Goal: Information Seeking & Learning: Learn about a topic

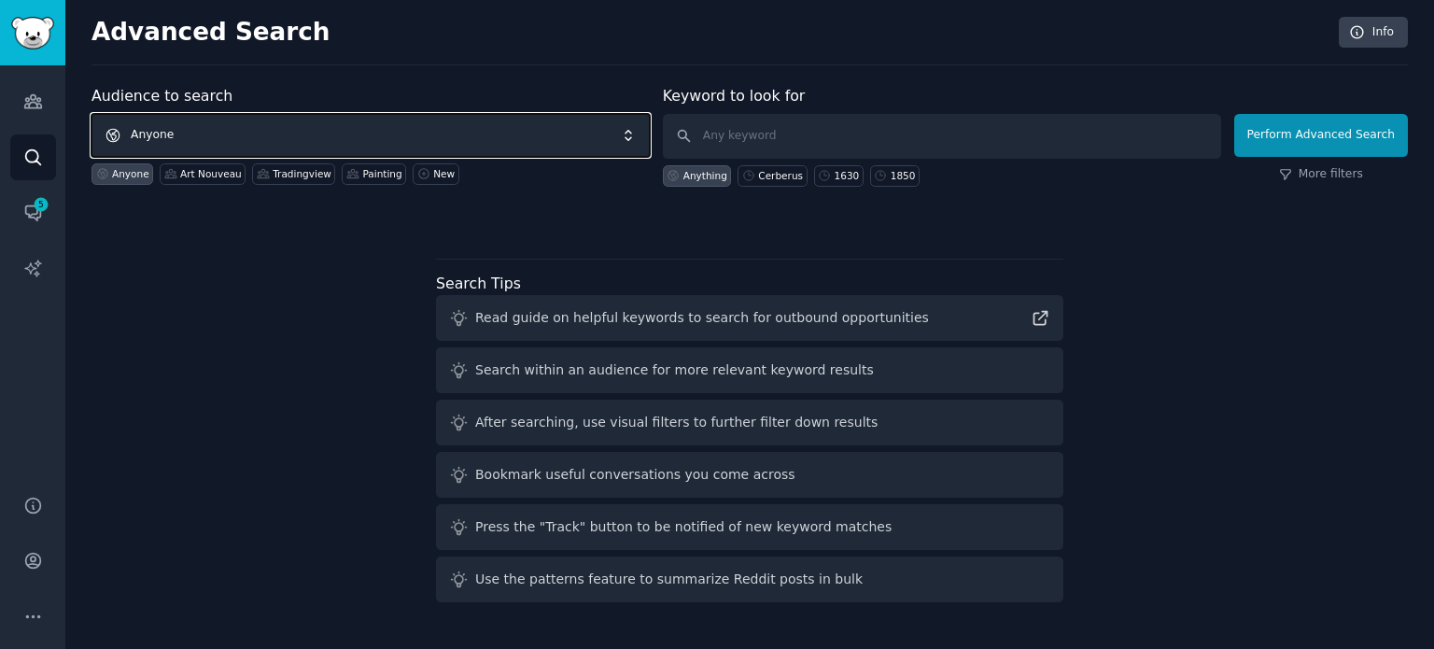
click at [362, 137] on span "Anyone" at bounding box center [370, 135] width 558 height 43
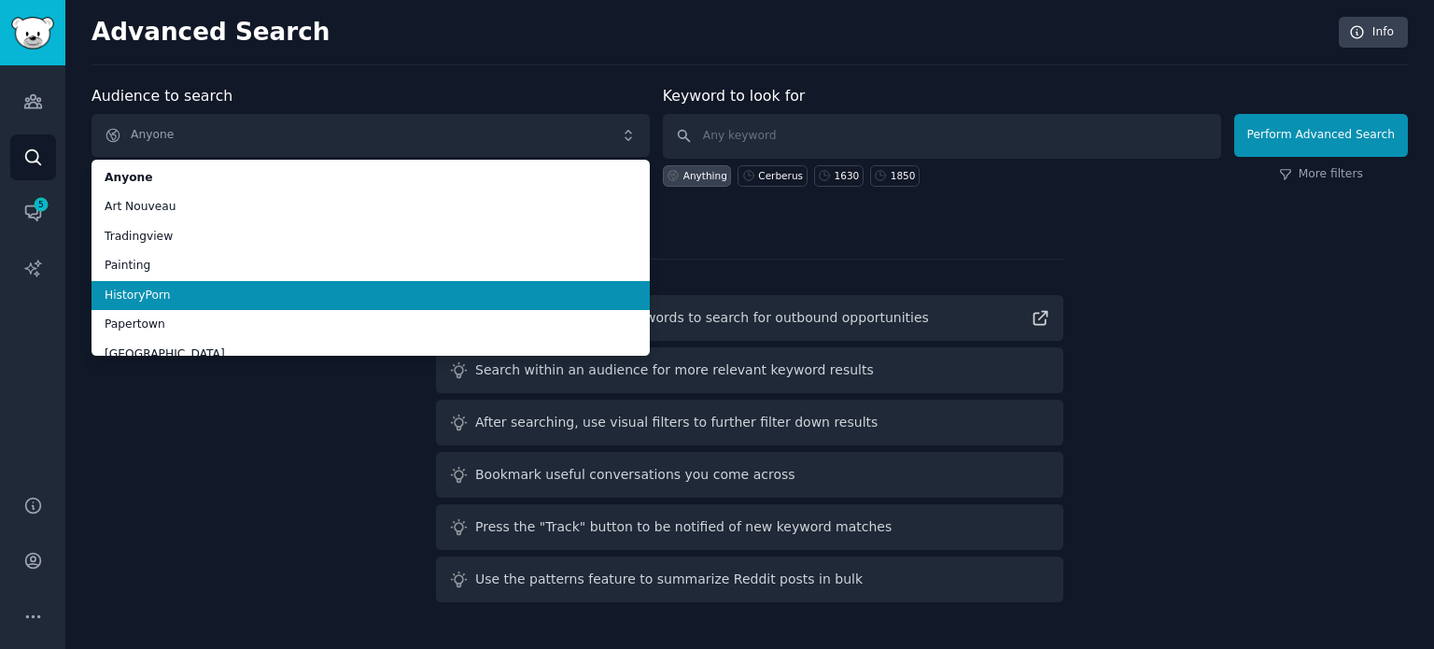
scroll to position [105, 0]
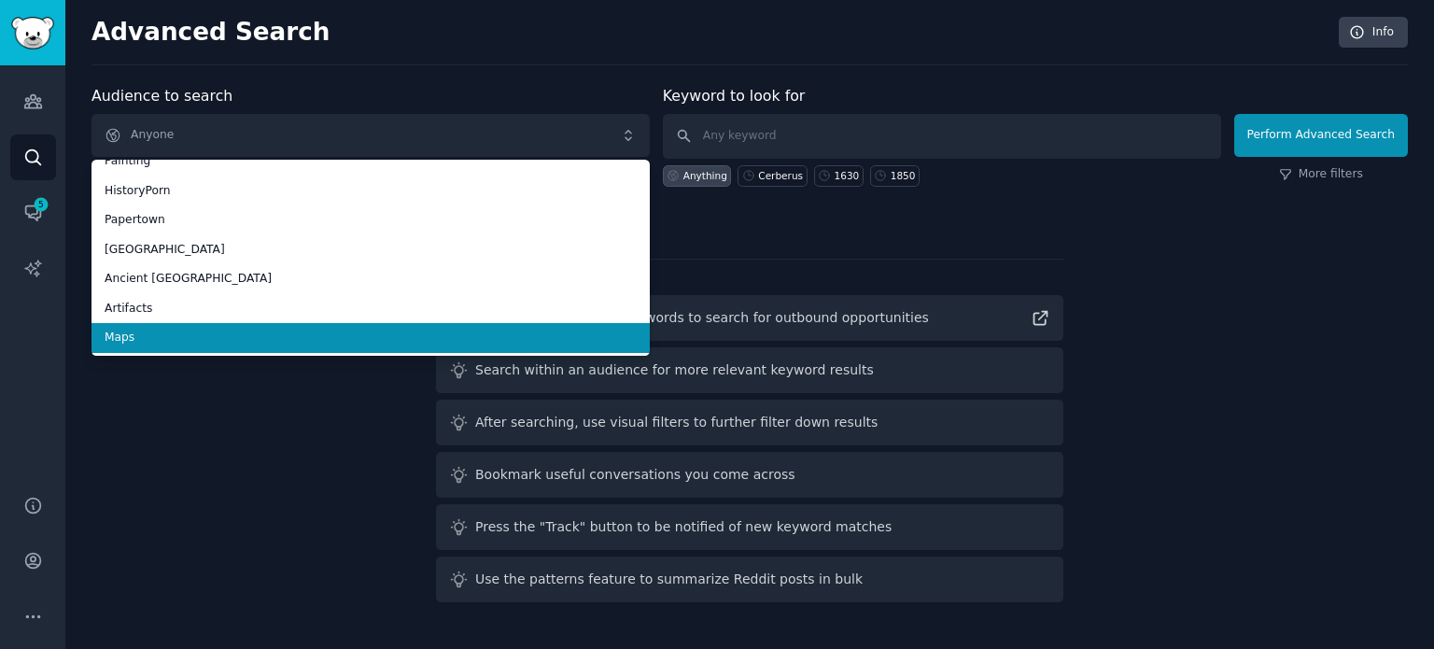
drag, startPoint x: 238, startPoint y: 343, endPoint x: 254, endPoint y: 343, distance: 15.9
click at [239, 342] on span "Maps" at bounding box center [371, 338] width 532 height 17
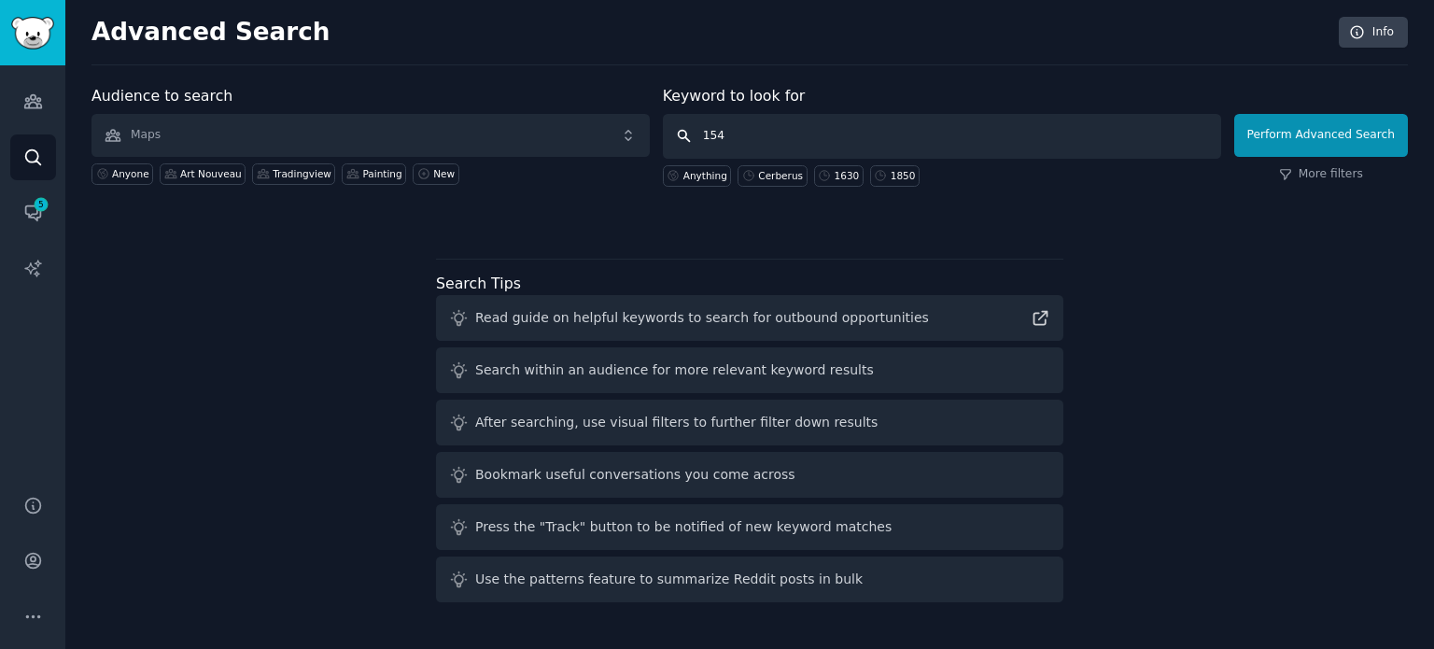
type input "1540"
click button "Perform Advanced Search" at bounding box center [1321, 135] width 174 height 43
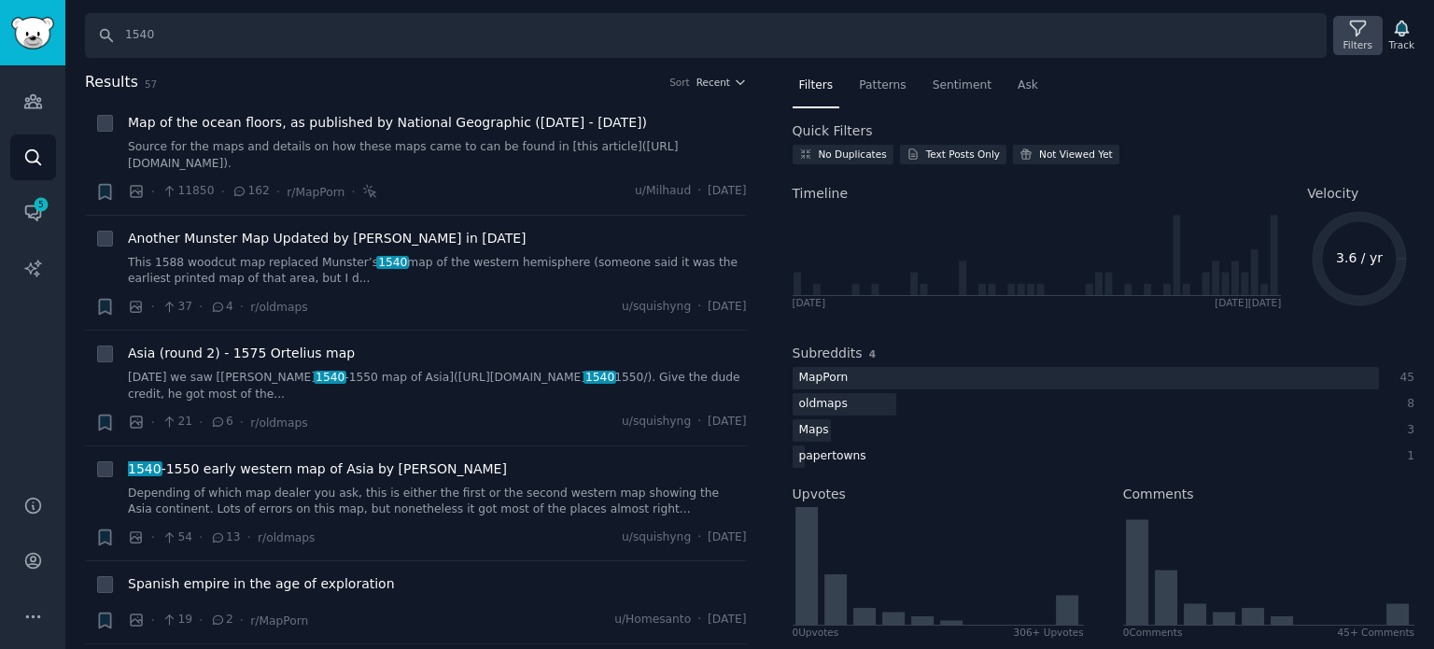
click at [1347, 44] on div "Filters" at bounding box center [1357, 35] width 49 height 39
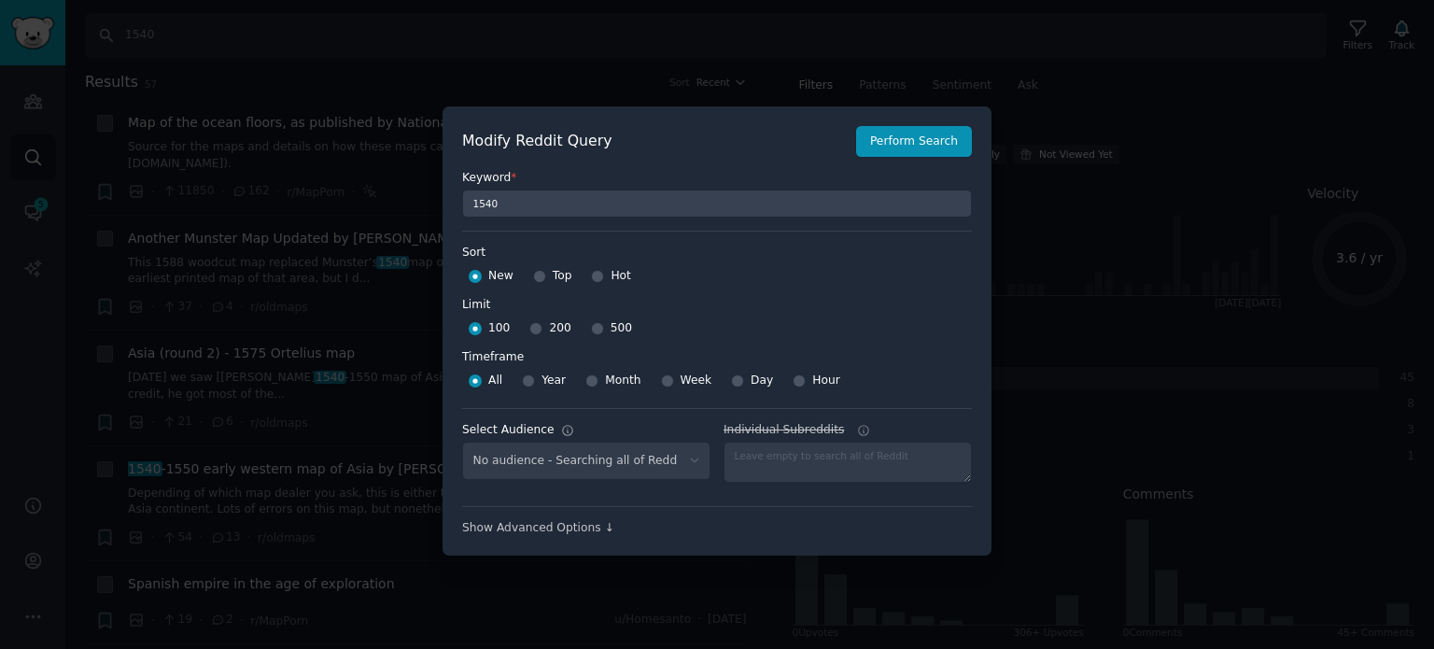
select select "f33d550f09"
click at [540, 278] on input "Top" at bounding box center [539, 276] width 13 height 13
radio input "true"
click at [594, 325] on input "500" at bounding box center [597, 328] width 13 height 13
radio input "true"
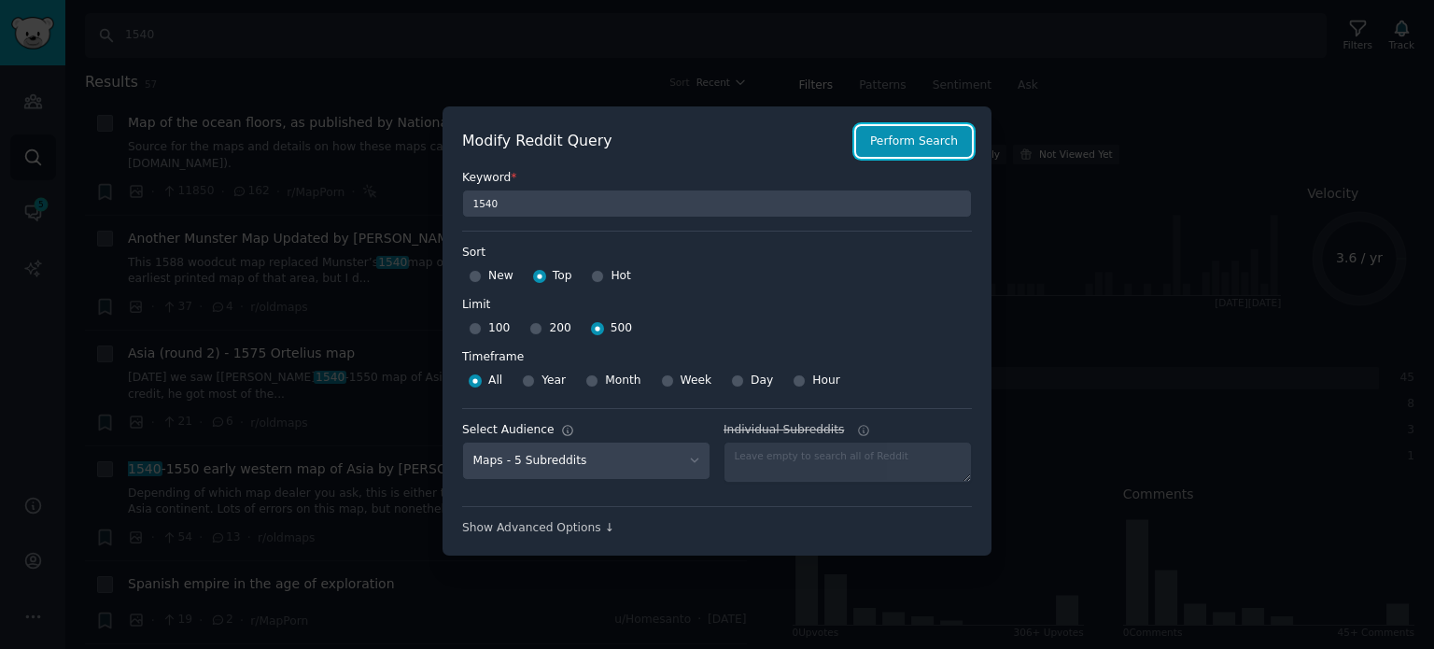
click at [900, 138] on button "Perform Search" at bounding box center [914, 142] width 116 height 32
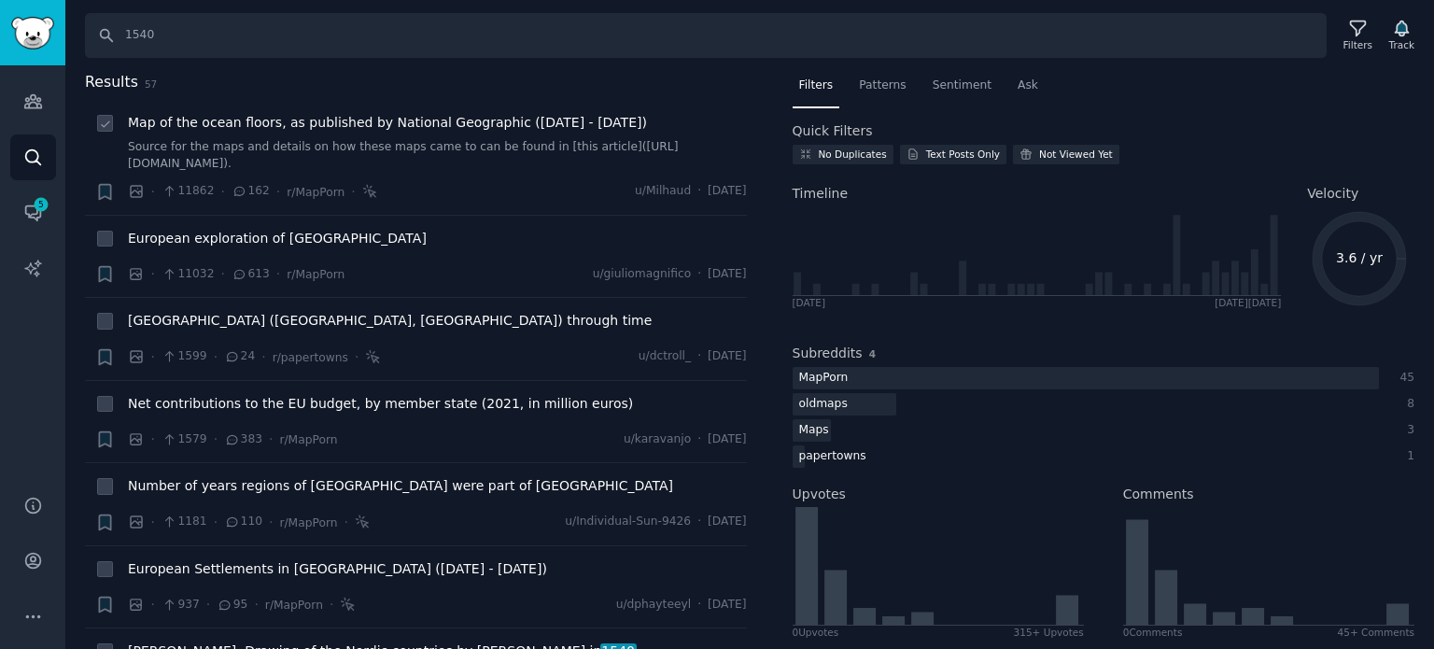
click at [253, 121] on span "Map of the ocean floors, as published by National Geographic ([DATE] - [DATE])" at bounding box center [387, 123] width 519 height 20
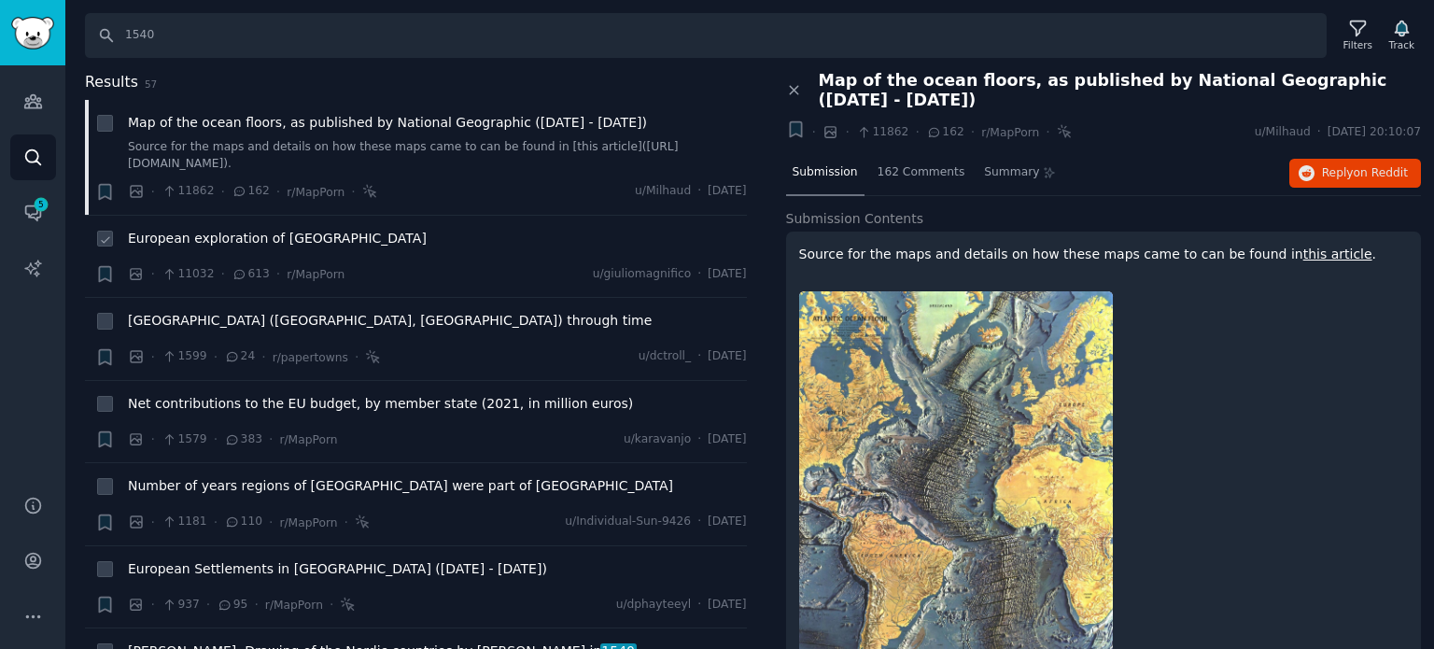
click at [250, 237] on span "European exploration of [GEOGRAPHIC_DATA]" at bounding box center [277, 239] width 299 height 20
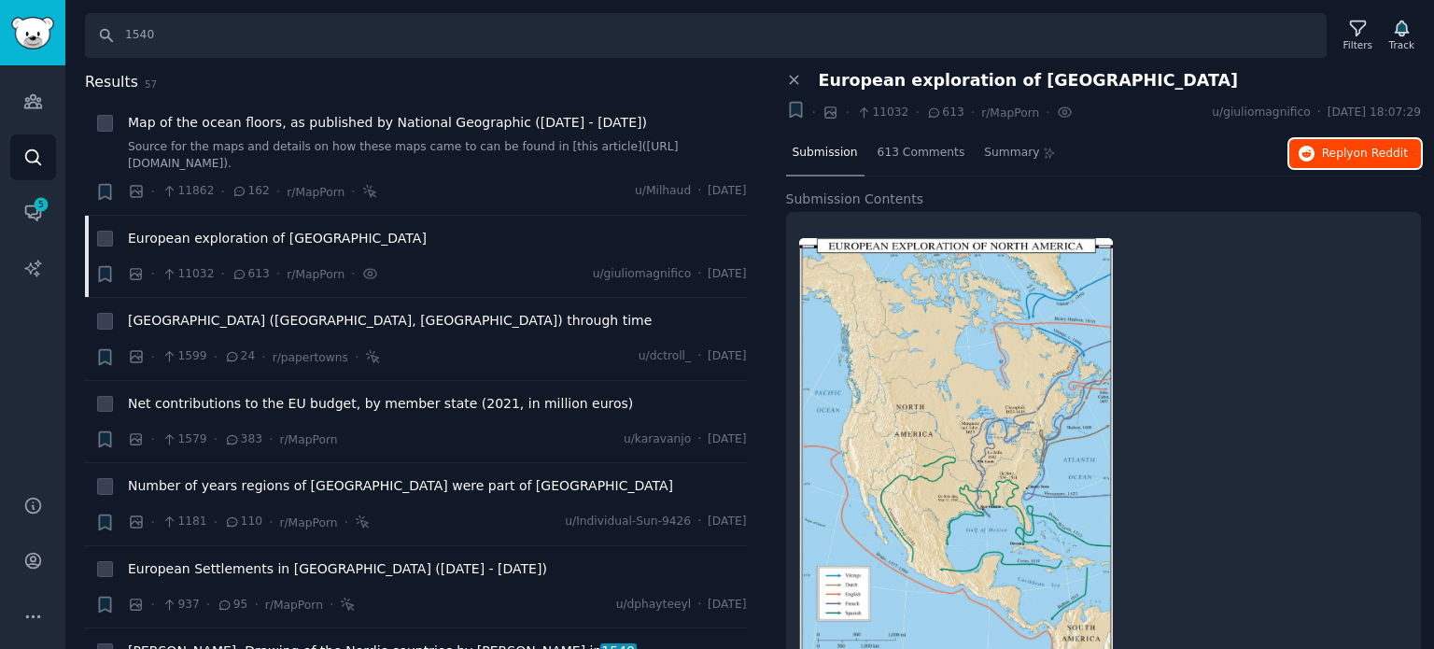
click at [1324, 151] on span "Reply on Reddit" at bounding box center [1365, 154] width 86 height 17
click at [234, 244] on span "European exploration of [GEOGRAPHIC_DATA]" at bounding box center [277, 239] width 299 height 20
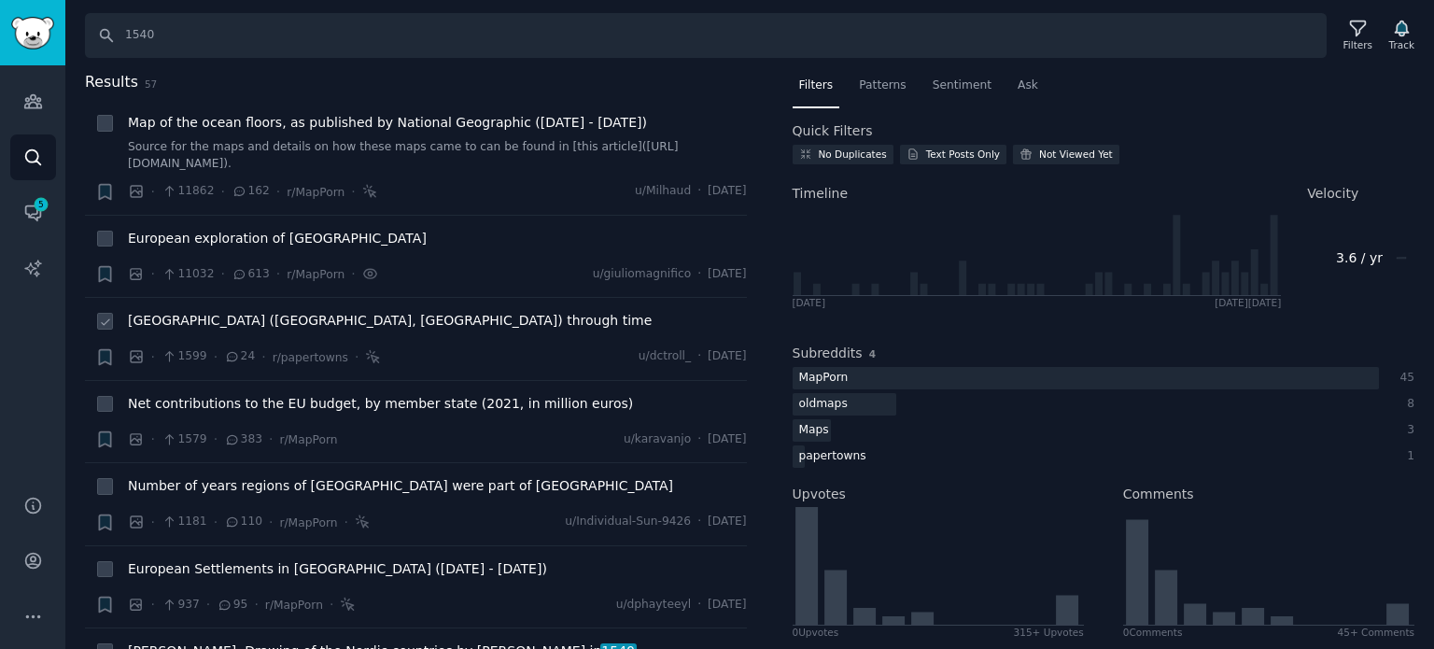
click at [221, 331] on div "[GEOGRAPHIC_DATA] ([GEOGRAPHIC_DATA], [GEOGRAPHIC_DATA]) through time" at bounding box center [437, 324] width 619 height 26
click at [225, 321] on span "[GEOGRAPHIC_DATA] ([GEOGRAPHIC_DATA], [GEOGRAPHIC_DATA]) through time" at bounding box center [390, 321] width 524 height 20
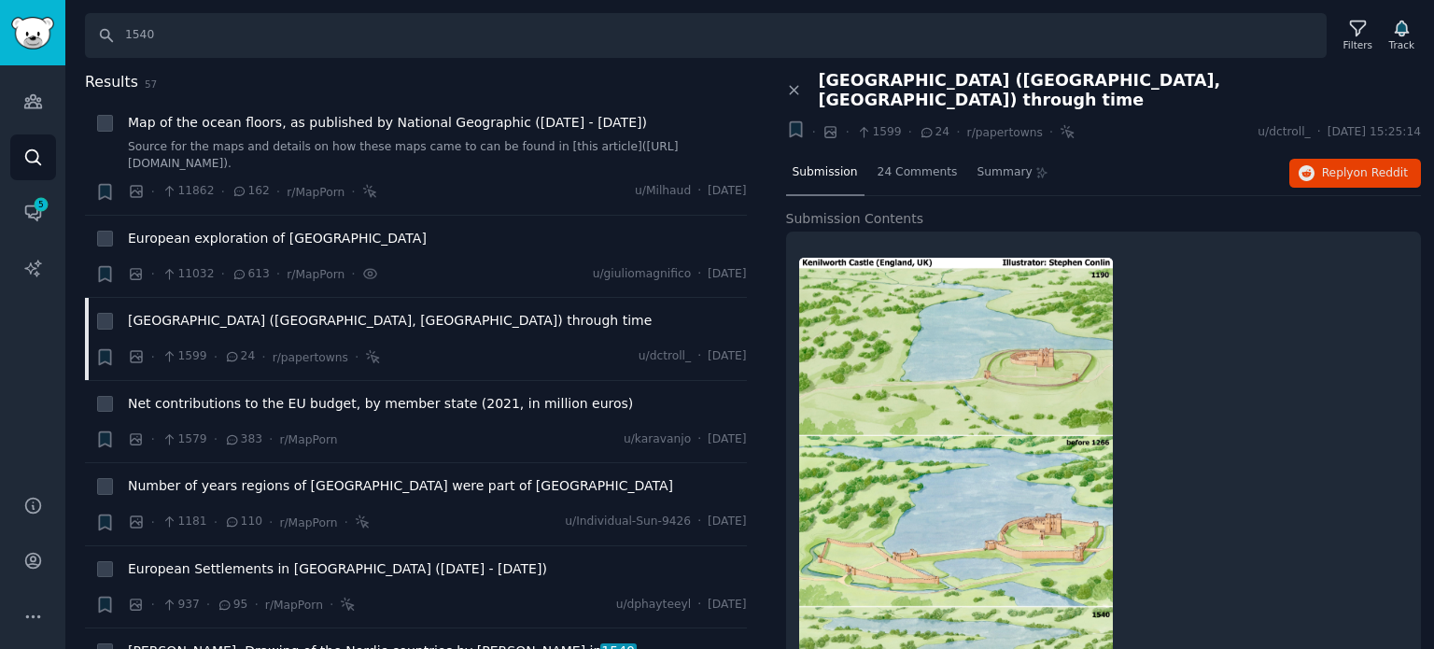
scroll to position [187, 0]
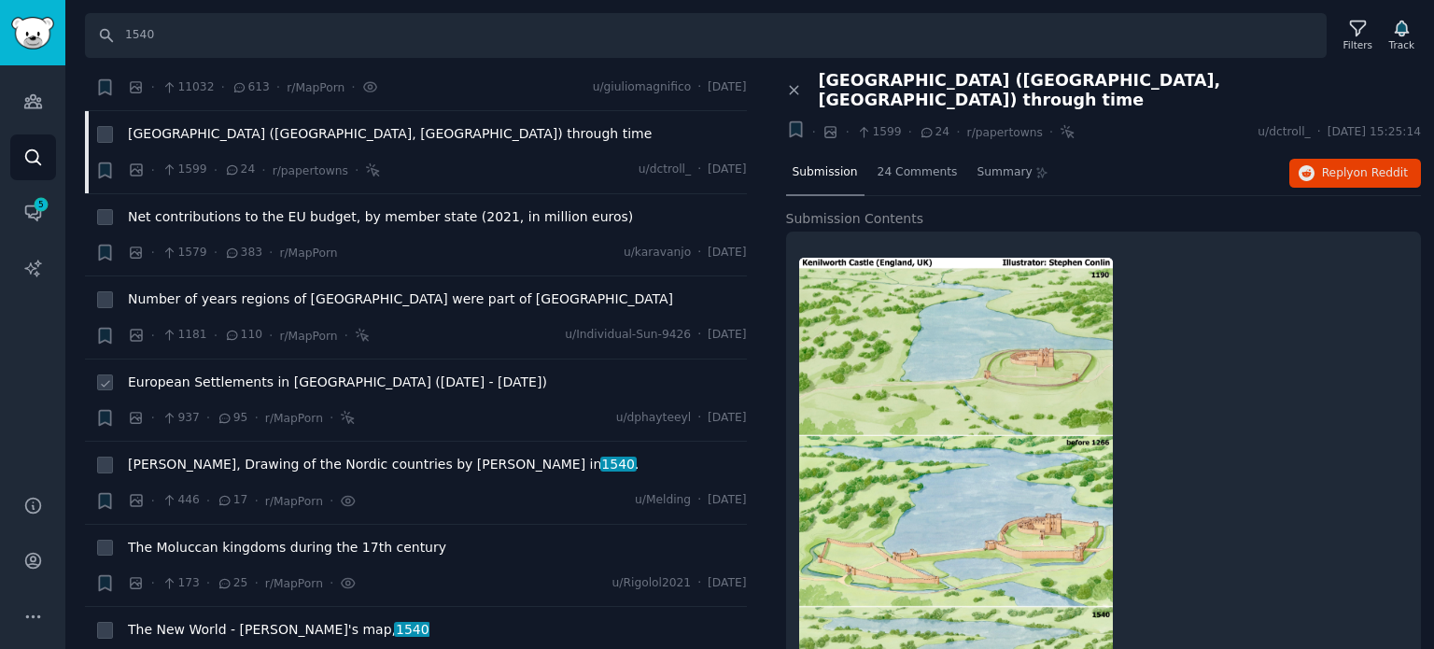
click at [260, 378] on span "European Settlements in [GEOGRAPHIC_DATA] ([DATE] - [DATE])" at bounding box center [337, 382] width 419 height 20
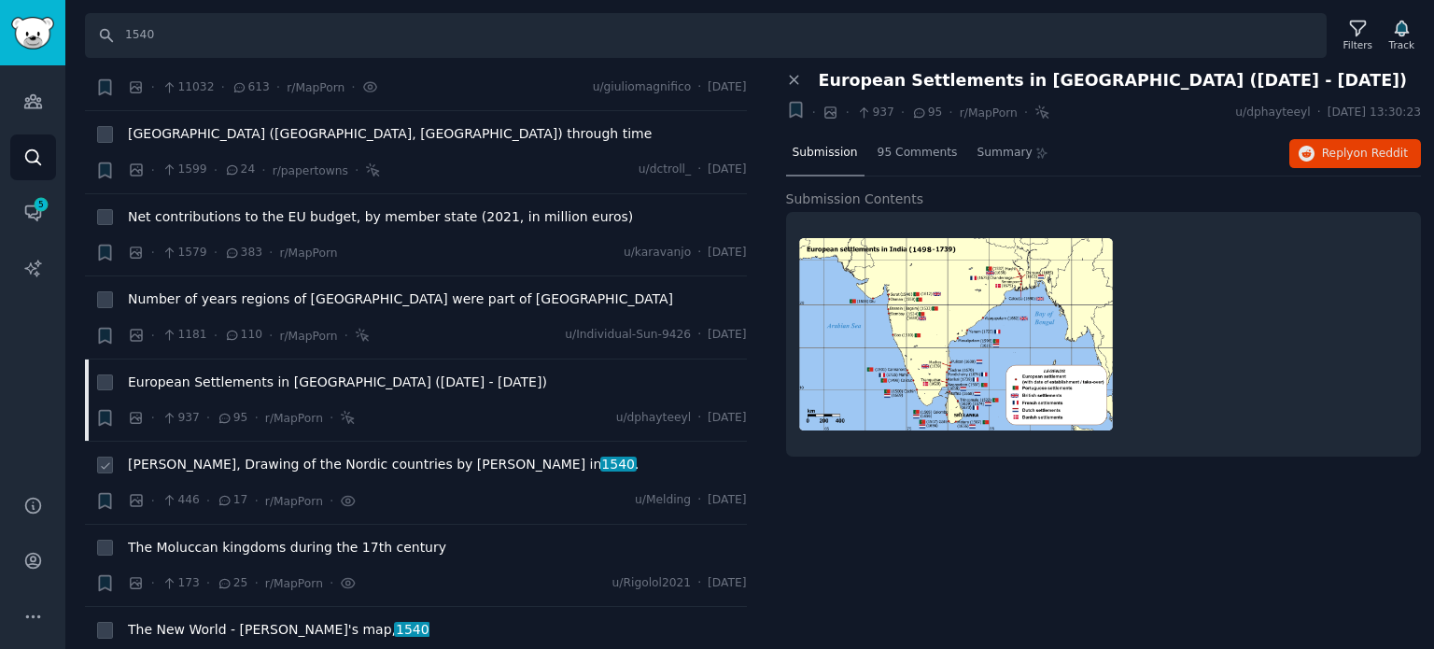
click at [239, 458] on span "[PERSON_NAME], Drawing of the Nordic countries by [PERSON_NAME] in [DATE] ." at bounding box center [383, 465] width 511 height 20
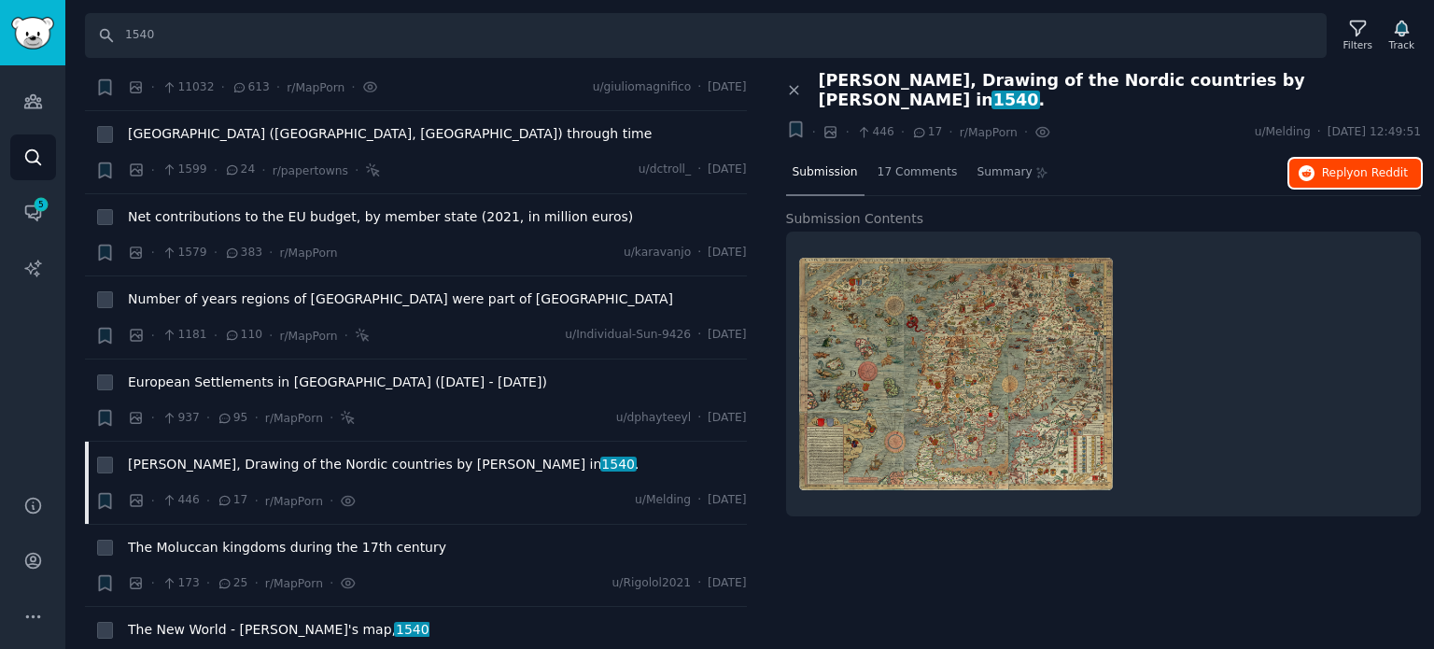
click at [1324, 159] on button "Reply on Reddit" at bounding box center [1355, 174] width 132 height 30
click at [217, 384] on span "European Settlements in [GEOGRAPHIC_DATA] ([DATE] - [DATE])" at bounding box center [337, 382] width 419 height 20
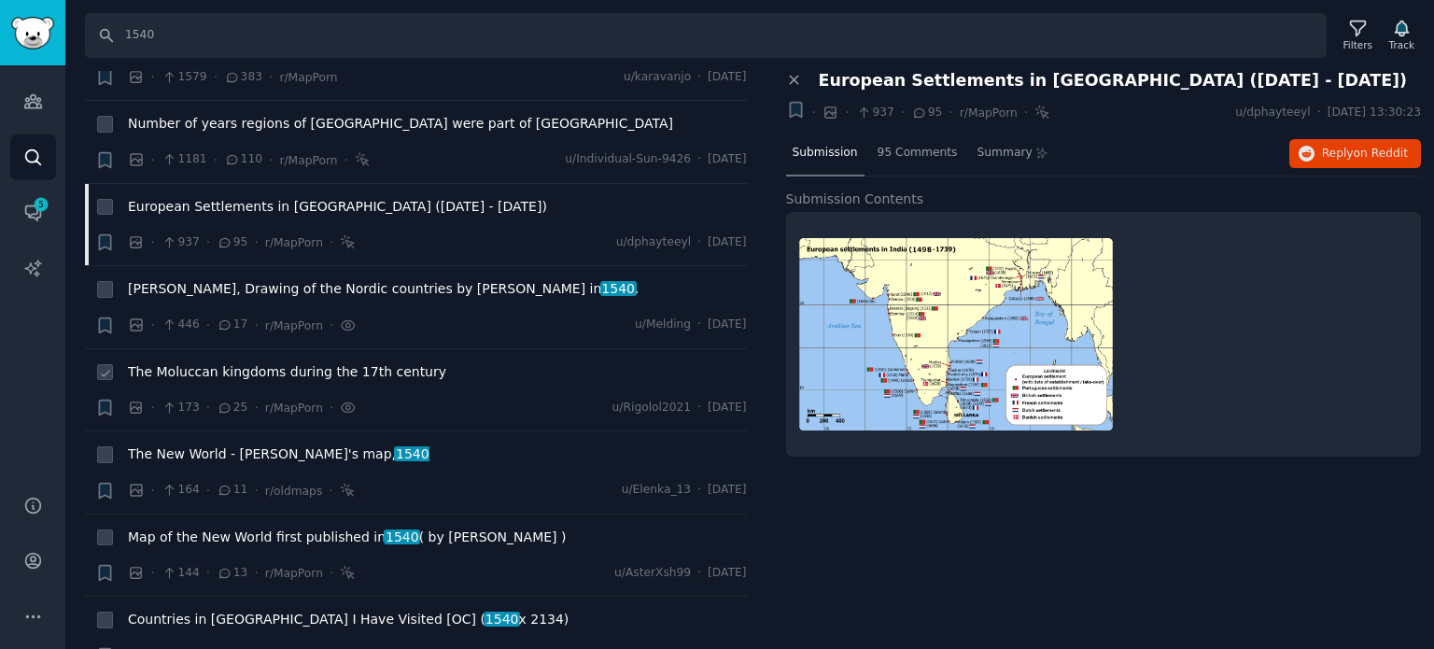
scroll to position [373, 0]
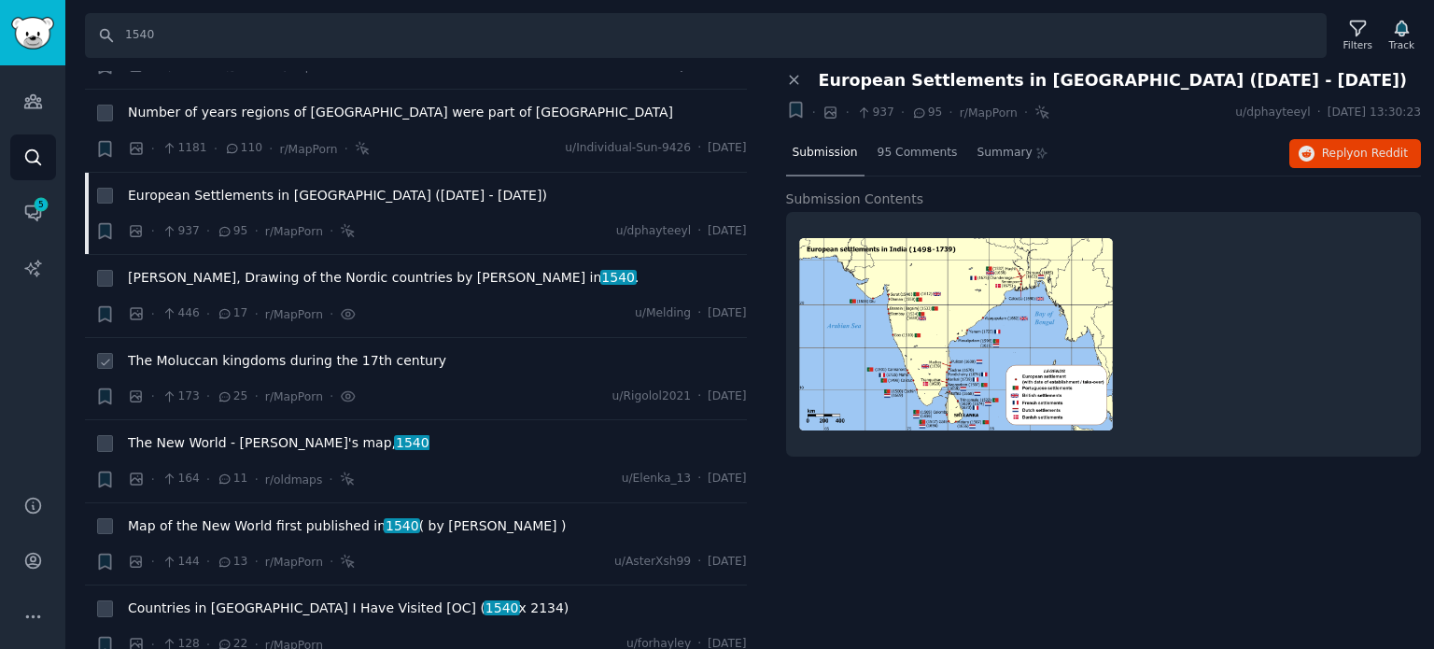
click at [225, 363] on span "The Moluccan kingdoms during the 17th century" at bounding box center [287, 361] width 318 height 20
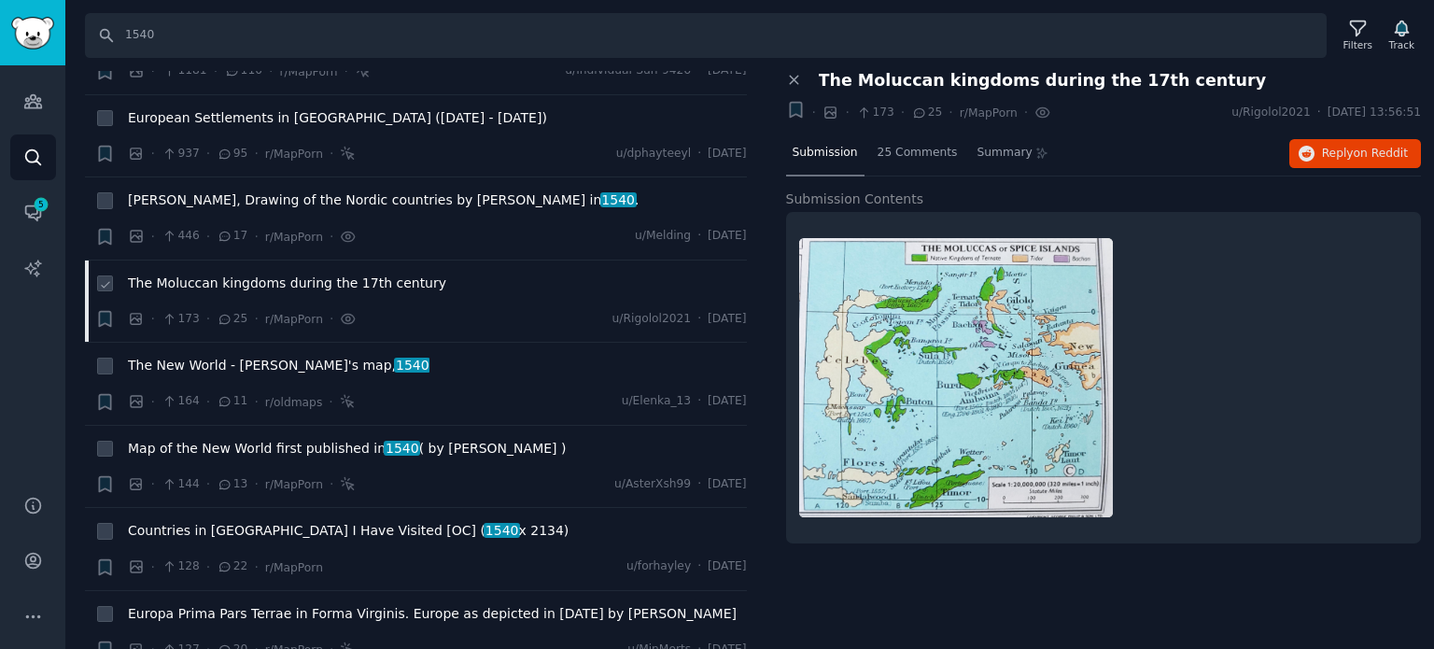
scroll to position [467, 0]
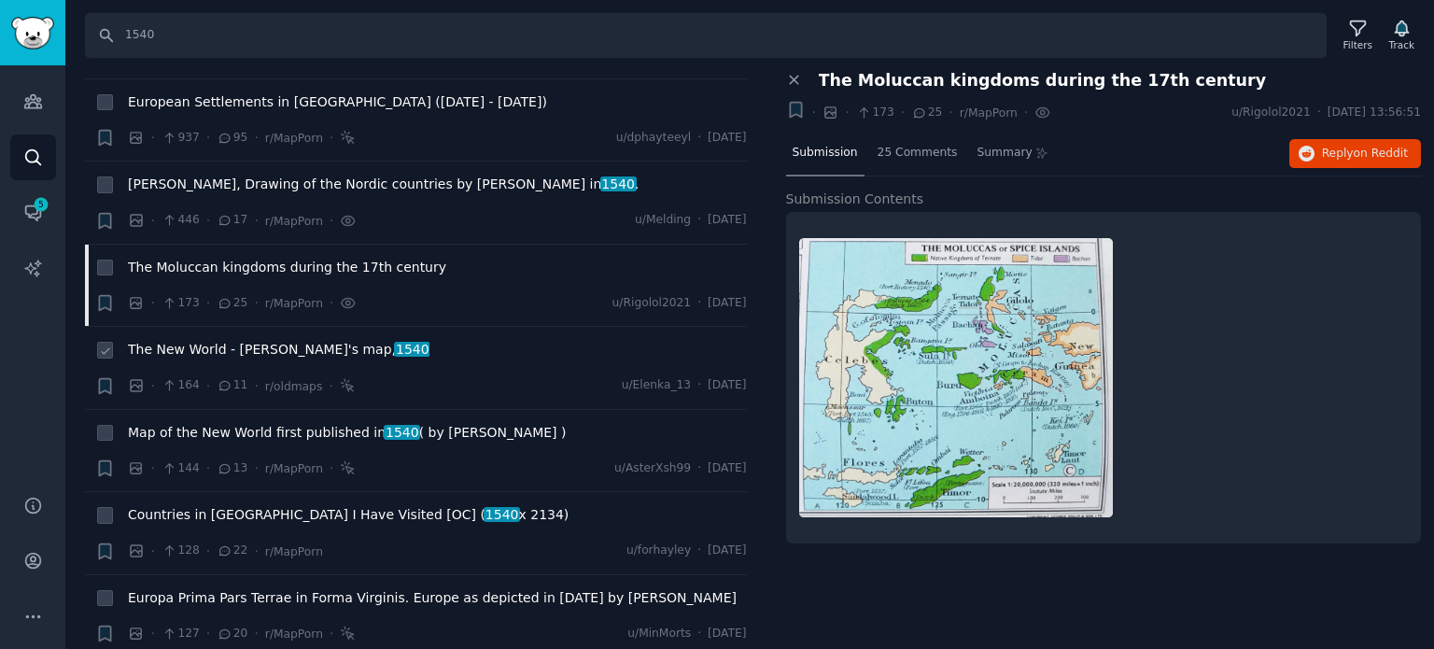
click at [201, 343] on span "The New World - [PERSON_NAME]'s map, 1540" at bounding box center [279, 350] width 302 height 20
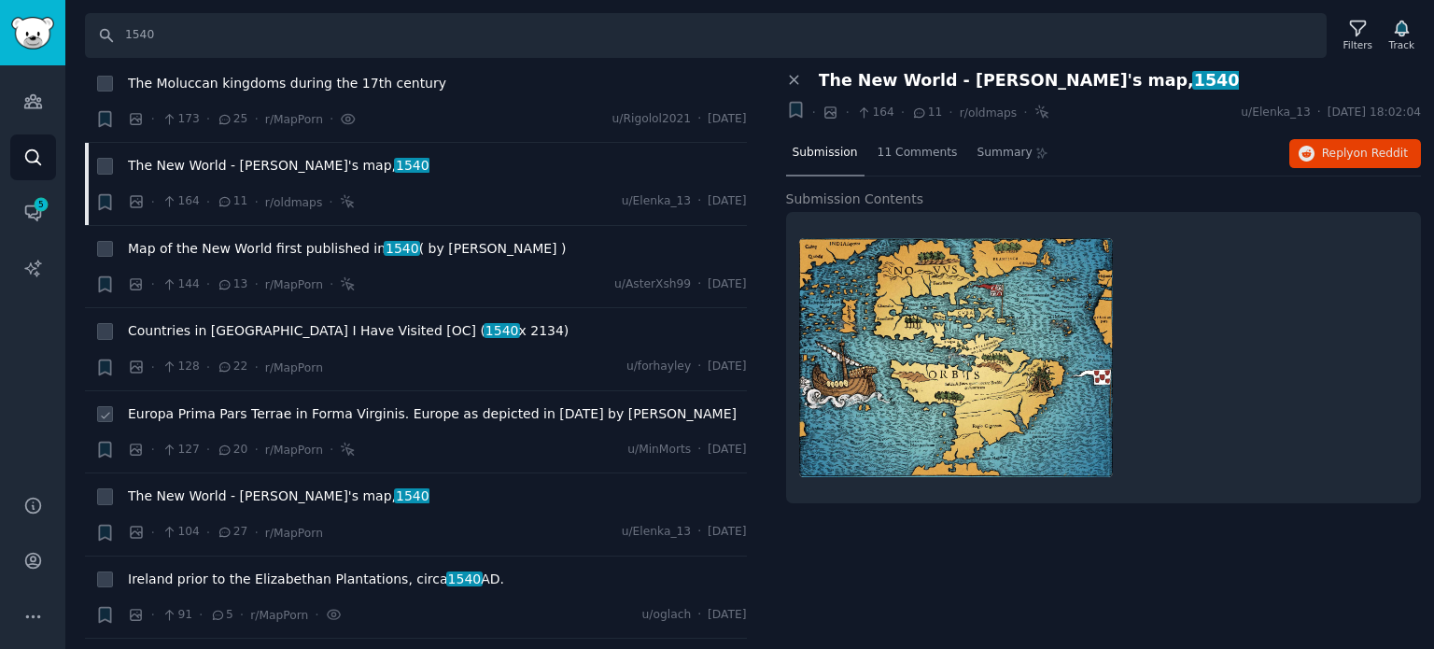
scroll to position [653, 0]
click at [242, 330] on span "Countries in [GEOGRAPHIC_DATA] I Have Visited [OC] ( 1540 x 2134)" at bounding box center [348, 328] width 441 height 20
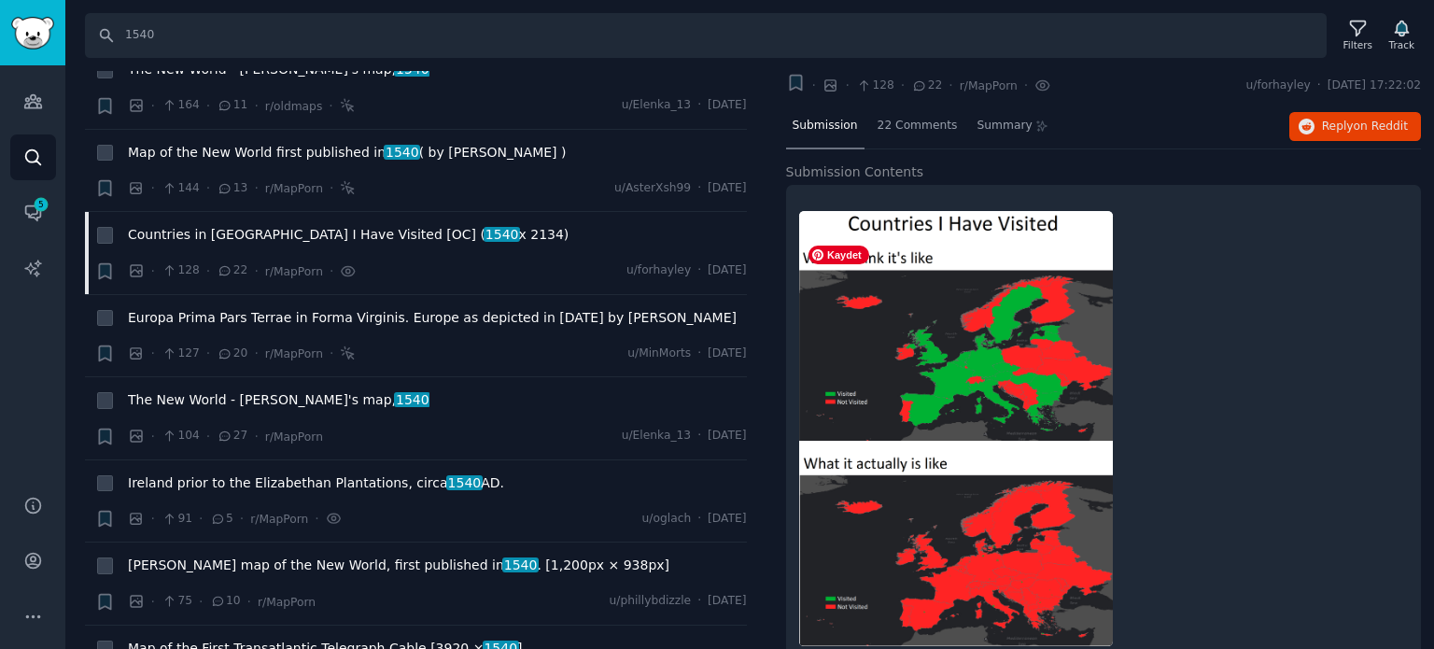
scroll to position [67, 0]
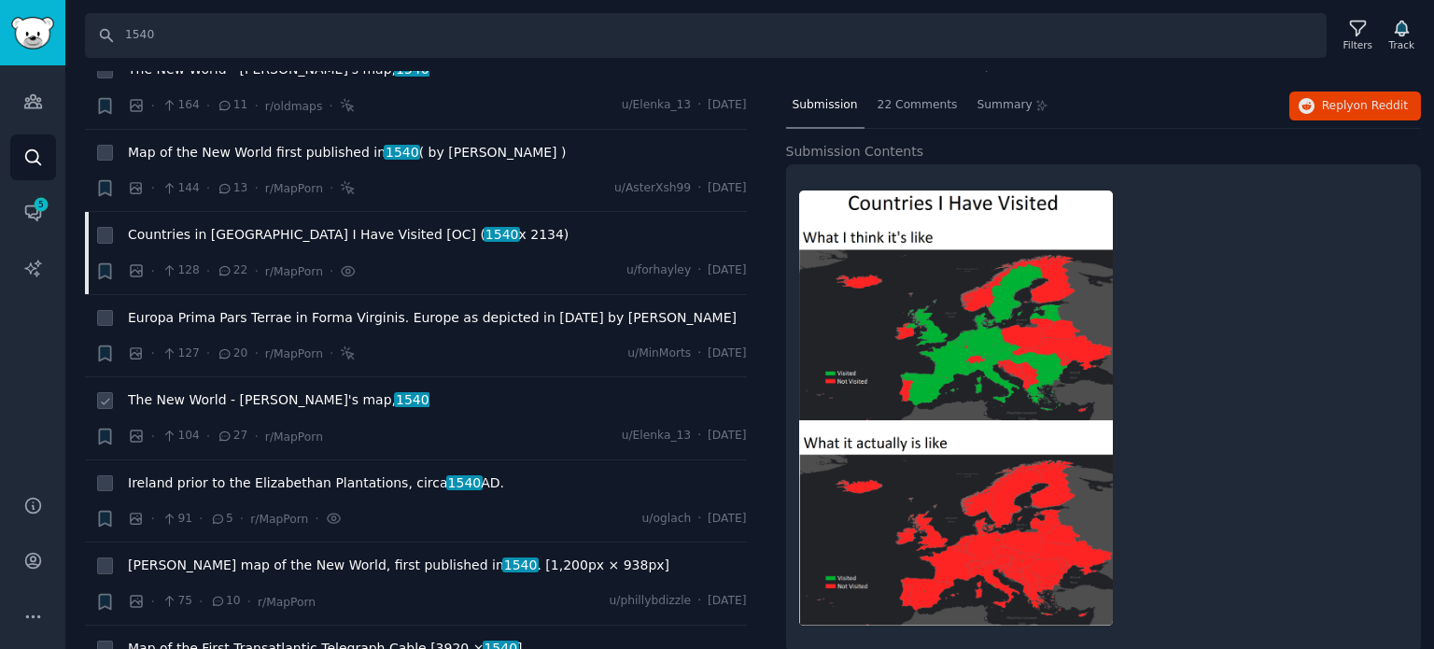
click at [197, 398] on span "The New World - [PERSON_NAME]'s map, 1540" at bounding box center [279, 400] width 302 height 20
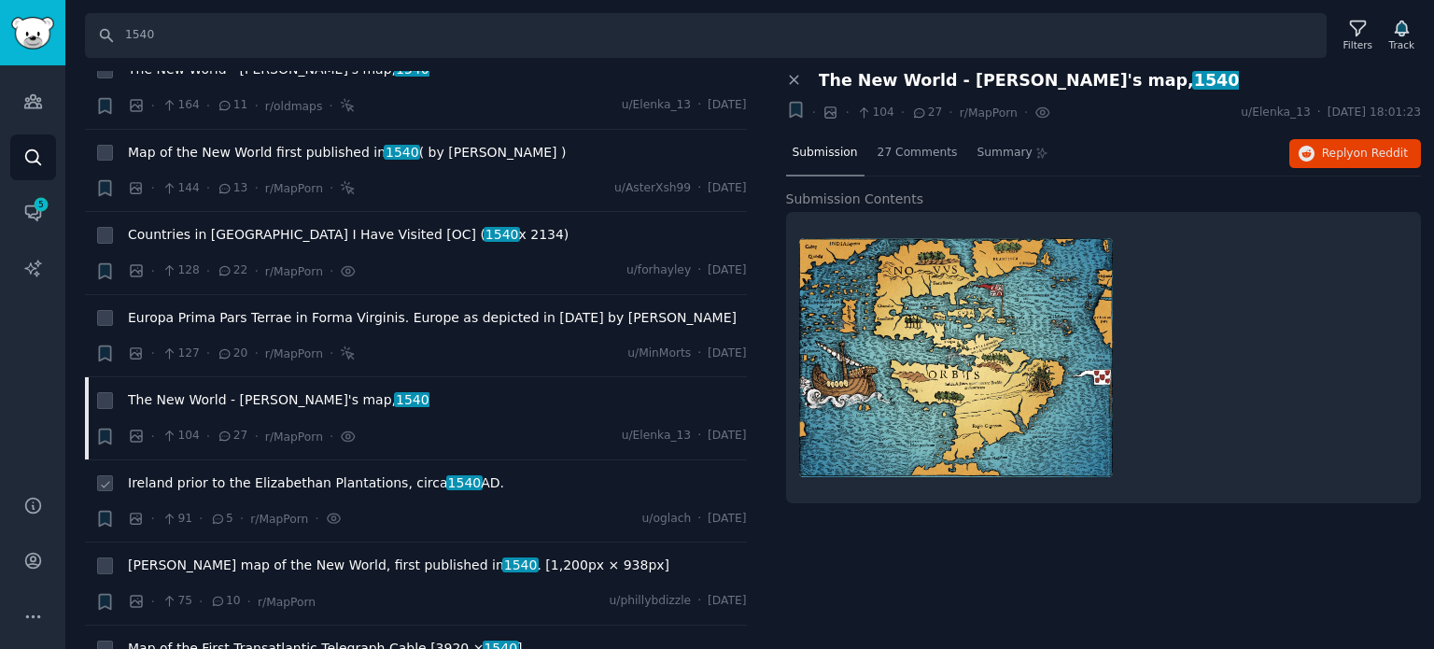
click at [246, 477] on span "Ireland prior to the Elizabethan Plantations, [DATE]." at bounding box center [316, 483] width 376 height 20
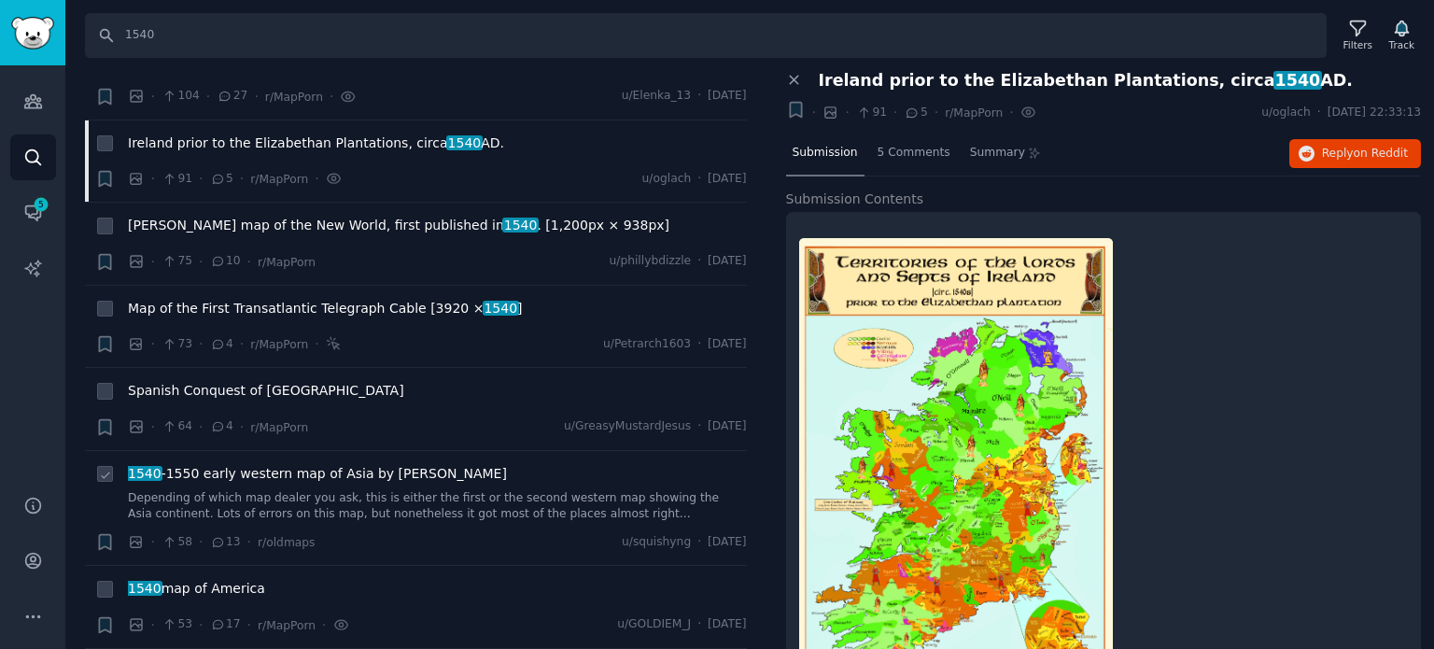
scroll to position [1120, 0]
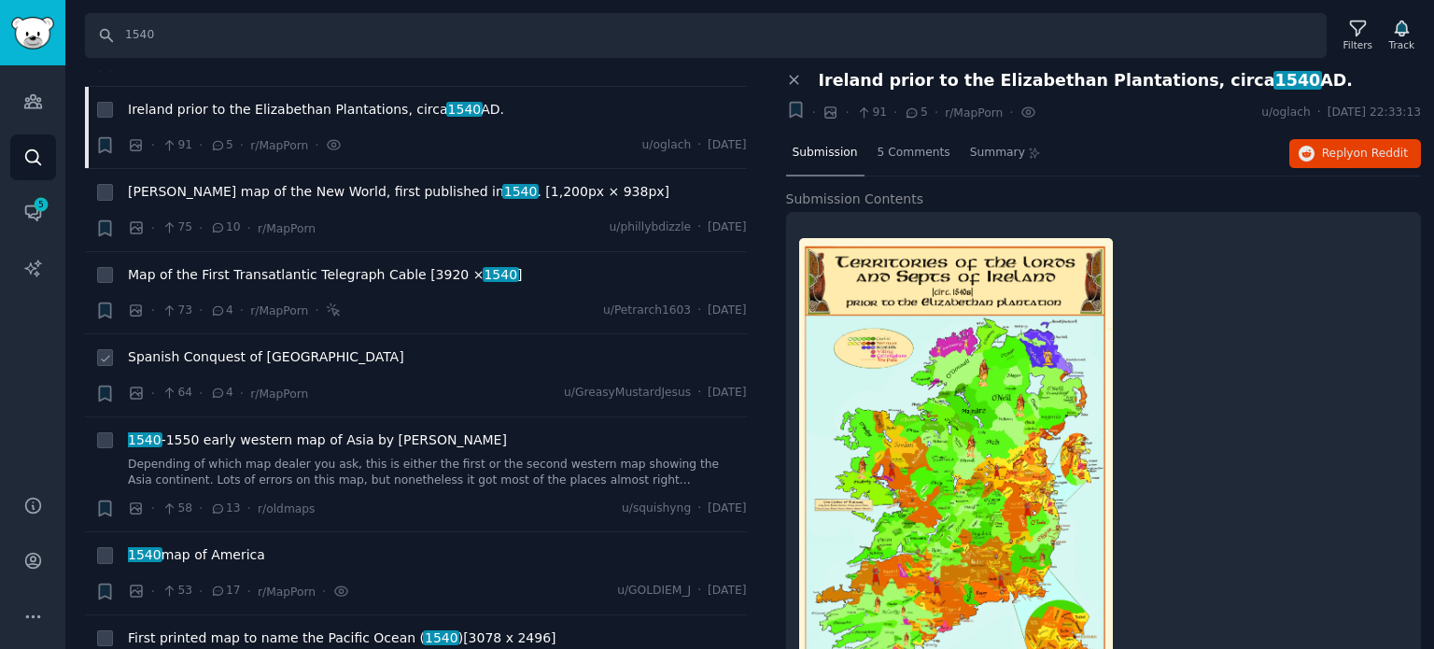
click at [223, 356] on span "Spanish Conquest of [GEOGRAPHIC_DATA]" at bounding box center [266, 357] width 276 height 20
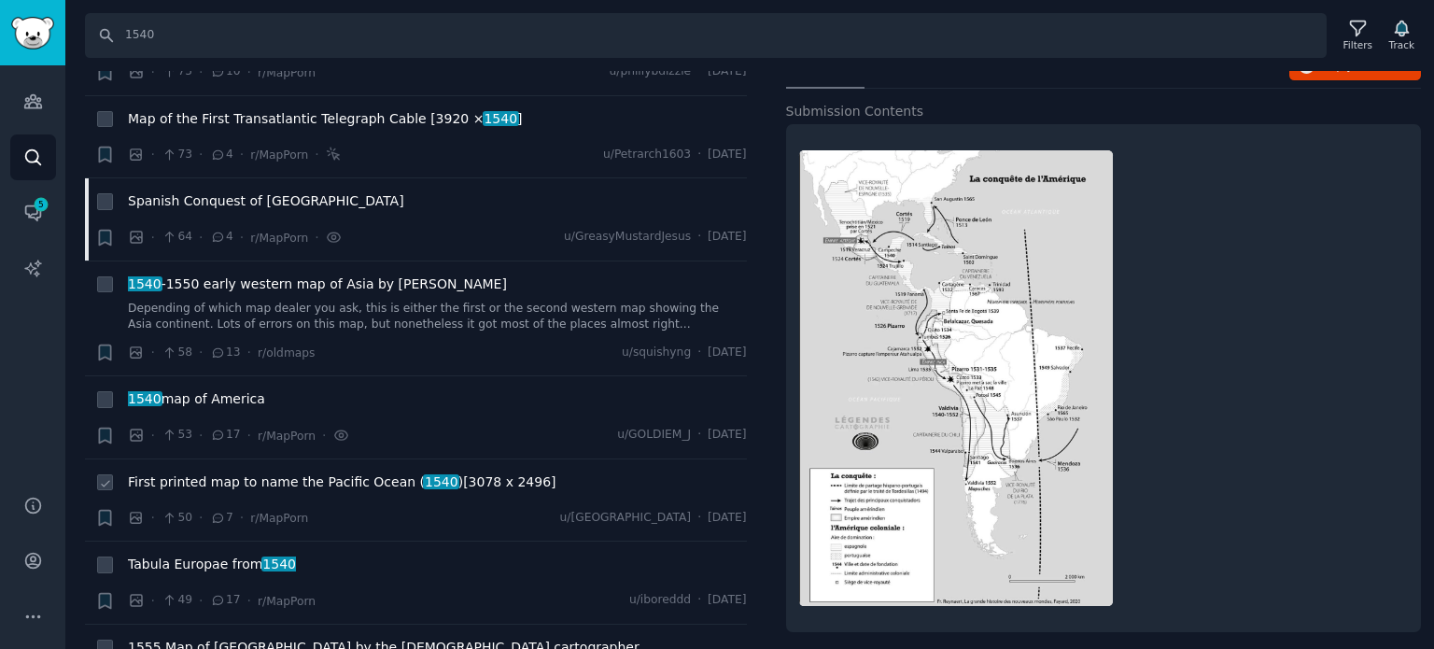
scroll to position [1307, 0]
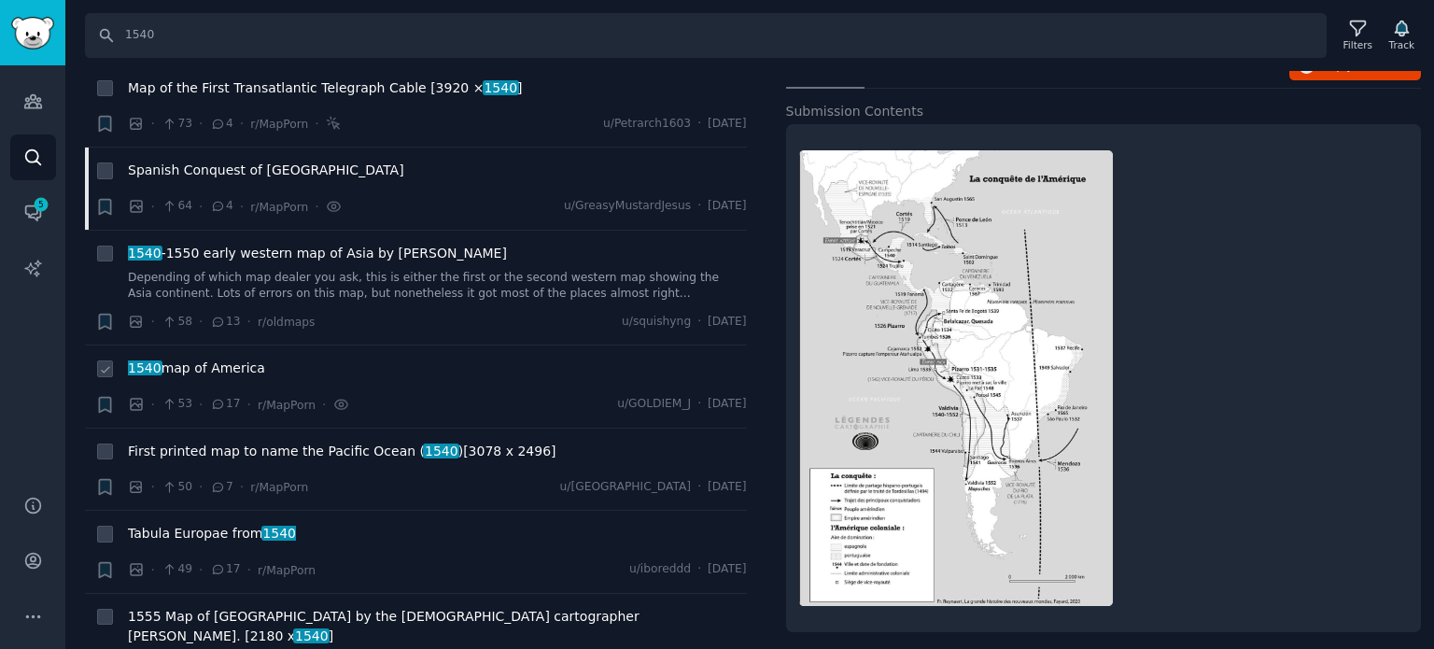
click at [201, 367] on span "1540 map of America" at bounding box center [196, 368] width 137 height 20
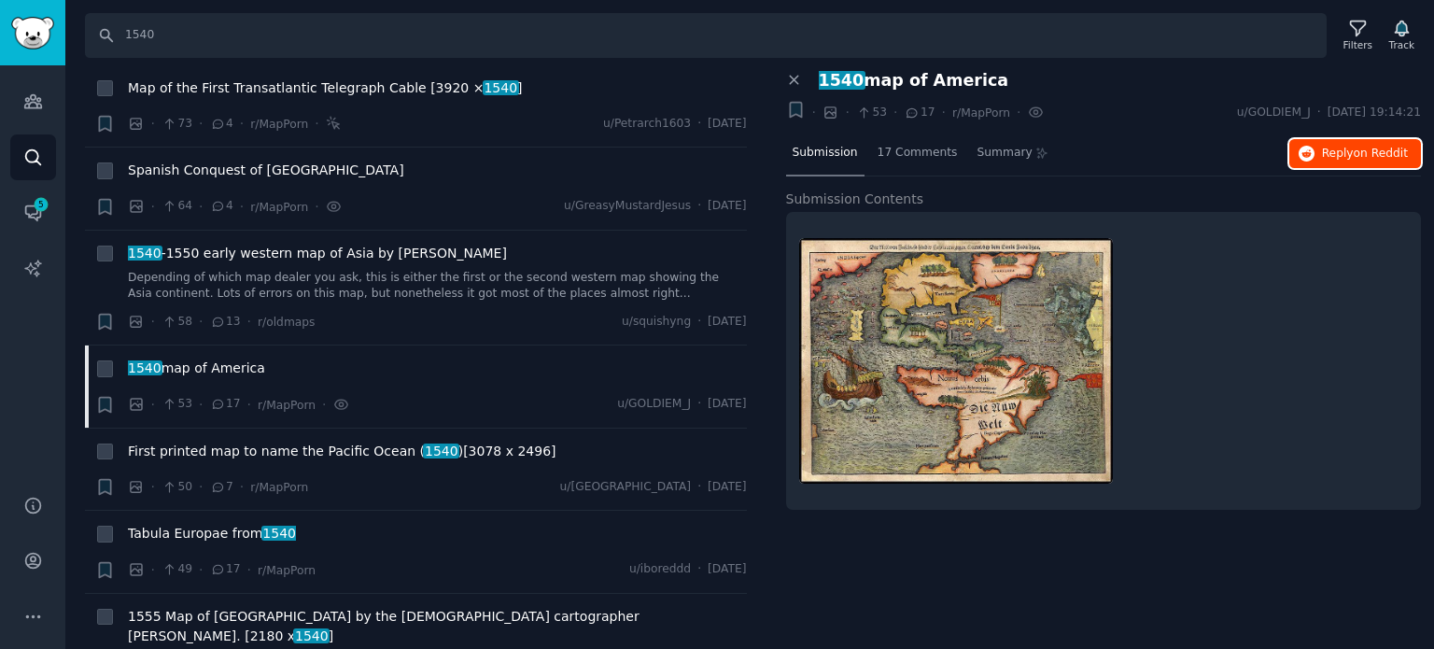
click at [1311, 156] on icon "button" at bounding box center [1307, 154] width 17 height 17
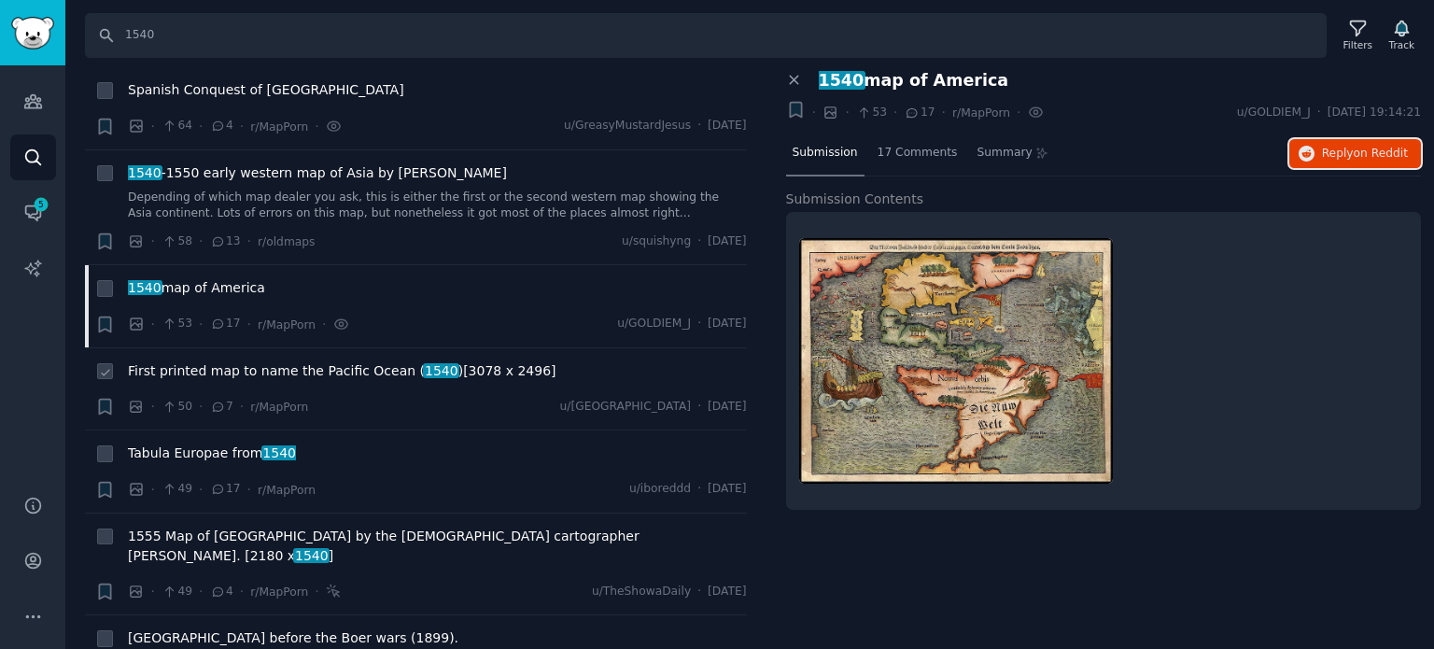
scroll to position [1494, 0]
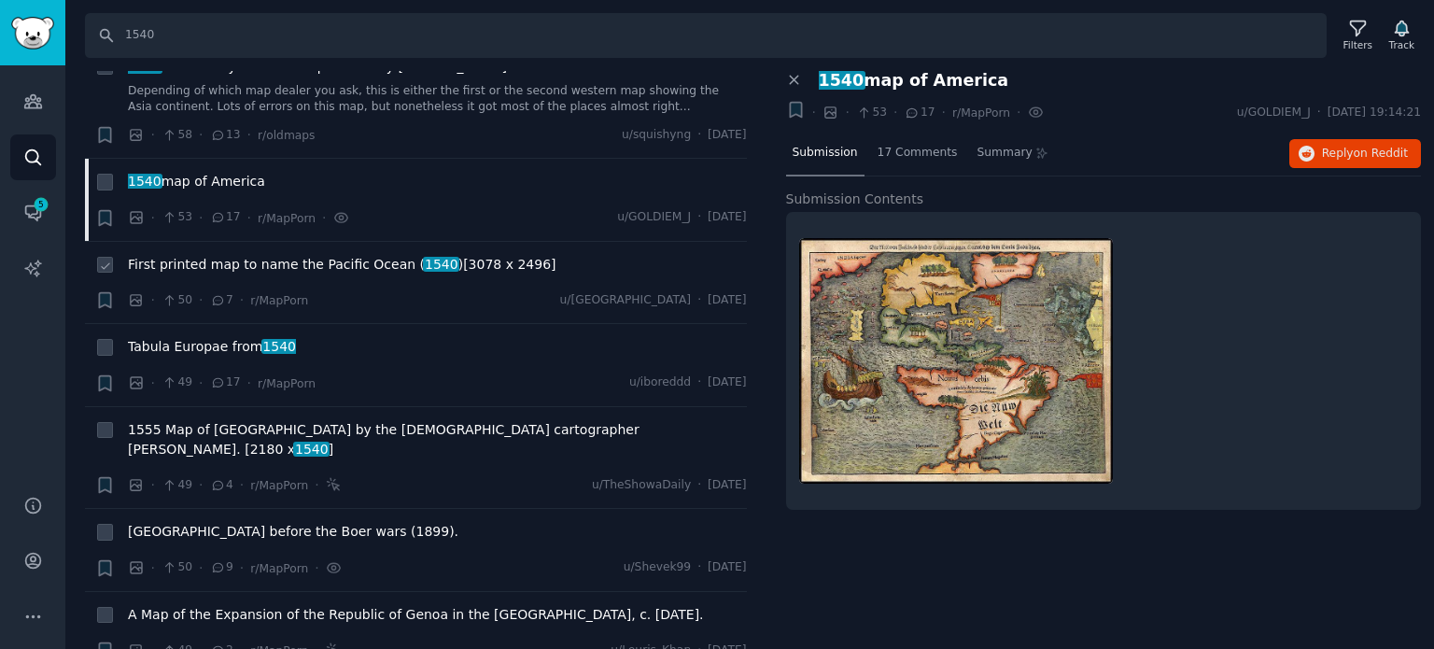
click at [206, 258] on span "First printed map to name the Pacific Ocean ( 1540 )[3078 x 2496]" at bounding box center [342, 265] width 428 height 20
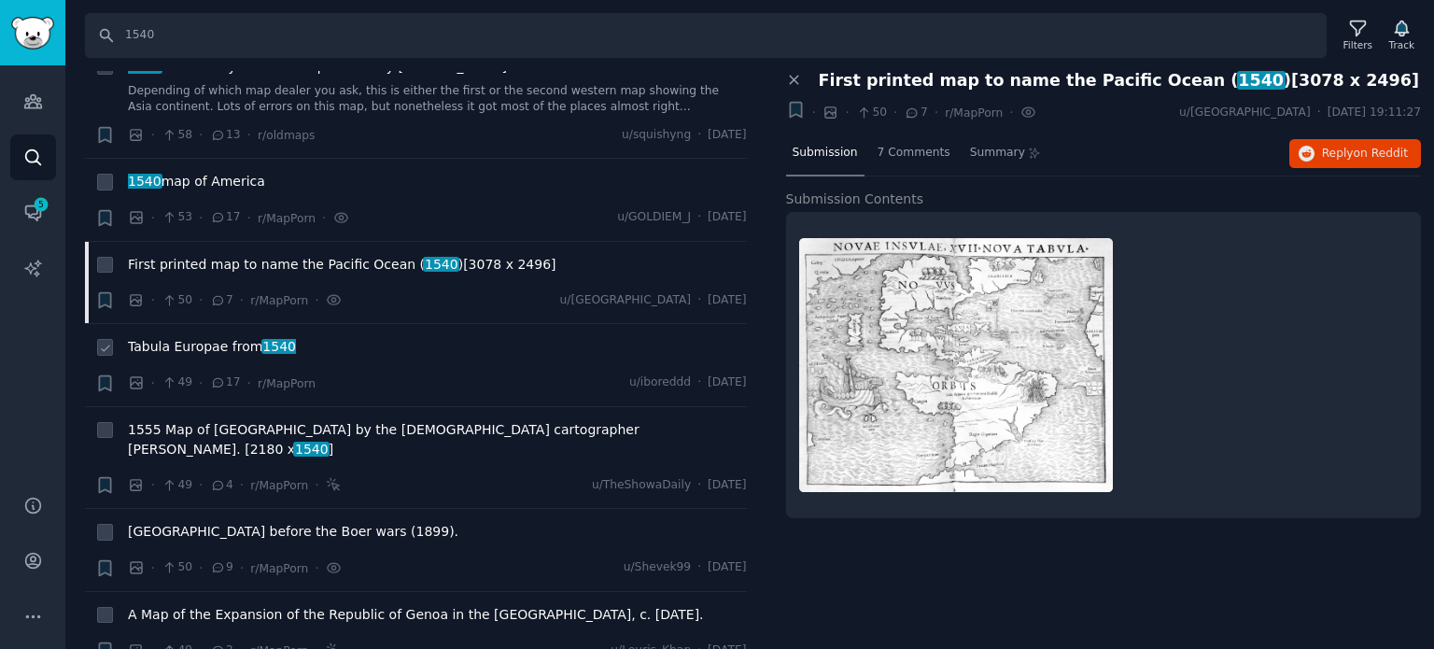
click at [198, 341] on span "Tabula Europae from 1540" at bounding box center [212, 347] width 168 height 20
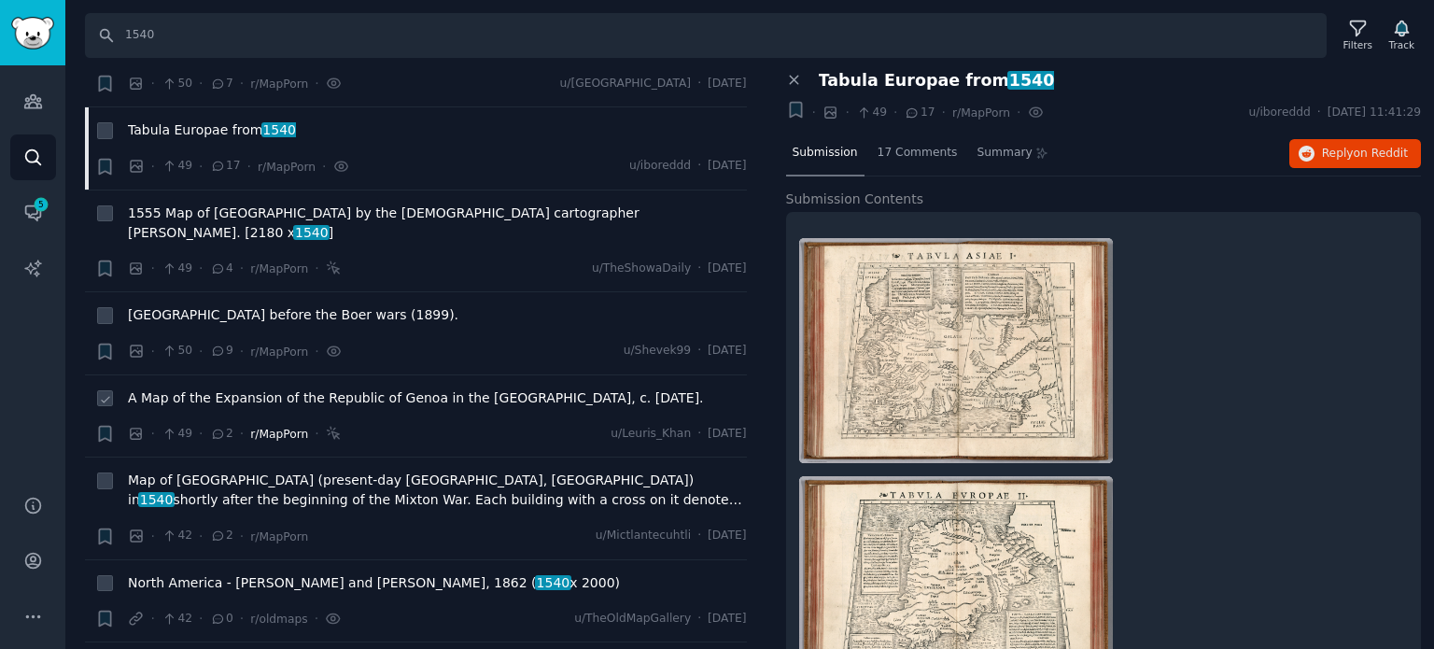
scroll to position [1774, 0]
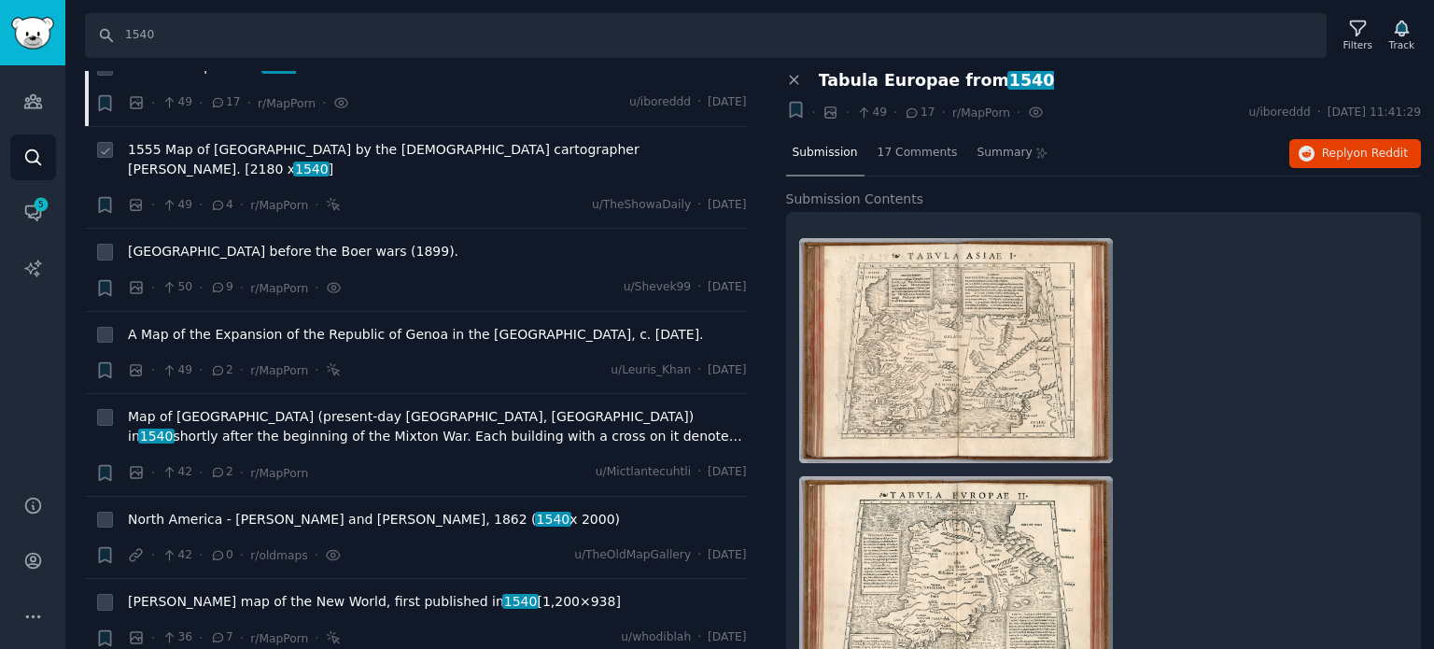
click at [299, 144] on span "1555 Map of [GEOGRAPHIC_DATA] by the [DEMOGRAPHIC_DATA] cartographer [PERSON_NA…" at bounding box center [437, 159] width 619 height 39
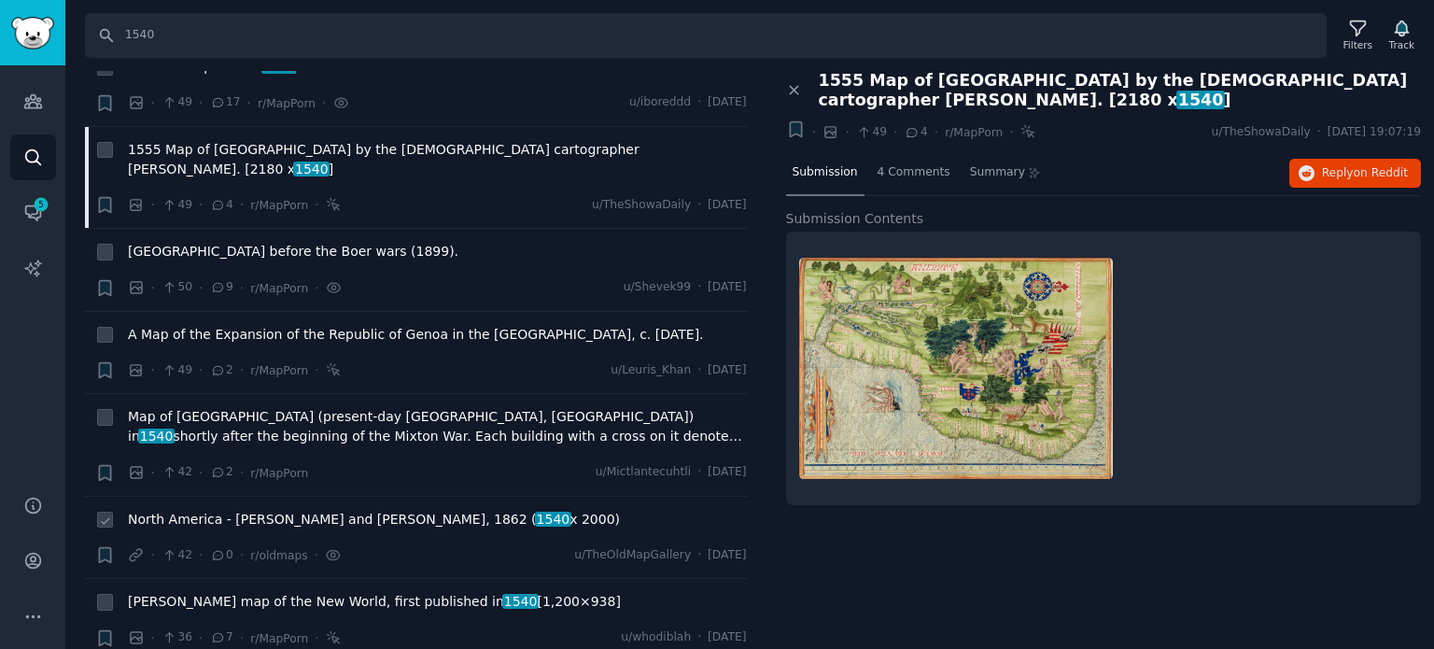
click at [224, 510] on span "North America - [PERSON_NAME] and [PERSON_NAME], 1862 ( 1540 x 2000)" at bounding box center [374, 520] width 492 height 20
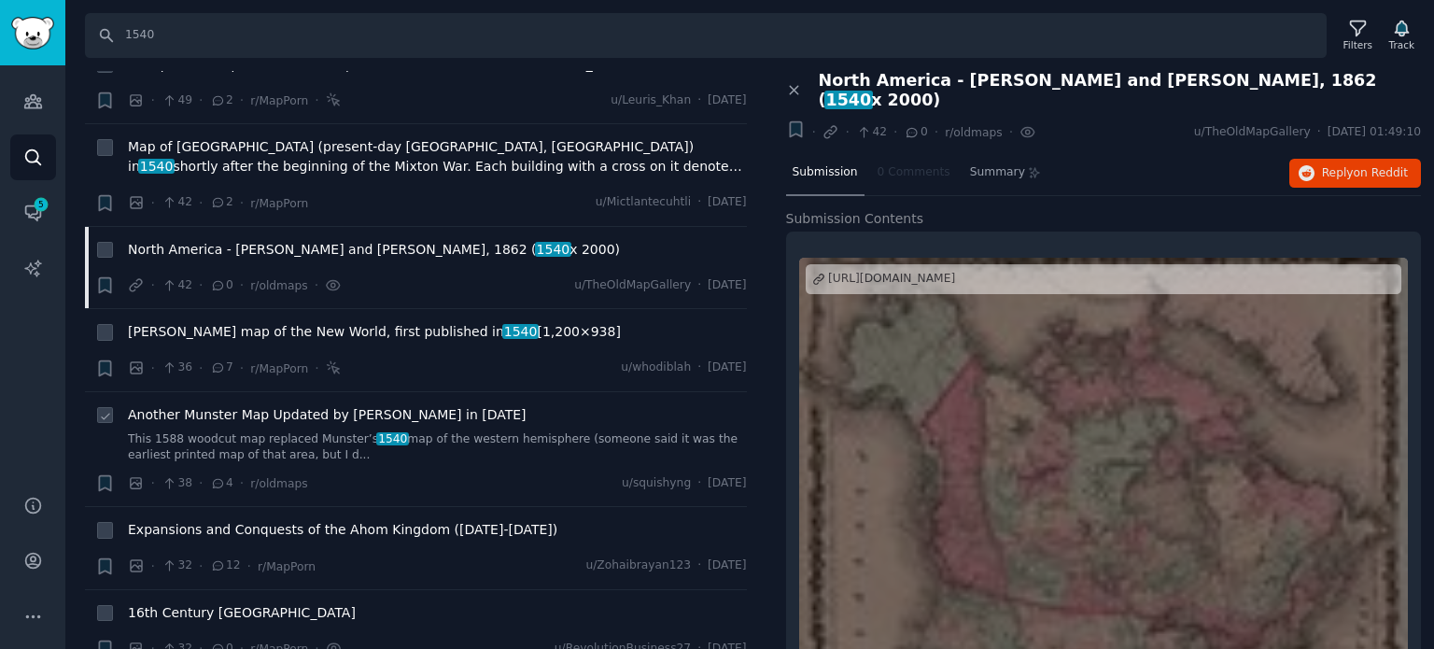
scroll to position [2054, 0]
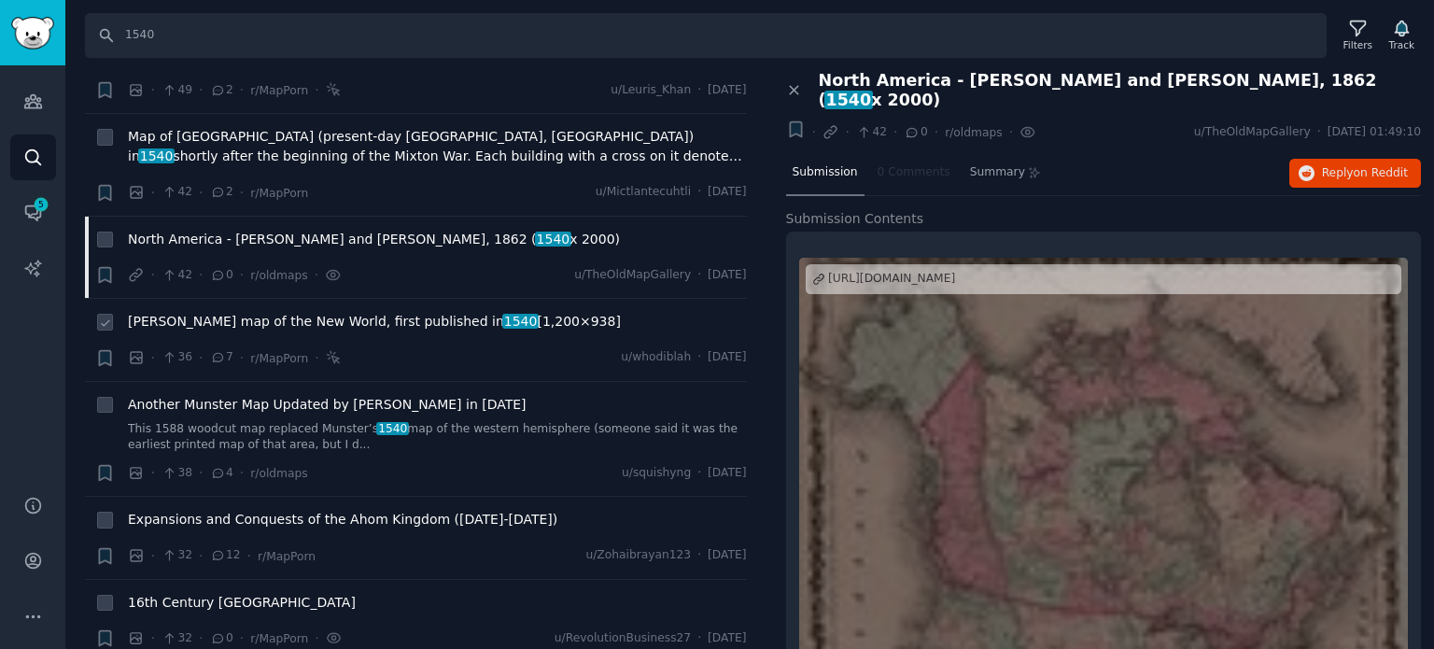
click at [246, 312] on span "[PERSON_NAME] map of the New World, first published in [DATE] [1,200×938]" at bounding box center [374, 322] width 493 height 20
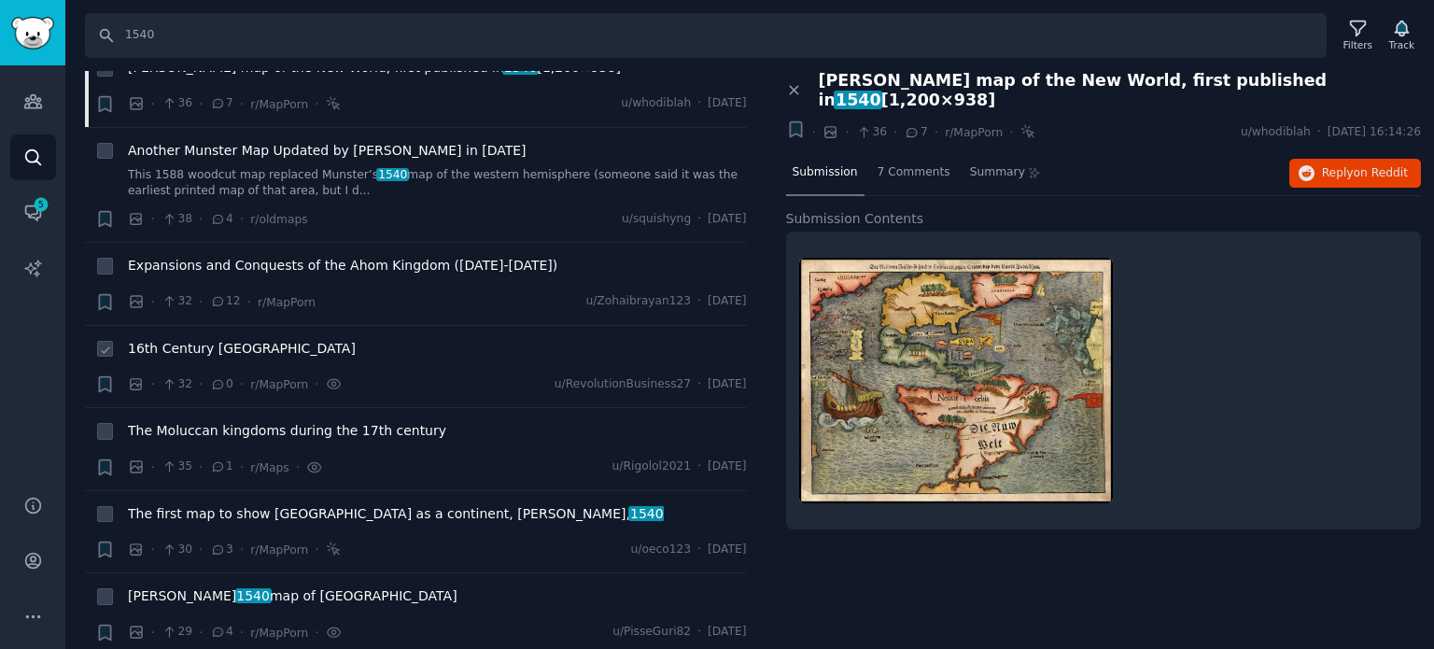
scroll to position [2334, 0]
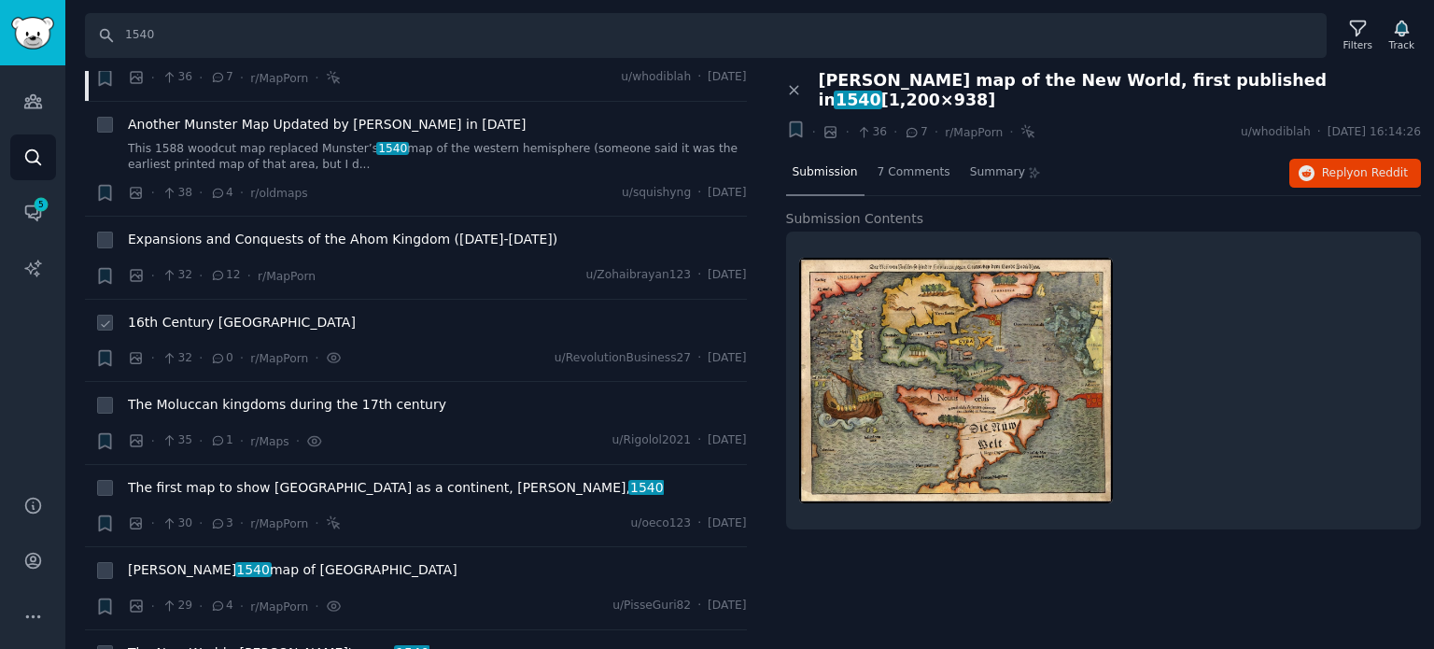
click at [209, 313] on span "16th Century [GEOGRAPHIC_DATA]" at bounding box center [242, 323] width 228 height 20
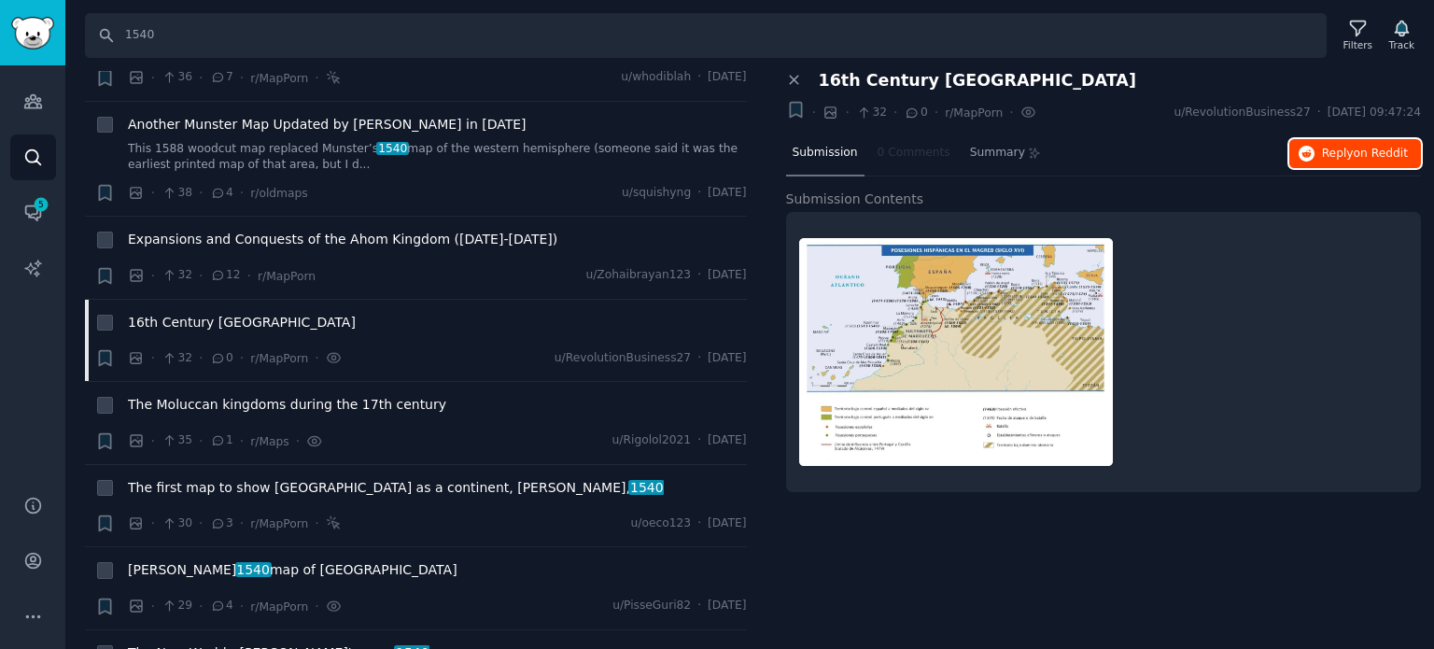
click at [1330, 150] on span "Reply on Reddit" at bounding box center [1365, 154] width 86 height 17
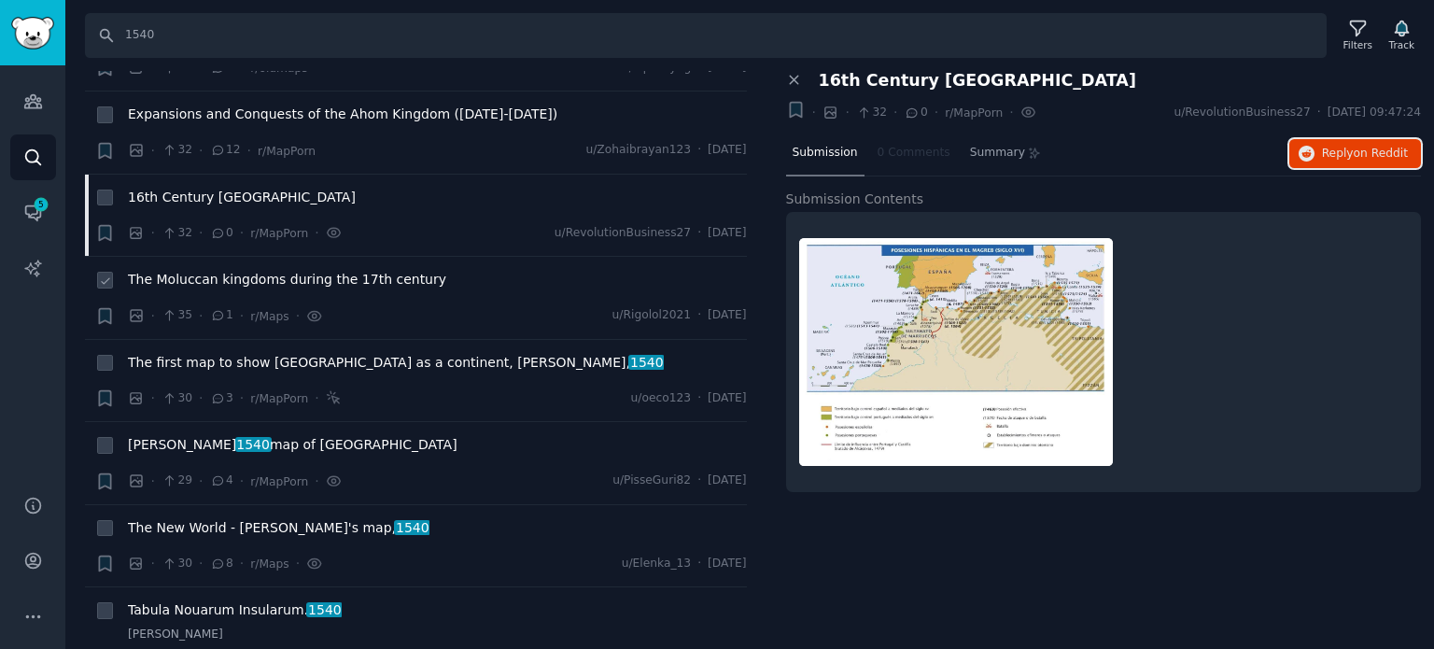
scroll to position [2614, 0]
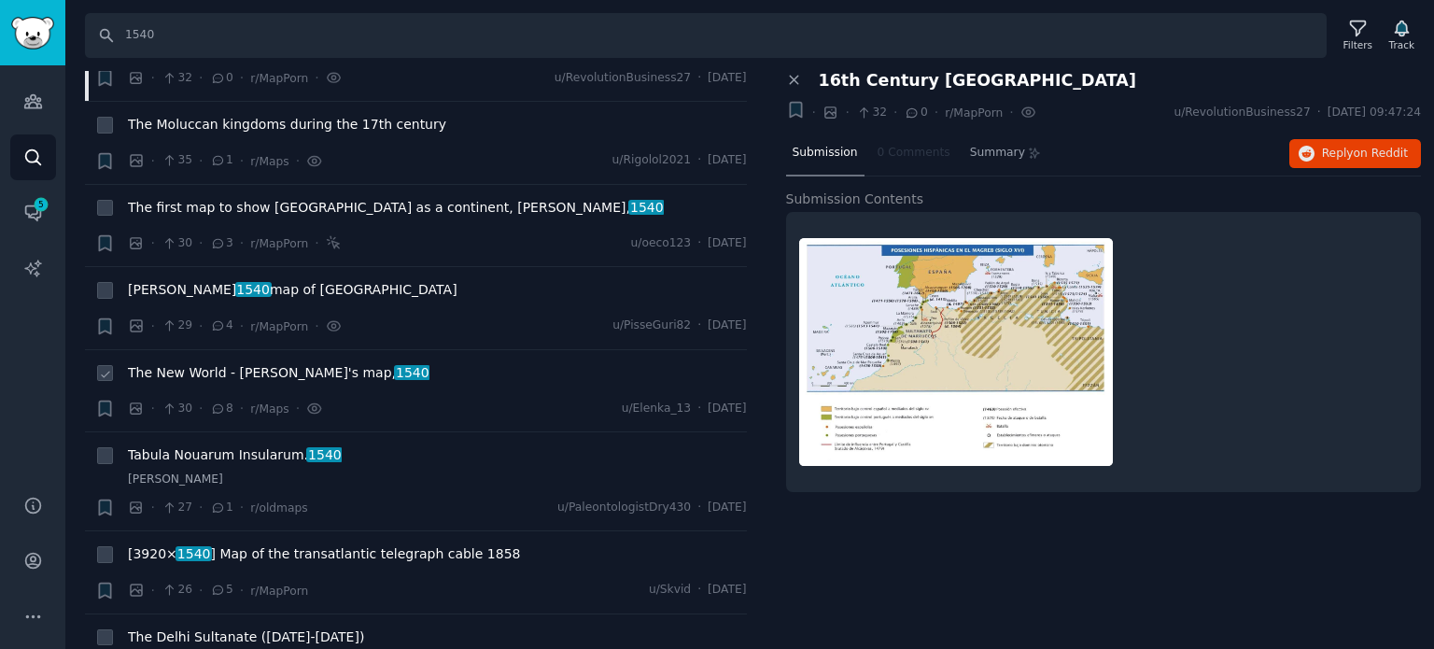
click at [255, 363] on span "The New World - [PERSON_NAME]'s map, 1540" at bounding box center [279, 373] width 302 height 20
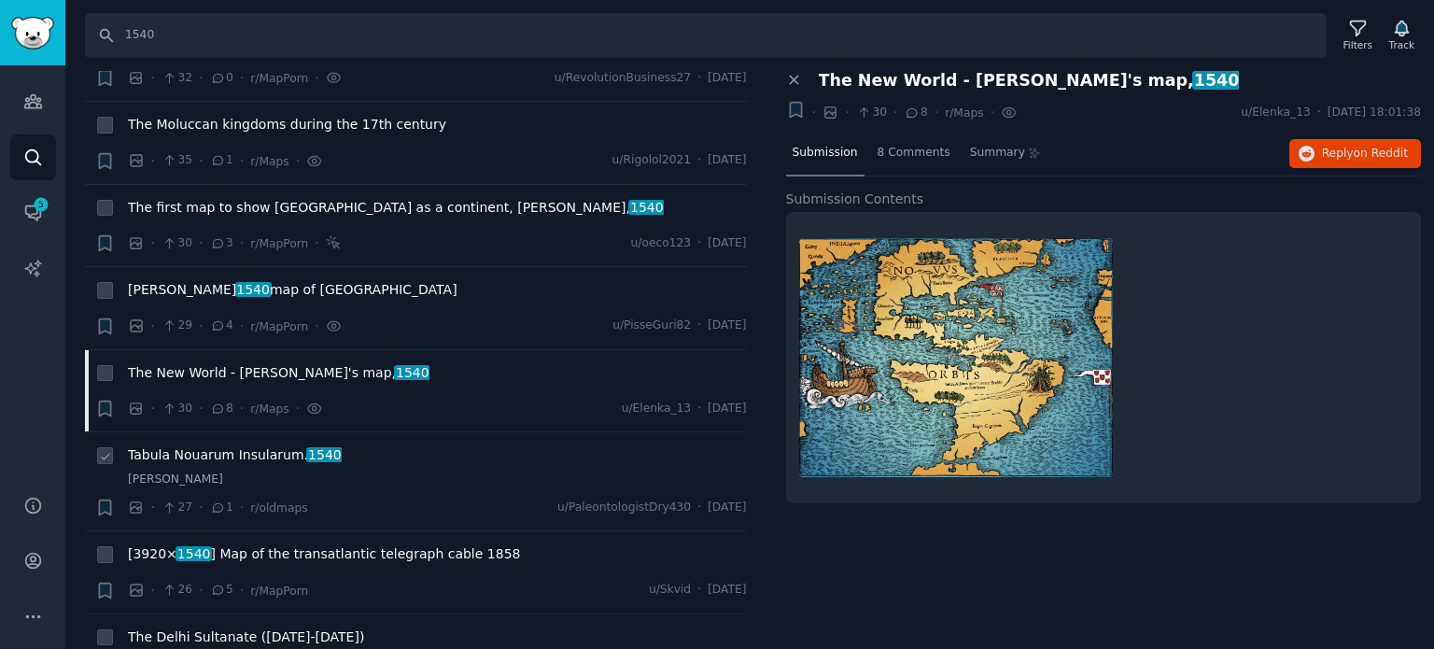
click at [235, 445] on span "Tabula Nouarum Insularum. 1540" at bounding box center [235, 455] width 214 height 20
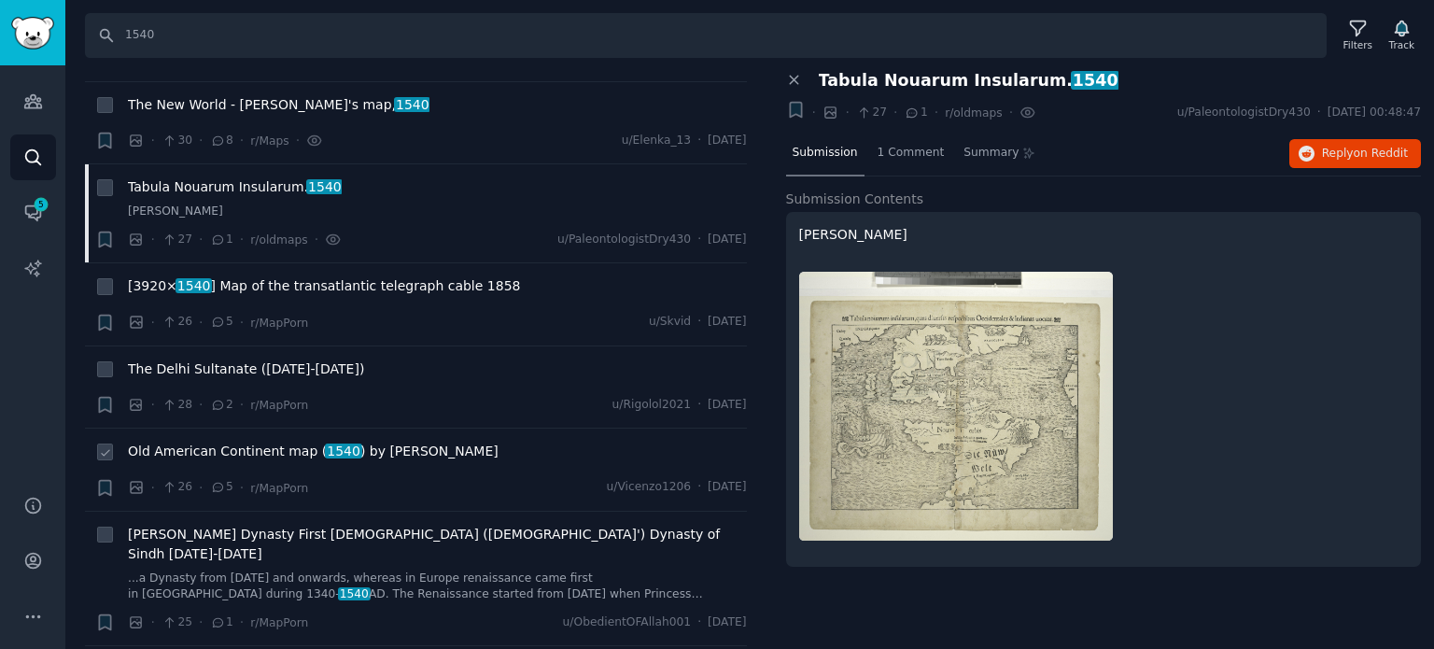
scroll to position [2894, 0]
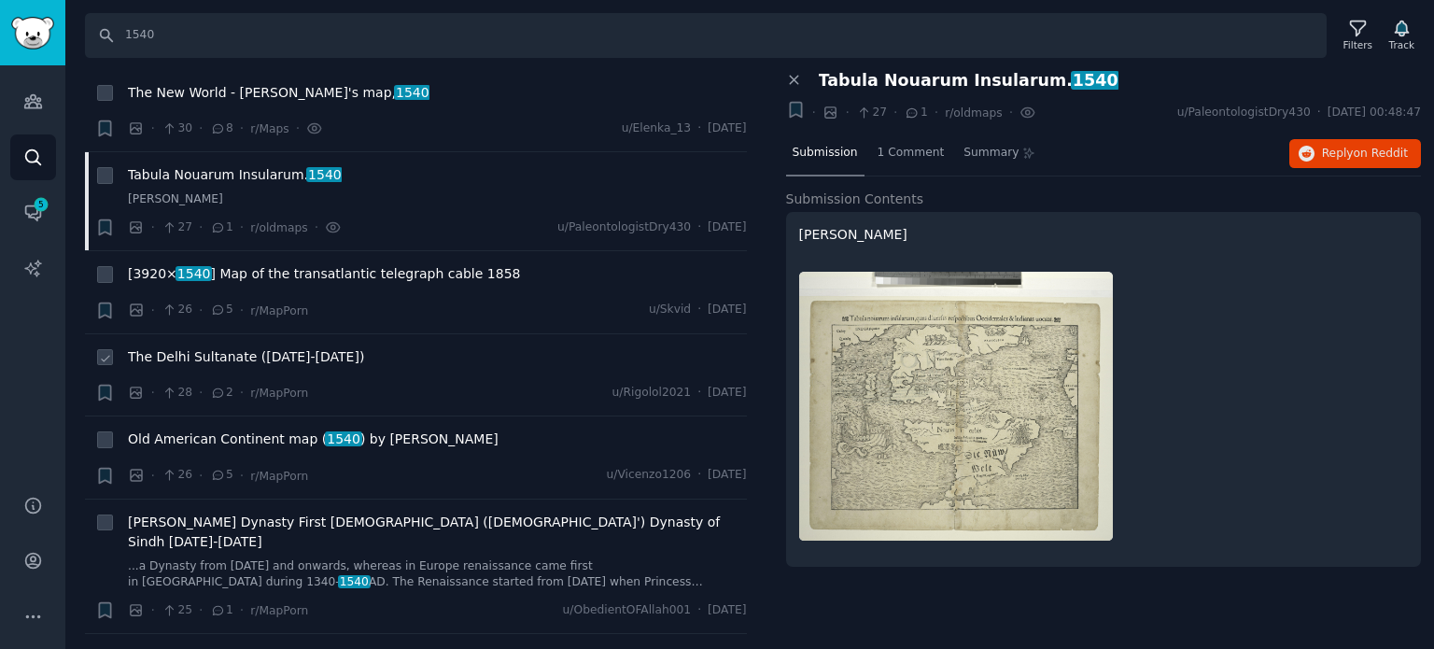
click at [228, 347] on span "The Delhi Sultanate ([DATE]-[DATE])" at bounding box center [246, 357] width 236 height 20
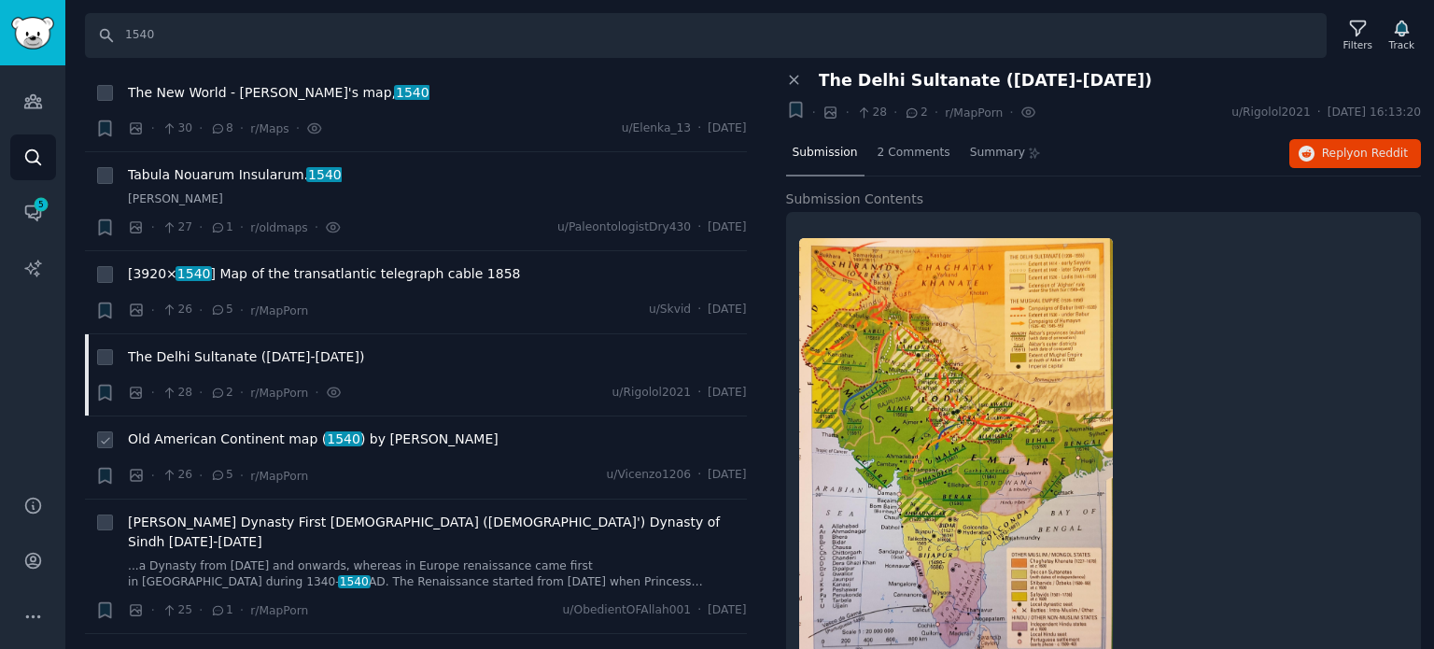
click at [211, 429] on span "Old American Continent map ( 1540 ) by [PERSON_NAME]" at bounding box center [313, 439] width 371 height 20
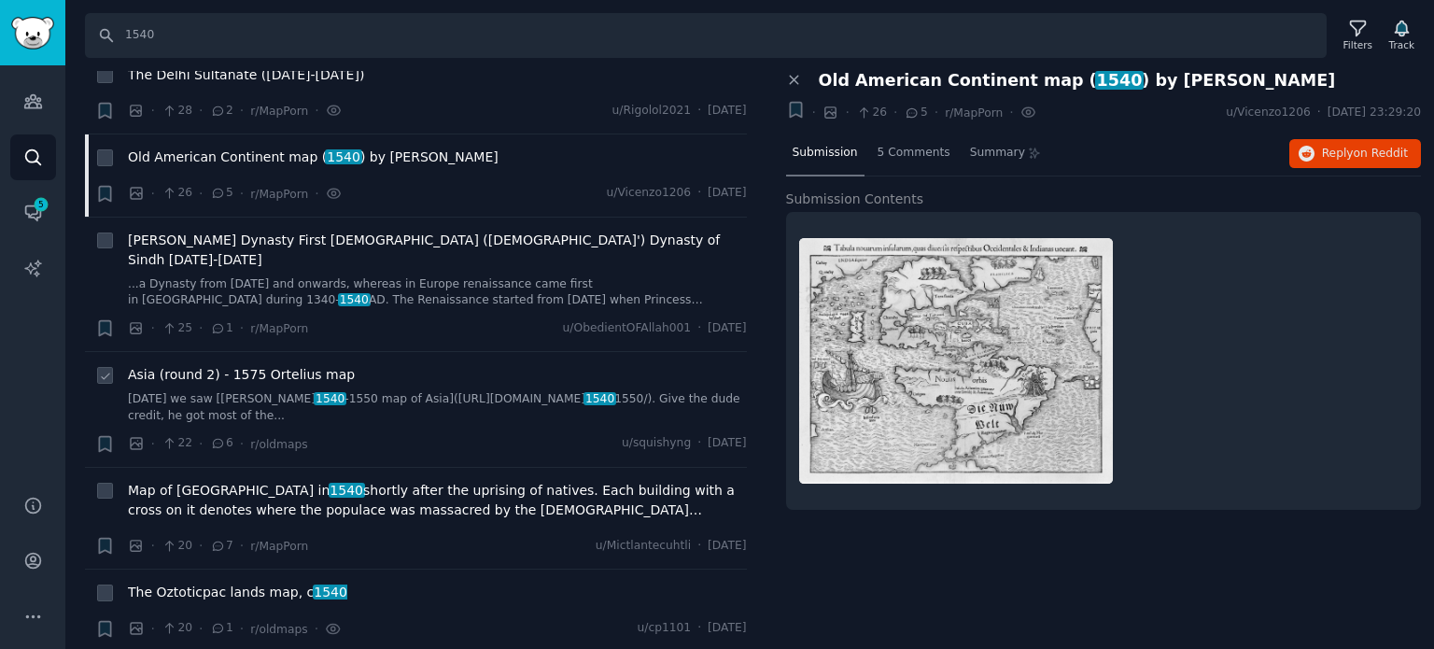
scroll to position [3361, 0]
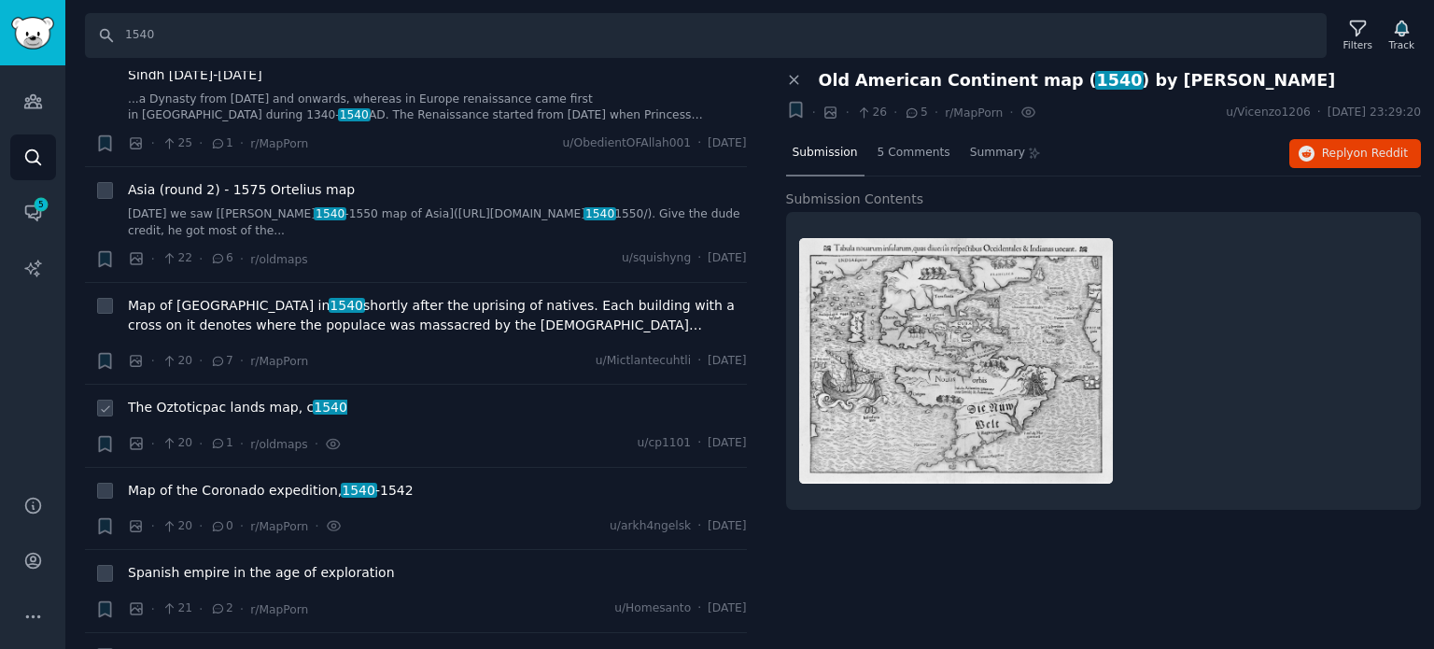
click at [215, 398] on span "The Oztoticpac lands map, c 1540" at bounding box center [237, 408] width 219 height 20
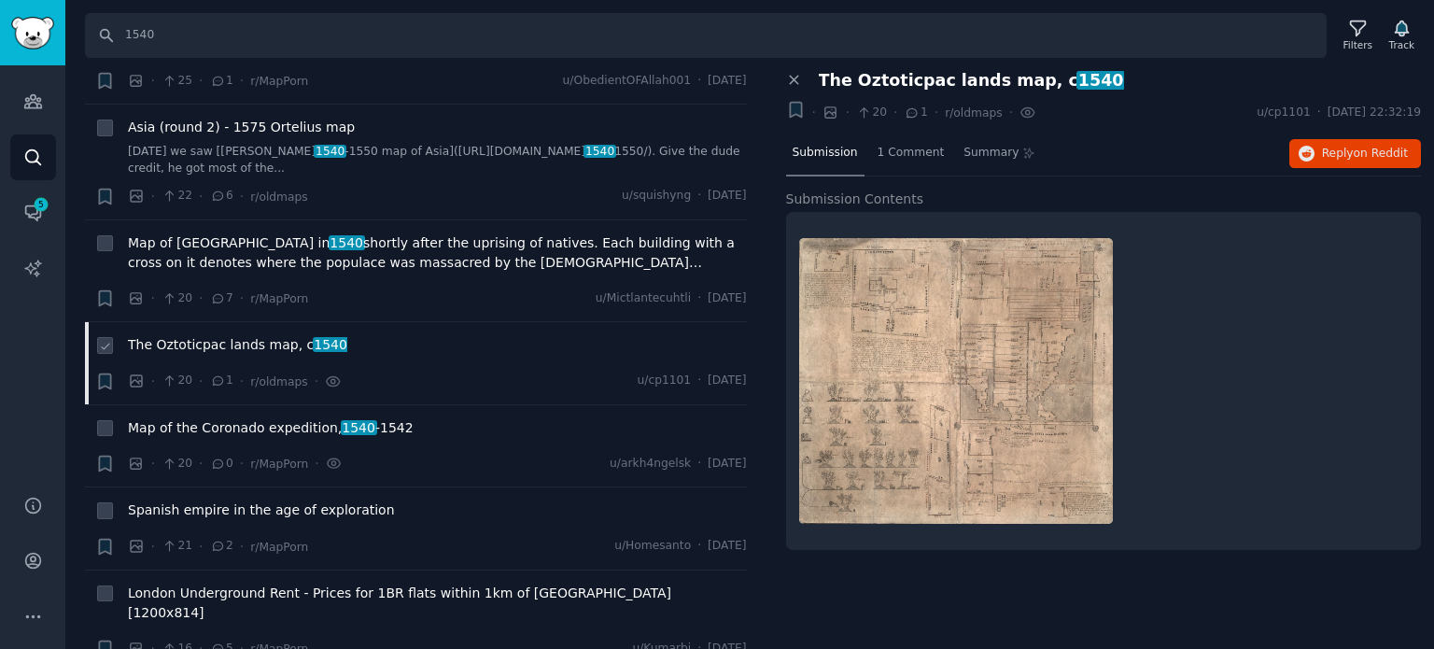
scroll to position [3454, 0]
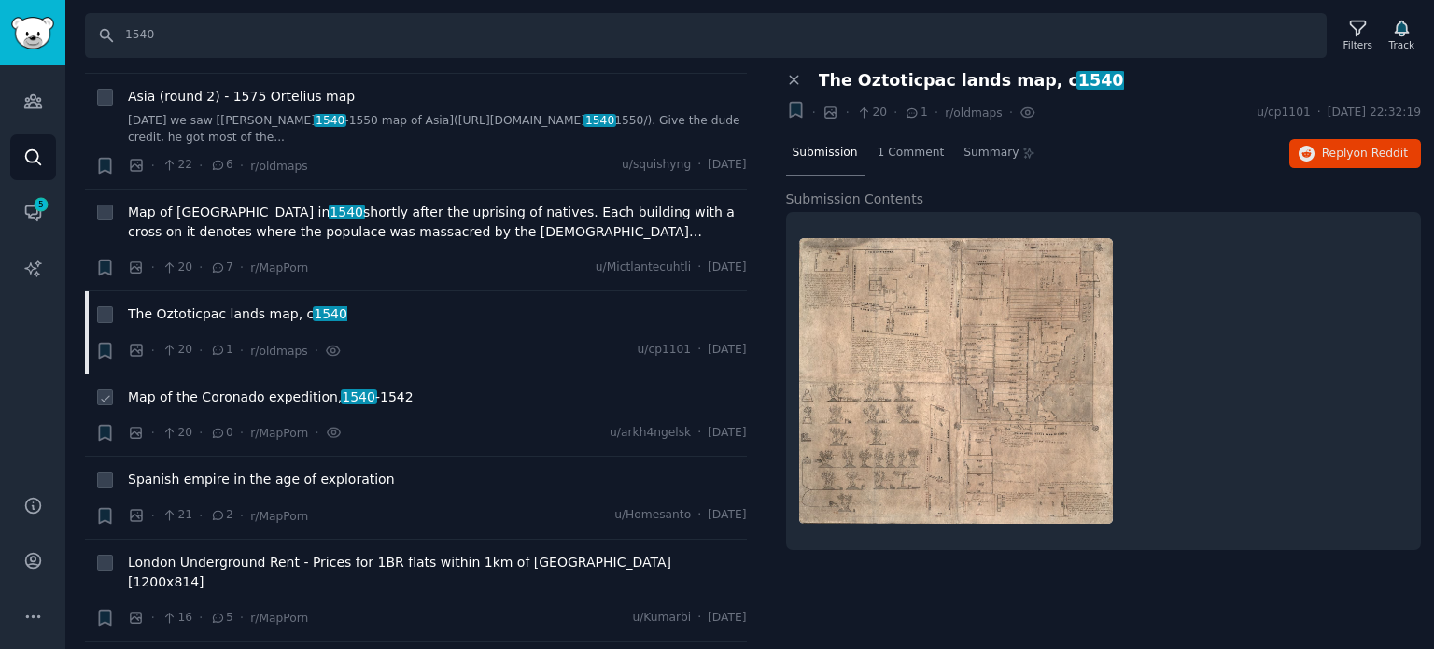
click at [215, 387] on span "Map of the Coronado expedition, [DATE] -[DATE]" at bounding box center [271, 397] width 286 height 20
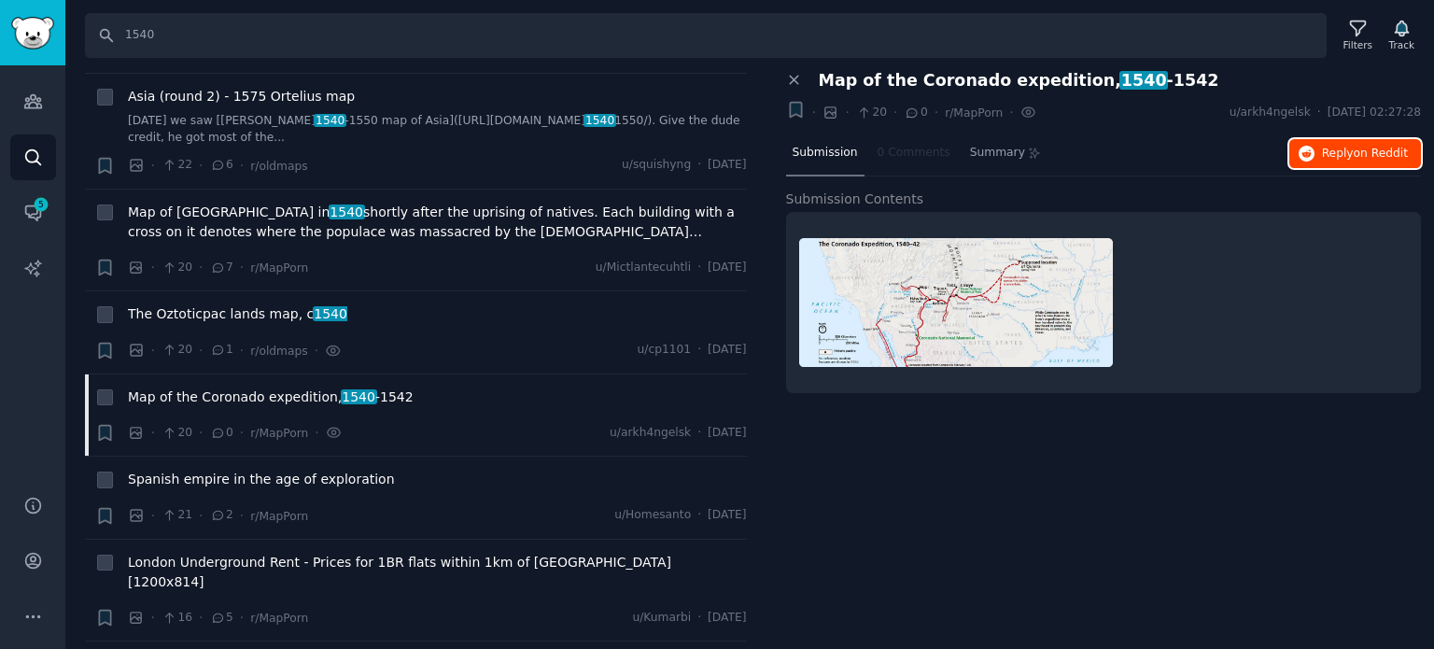
click at [1315, 157] on icon "button" at bounding box center [1307, 154] width 17 height 17
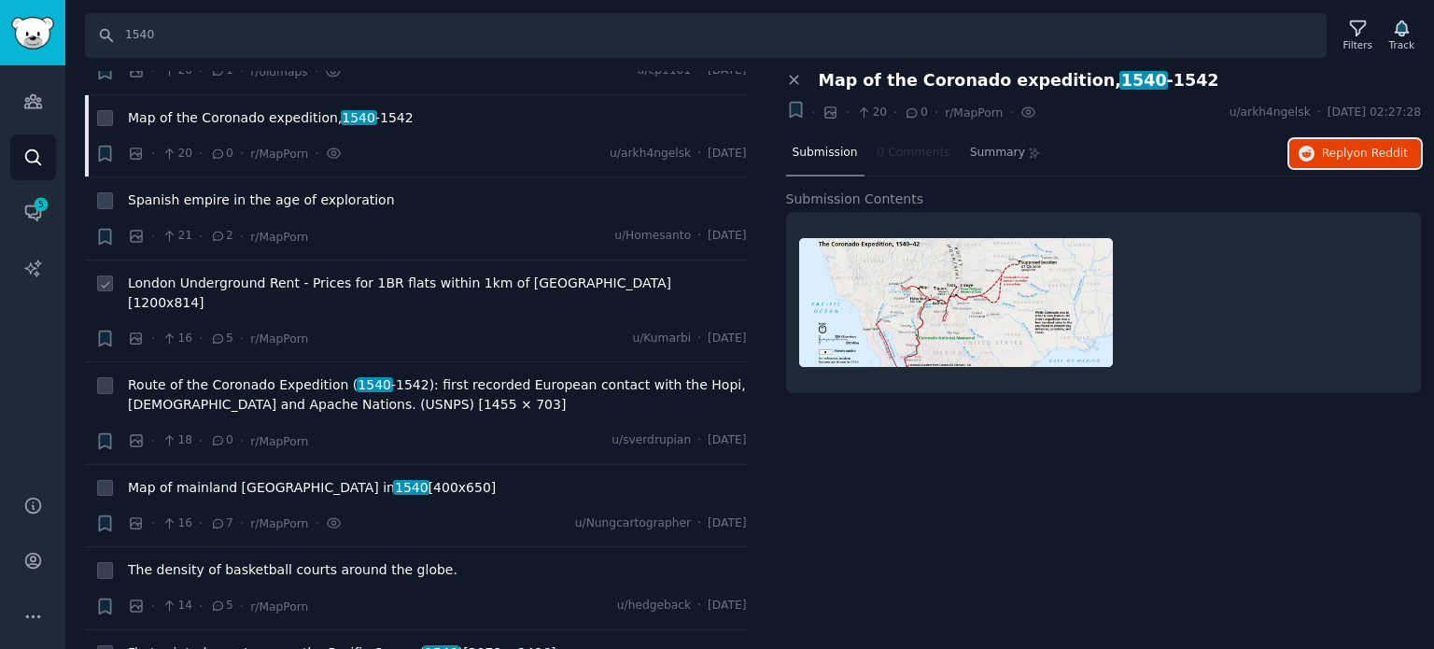
scroll to position [3734, 0]
click at [239, 477] on span "Map of mainland [GEOGRAPHIC_DATA] in [DATE] [400x650]" at bounding box center [312, 487] width 368 height 20
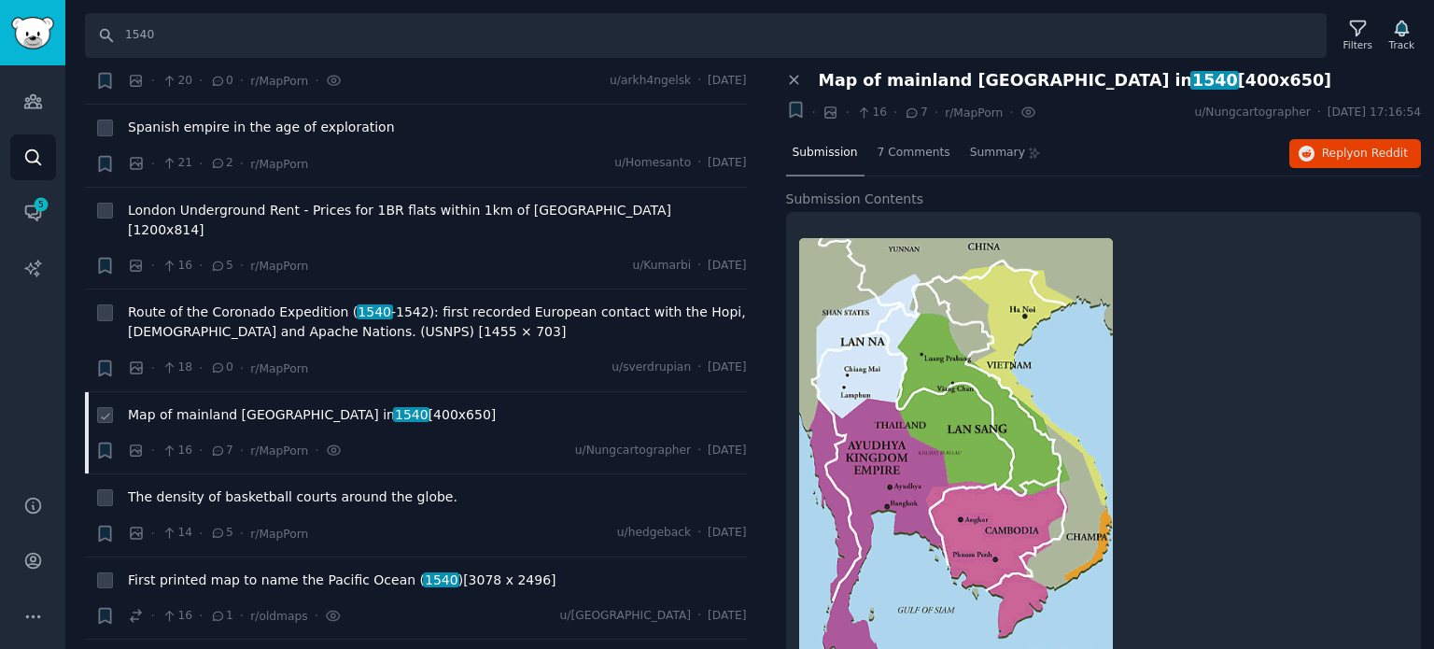
scroll to position [3921, 0]
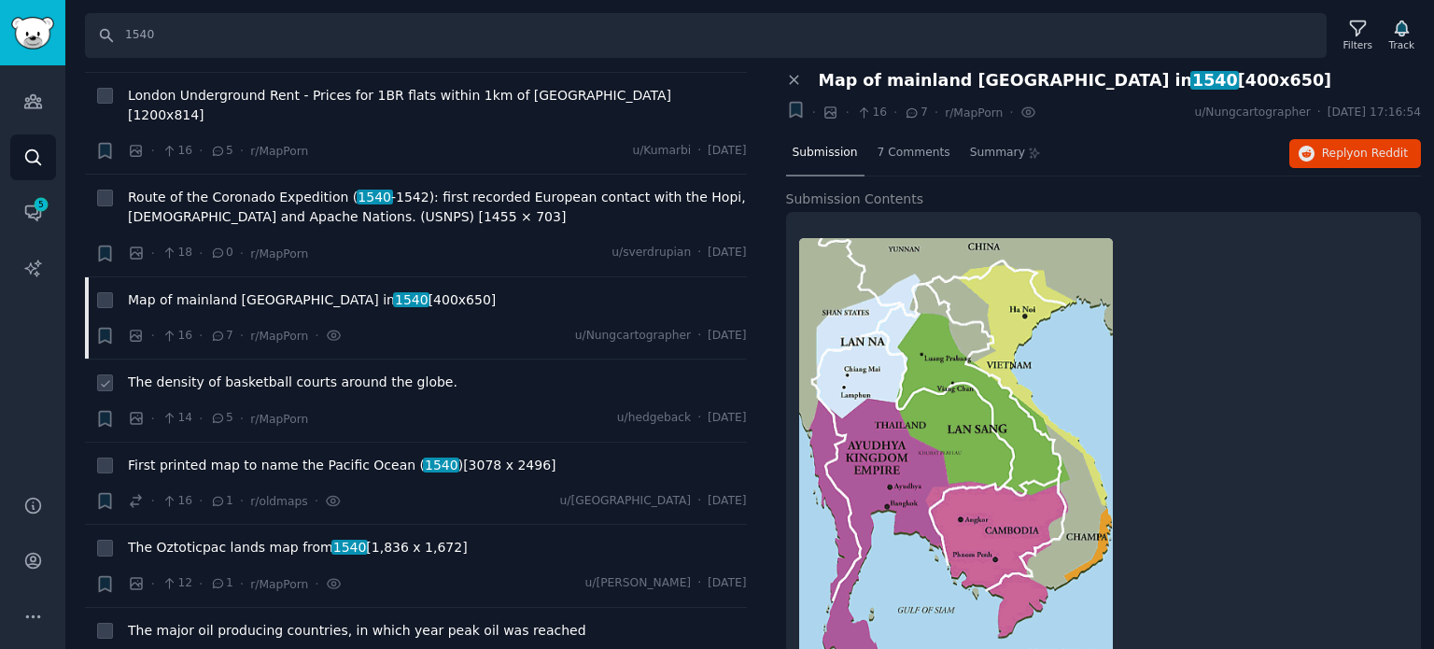
click at [236, 372] on span "The density of basketball courts around the globe." at bounding box center [293, 382] width 330 height 20
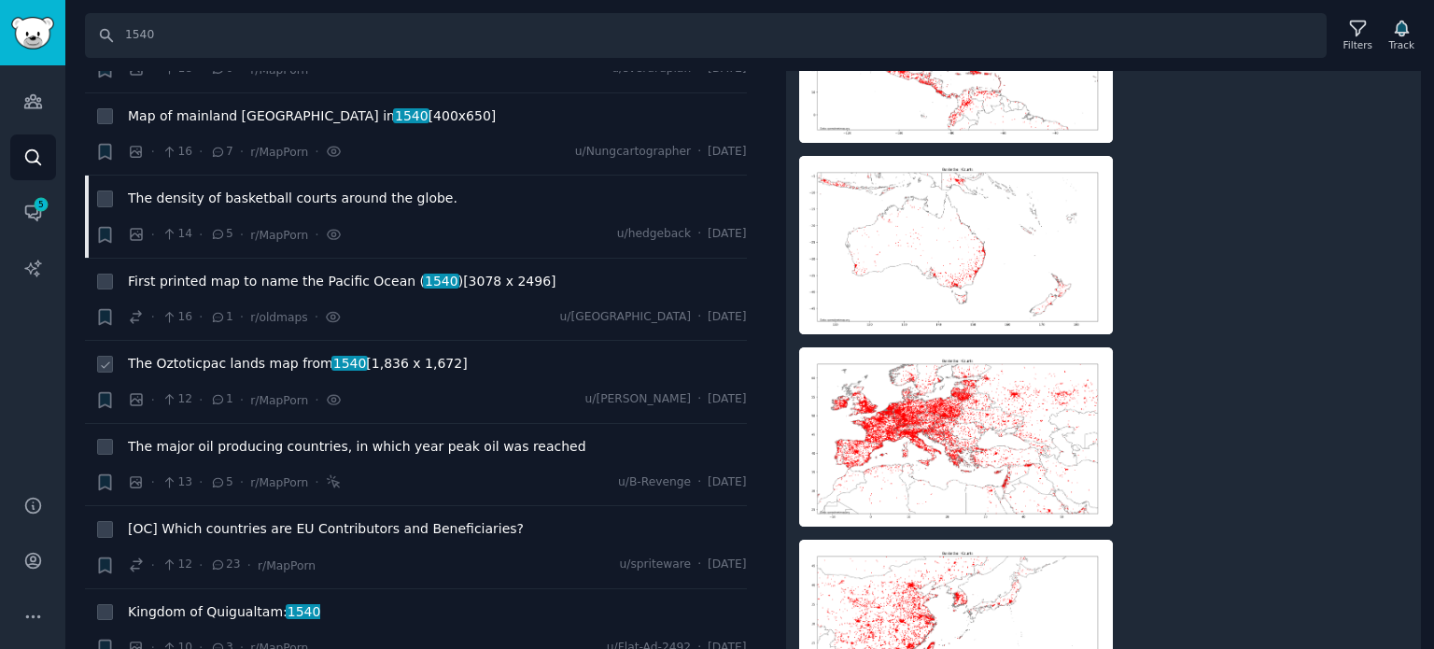
scroll to position [4201, 0]
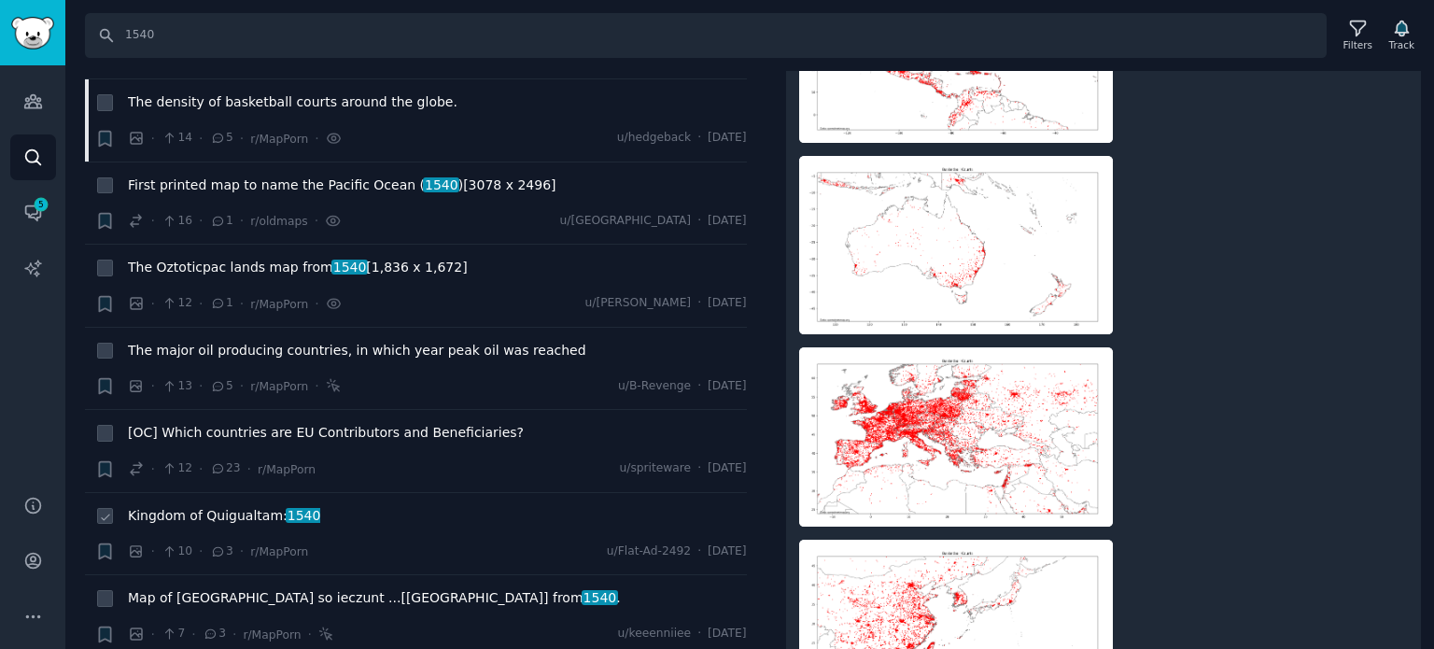
click at [217, 506] on div "Kingdom of Quigualtam: 1540" at bounding box center [437, 519] width 619 height 26
click at [214, 506] on span "Kingdom of Quigualtam: 1540" at bounding box center [224, 516] width 192 height 20
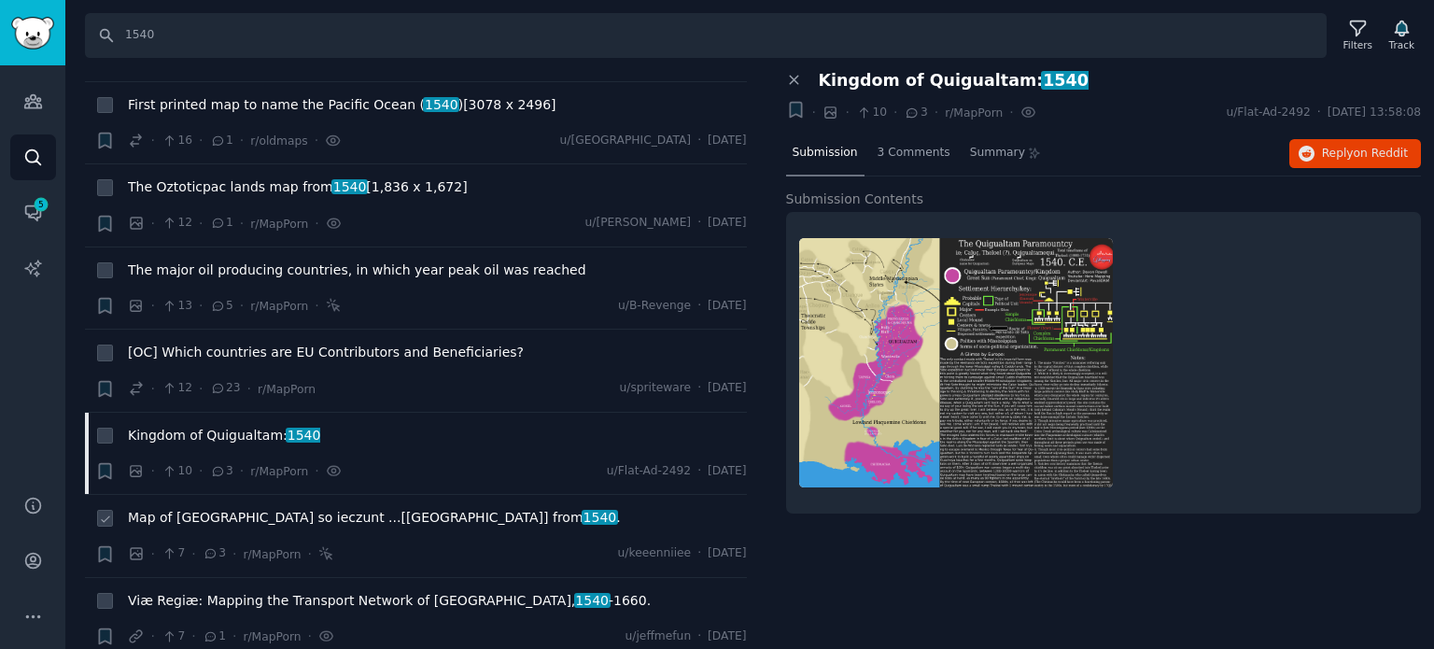
scroll to position [4387, 0]
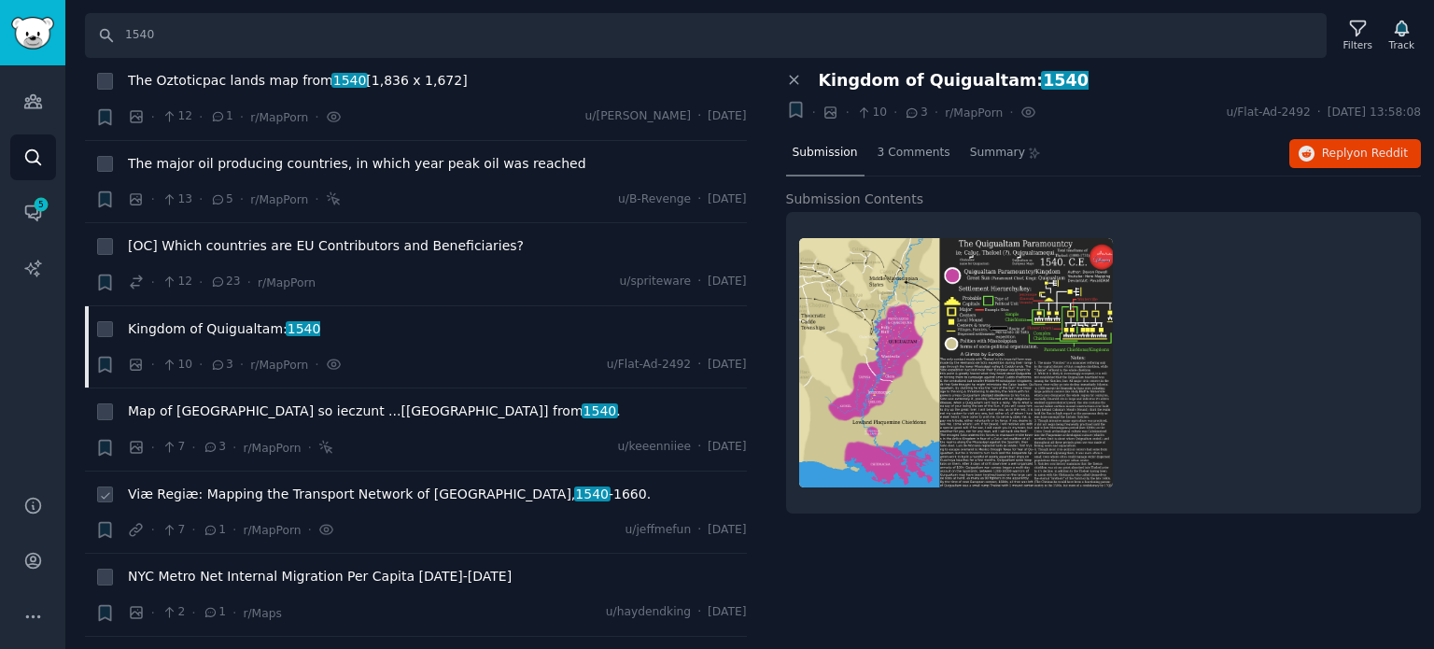
click at [245, 484] on span "Viæ Regiæ: Mapping the Transport Network of England & Wales, [DATE] -[DATE]." at bounding box center [389, 494] width 523 height 20
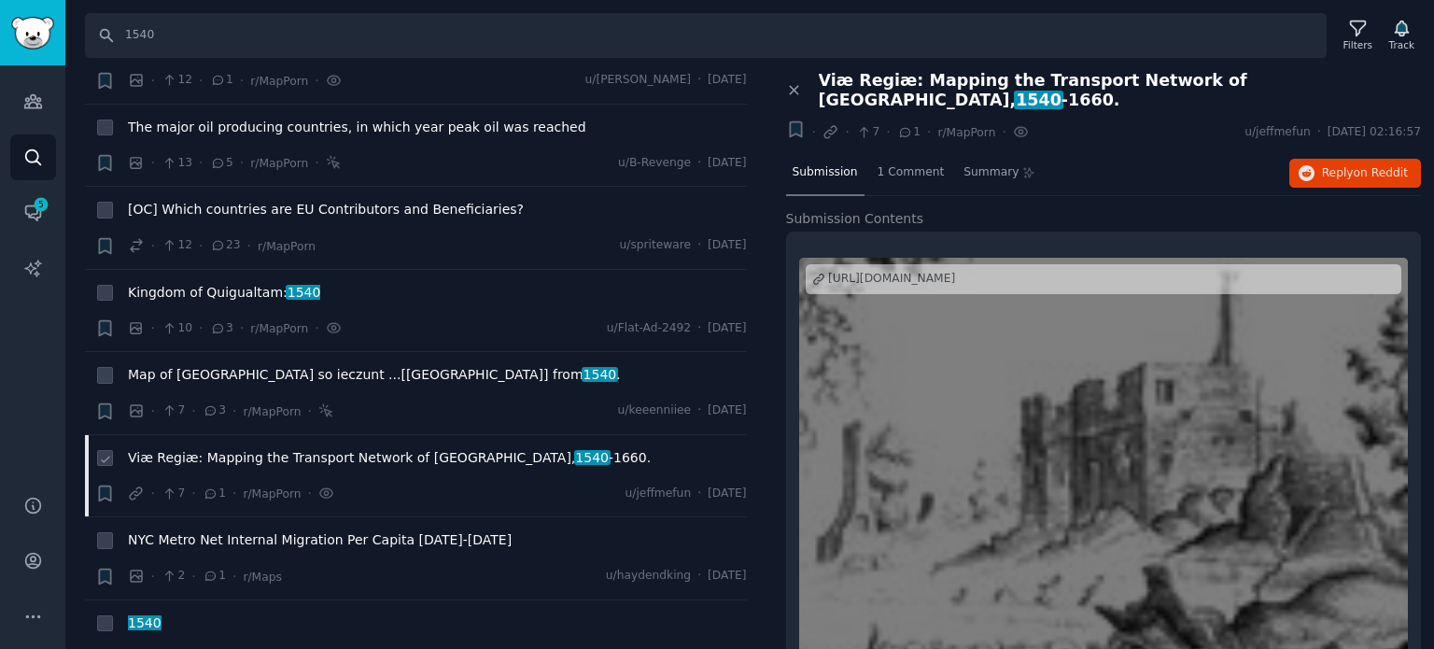
scroll to position [4453, 0]
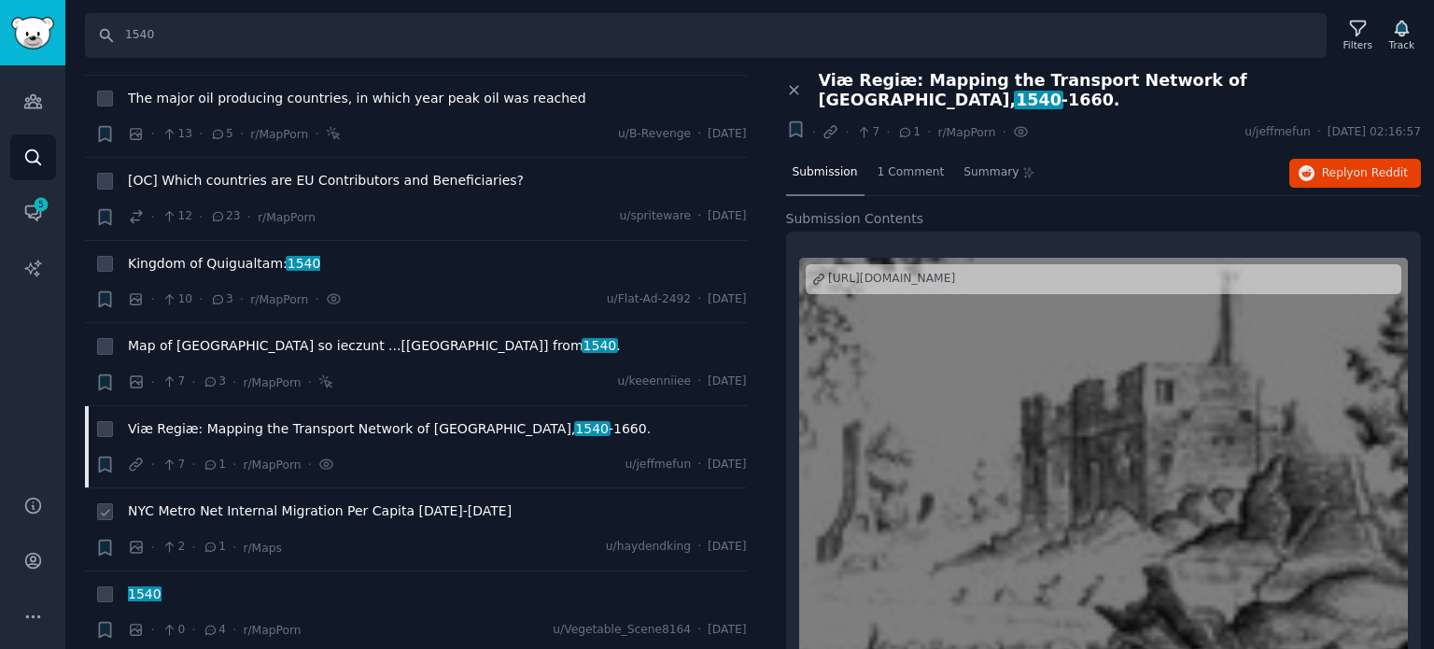
click at [258, 501] on span "NYC Metro Net Internal Migration Per Capita [DATE]-[DATE]" at bounding box center [320, 511] width 384 height 20
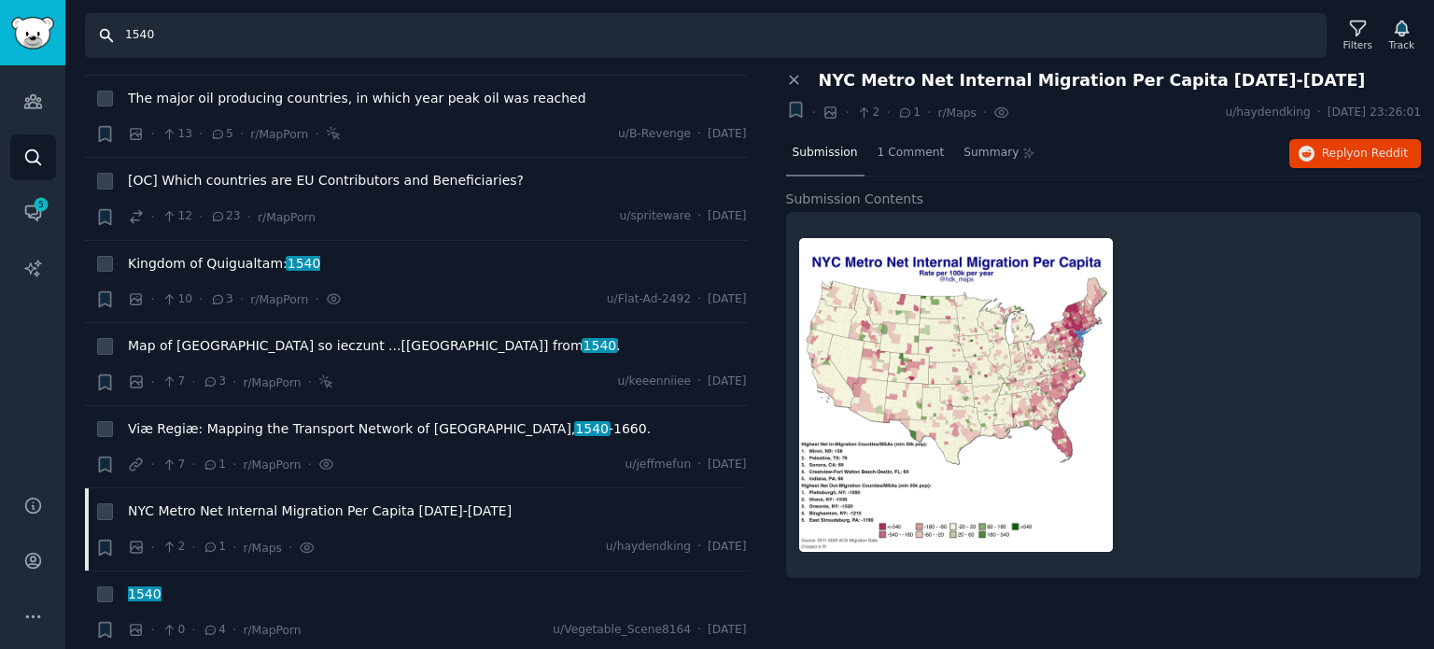
drag, startPoint x: 343, startPoint y: 35, endPoint x: 73, endPoint y: 35, distance: 269.8
click at [73, 35] on div "Search 1540 Filters Track" at bounding box center [749, 29] width 1369 height 58
paste input "6th"
type input "16th"
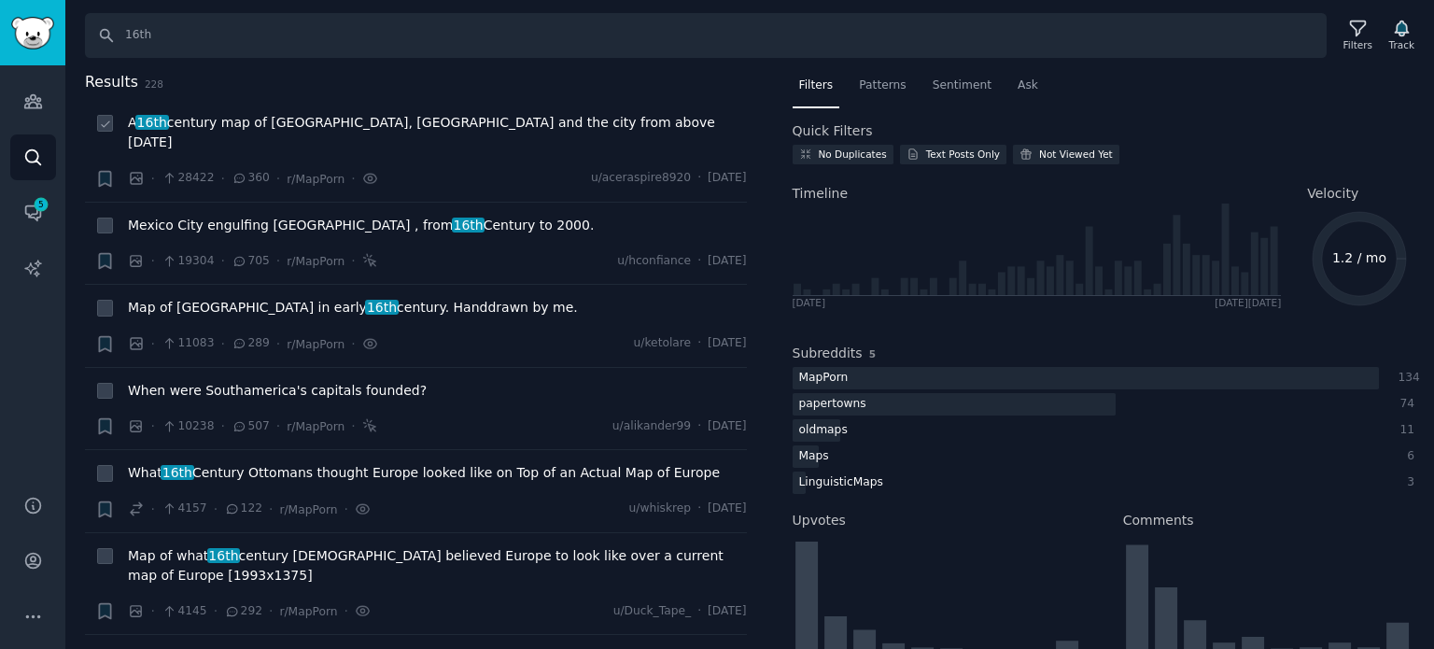
click at [334, 128] on span "A 16th century map of [GEOGRAPHIC_DATA], [GEOGRAPHIC_DATA] and the city from ab…" at bounding box center [437, 132] width 619 height 39
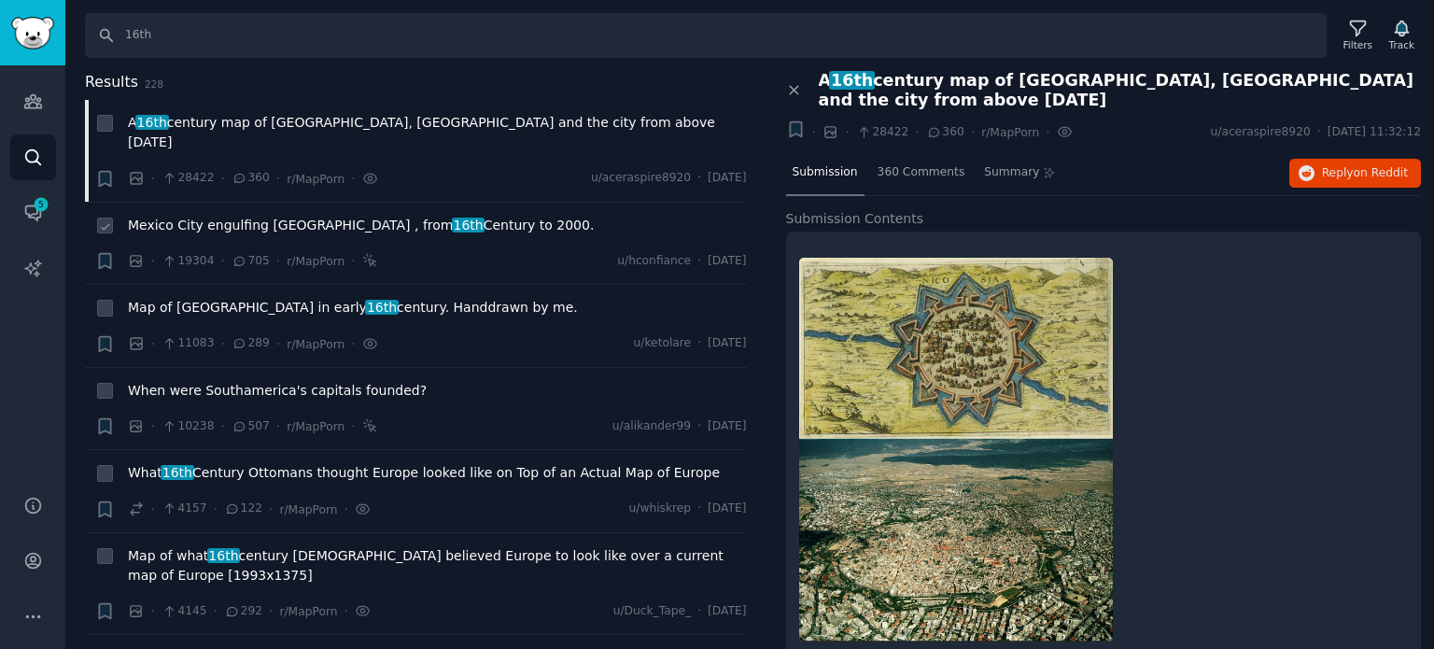
click at [286, 216] on span "Mexico City engulfing [GEOGRAPHIC_DATA] , from 16th Century to 2000." at bounding box center [361, 226] width 466 height 20
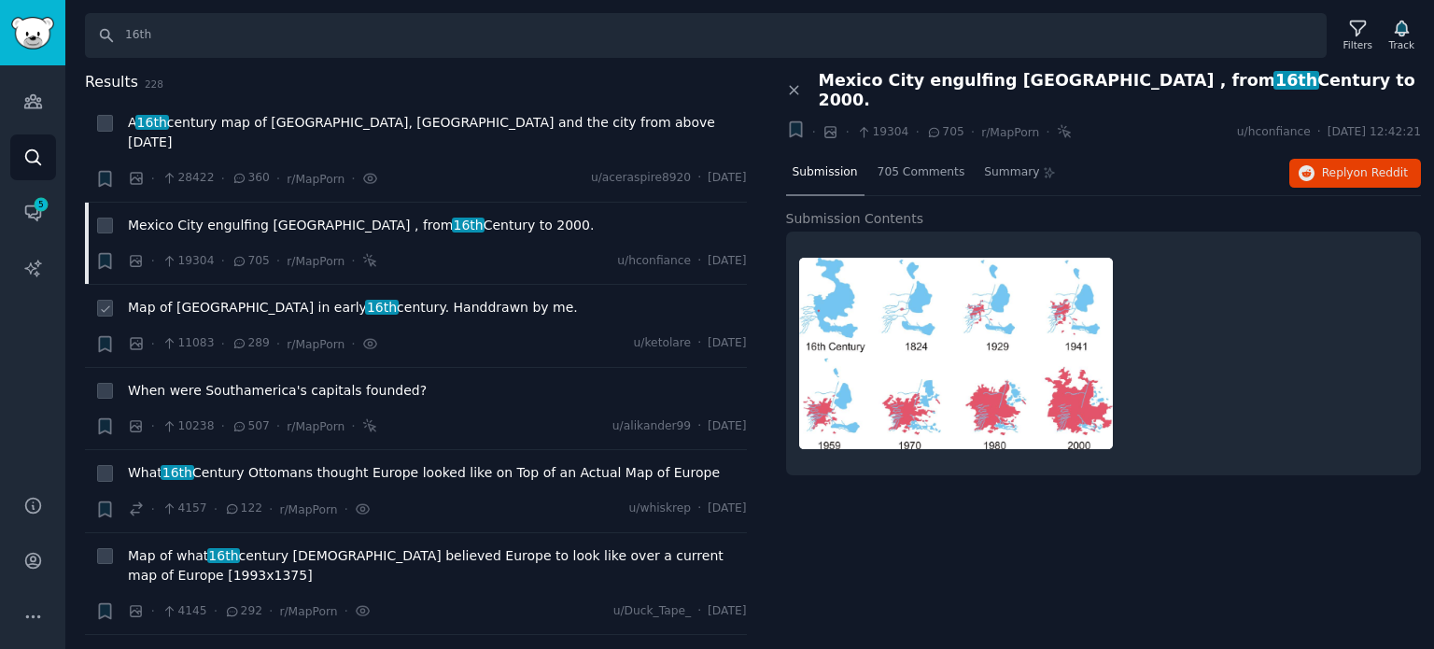
click at [204, 298] on span "Map of Ottoman empire in early 16th century. Handdrawn by me." at bounding box center [353, 308] width 450 height 20
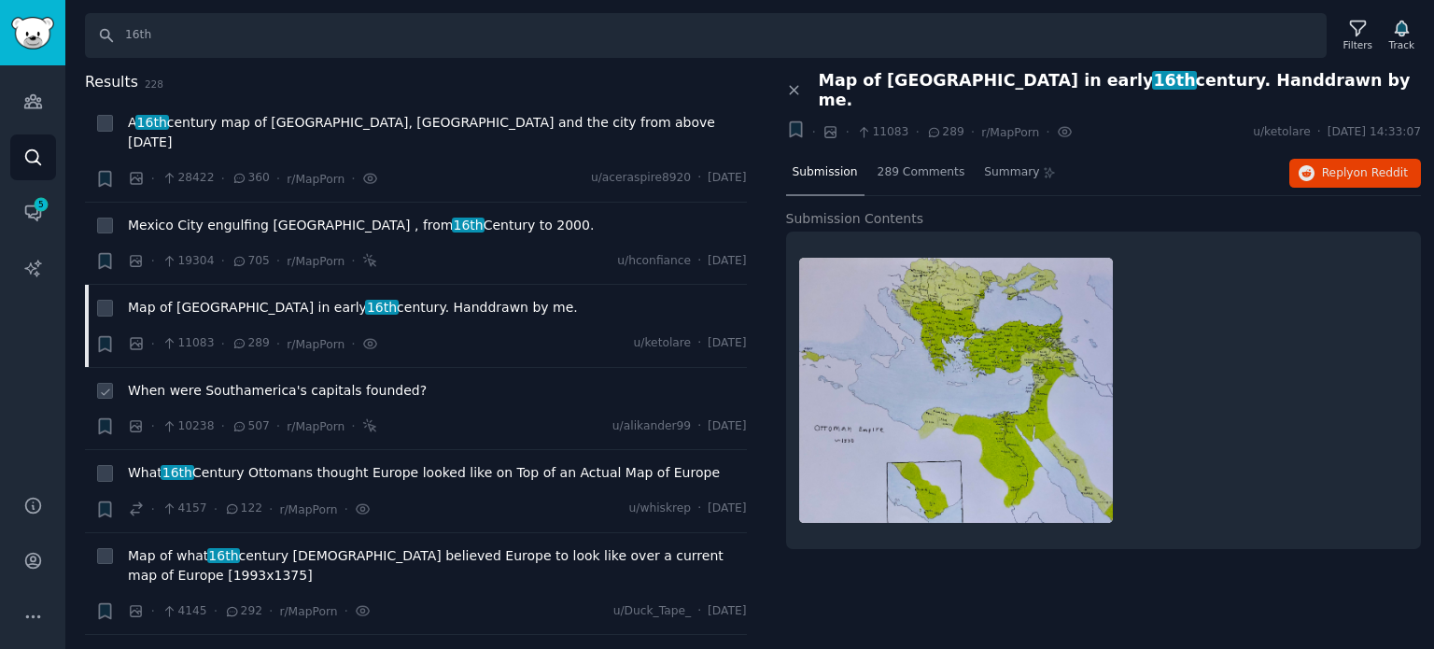
click at [200, 381] on span "When were Southamerica's capitals founded?" at bounding box center [277, 391] width 299 height 20
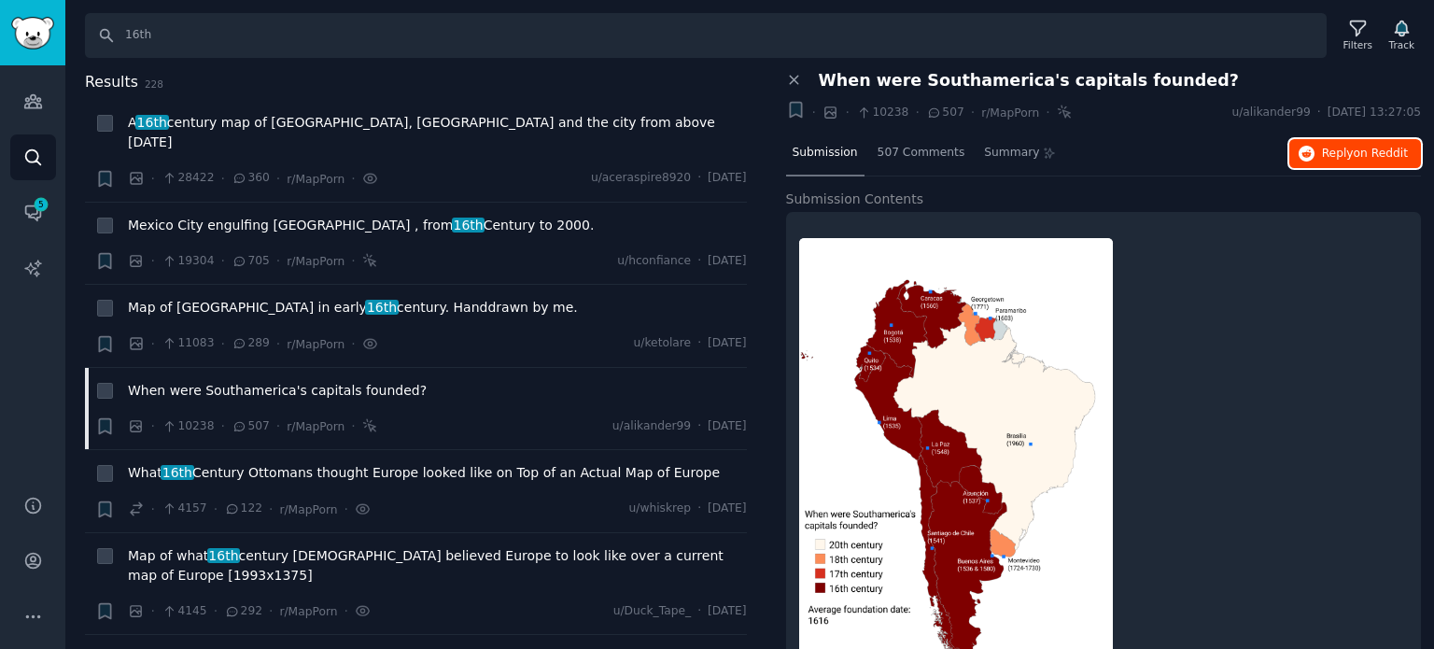
click at [1345, 152] on span "Reply on Reddit" at bounding box center [1365, 154] width 86 height 17
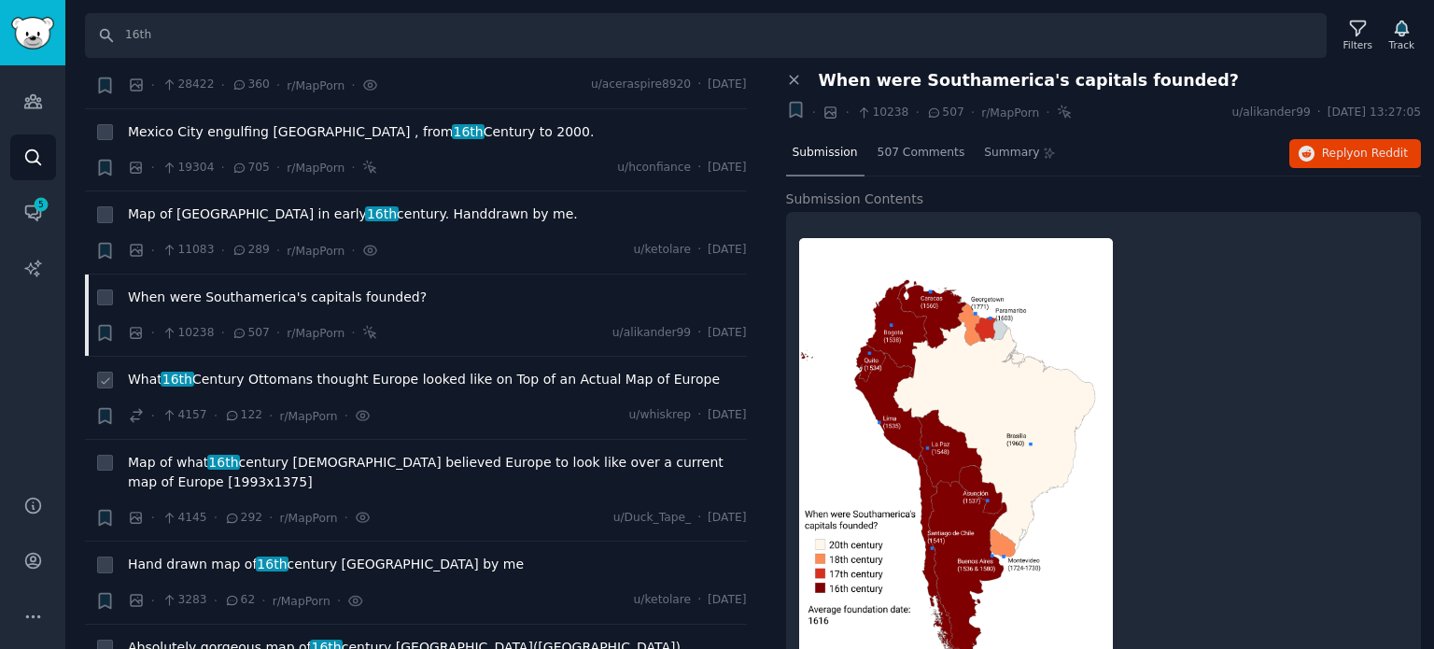
click at [265, 370] on span "What 16th Century Ottomans thought Europe looked like on Top of an Actual Map o…" at bounding box center [424, 380] width 592 height 20
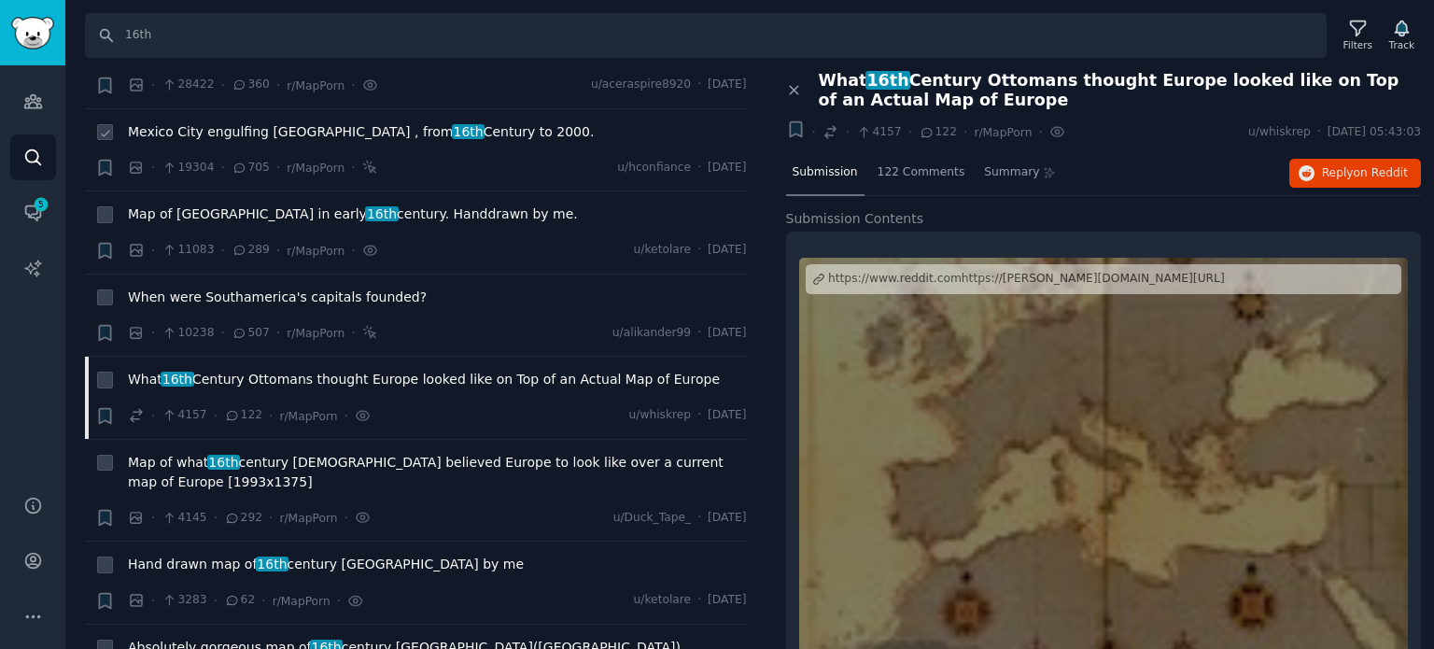
click at [357, 122] on span "Mexico City engulfing [GEOGRAPHIC_DATA] , from 16th Century to 2000." at bounding box center [361, 132] width 466 height 20
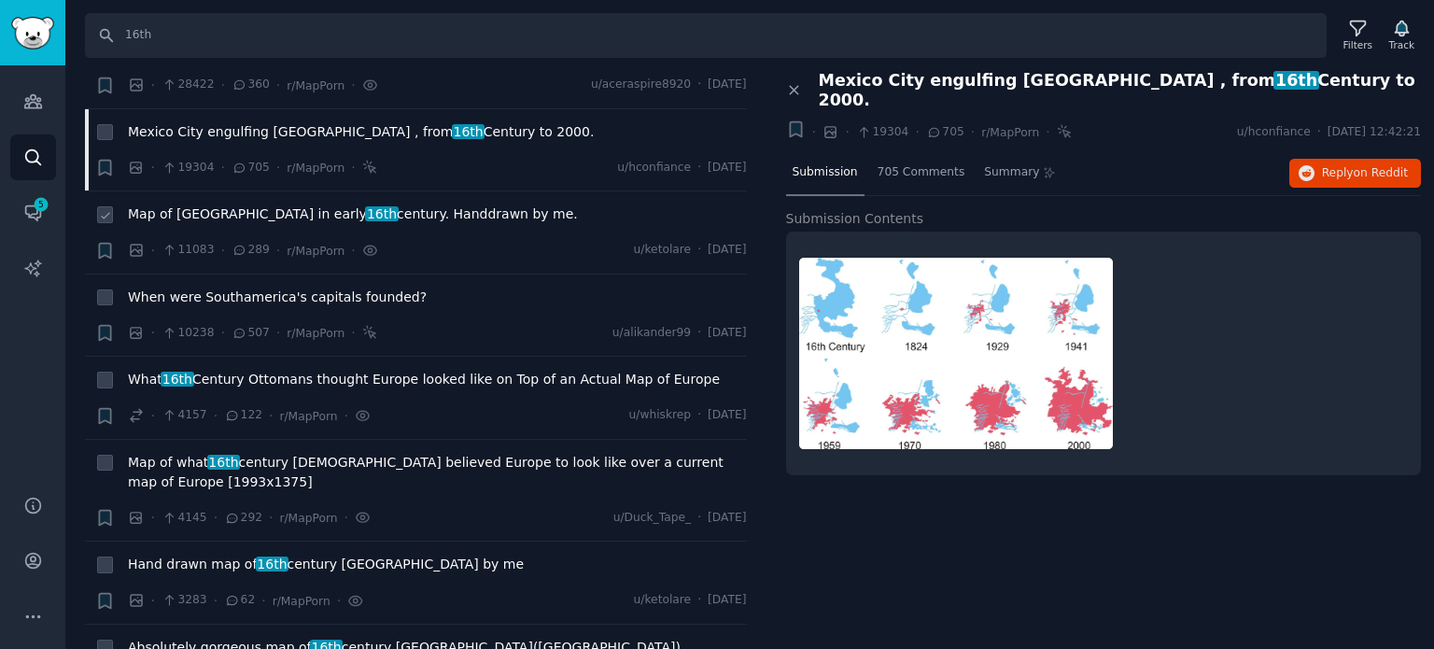
click at [254, 204] on span "Map of Ottoman empire in early 16th century. Handdrawn by me." at bounding box center [353, 214] width 450 height 20
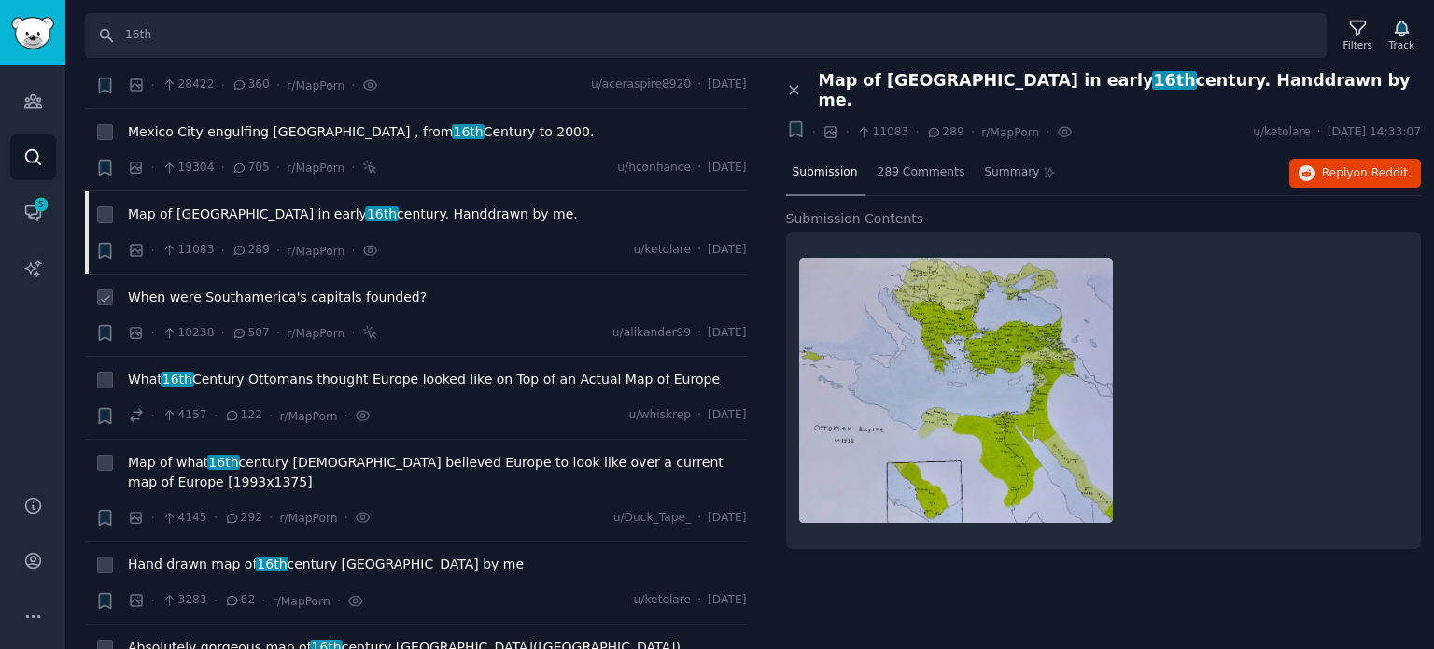
click at [265, 288] on span "When were Southamerica's capitals founded?" at bounding box center [277, 298] width 299 height 20
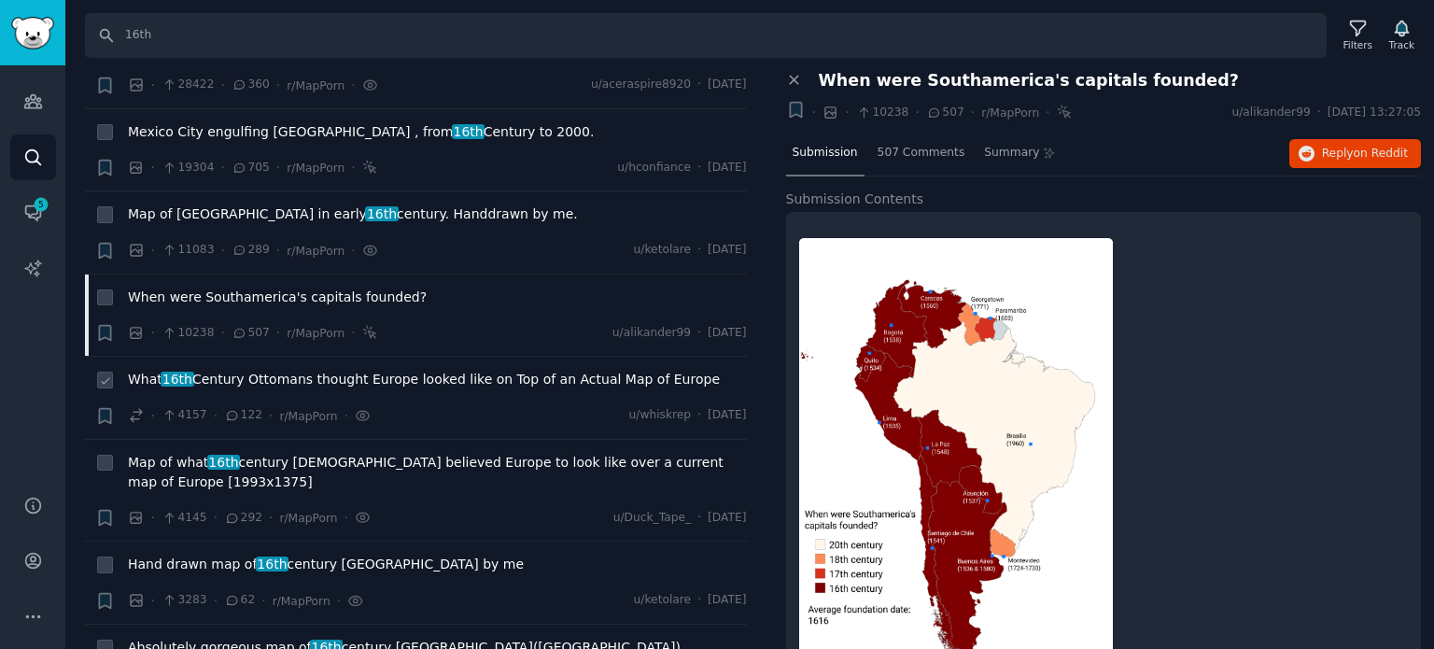
click at [256, 370] on span "What 16th Century Ottomans thought Europe looked like on Top of an Actual Map o…" at bounding box center [424, 380] width 592 height 20
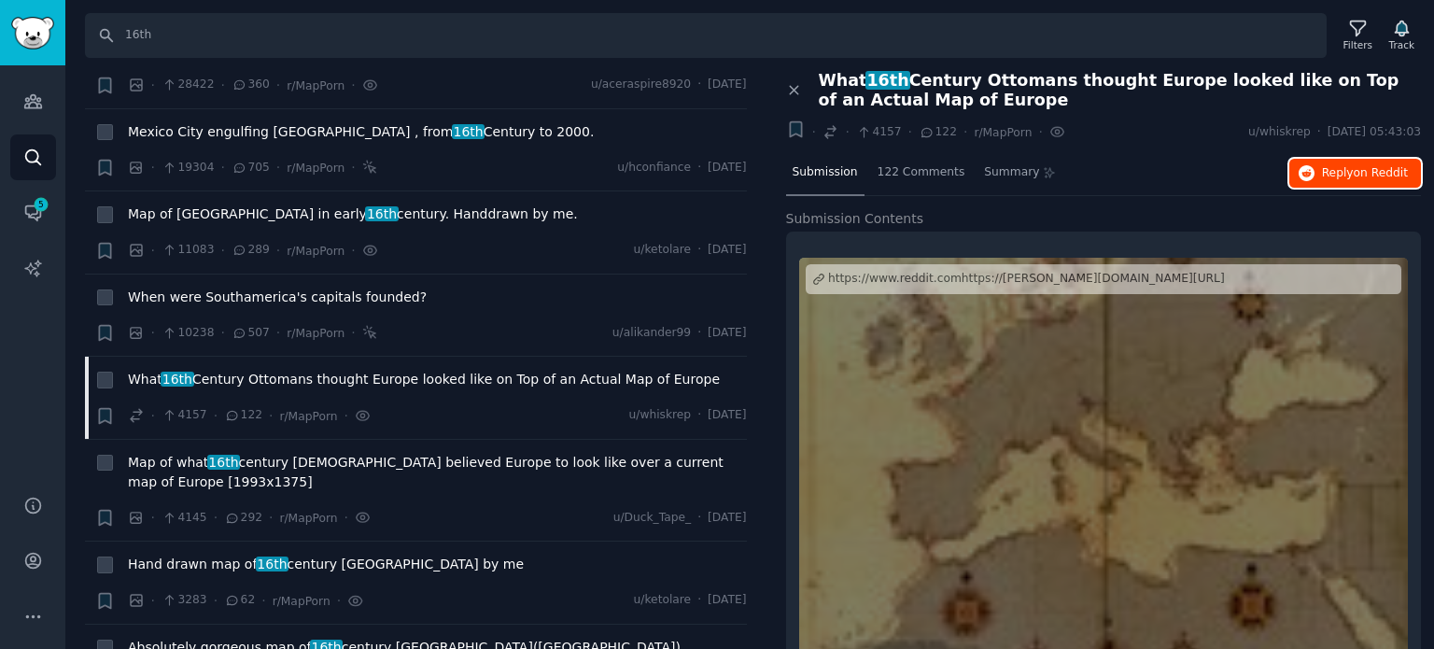
click at [1369, 175] on span "on Reddit" at bounding box center [1381, 172] width 54 height 13
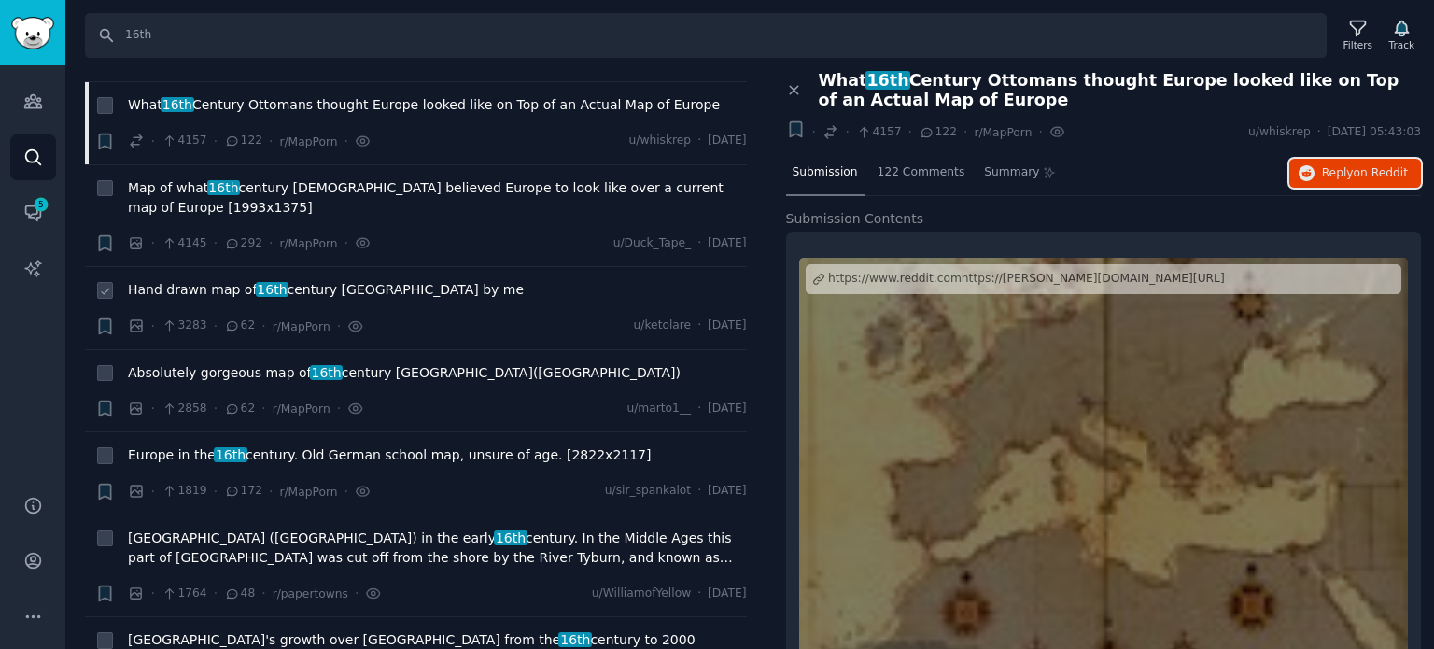
scroll to position [373, 0]
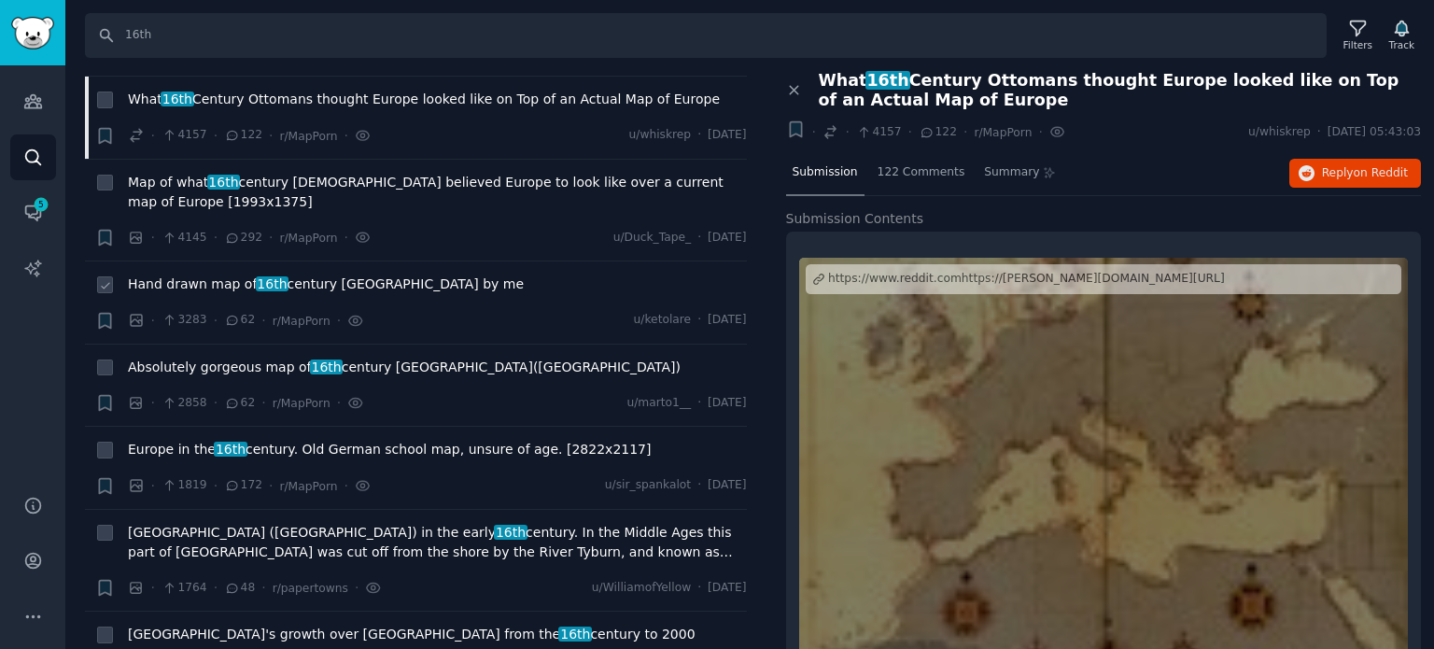
click at [256, 276] on span "16th" at bounding box center [273, 283] width 34 height 15
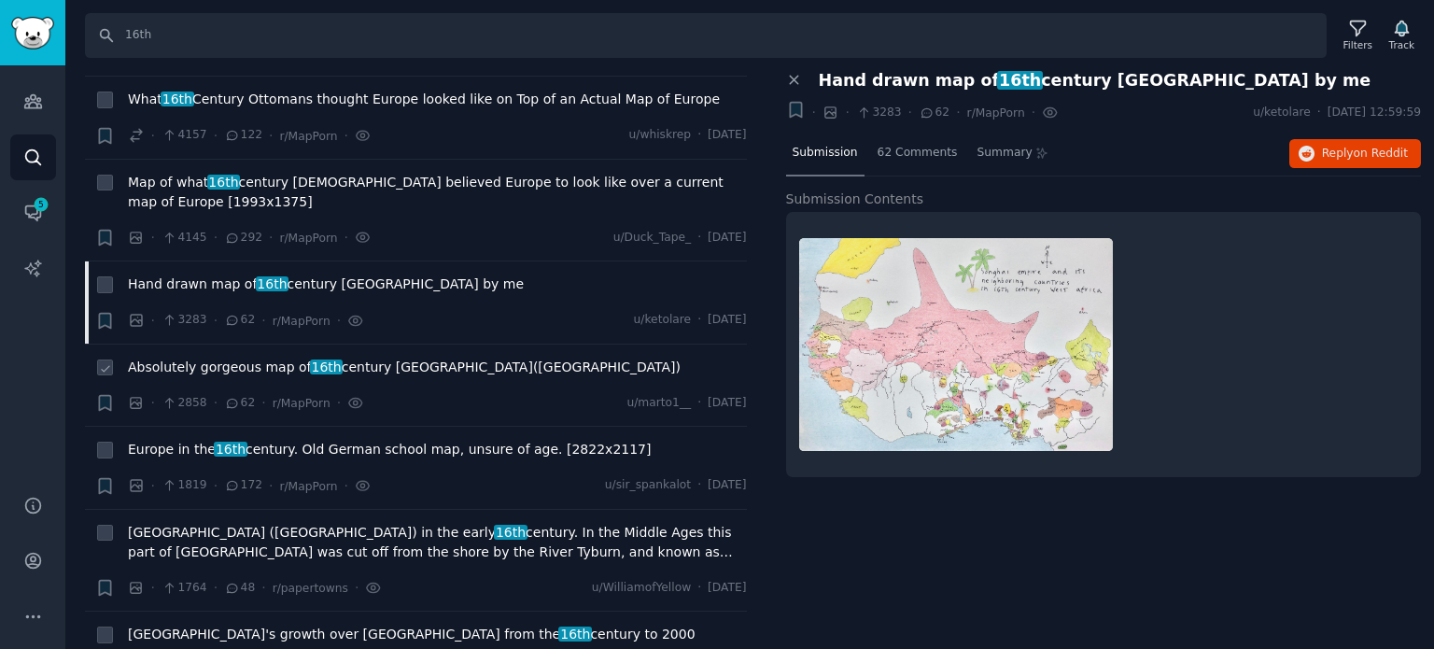
click at [310, 359] on span "16th" at bounding box center [327, 366] width 34 height 15
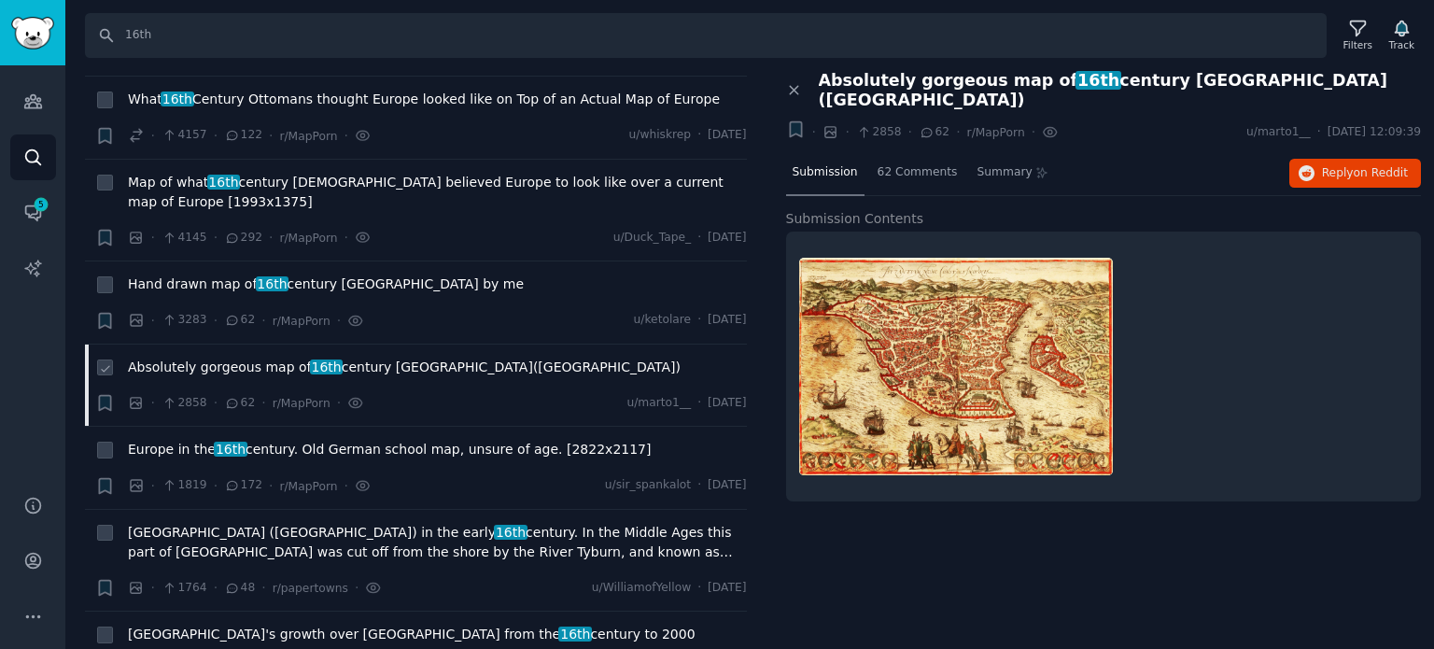
click at [310, 359] on span "16th" at bounding box center [327, 366] width 34 height 15
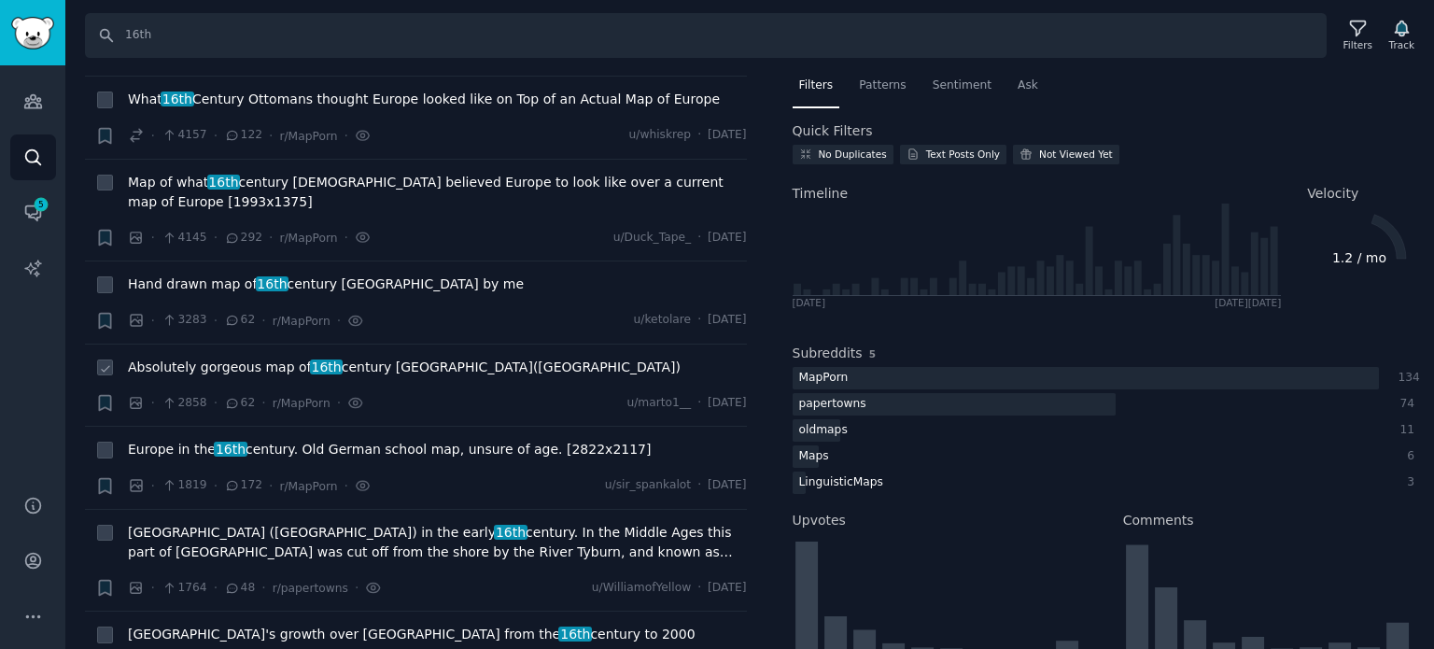
click at [310, 359] on span "16th" at bounding box center [327, 366] width 34 height 15
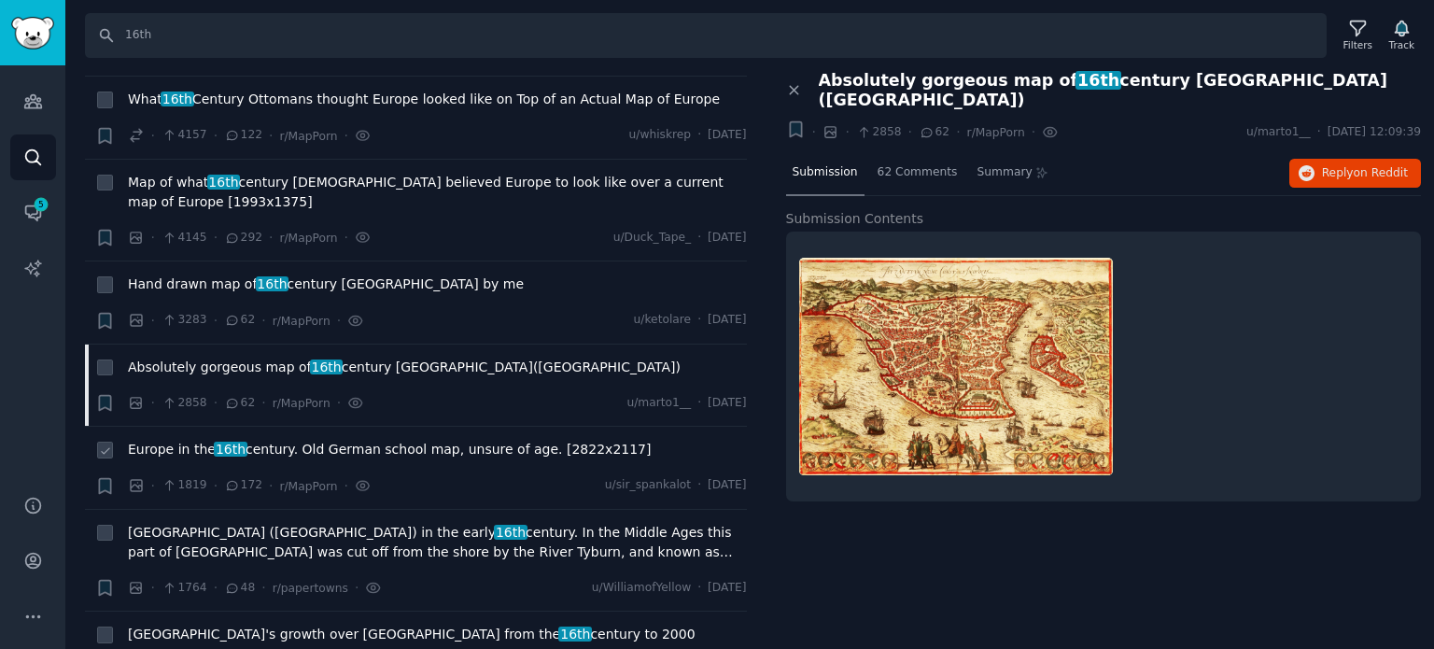
click at [280, 440] on span "Europe in the 16th century. Old German school map, unsure of age. [2822x2117]" at bounding box center [389, 450] width 523 height 20
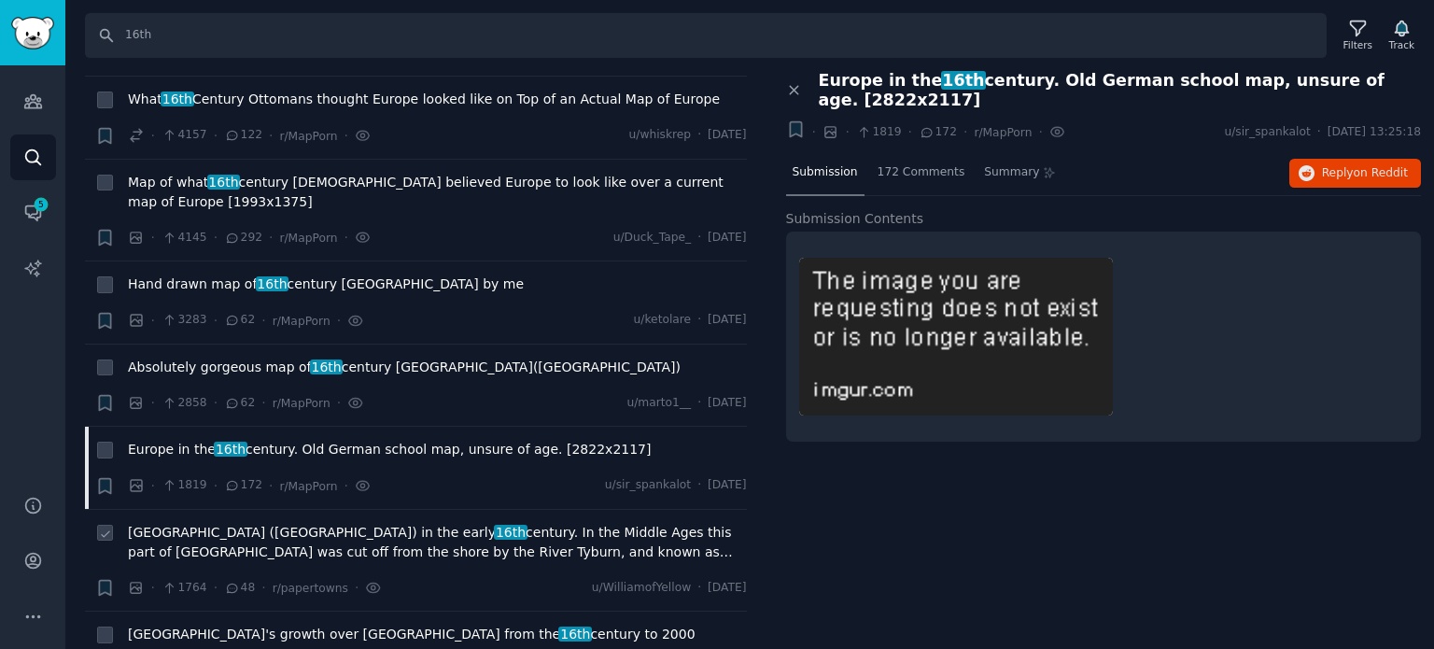
click at [271, 523] on span "[GEOGRAPHIC_DATA] ([GEOGRAPHIC_DATA]) in the early 16th century. In the Middle …" at bounding box center [437, 542] width 619 height 39
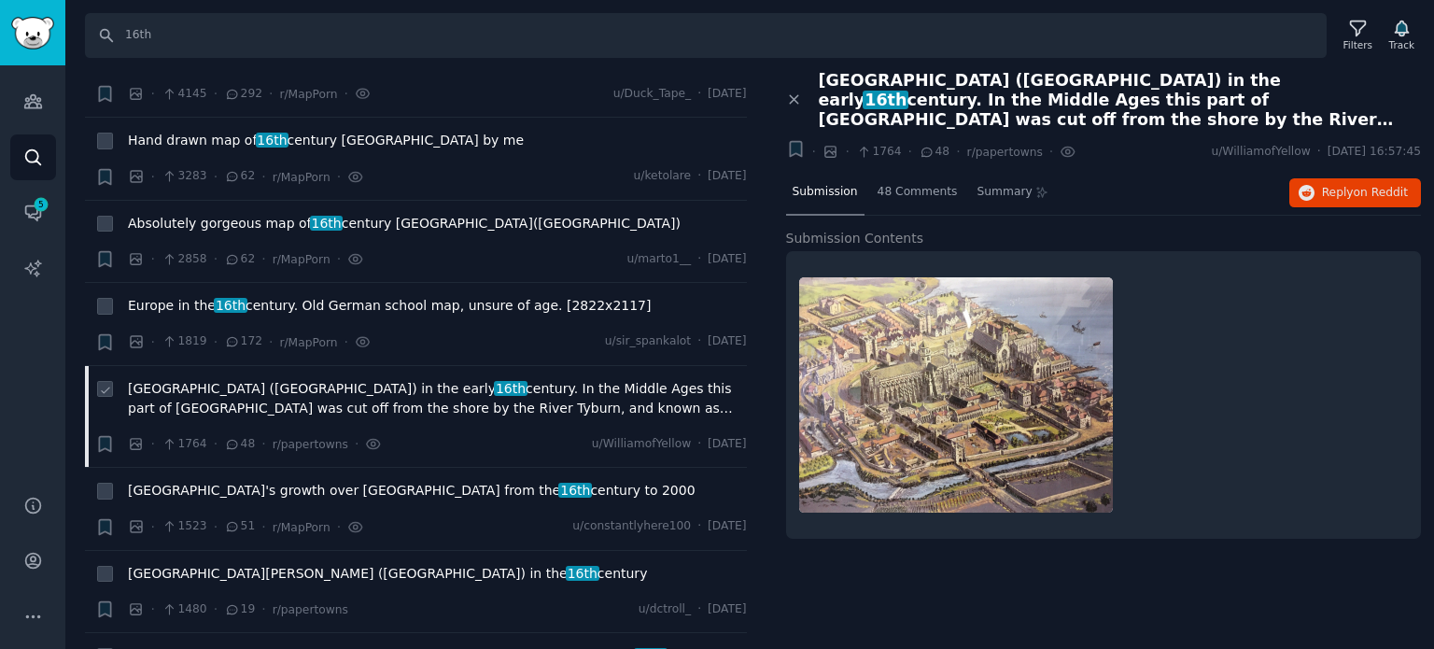
scroll to position [653, 0]
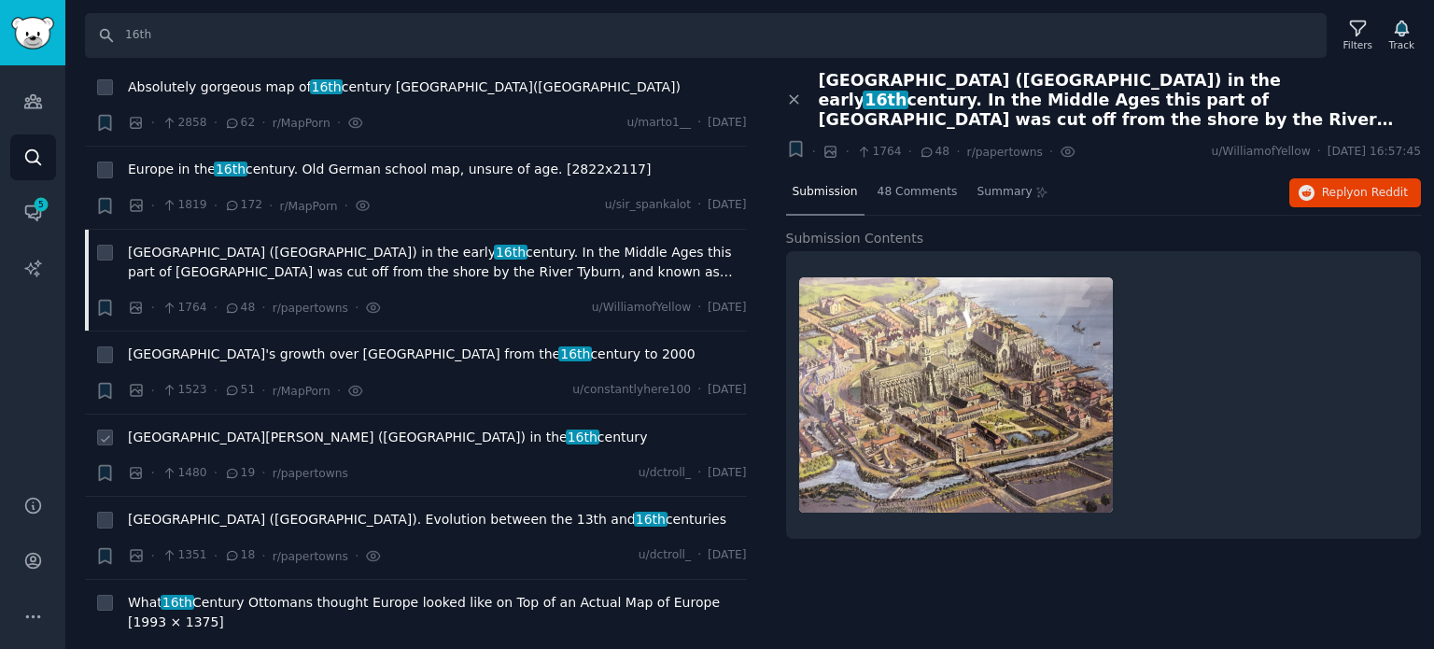
click at [223, 428] on span "[GEOGRAPHIC_DATA][PERSON_NAME] ([GEOGRAPHIC_DATA]) in the 16th century" at bounding box center [387, 438] width 519 height 20
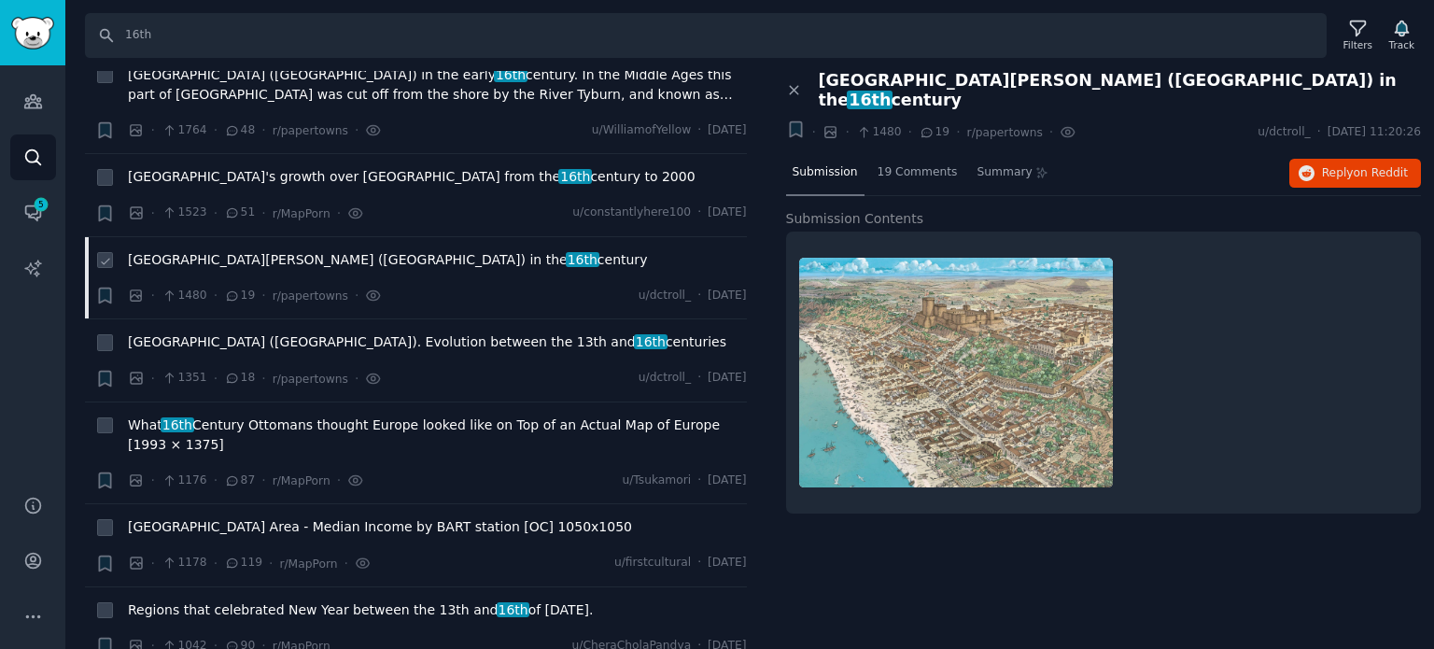
scroll to position [840, 0]
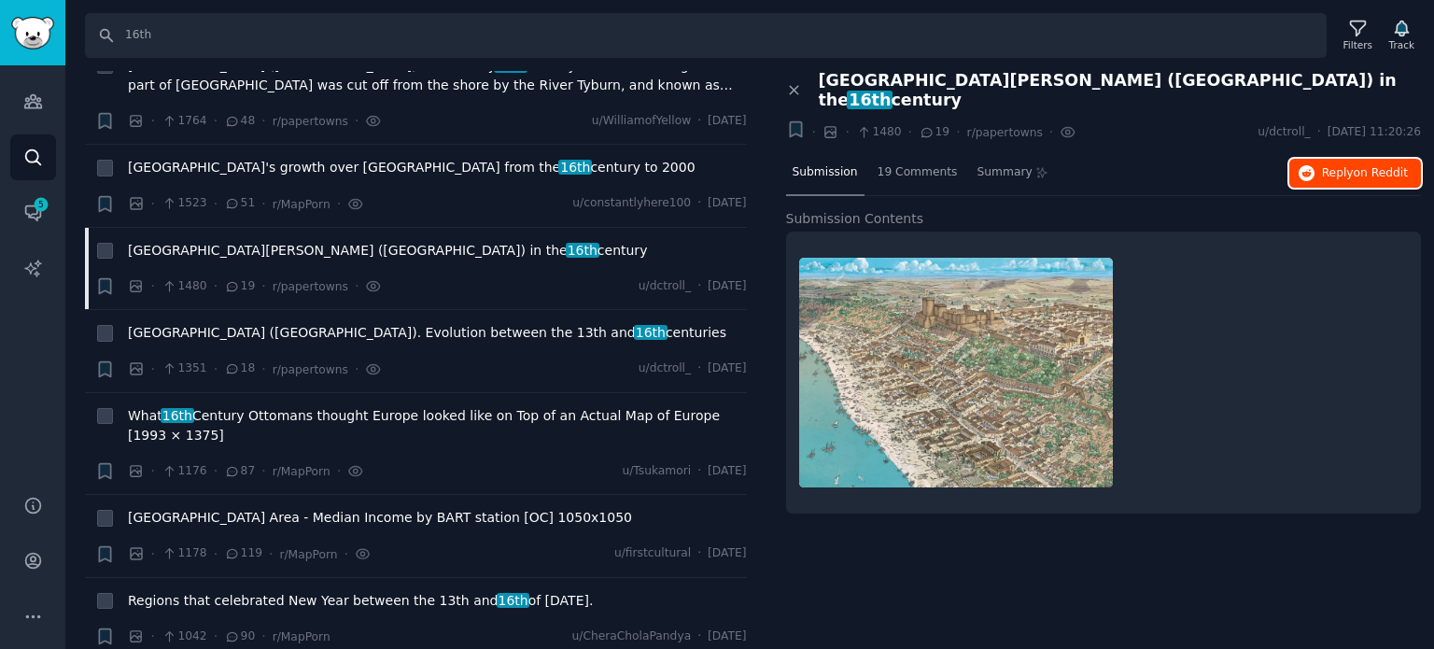
click at [1315, 165] on icon "button" at bounding box center [1307, 173] width 17 height 17
click at [281, 406] on span "What 16th Century Ottomans thought Europe looked like on Top of an Actual Map o…" at bounding box center [437, 425] width 619 height 39
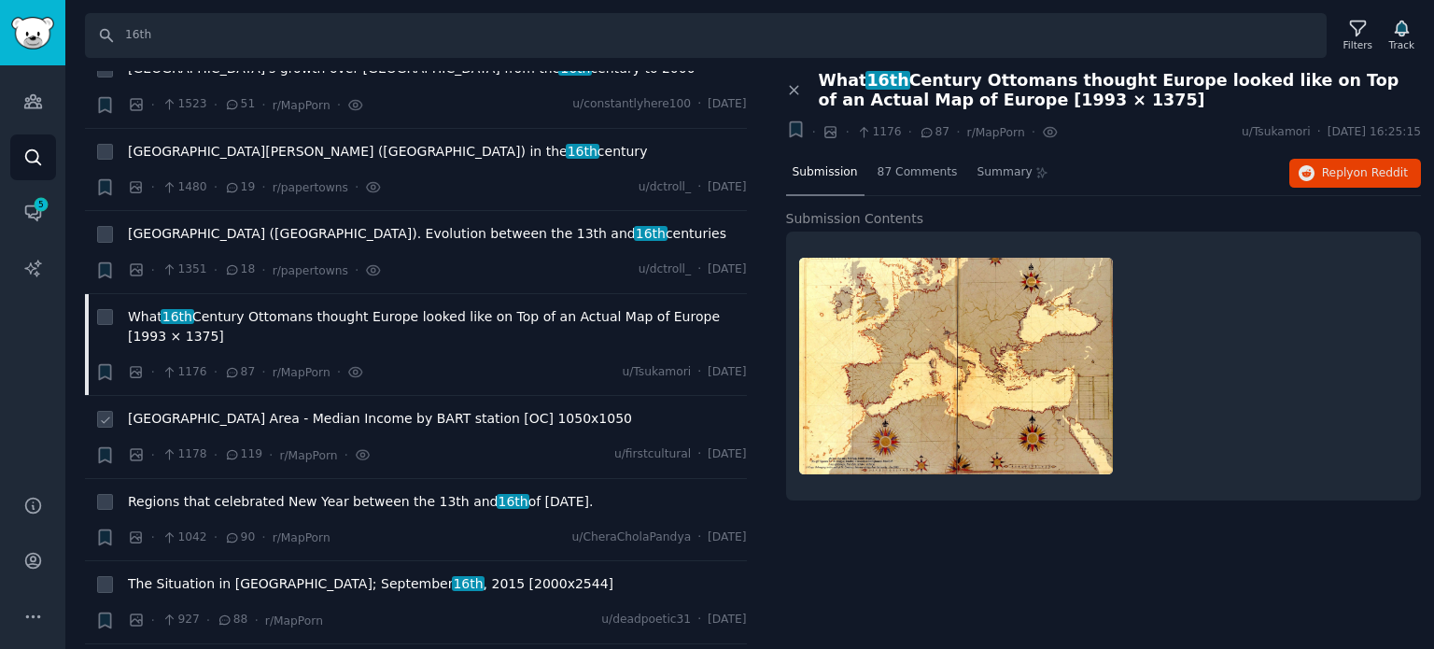
scroll to position [1027, 0]
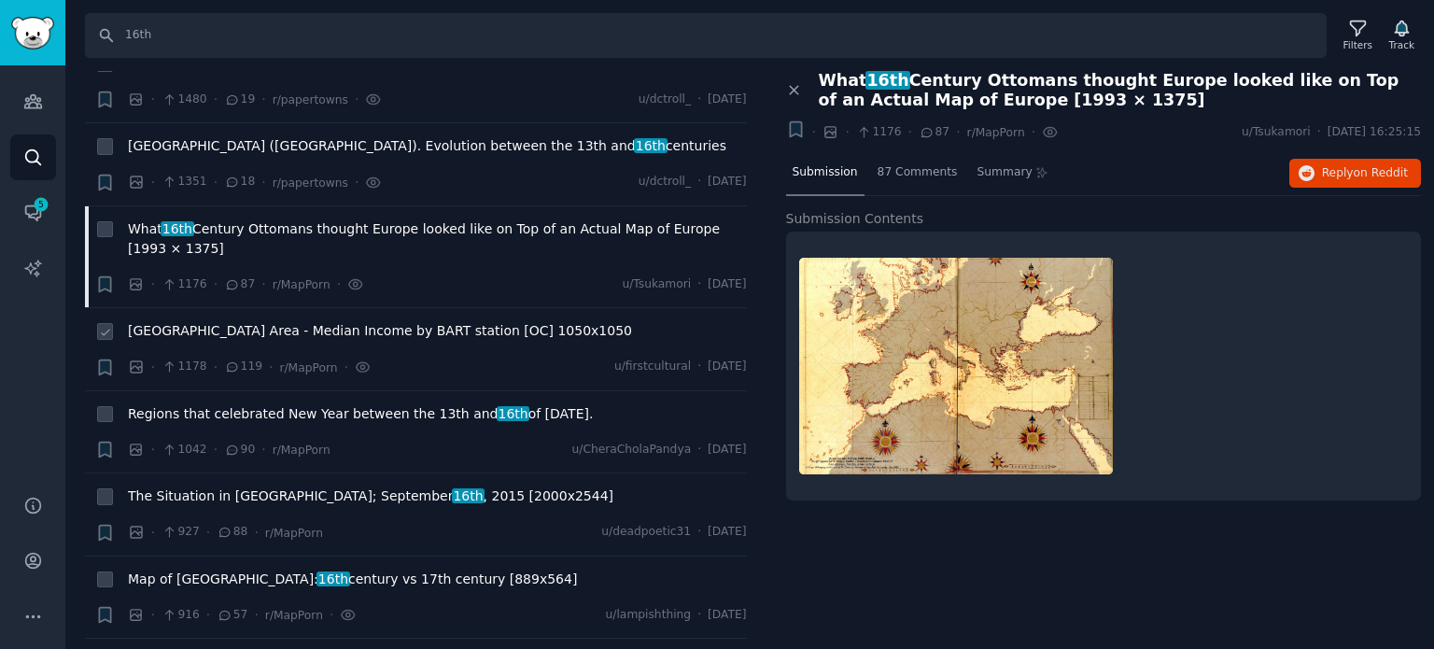
click at [294, 321] on span "[GEOGRAPHIC_DATA] Area - Median Income by BART station [OC] 1050x1050" at bounding box center [380, 331] width 504 height 20
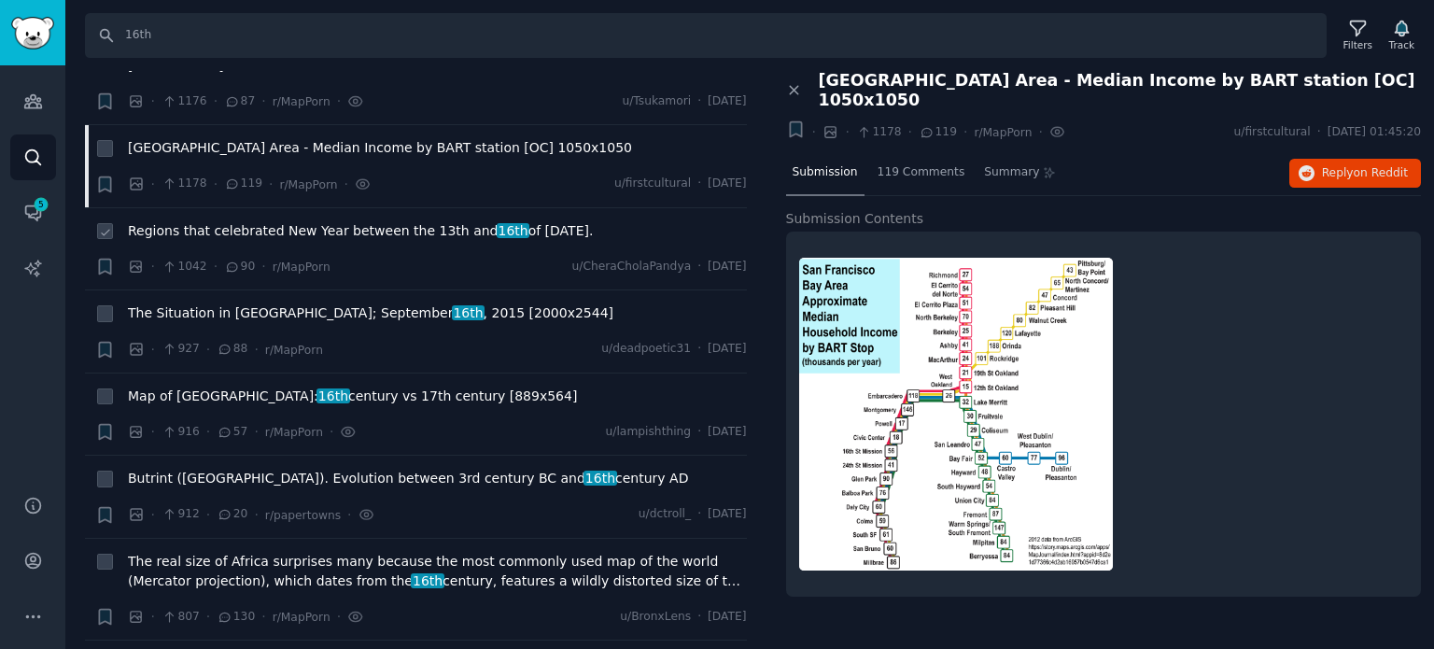
scroll to position [1214, 0]
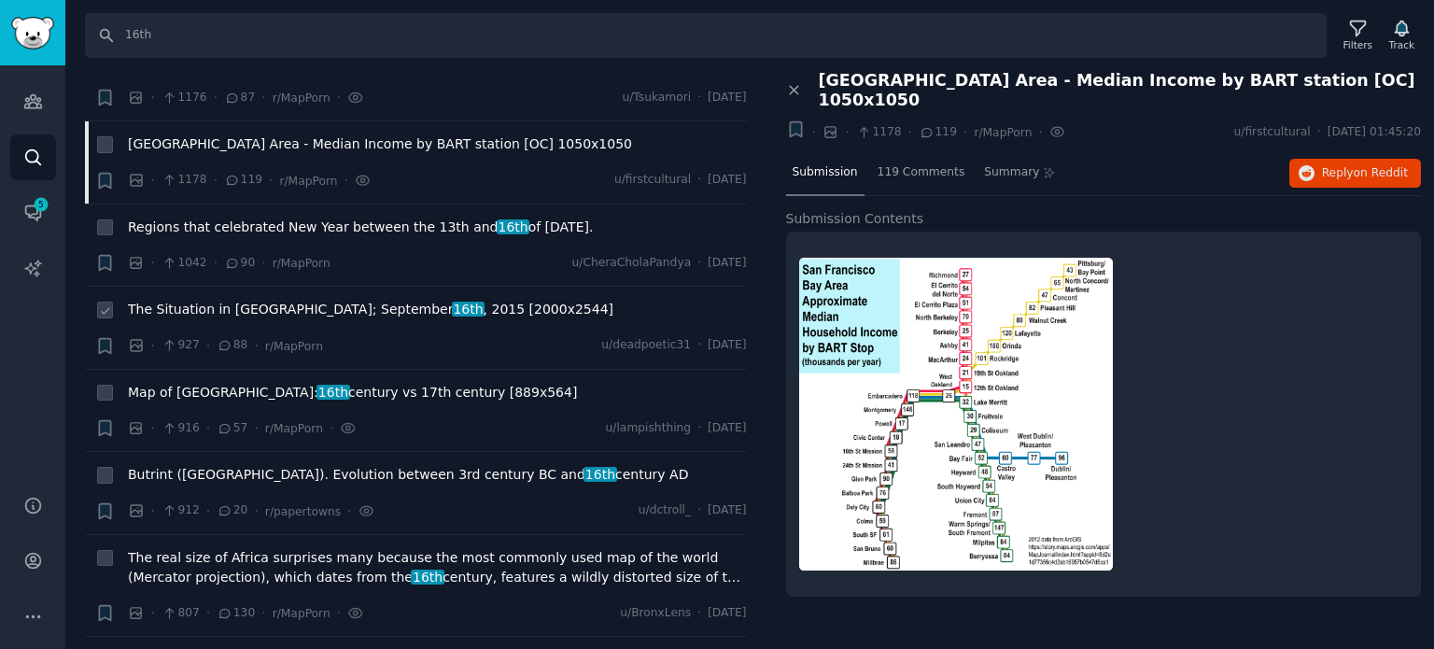
click at [259, 300] on span "The Situation in [GEOGRAPHIC_DATA]; [DATE] [2000x2544]" at bounding box center [370, 310] width 485 height 20
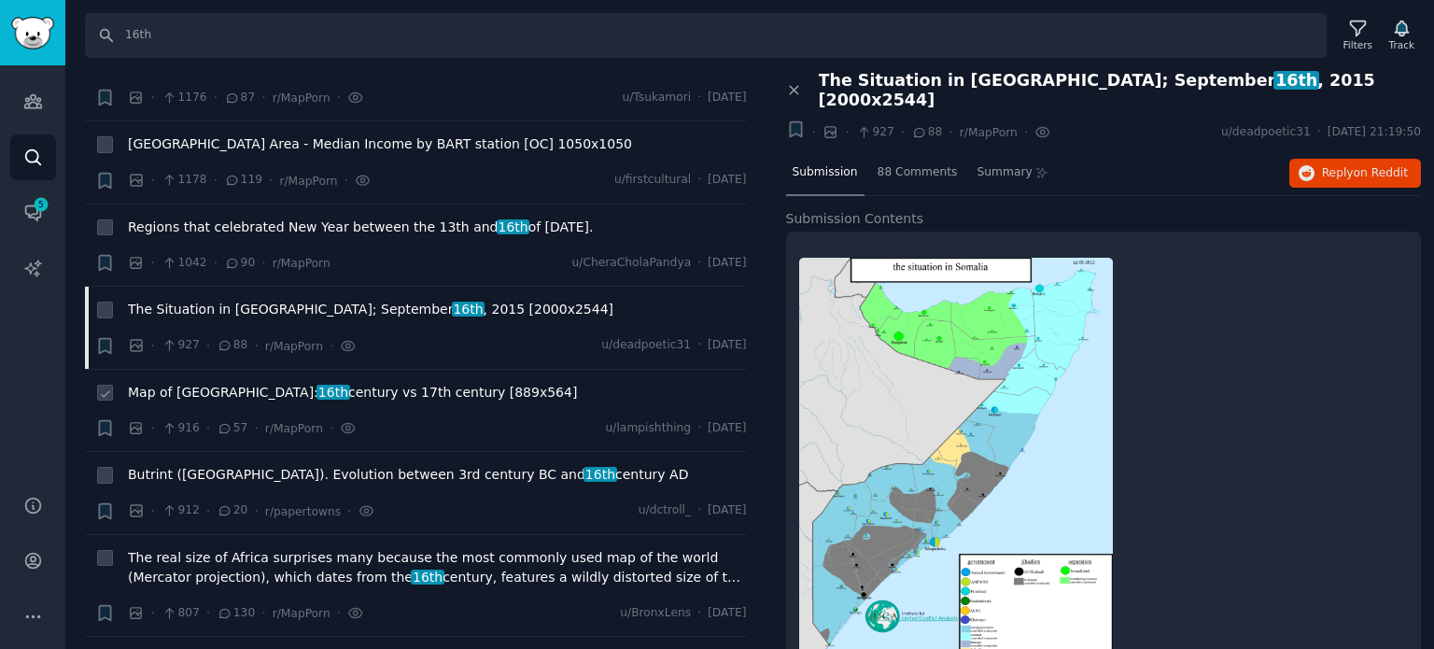
click at [246, 383] on span "Map of [GEOGRAPHIC_DATA]: 16th century vs 17th century [889x564]" at bounding box center [352, 393] width 449 height 20
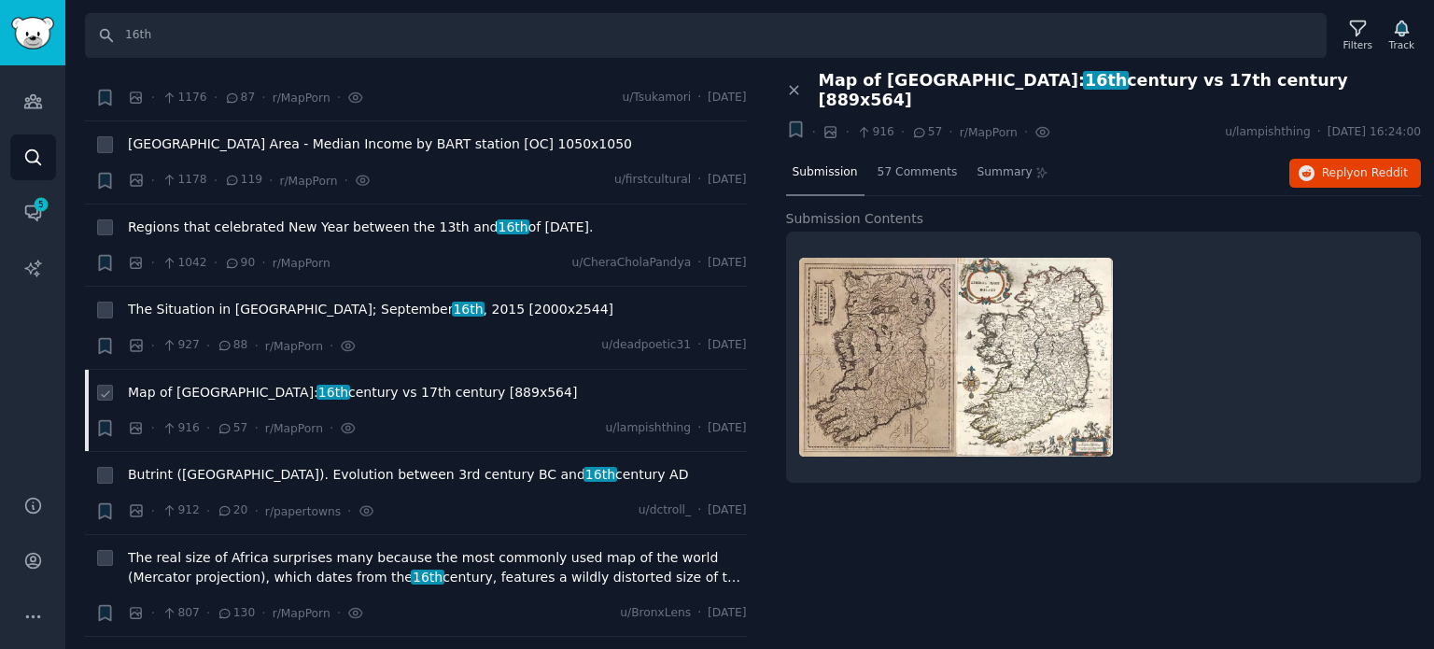
scroll to position [1307, 0]
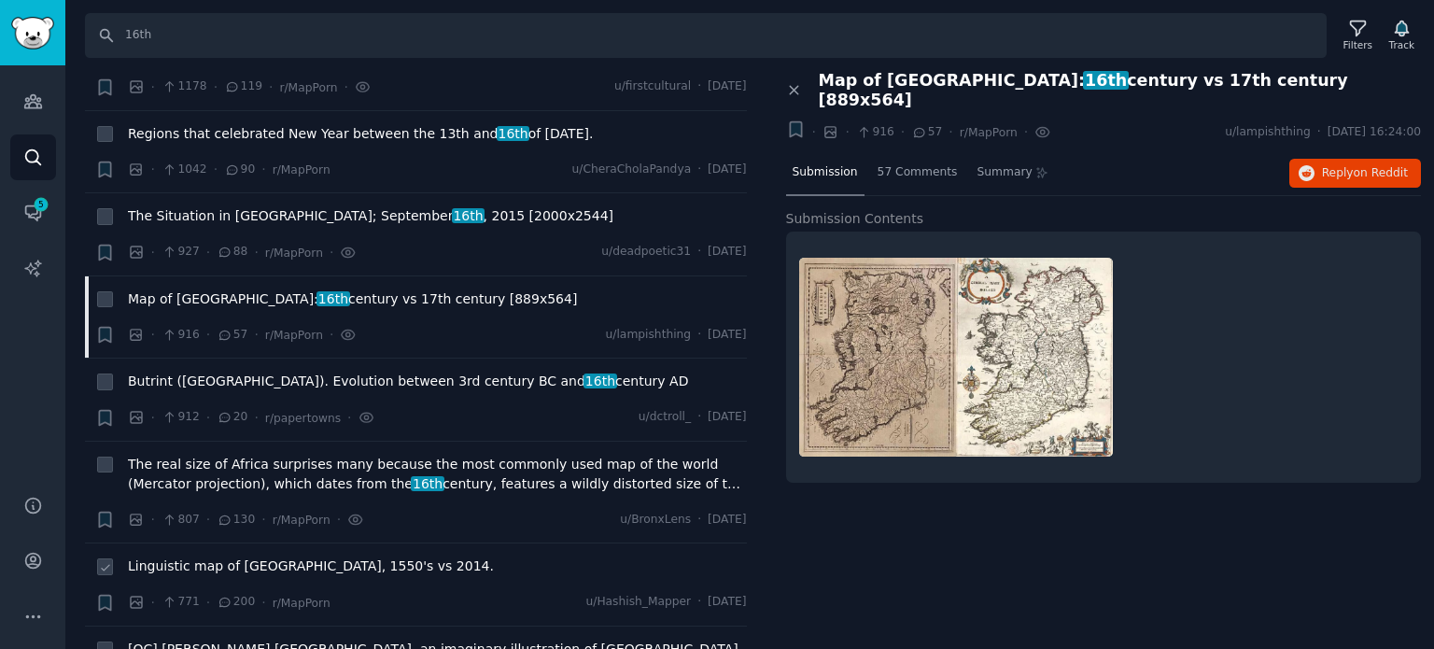
click at [238, 556] on span "Linguistic map of [GEOGRAPHIC_DATA], 1550's vs 2014." at bounding box center [311, 566] width 366 height 20
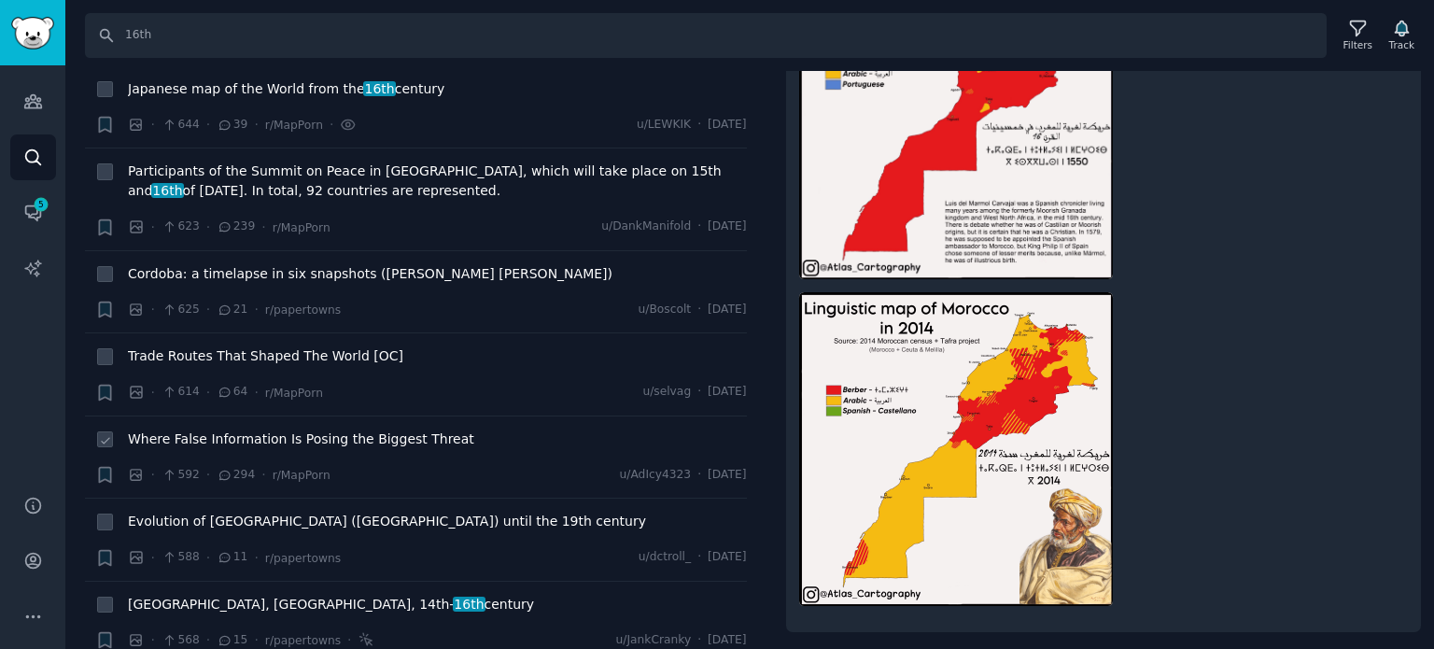
scroll to position [2054, 0]
click at [204, 344] on span "Trade Routes That Shaped The World [OC]" at bounding box center [265, 354] width 275 height 20
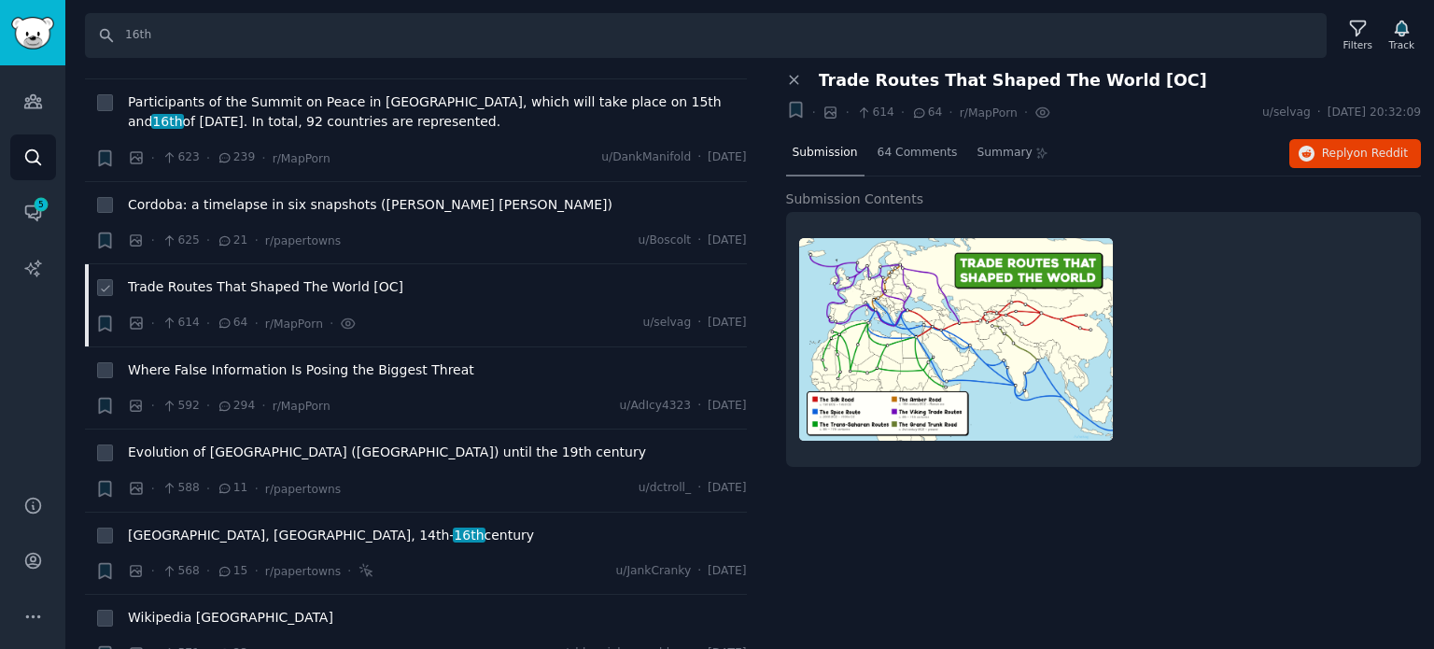
scroll to position [2147, 0]
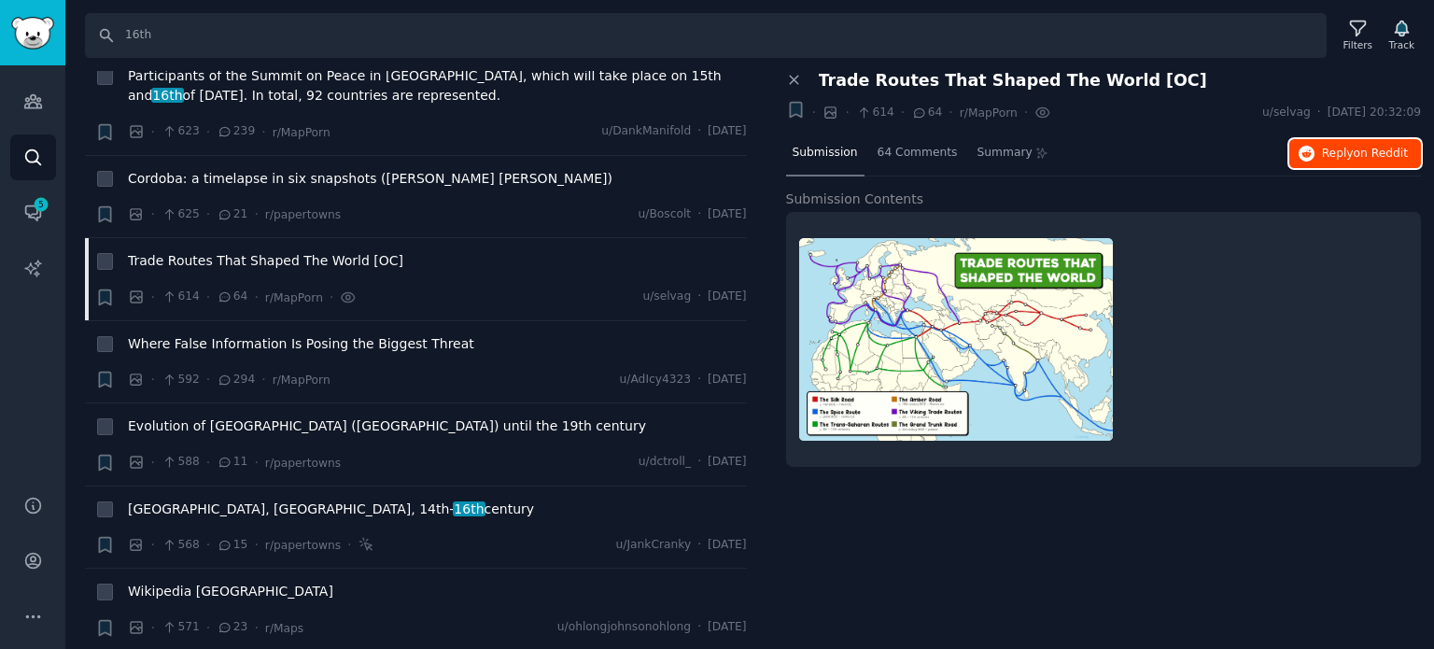
click at [1354, 148] on span "Reply on Reddit" at bounding box center [1365, 154] width 86 height 17
click at [243, 416] on span "Evolution of [GEOGRAPHIC_DATA] ([GEOGRAPHIC_DATA]) until the 19th century" at bounding box center [387, 426] width 518 height 20
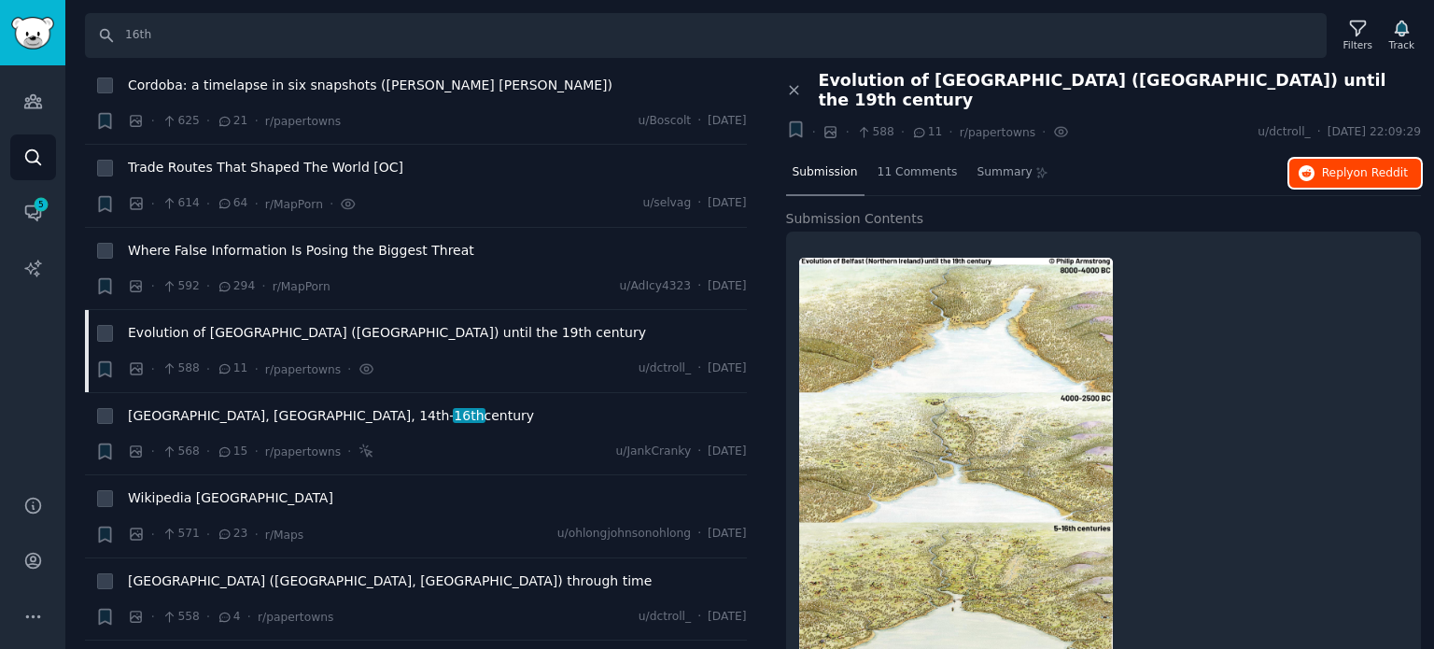
click at [1310, 165] on icon "button" at bounding box center [1307, 173] width 17 height 17
click at [178, 488] on span "Wikipedia [GEOGRAPHIC_DATA]" at bounding box center [230, 498] width 205 height 20
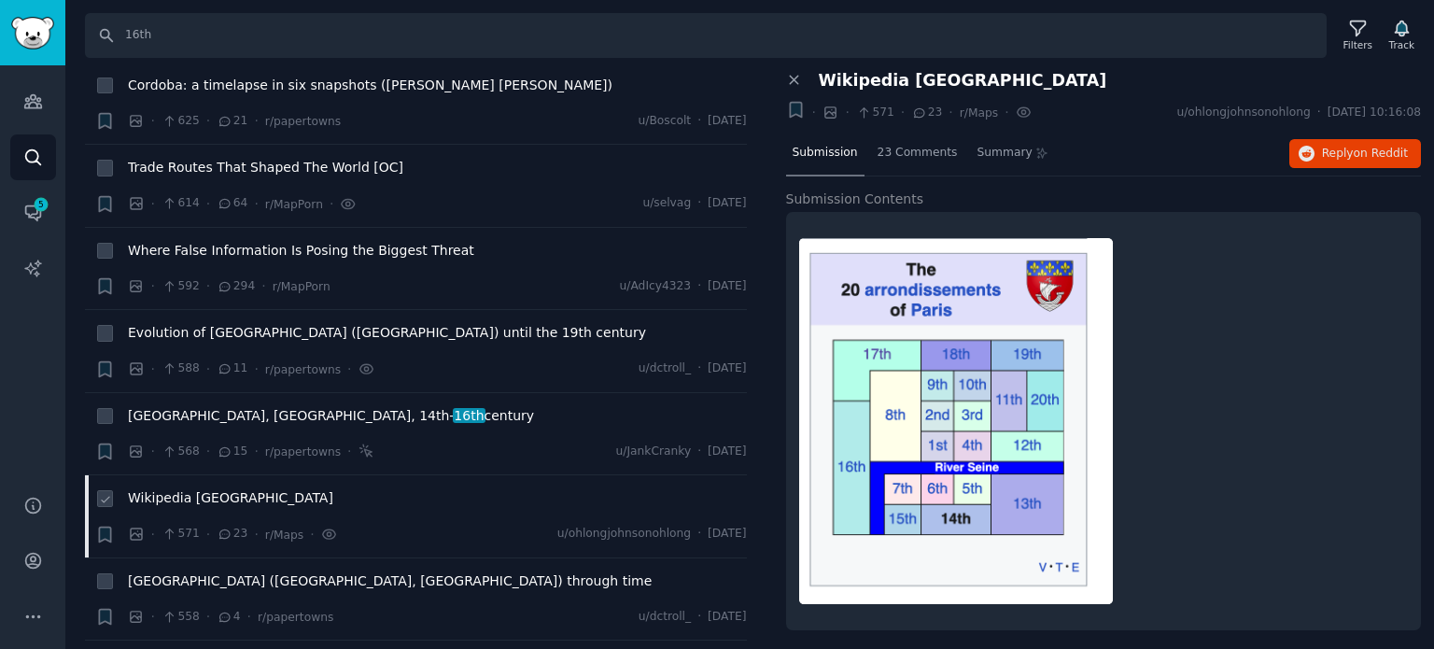
scroll to position [2427, 0]
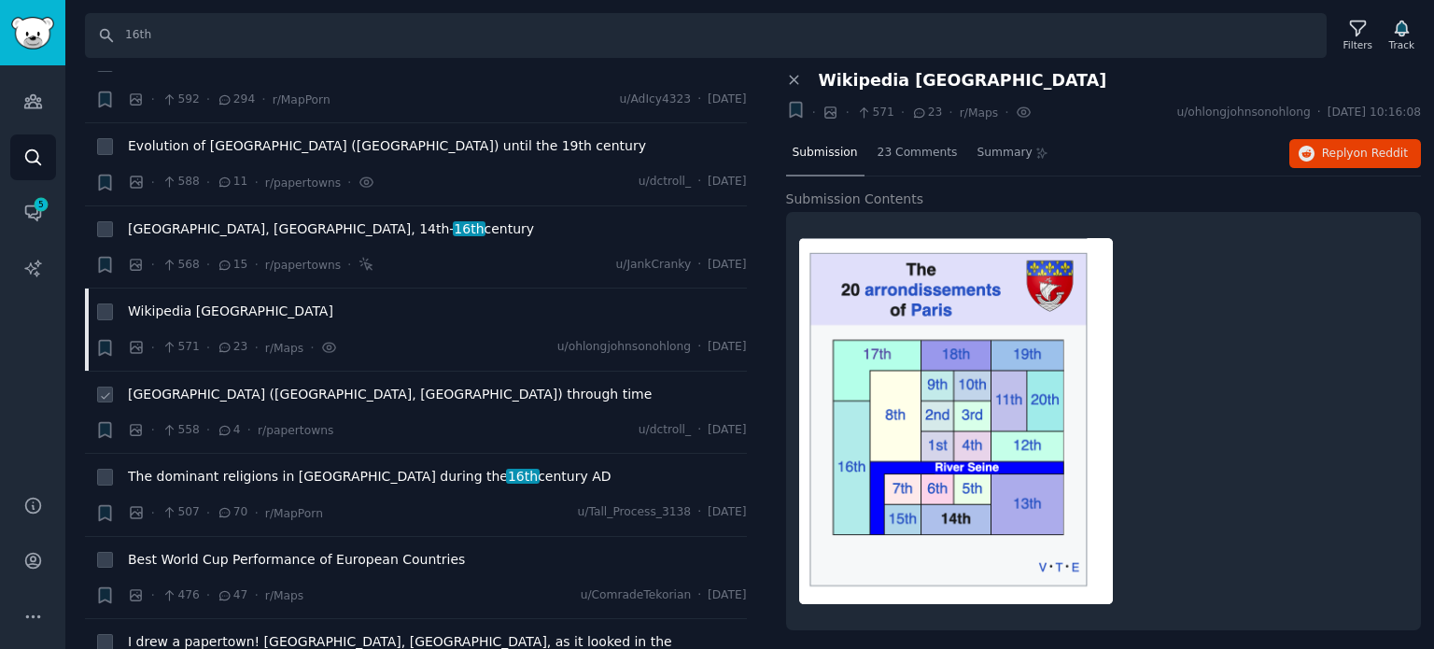
click at [212, 385] on span "[GEOGRAPHIC_DATA] ([GEOGRAPHIC_DATA], [GEOGRAPHIC_DATA]) through time" at bounding box center [390, 395] width 524 height 20
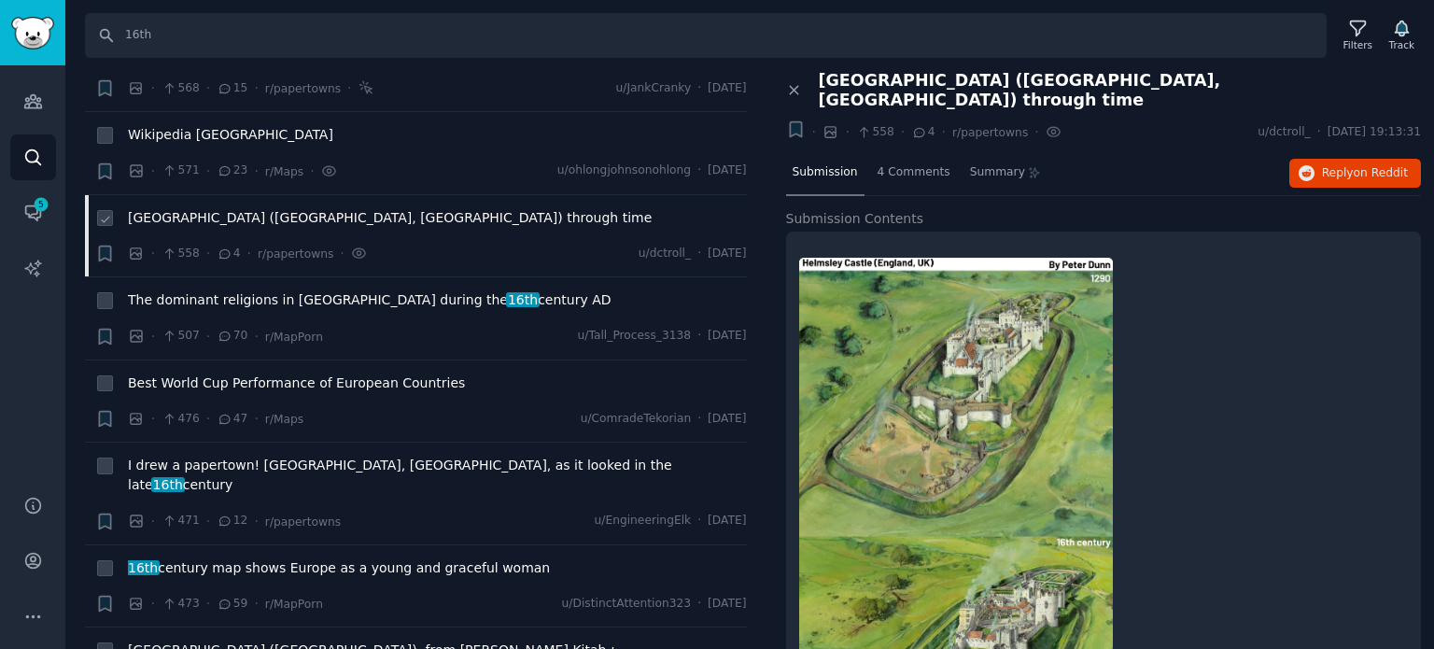
scroll to position [2614, 0]
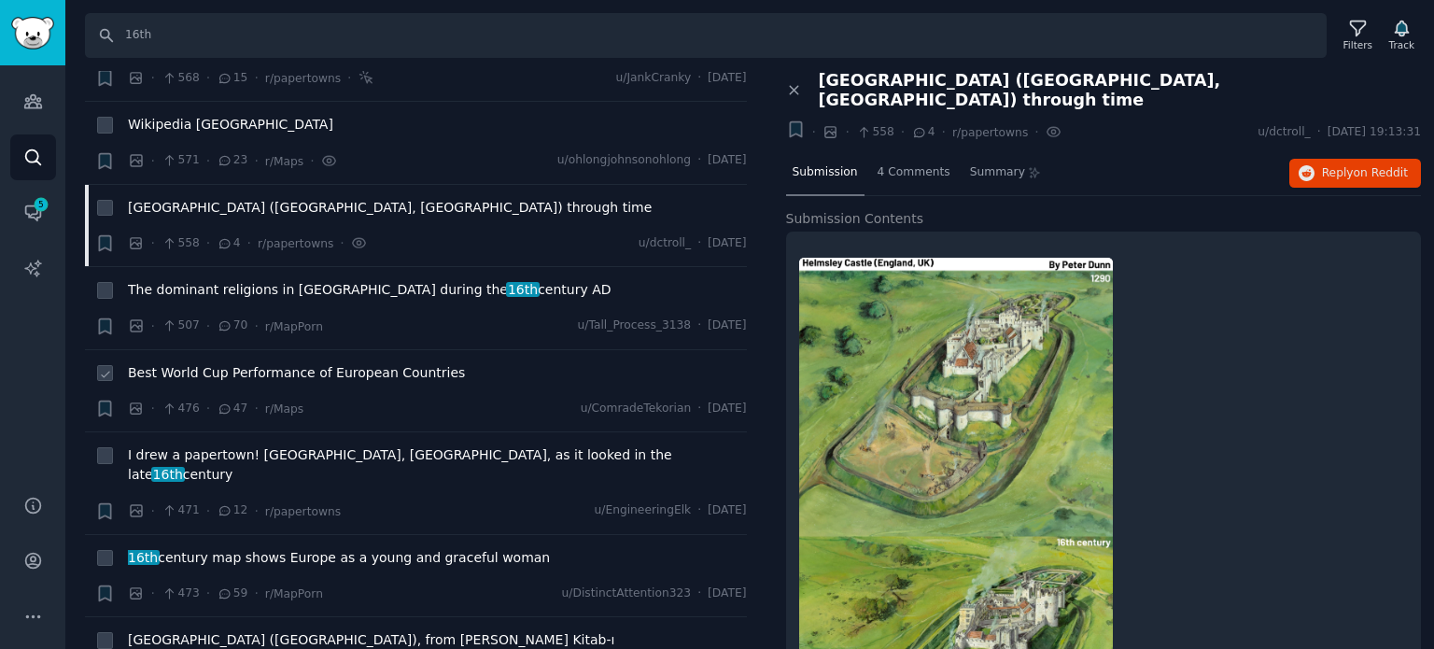
click at [260, 363] on span "Best World Cup Performance of European Countries" at bounding box center [296, 373] width 337 height 20
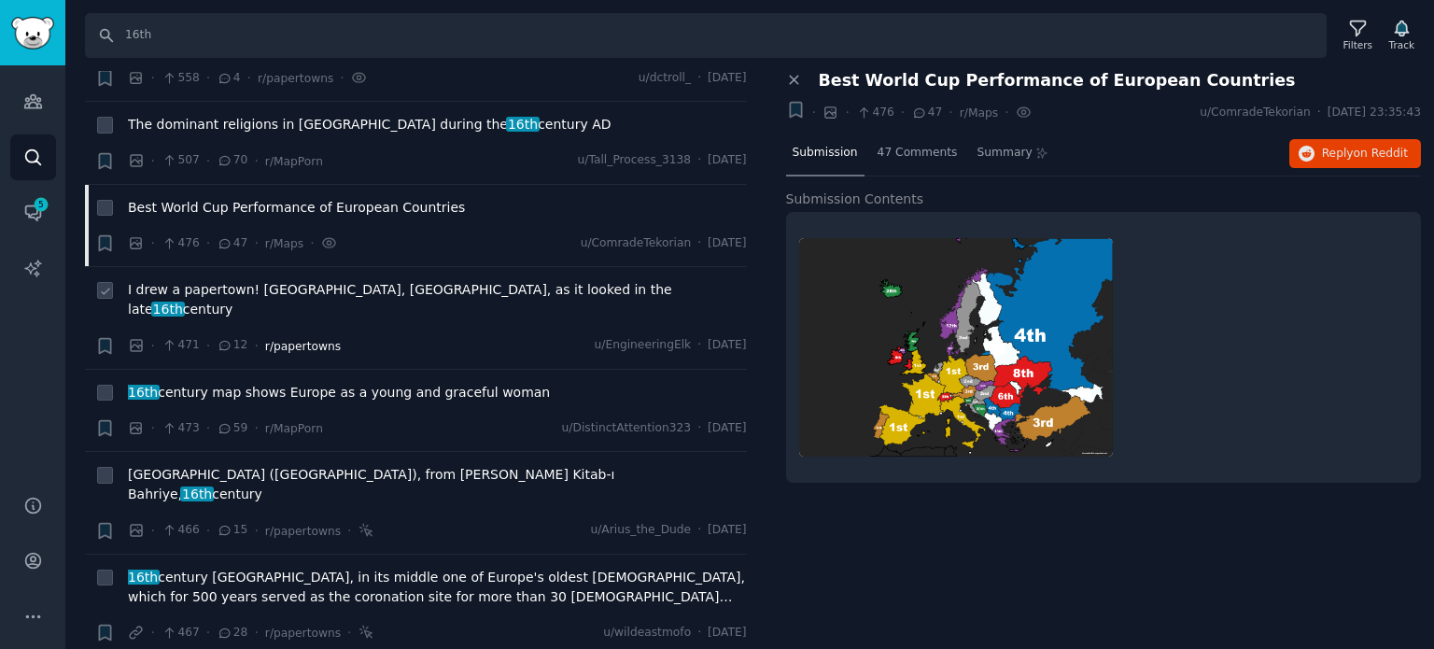
scroll to position [2801, 0]
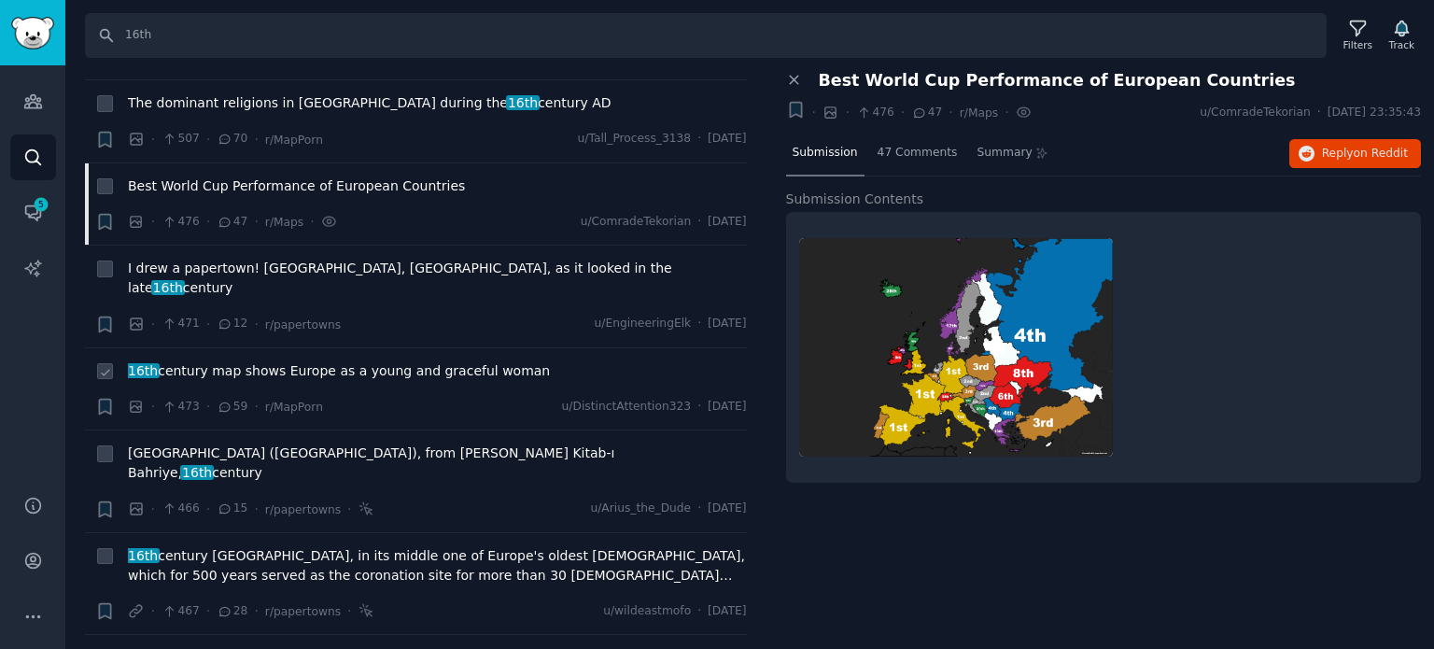
click at [280, 361] on span "16th century map shows Europe as a young and graceful woman" at bounding box center [339, 371] width 422 height 20
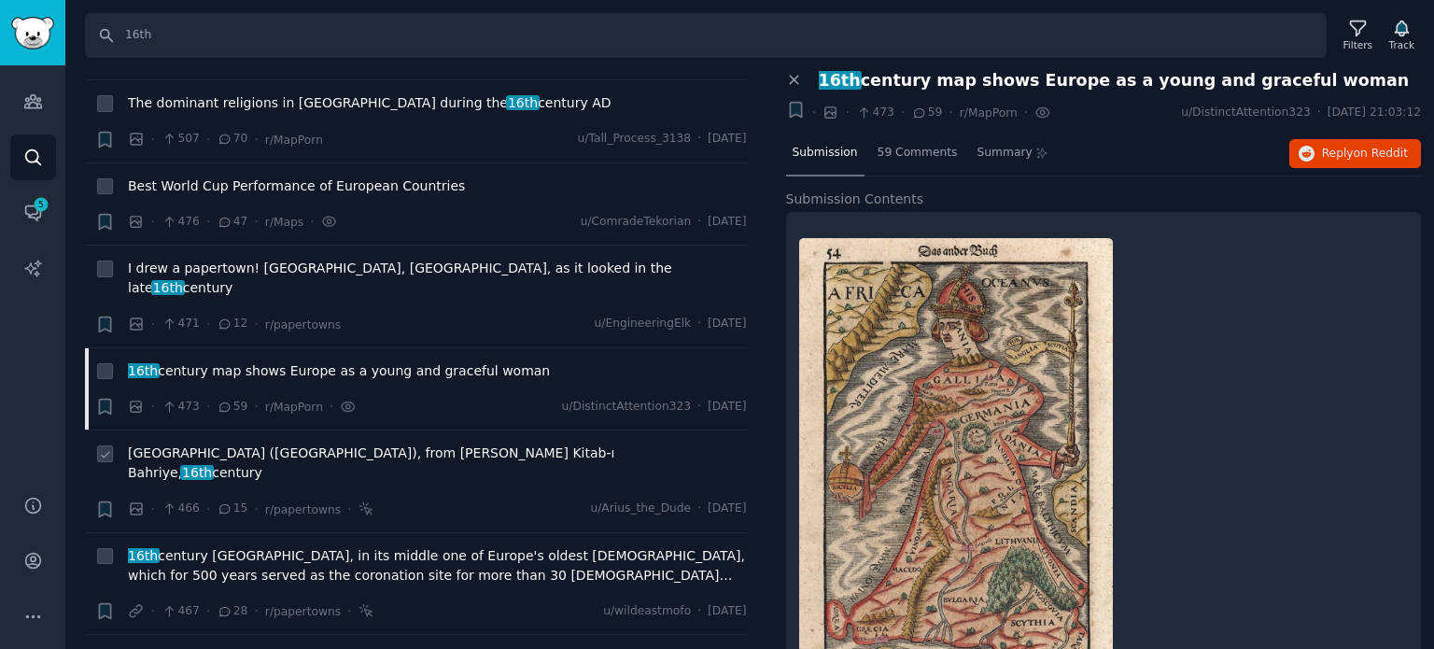
click at [295, 443] on span "[GEOGRAPHIC_DATA] ([GEOGRAPHIC_DATA]), from [PERSON_NAME] Kitab-ı Bahriye, 16th…" at bounding box center [437, 462] width 619 height 39
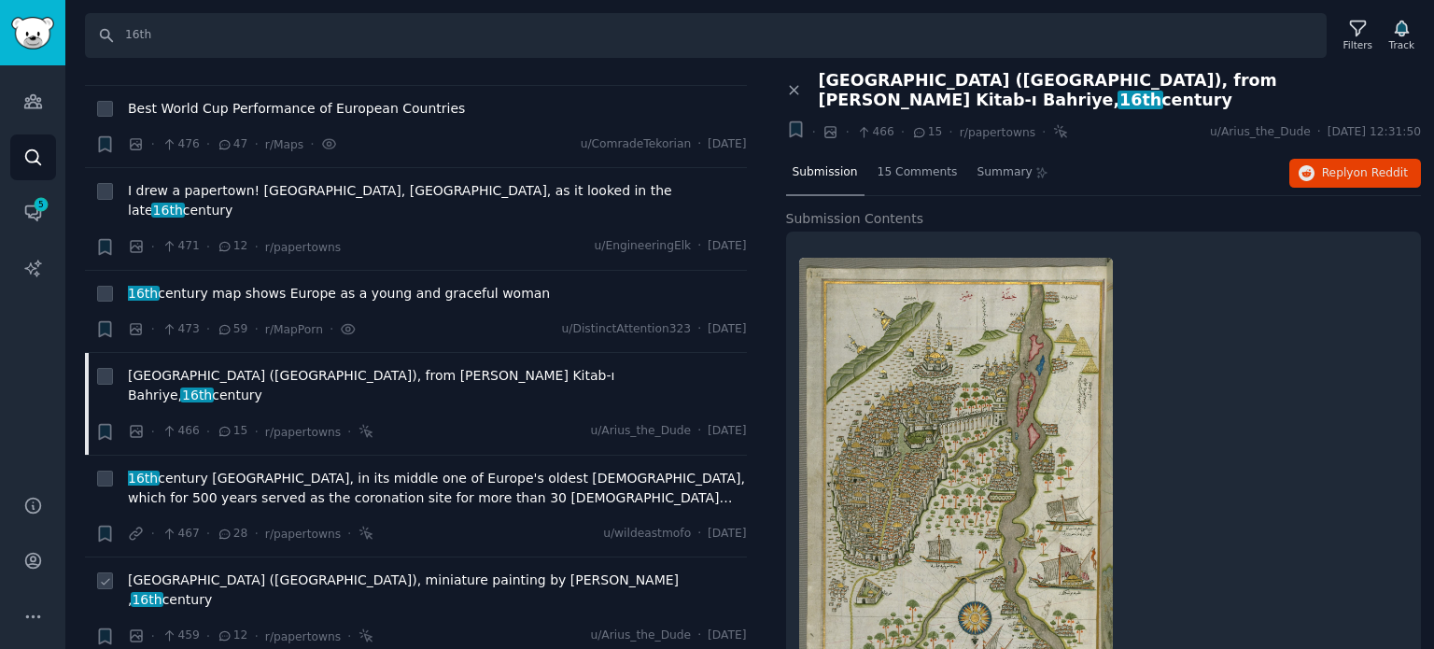
scroll to position [2987, 0]
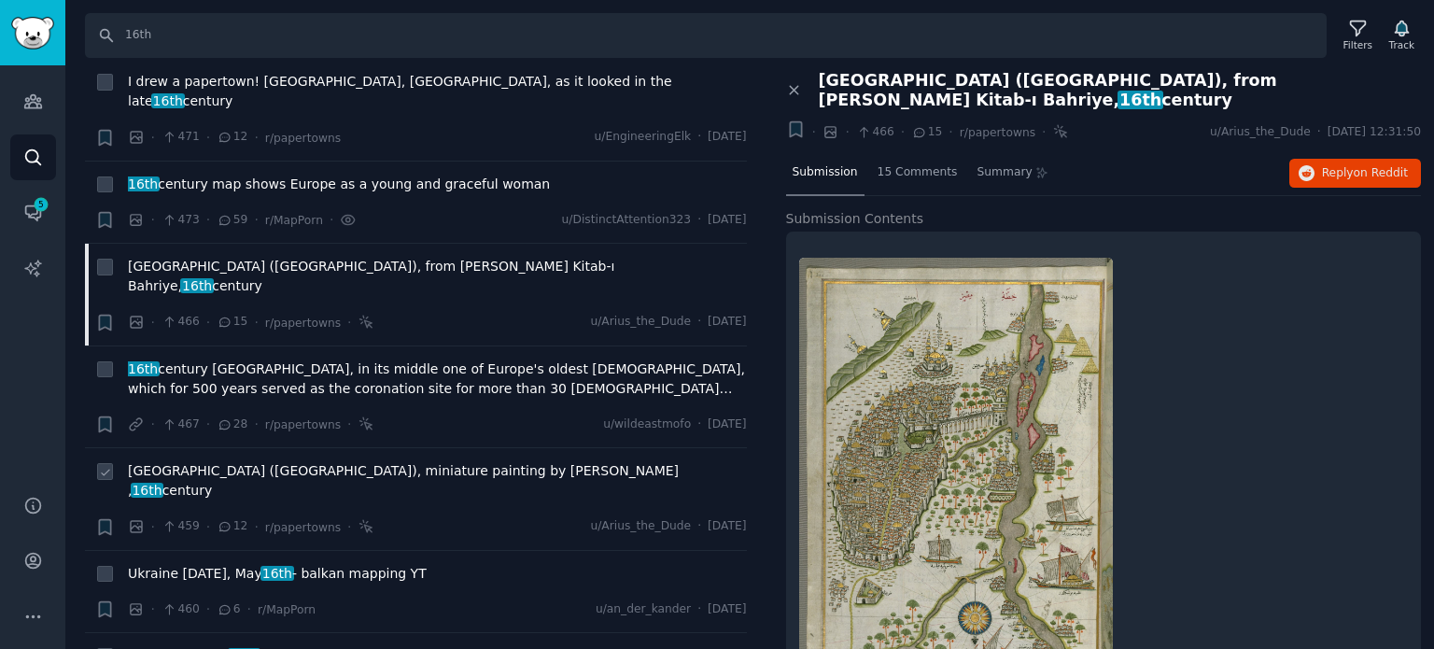
click at [363, 461] on span "[GEOGRAPHIC_DATA] ([GEOGRAPHIC_DATA]), miniature painting by [PERSON_NAME] , 16…" at bounding box center [437, 480] width 619 height 39
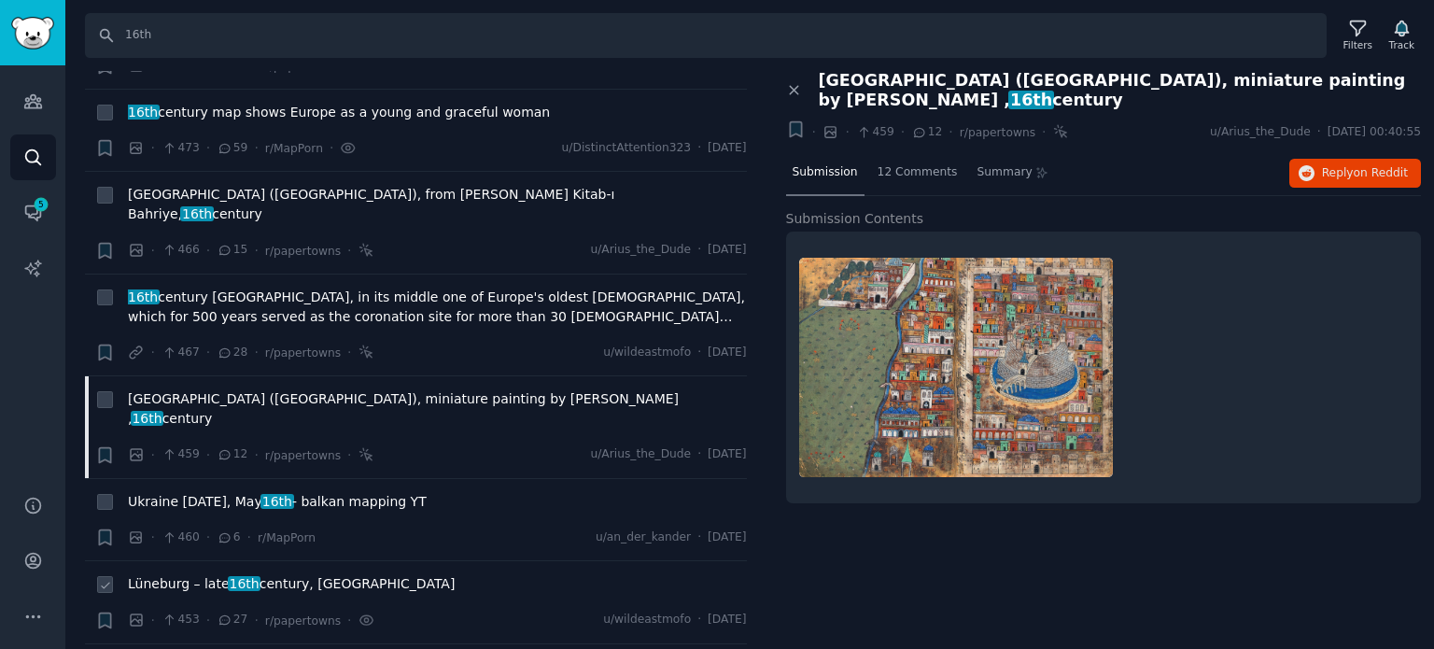
scroll to position [3174, 0]
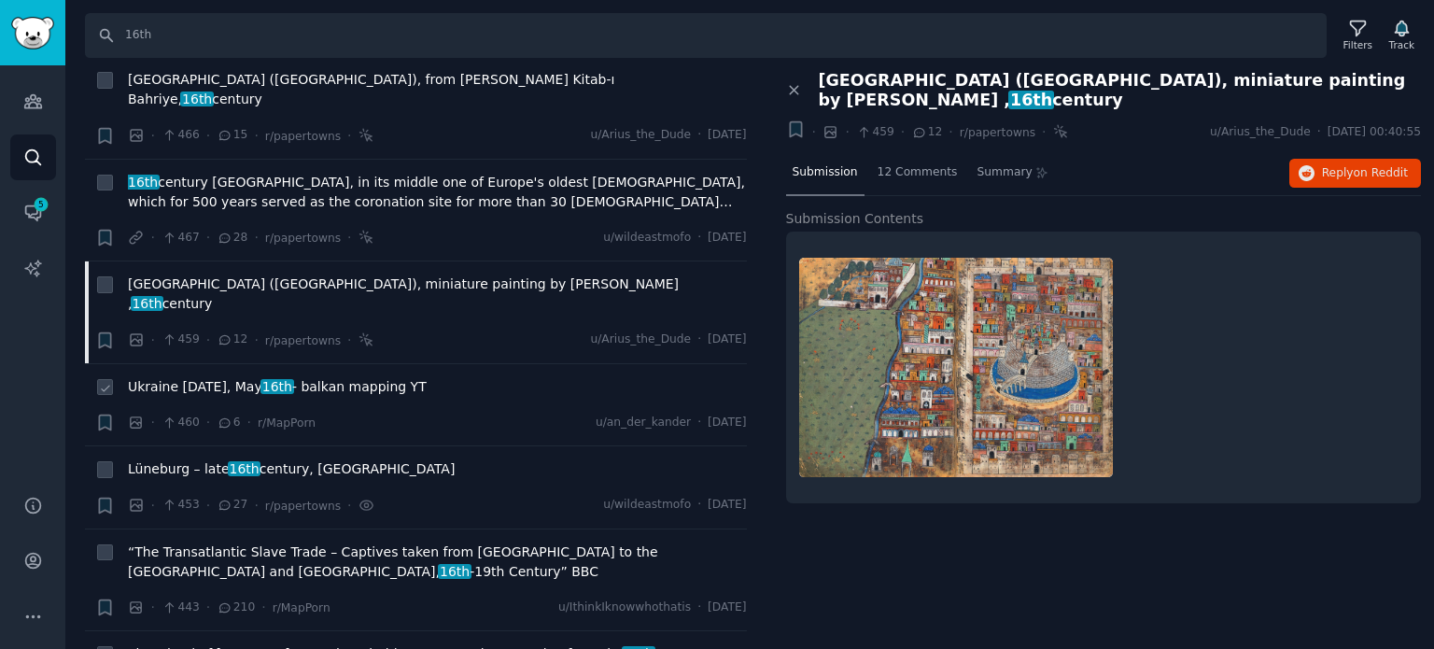
click at [209, 377] on span "Ukraine [DATE], [DATE] - balkan mapping YT" at bounding box center [277, 387] width 299 height 20
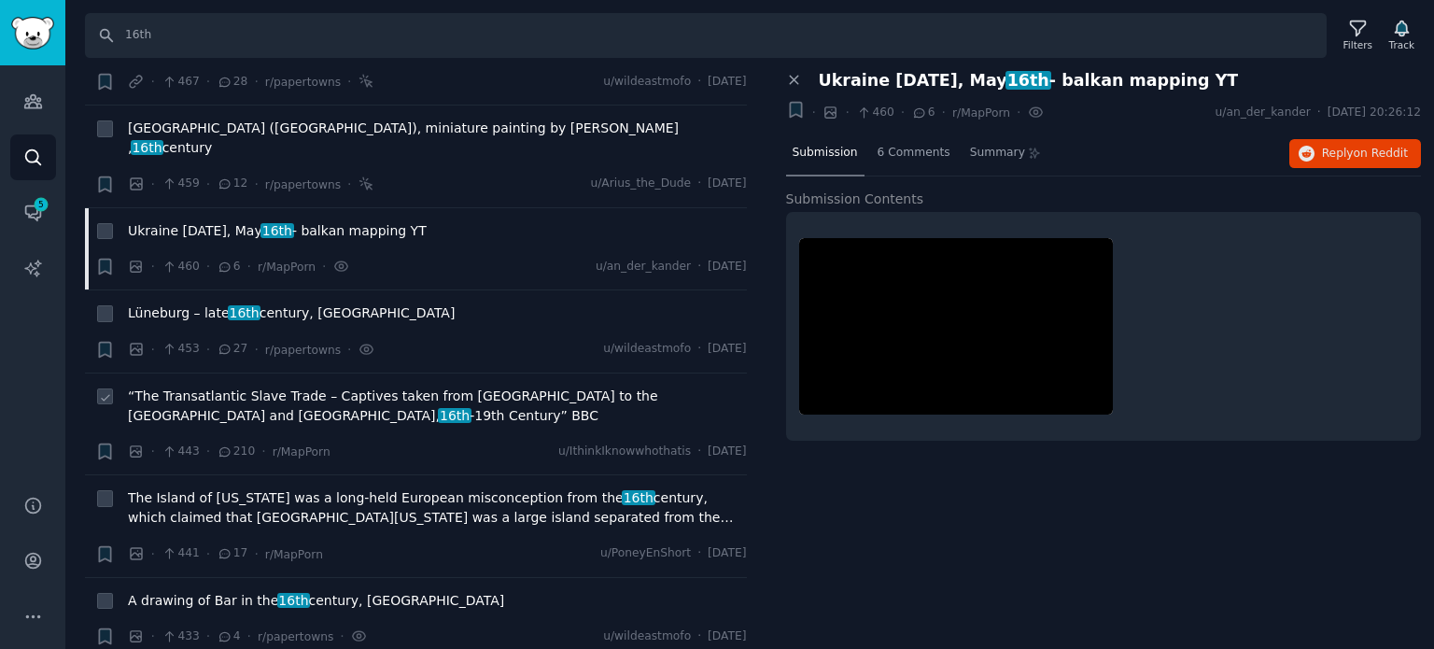
scroll to position [3361, 0]
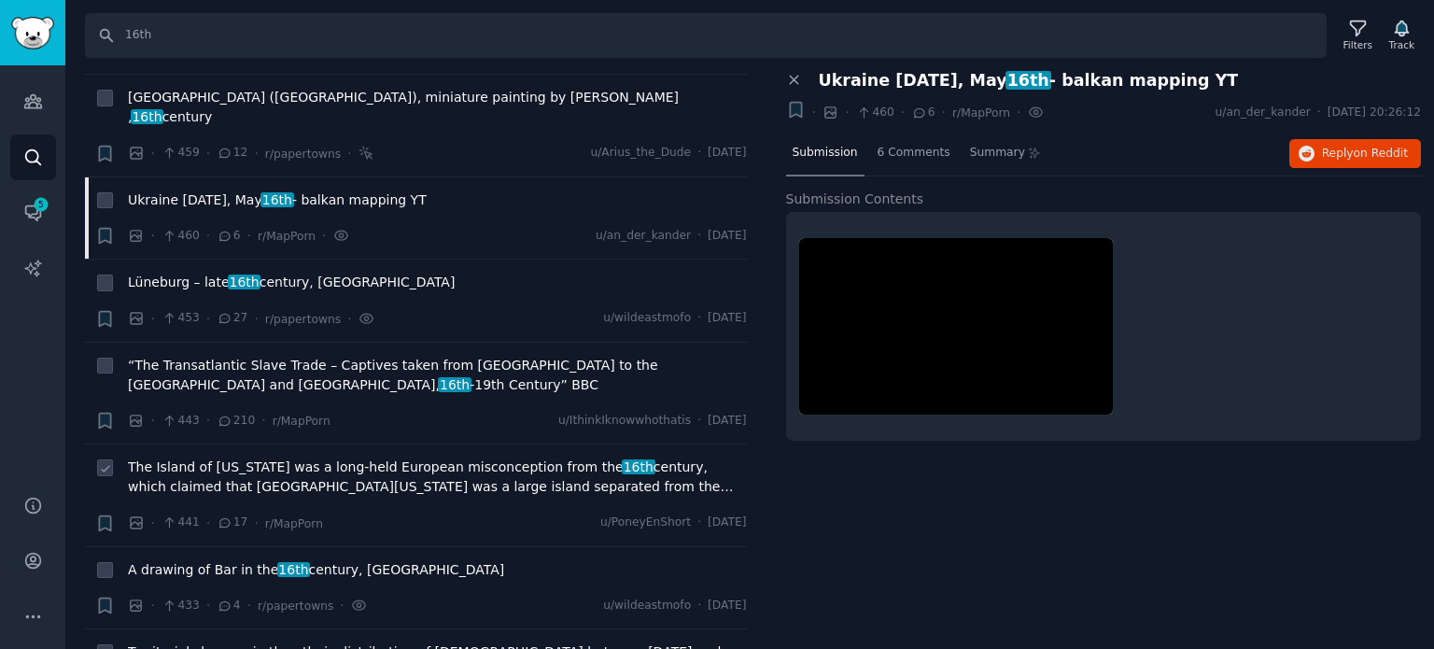
click at [253, 457] on span "The Island of [US_STATE] was a long-held European misconception from the 16th c…" at bounding box center [437, 476] width 619 height 39
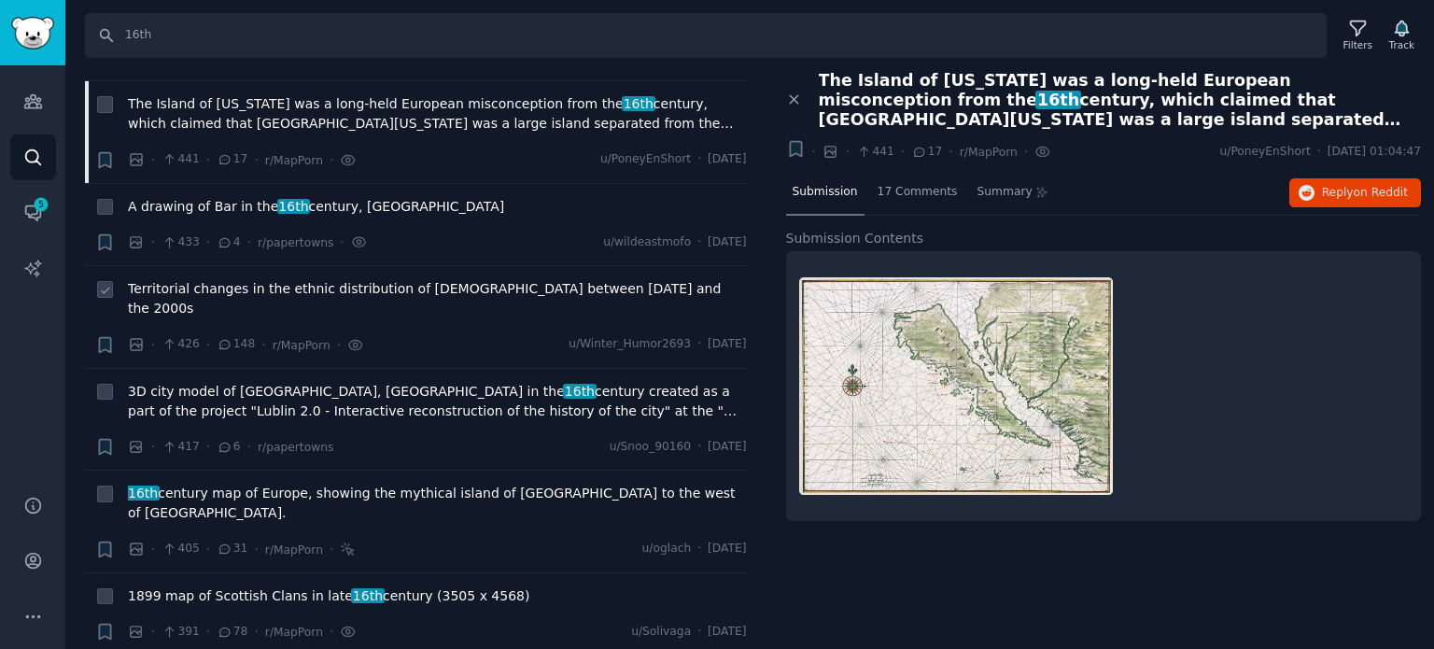
scroll to position [3734, 0]
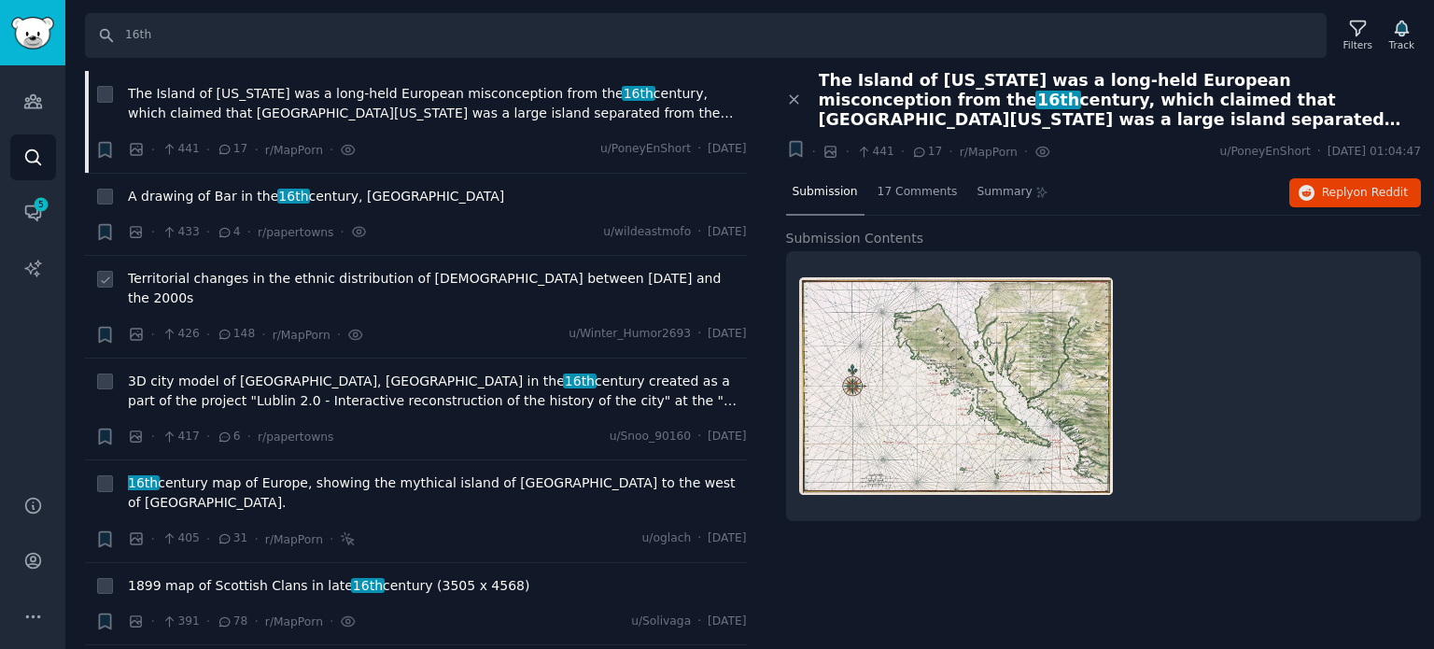
click at [385, 269] on span "Territorial changes in the ethnic distribution of [DEMOGRAPHIC_DATA] between [D…" at bounding box center [437, 288] width 619 height 39
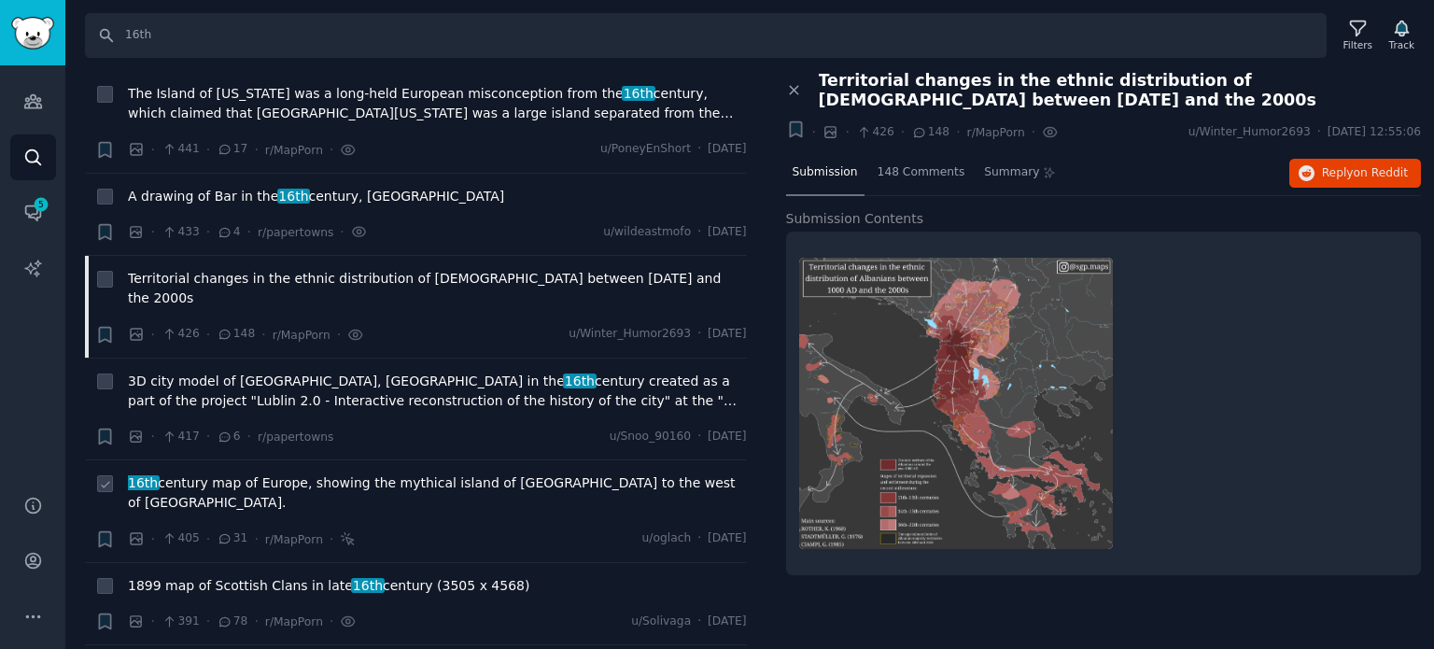
scroll to position [3827, 0]
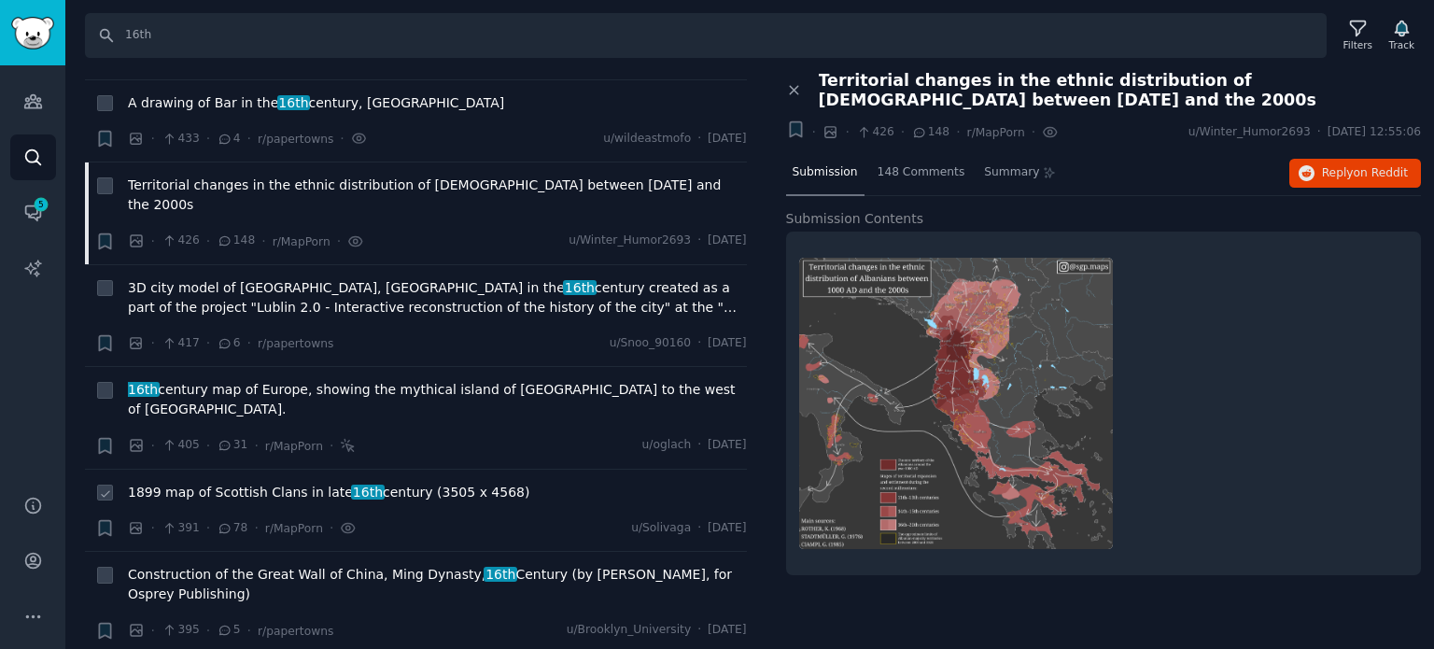
click at [274, 483] on span "1899 map of Scottish Clans in late 16th century (3505 x 4568)" at bounding box center [328, 493] width 401 height 20
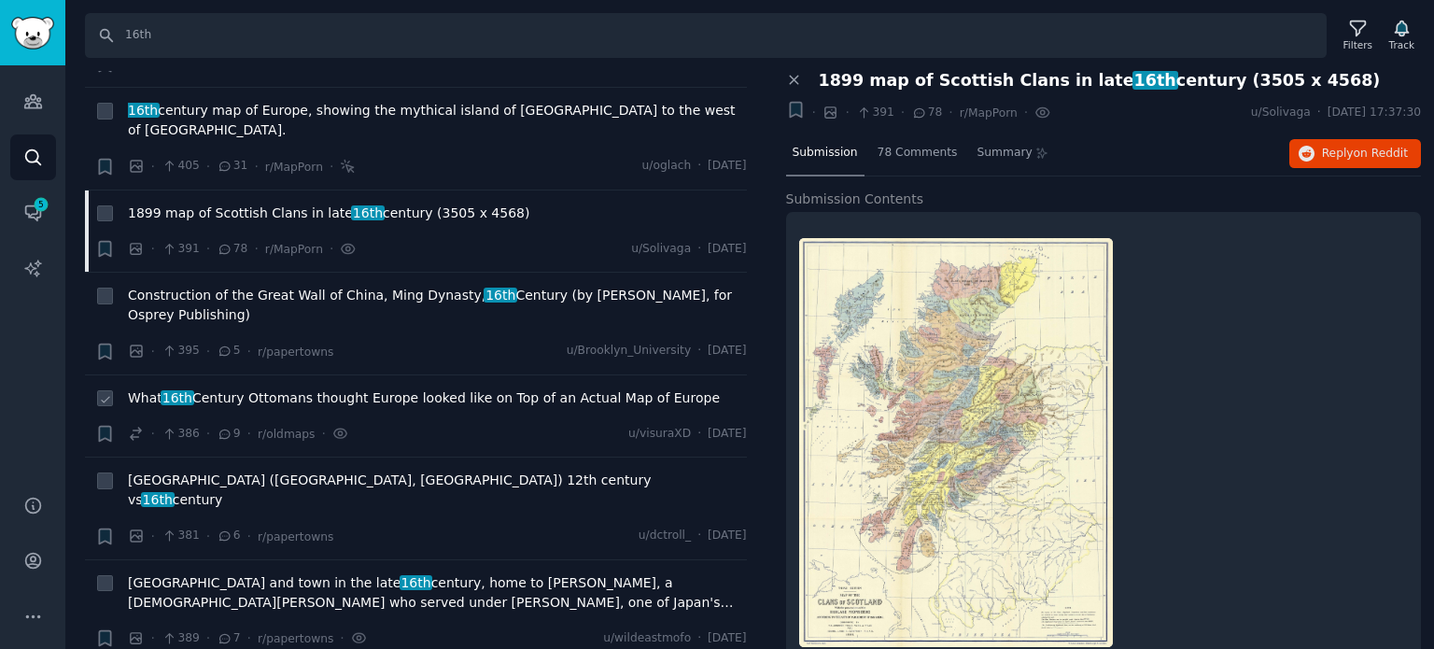
scroll to position [4107, 0]
click at [288, 470] on span "[GEOGRAPHIC_DATA] ([GEOGRAPHIC_DATA], [GEOGRAPHIC_DATA]) 12th century vs 16th c…" at bounding box center [437, 489] width 619 height 39
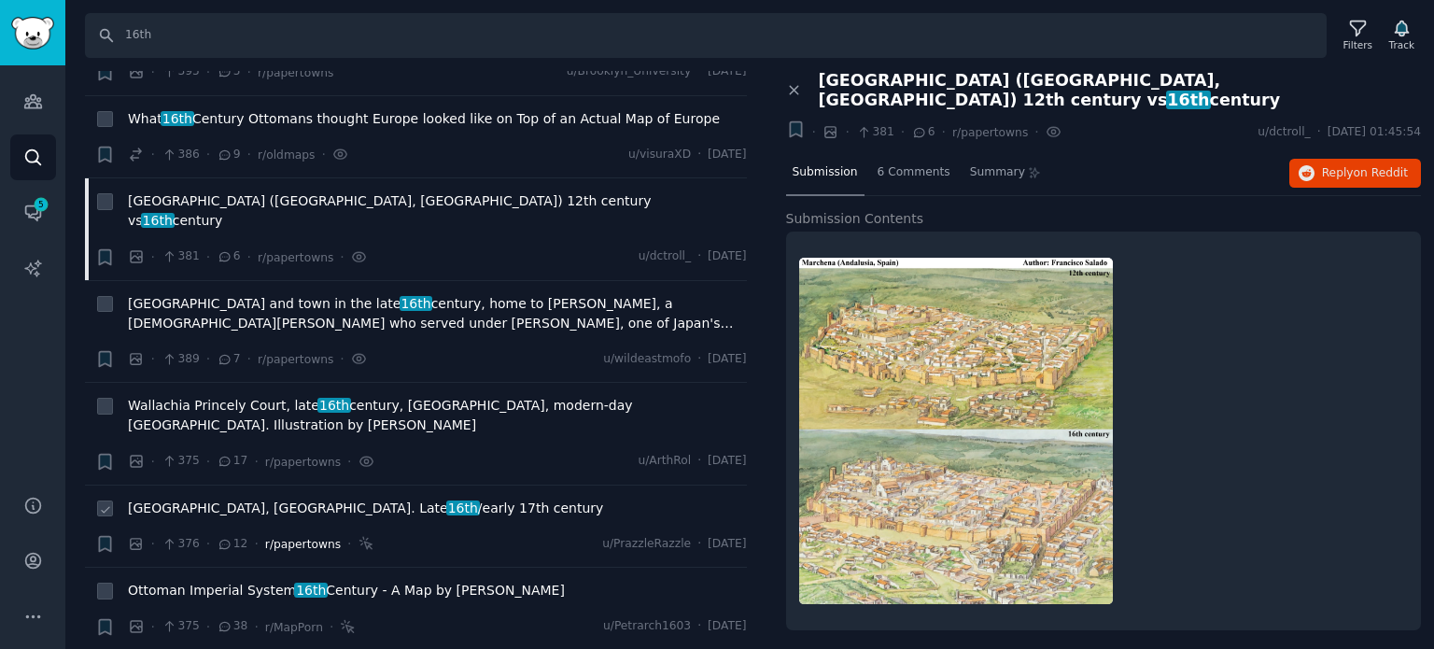
scroll to position [4387, 0]
click at [446, 498] on span "16th" at bounding box center [463, 505] width 34 height 15
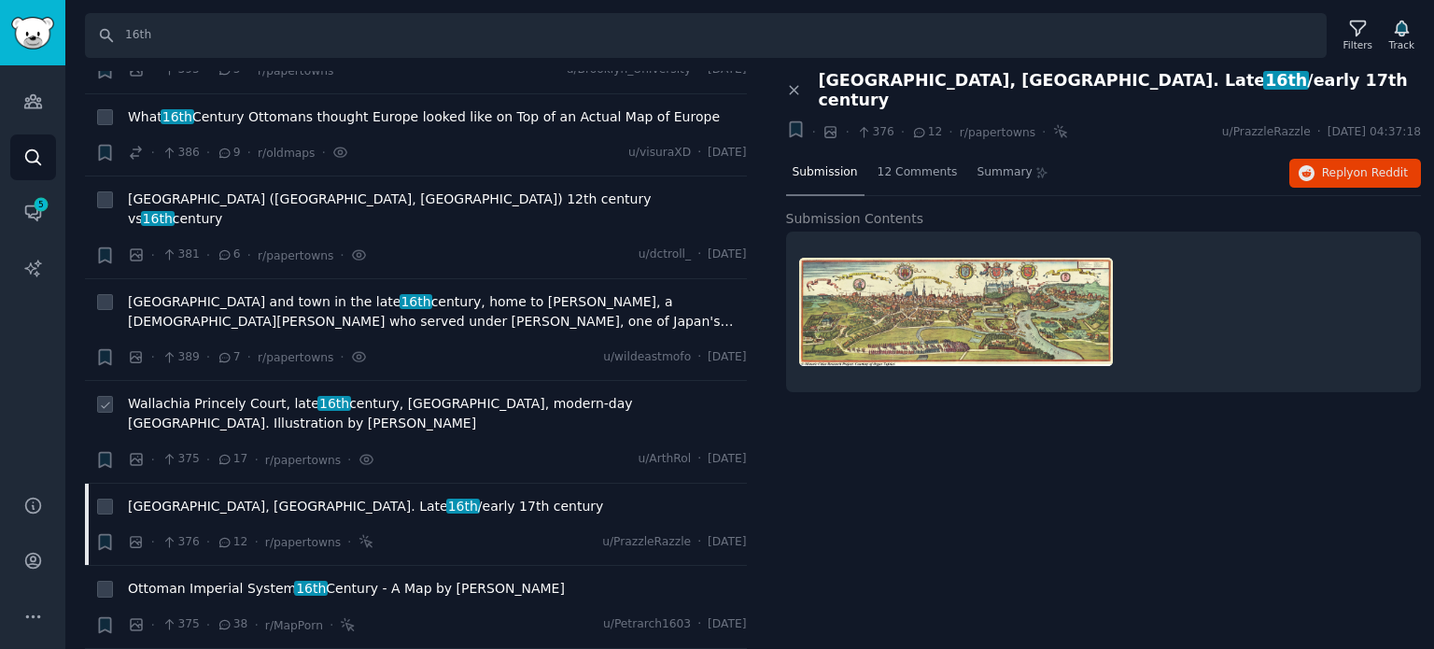
click at [350, 394] on span "Wallachia Princely Court, late 16th century, [GEOGRAPHIC_DATA], modern-day [GEO…" at bounding box center [437, 413] width 619 height 39
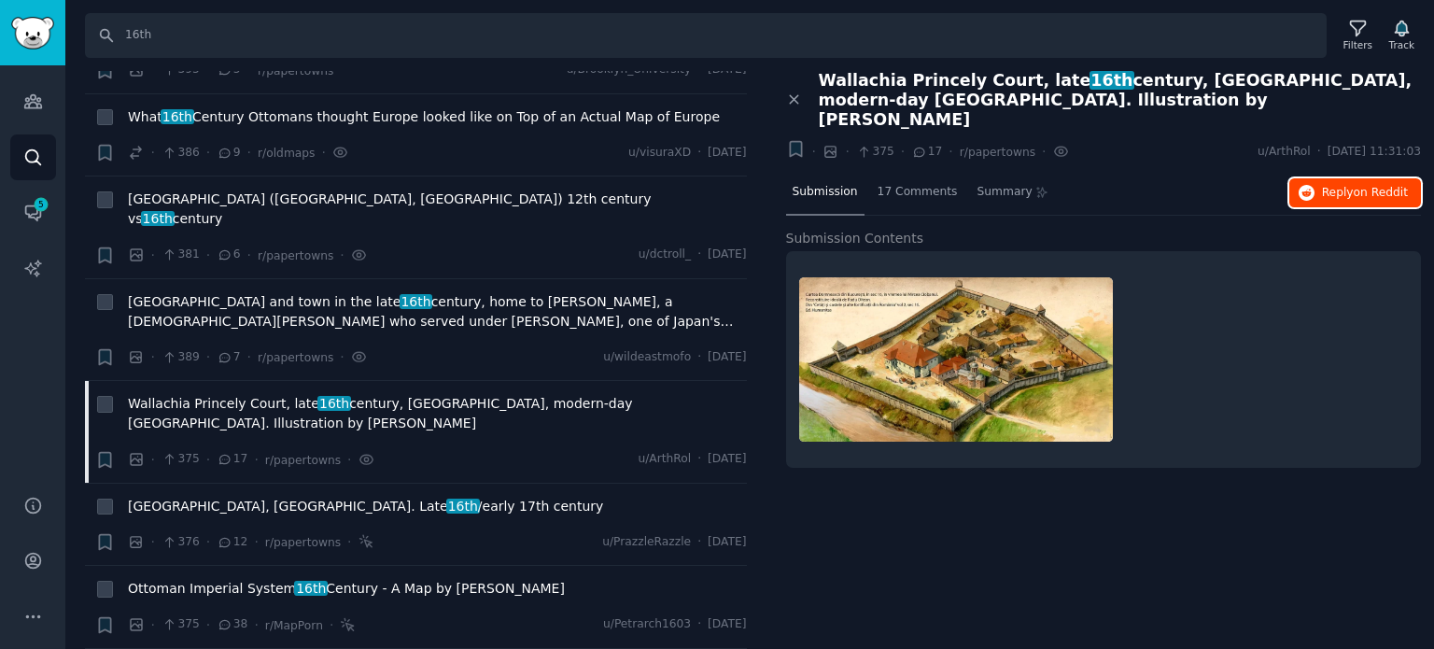
click at [1309, 185] on icon "button" at bounding box center [1307, 193] width 17 height 17
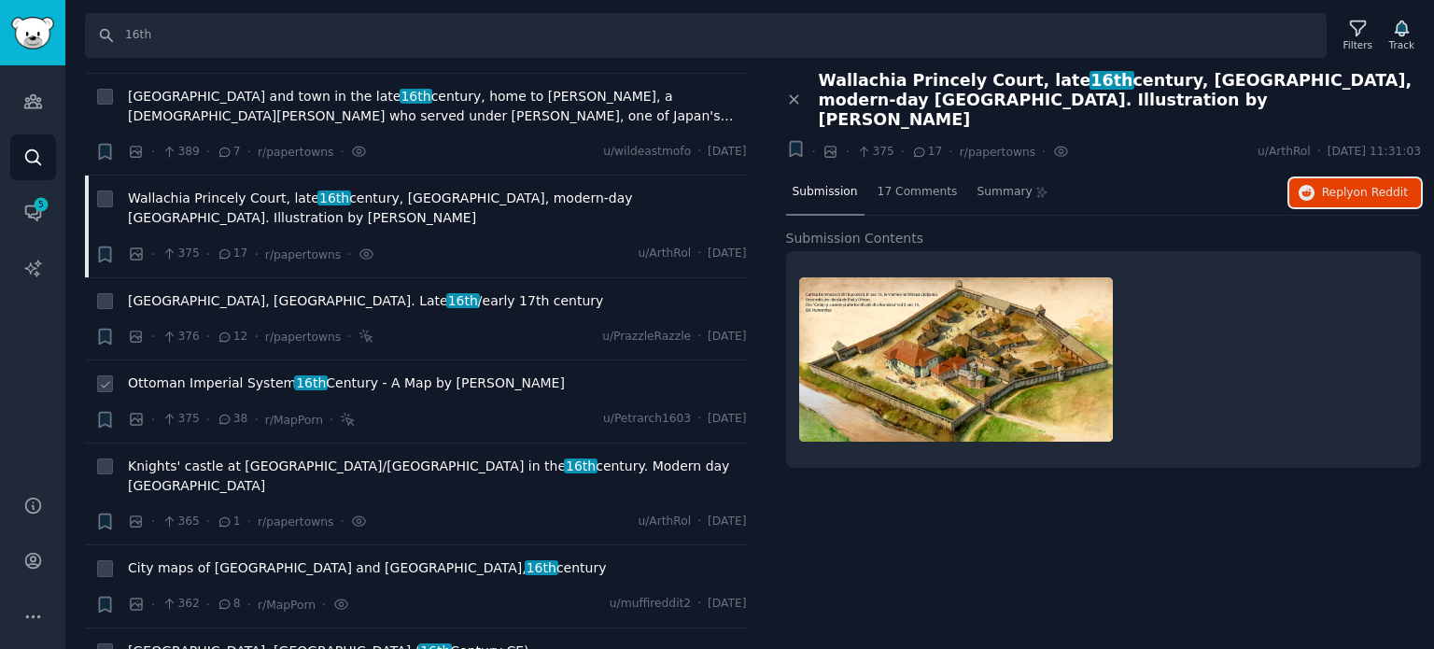
scroll to position [4668, 0]
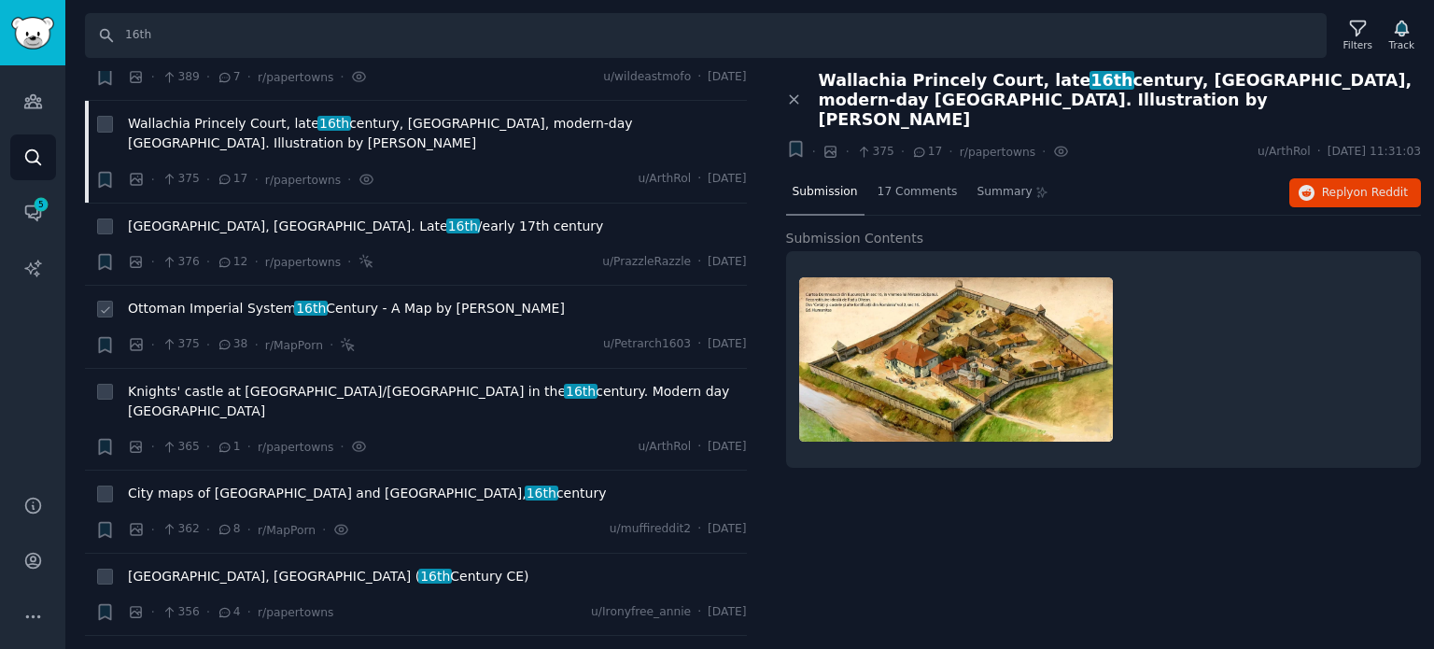
click at [245, 299] on span "Ottoman Imperial System 16th Century - A Map by [PERSON_NAME]" at bounding box center [346, 309] width 437 height 20
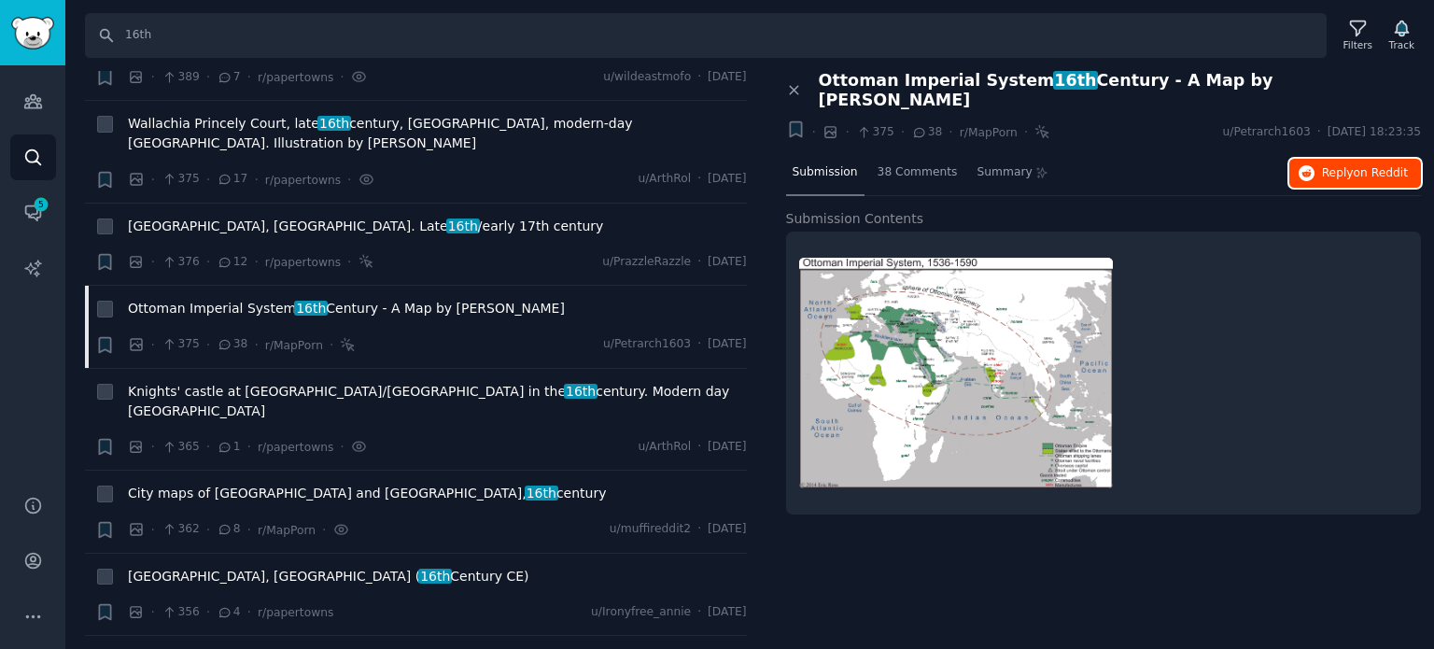
click at [1318, 161] on button "Reply on Reddit" at bounding box center [1355, 174] width 132 height 30
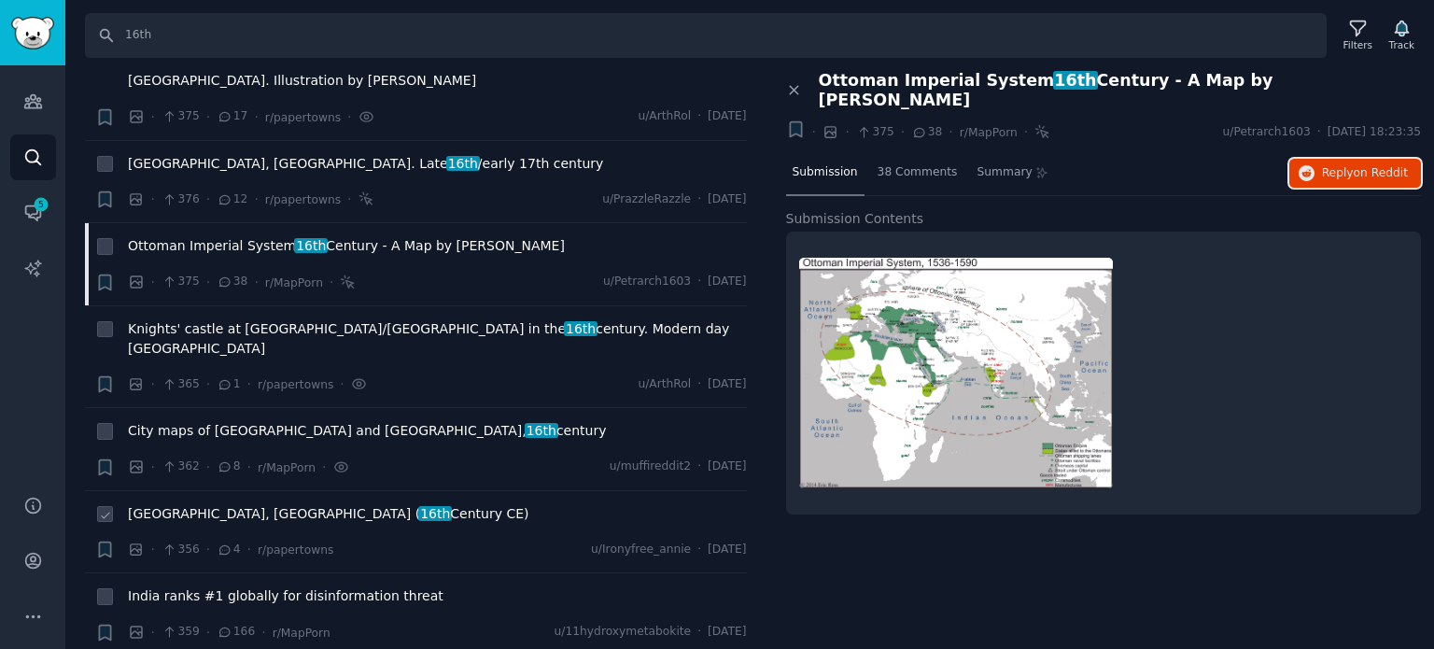
scroll to position [4761, 0]
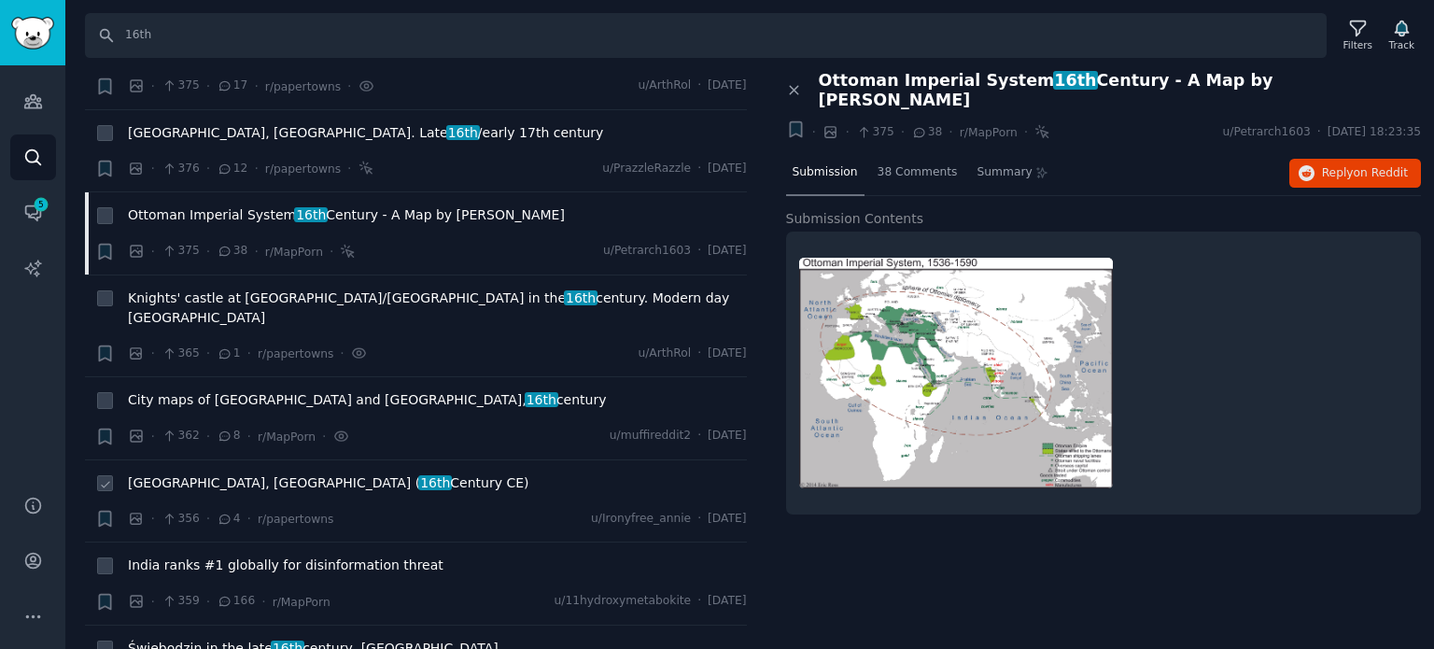
click at [190, 473] on span "[GEOGRAPHIC_DATA], [GEOGRAPHIC_DATA] ( 16th Century CE)" at bounding box center [328, 483] width 401 height 20
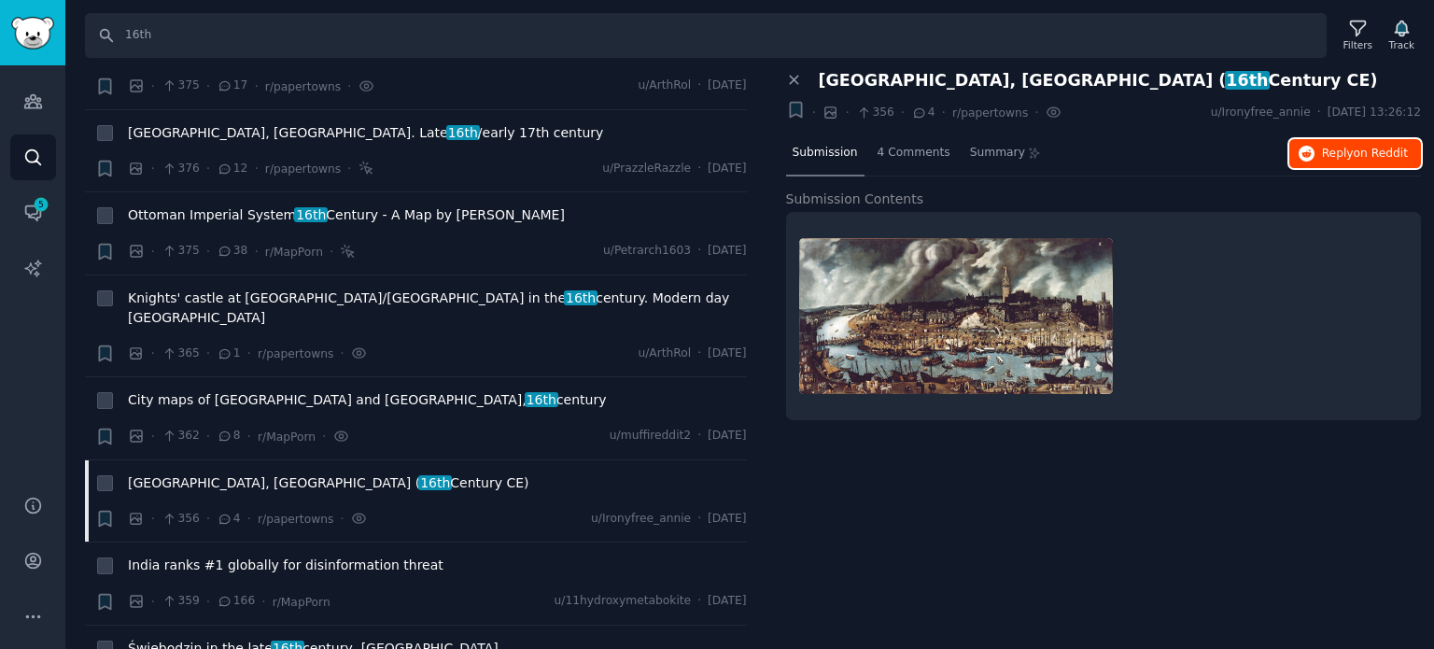
click at [1325, 152] on span "Reply on Reddit" at bounding box center [1365, 154] width 86 height 17
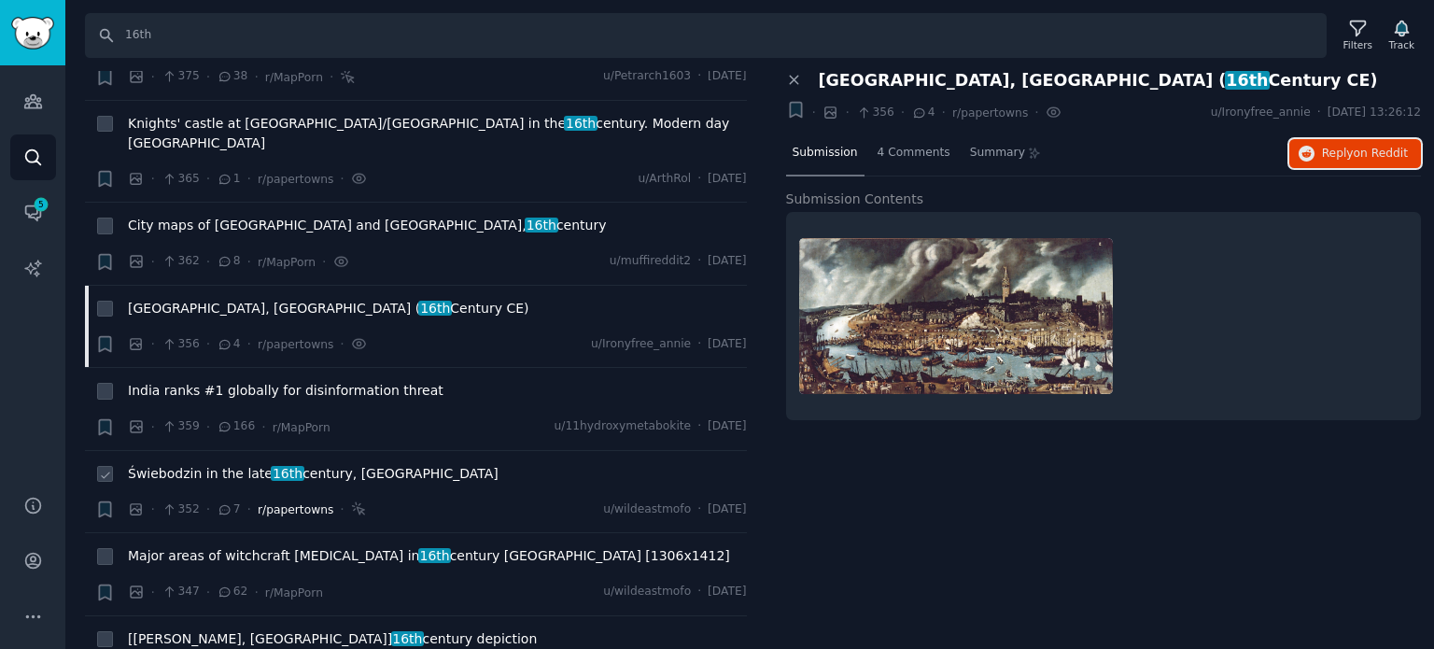
scroll to position [4948, 0]
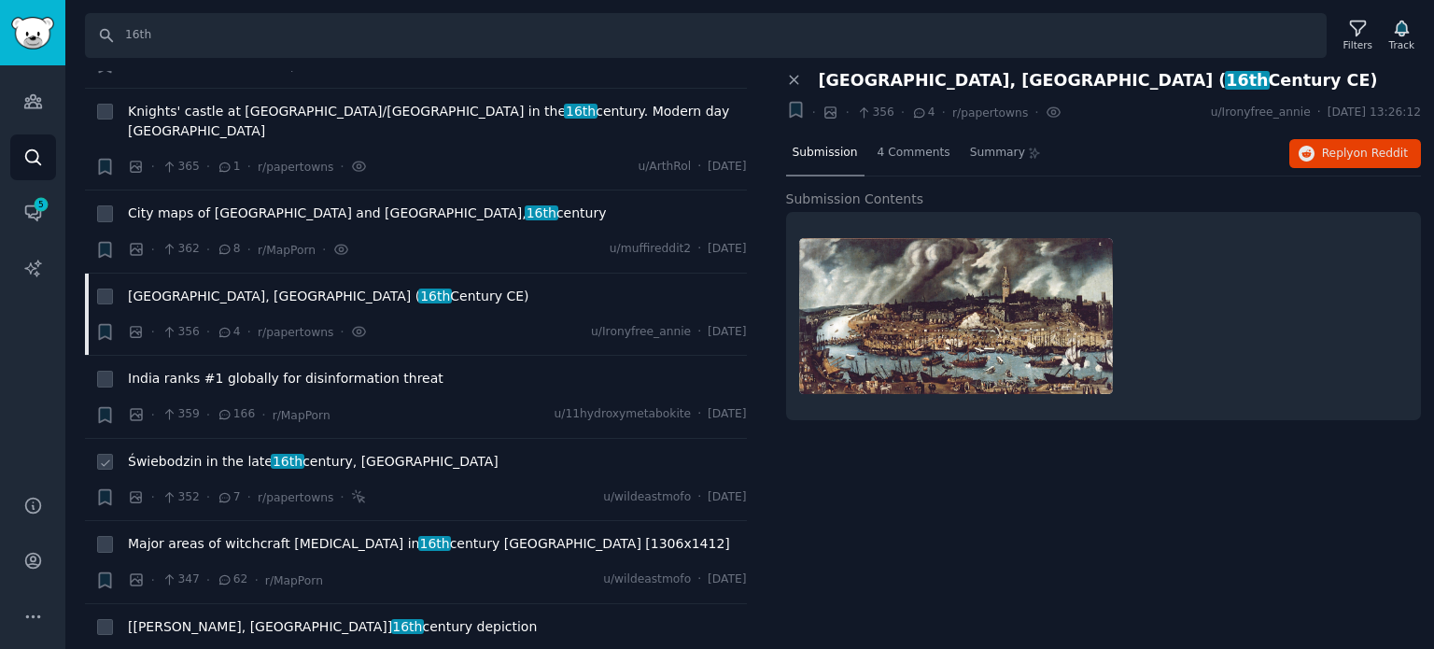
click at [224, 452] on span "Świebodzin in the late 16th century, [GEOGRAPHIC_DATA]" at bounding box center [313, 462] width 371 height 20
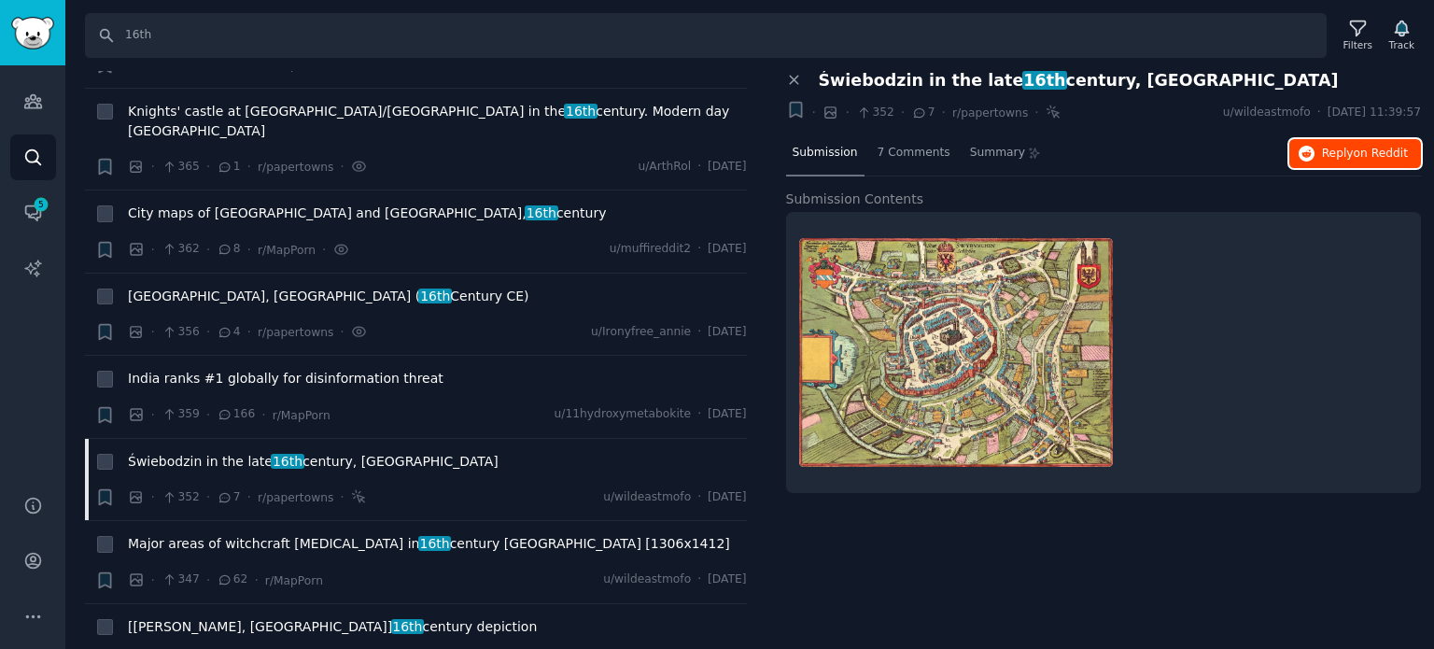
click at [1338, 149] on span "Reply on Reddit" at bounding box center [1365, 154] width 86 height 17
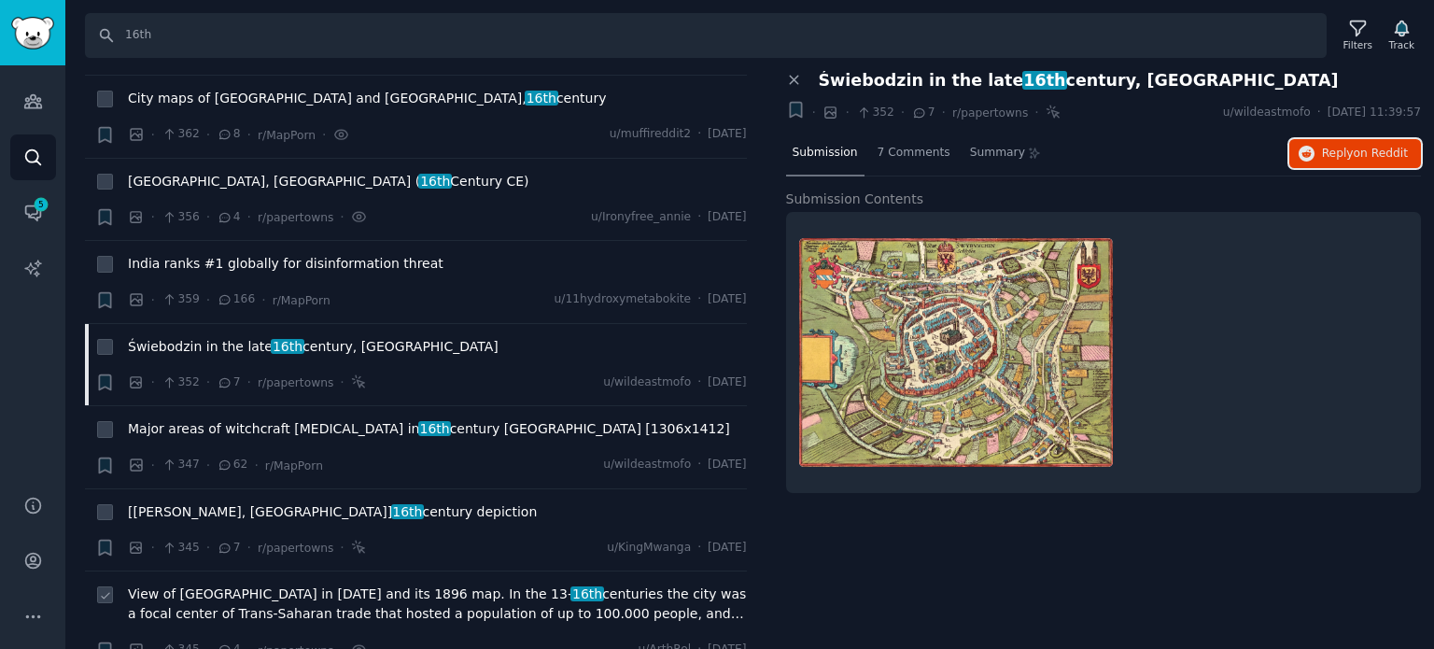
scroll to position [5134, 0]
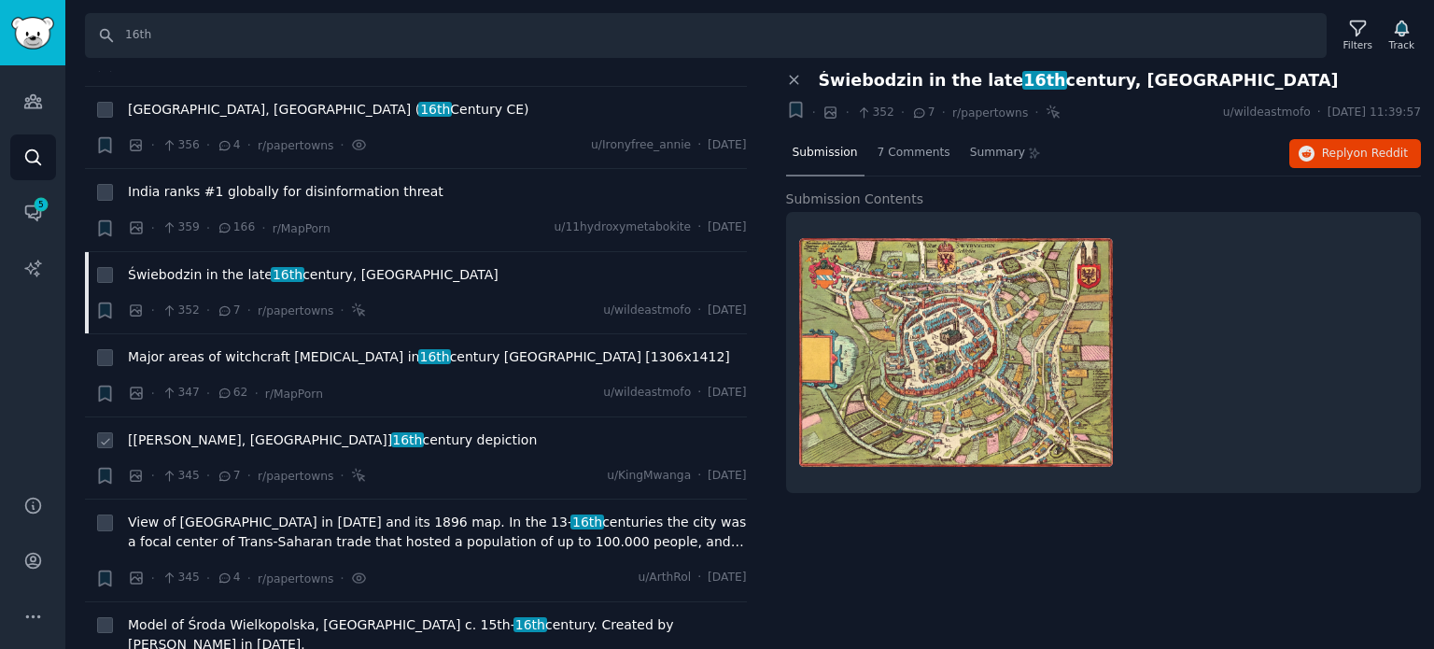
click at [306, 430] on span "[[PERSON_NAME], [GEOGRAPHIC_DATA]] 16th century depiction" at bounding box center [332, 440] width 409 height 20
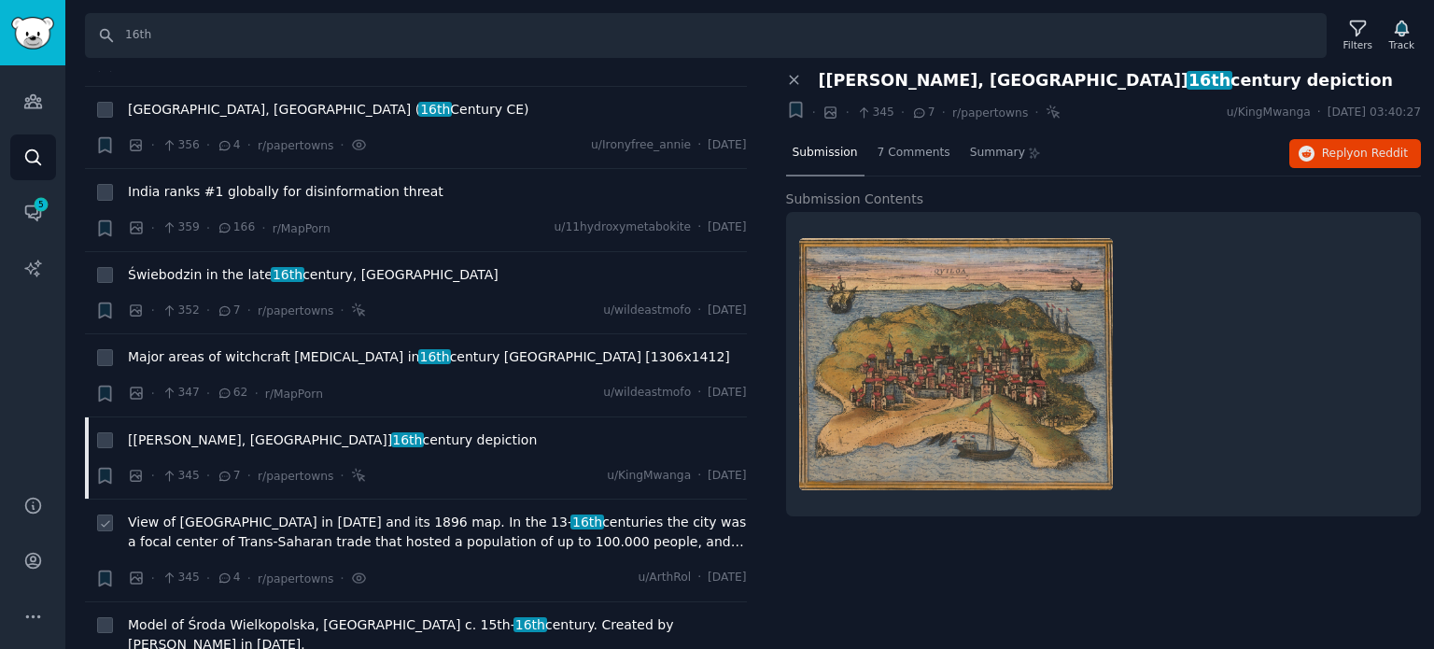
scroll to position [5228, 0]
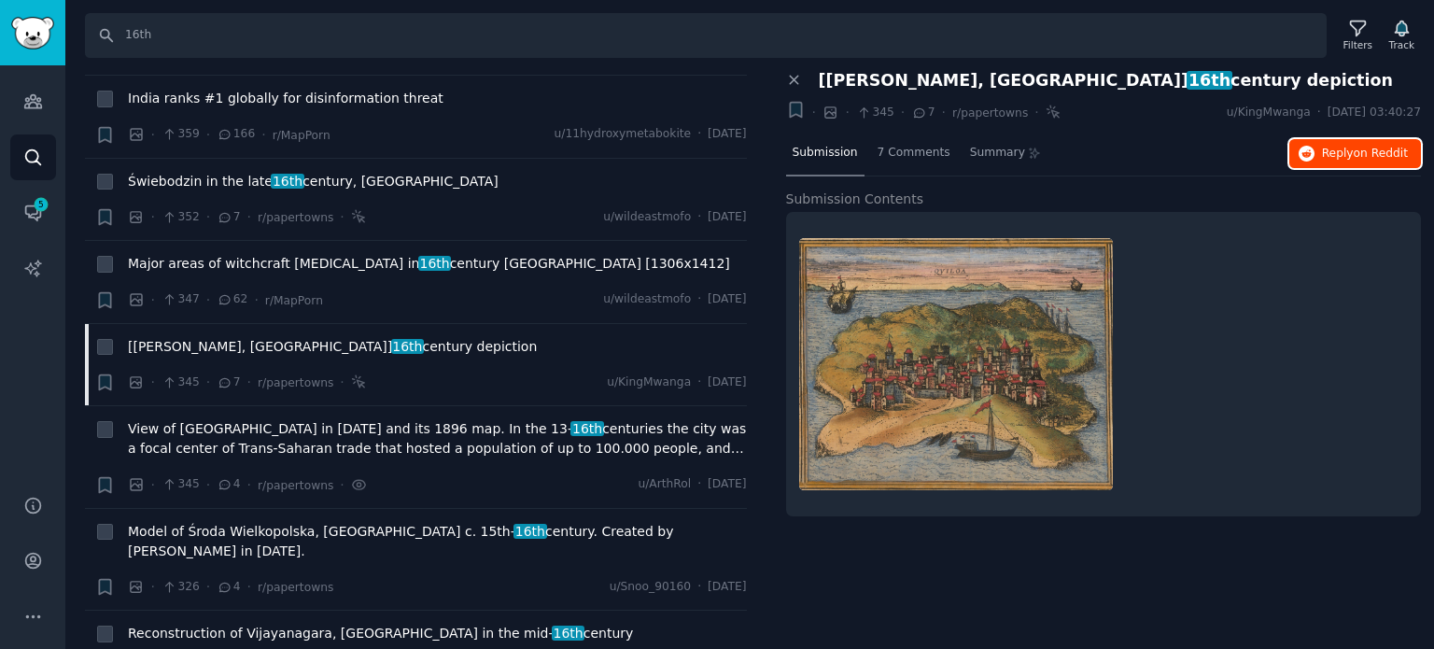
click at [1341, 152] on span "Reply on Reddit" at bounding box center [1365, 154] width 86 height 17
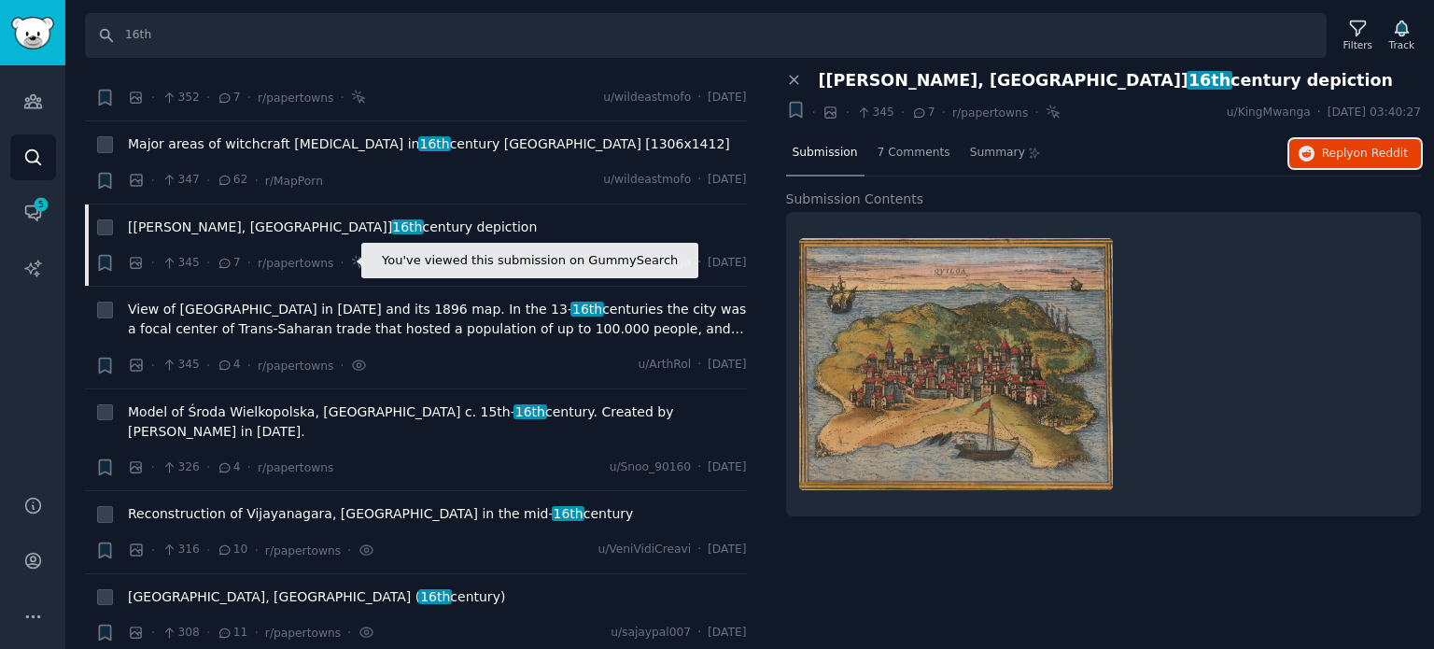
scroll to position [5508, 0]
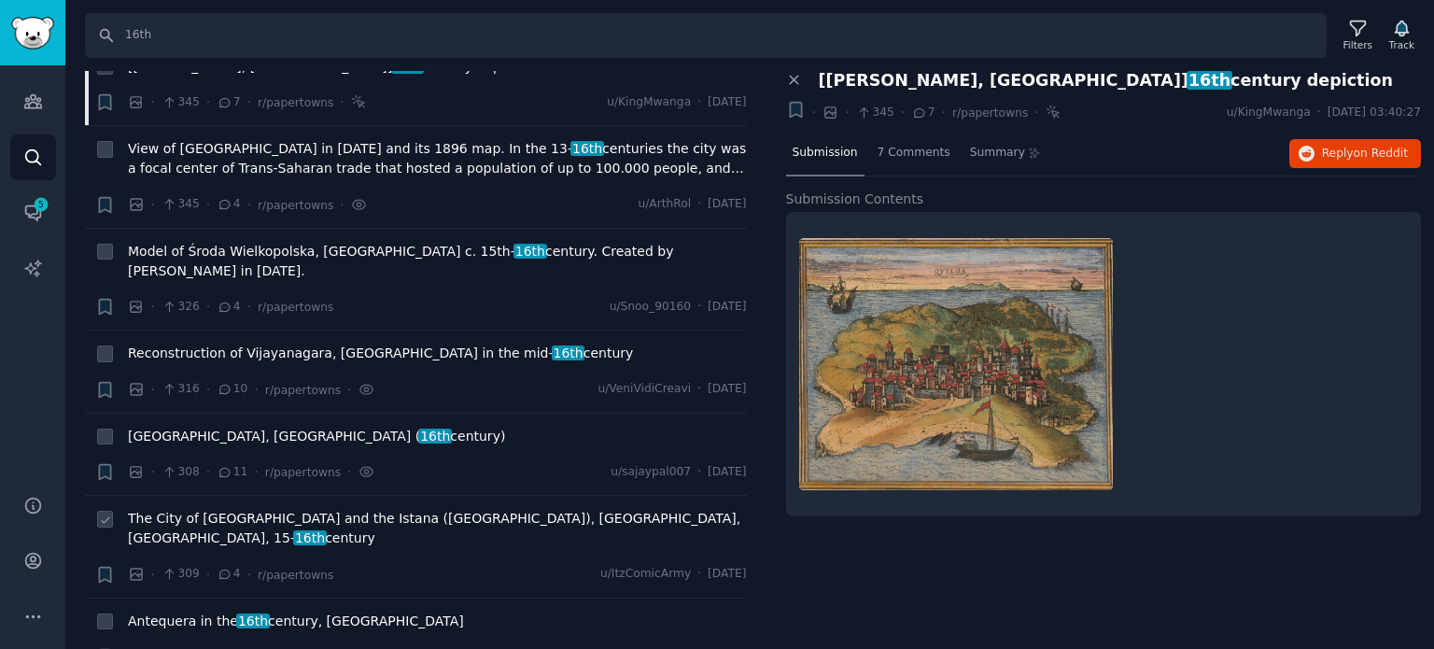
click at [213, 509] on span "The City of [GEOGRAPHIC_DATA] and the Istana ([GEOGRAPHIC_DATA]), [GEOGRAPHIC_D…" at bounding box center [437, 528] width 619 height 39
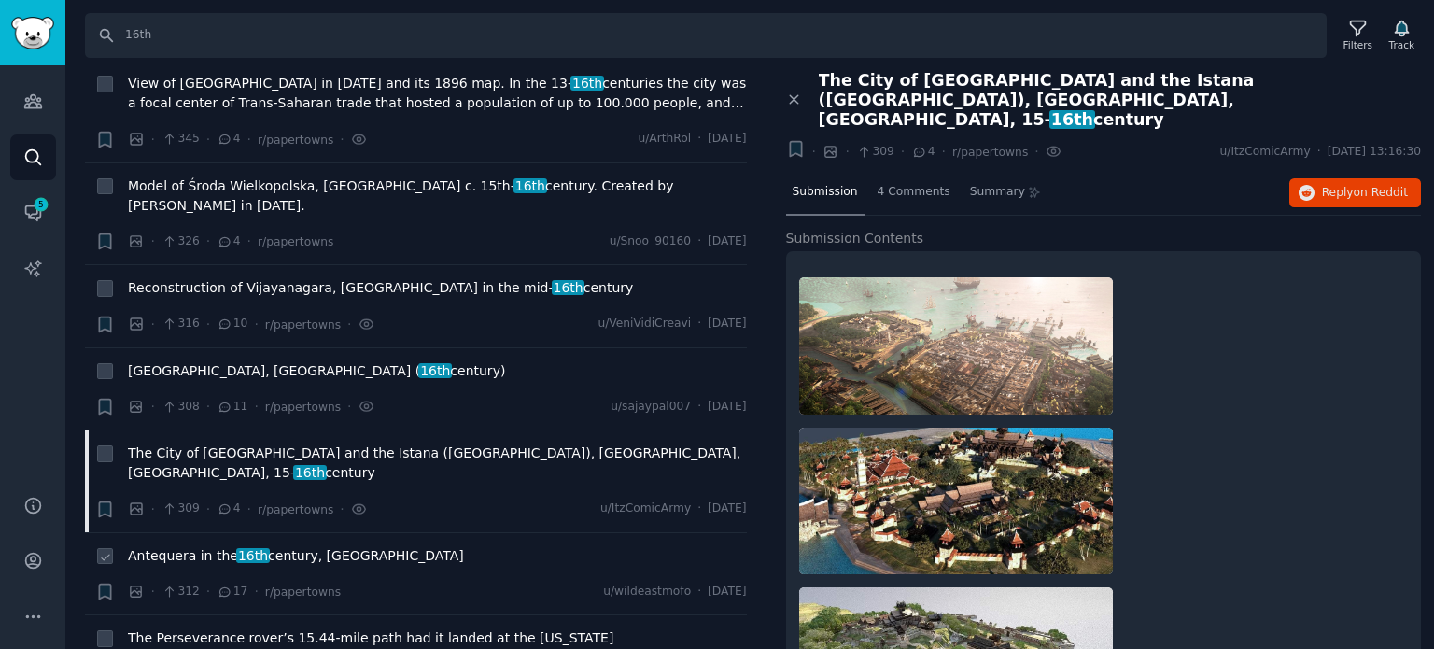
scroll to position [5601, 0]
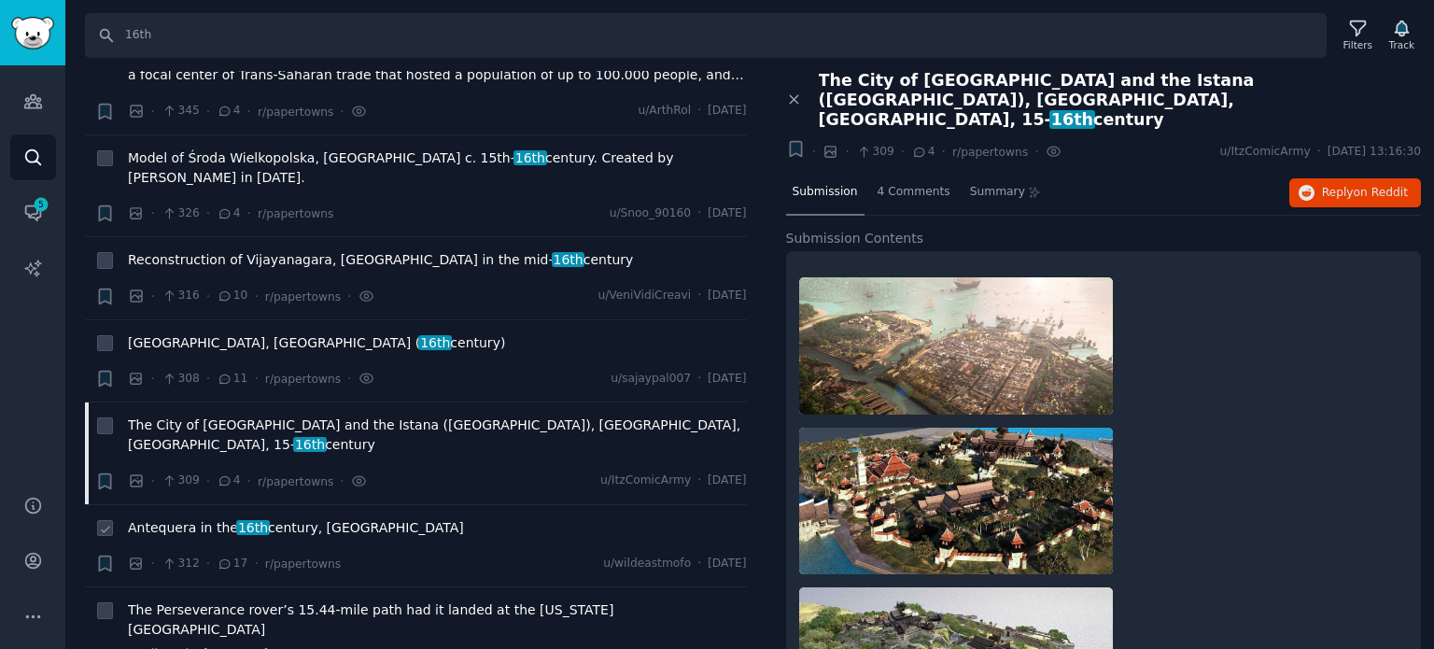
click at [246, 520] on span "16th" at bounding box center [253, 527] width 34 height 15
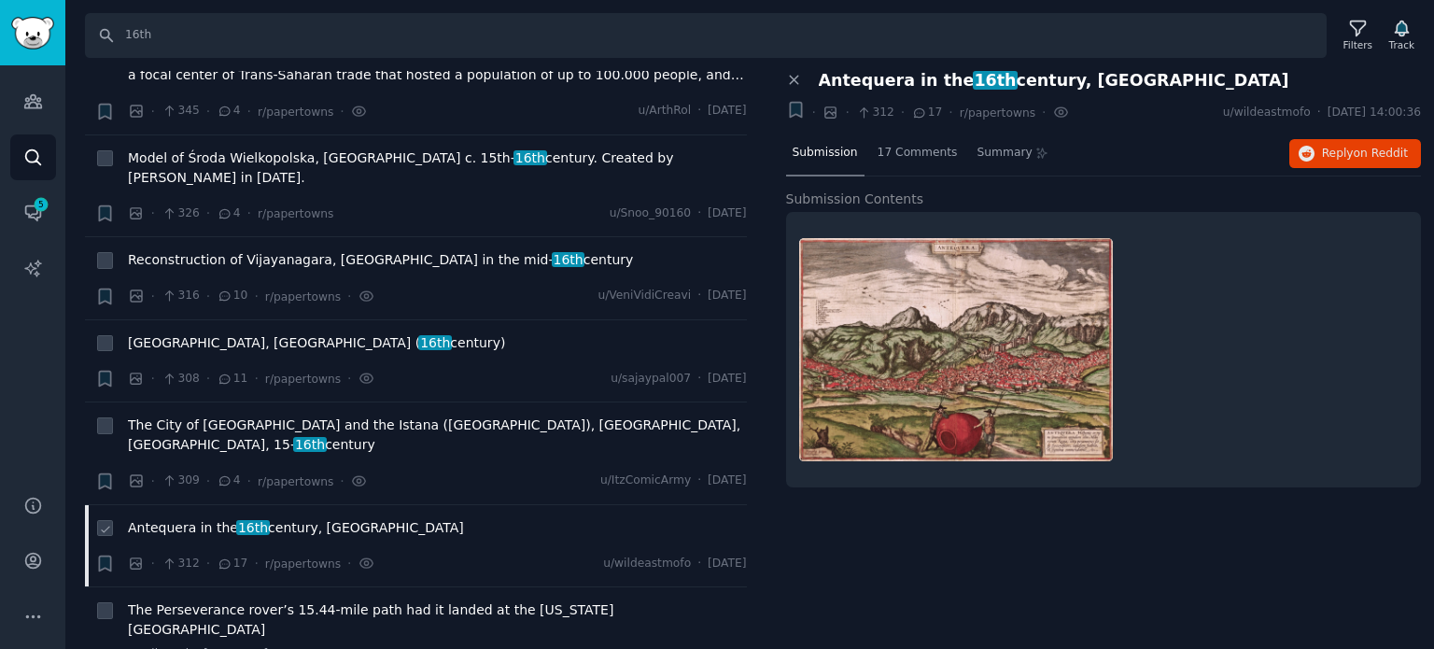
scroll to position [5788, 0]
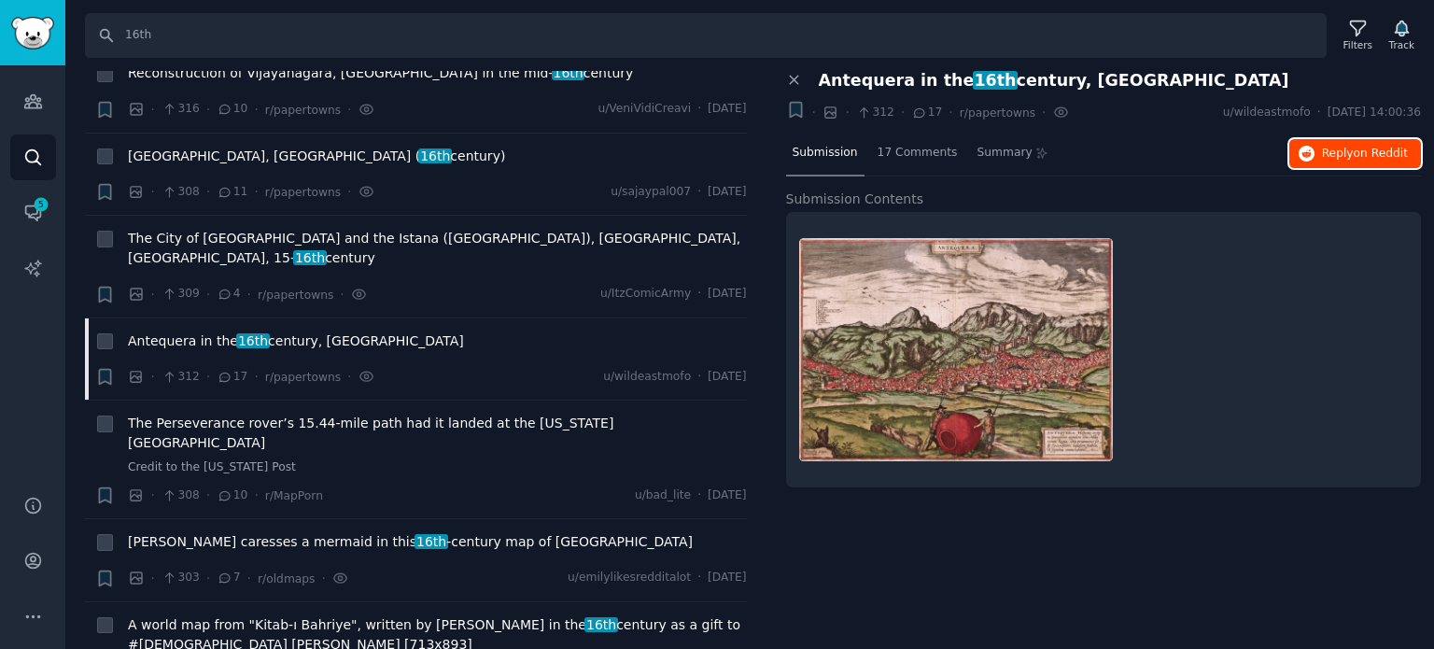
click at [1334, 154] on span "Reply on Reddit" at bounding box center [1365, 154] width 86 height 17
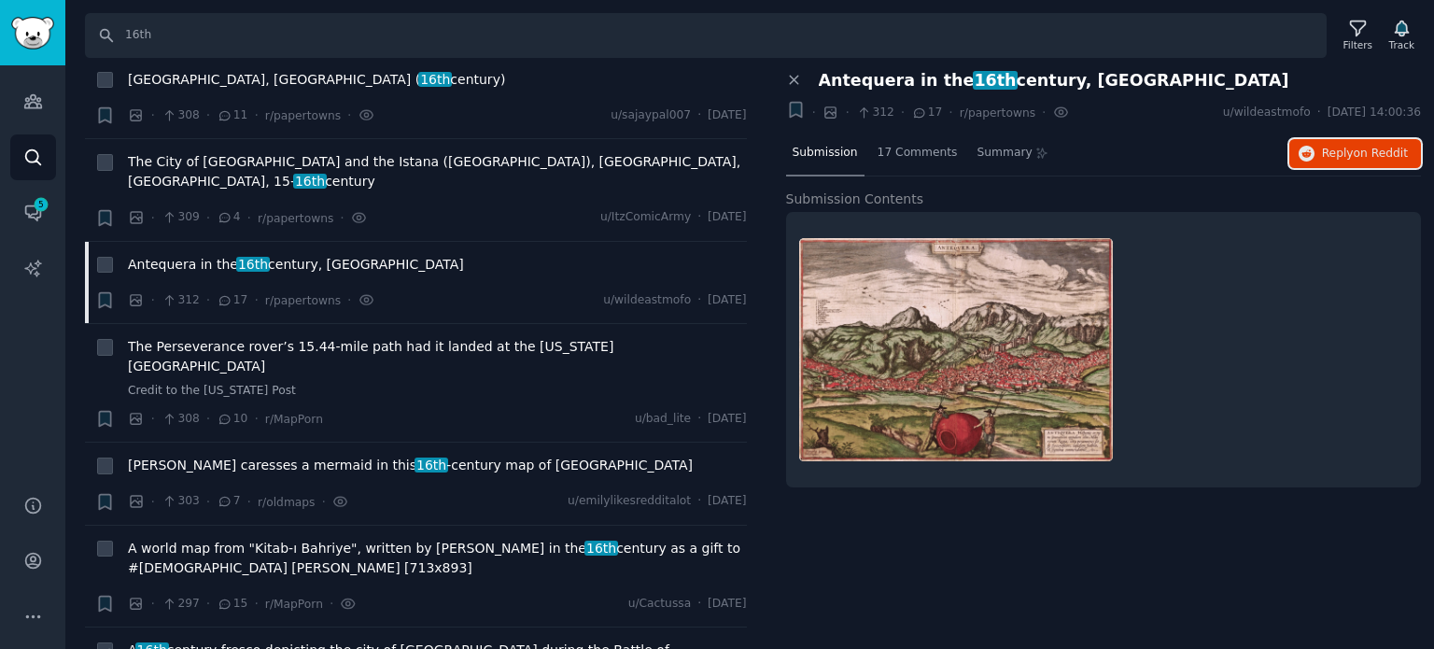
scroll to position [5974, 0]
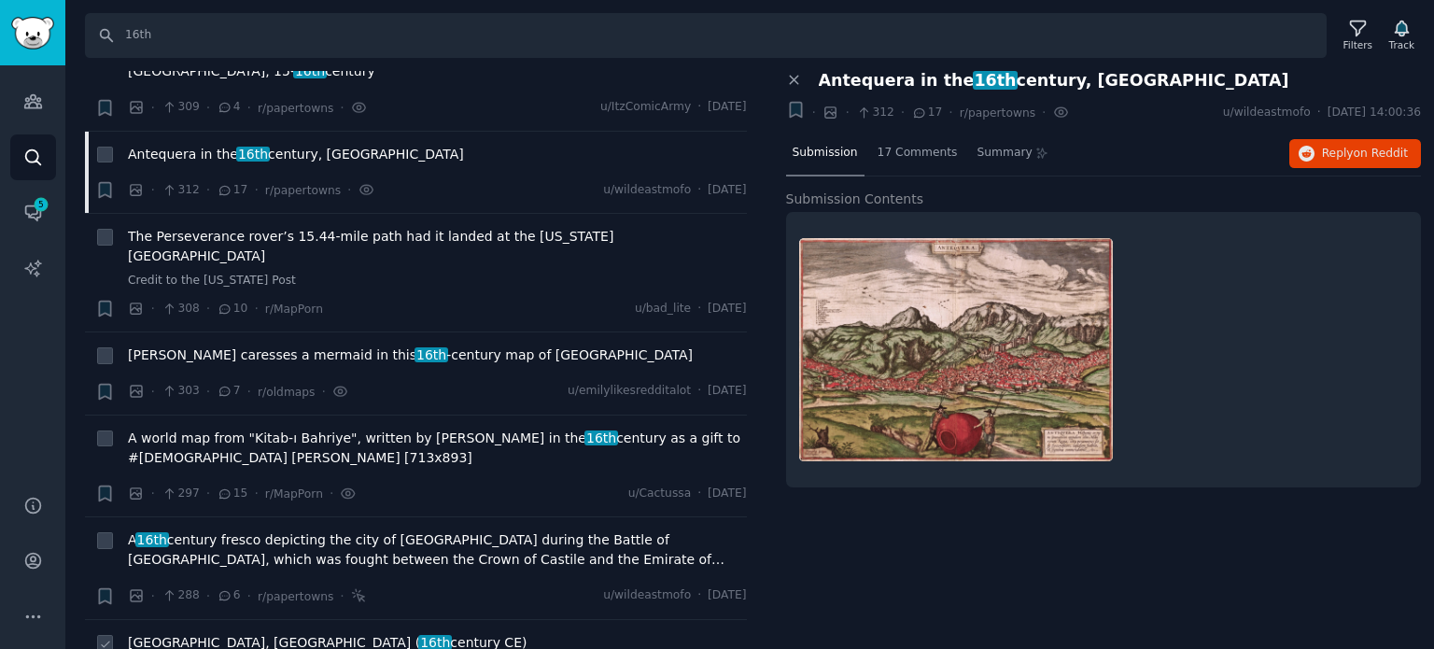
click at [249, 633] on span "[GEOGRAPHIC_DATA], [GEOGRAPHIC_DATA] ( 16th century CE)" at bounding box center [327, 643] width 399 height 20
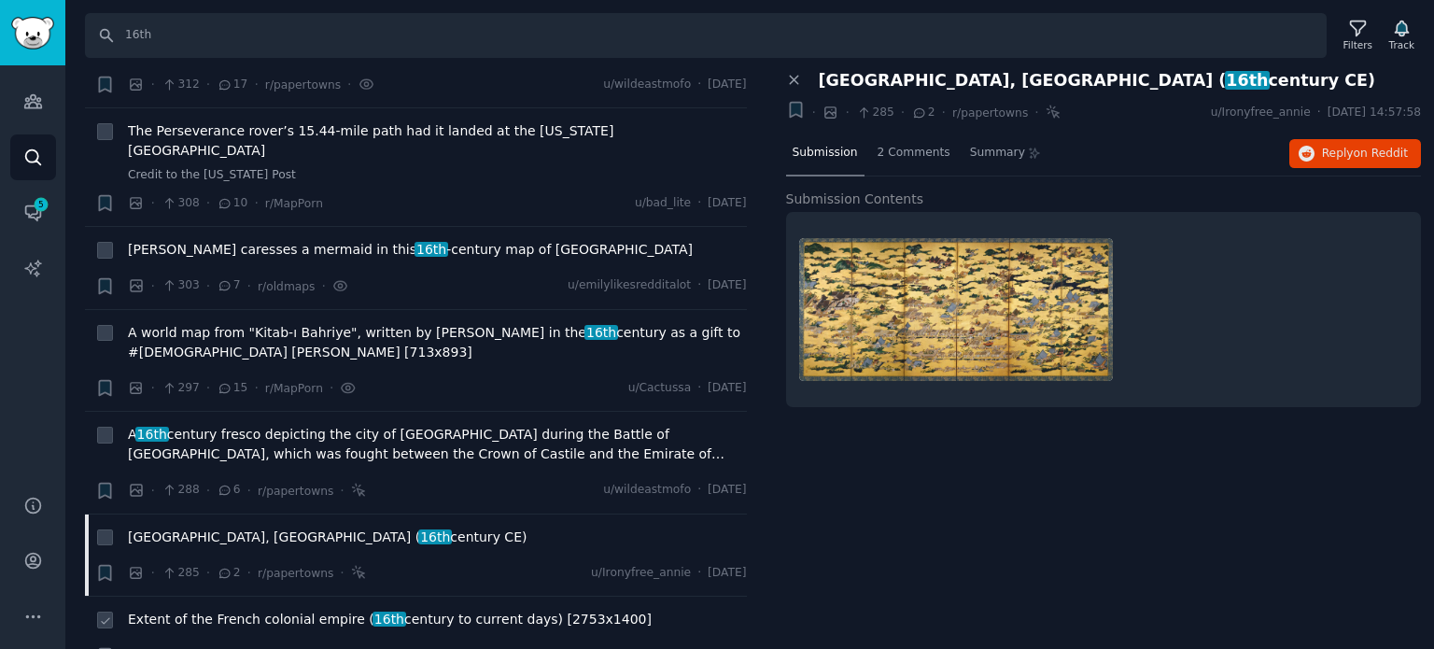
scroll to position [6161, 0]
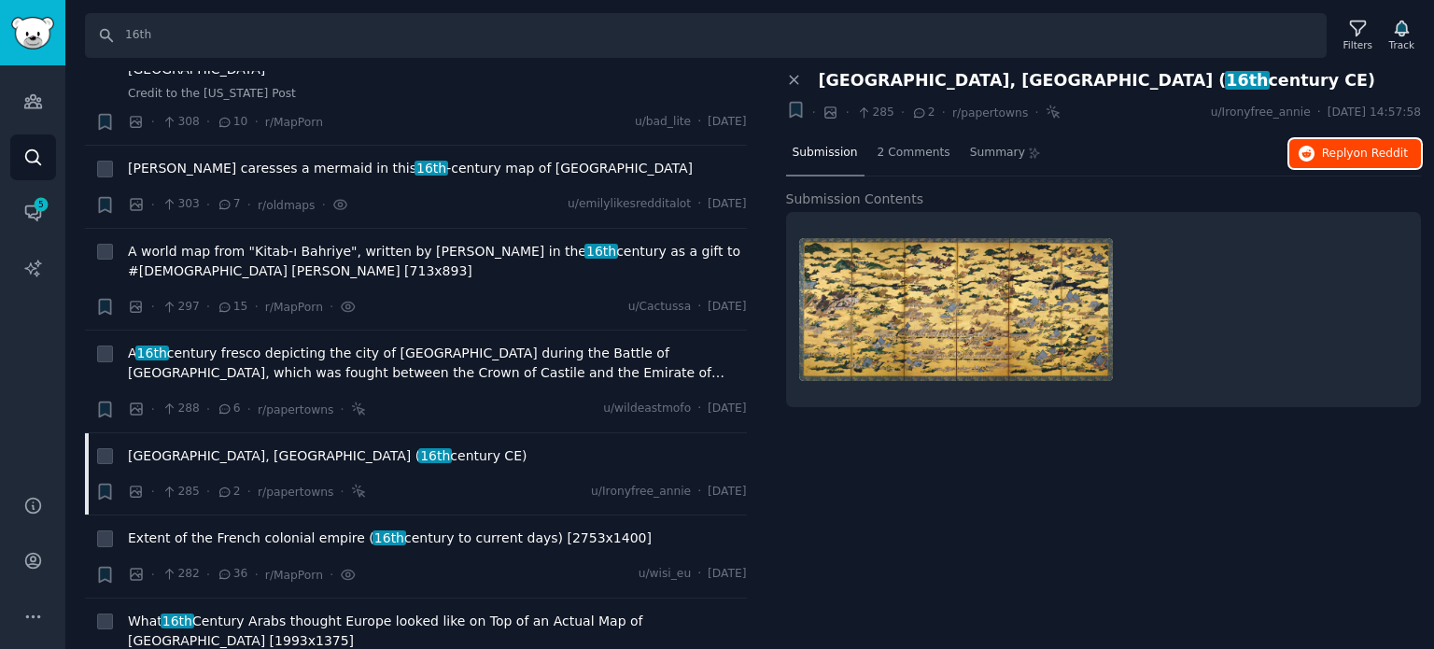
click at [1340, 159] on span "Reply on Reddit" at bounding box center [1365, 154] width 86 height 17
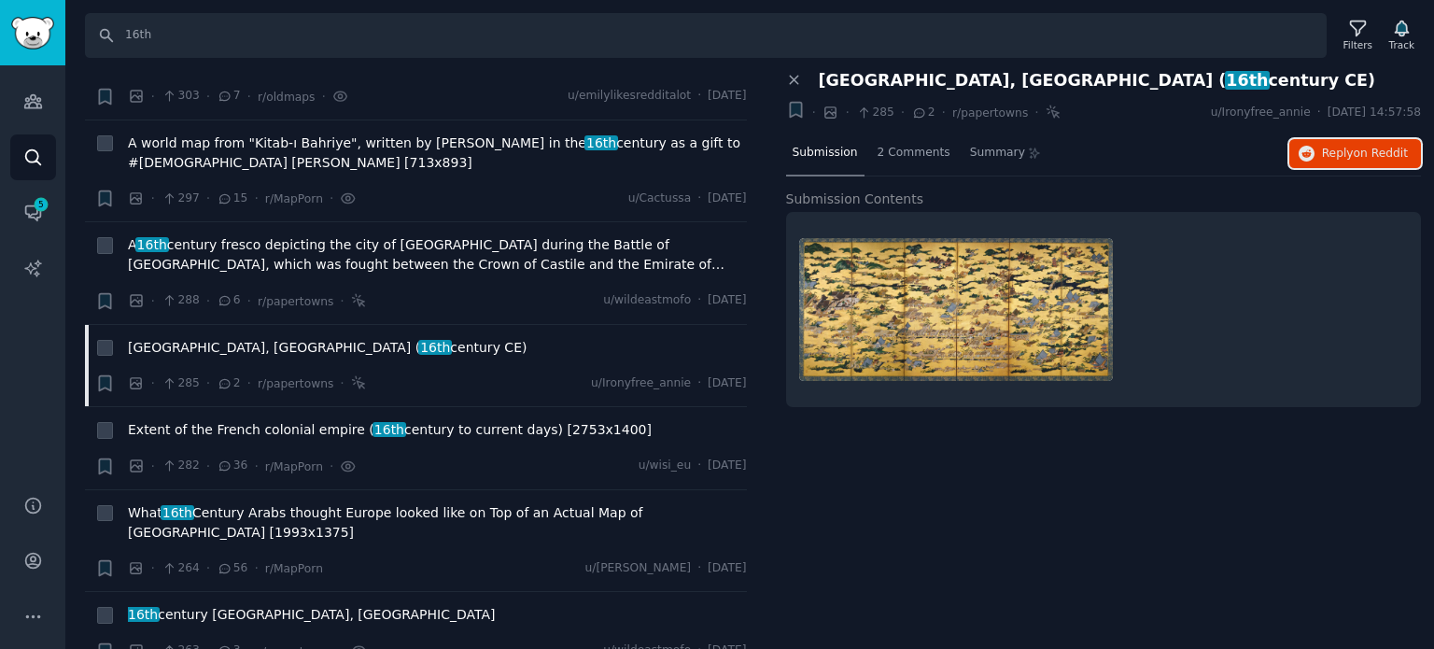
scroll to position [6348, 0]
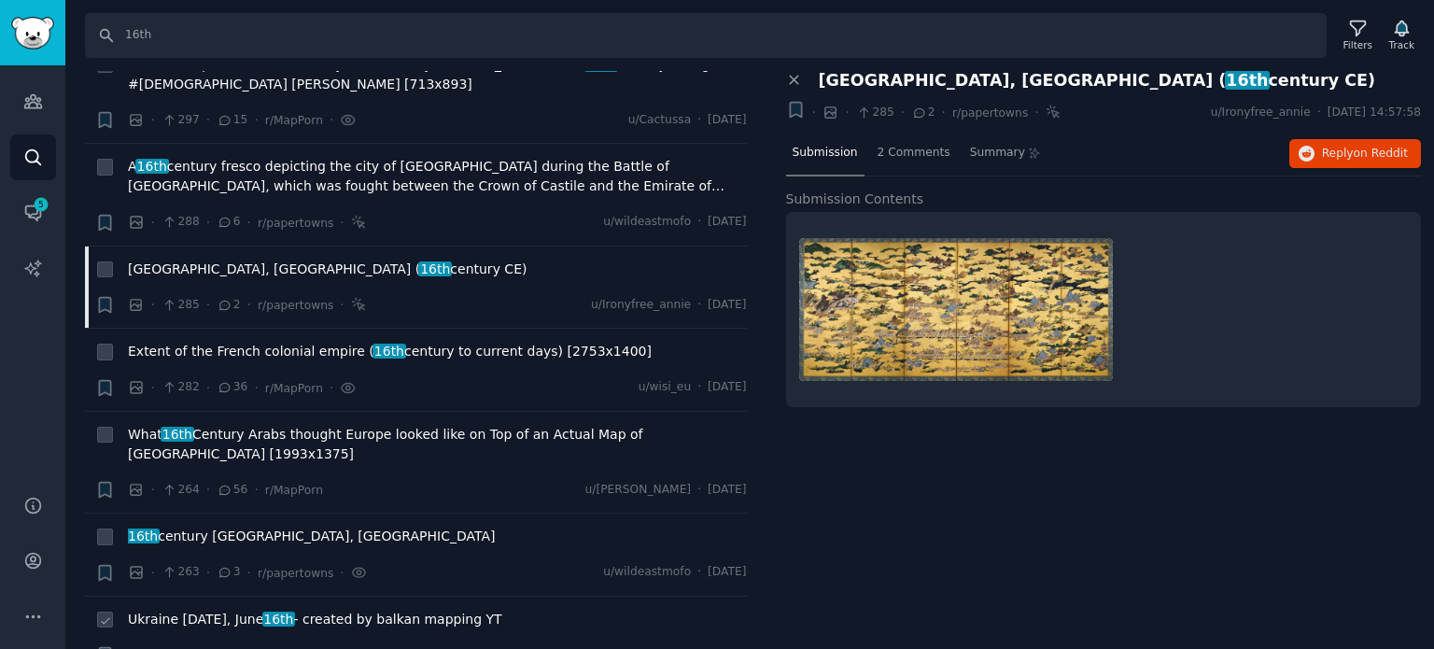
click at [209, 610] on span "Ukraine [DATE], [DATE] - created by balkan mapping YT" at bounding box center [315, 620] width 374 height 20
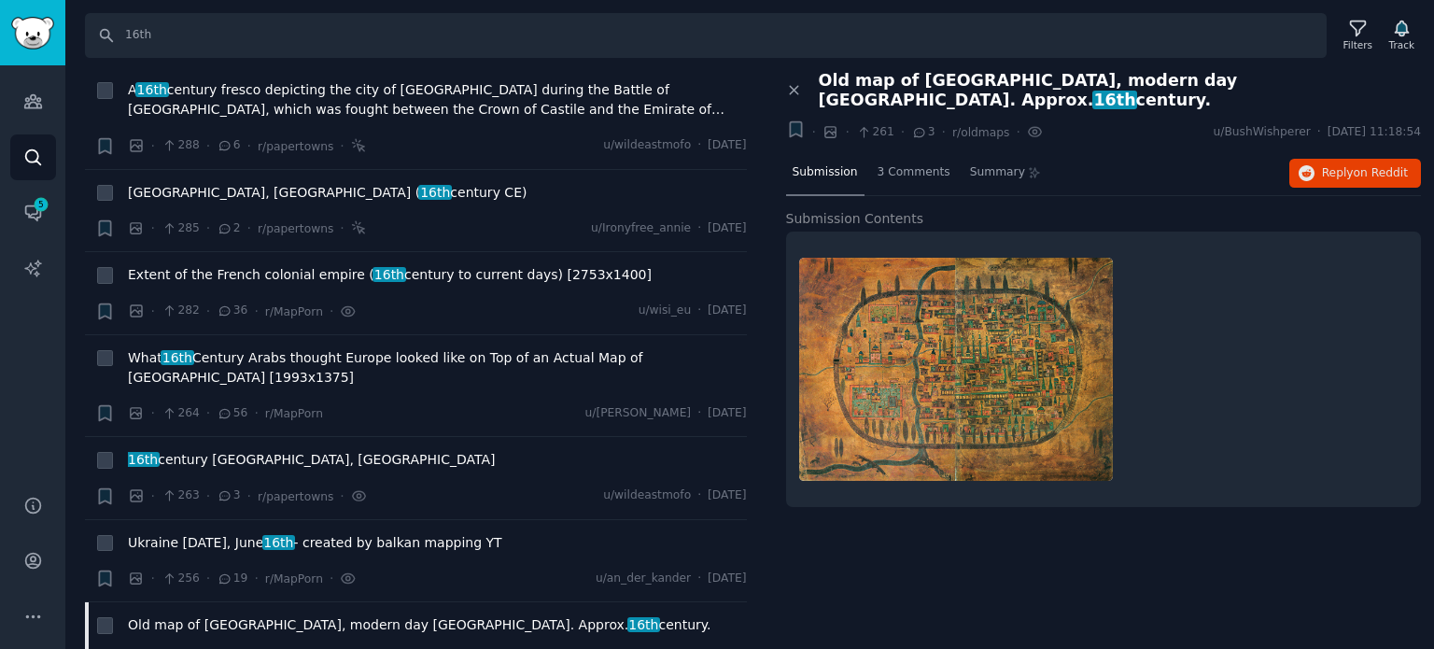
scroll to position [6535, 0]
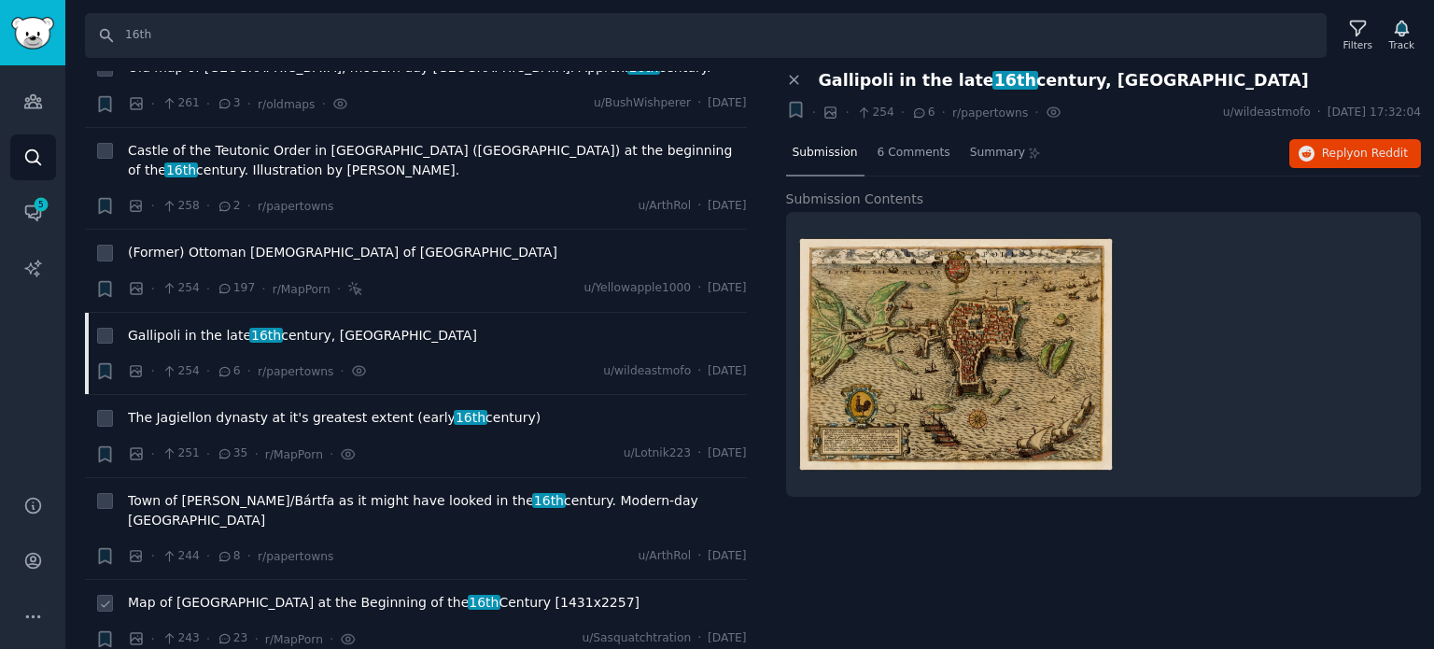
scroll to position [7001, 0]
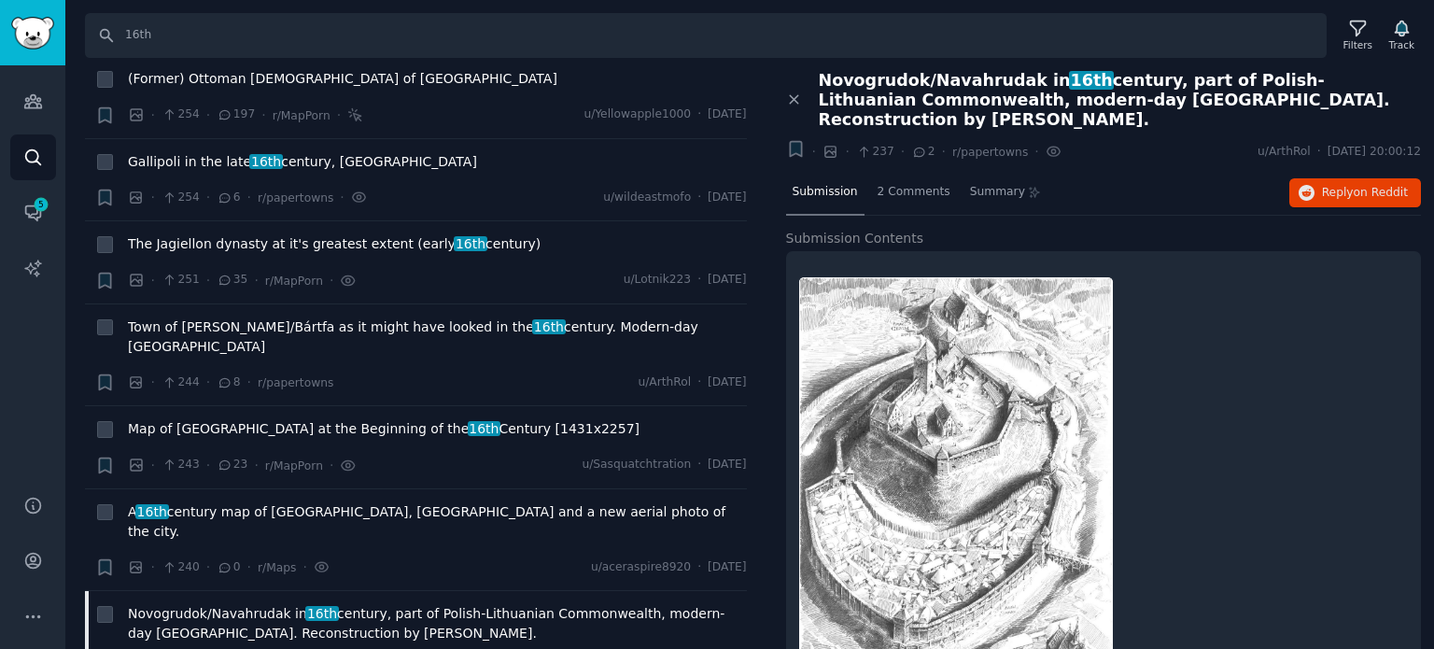
scroll to position [7188, 0]
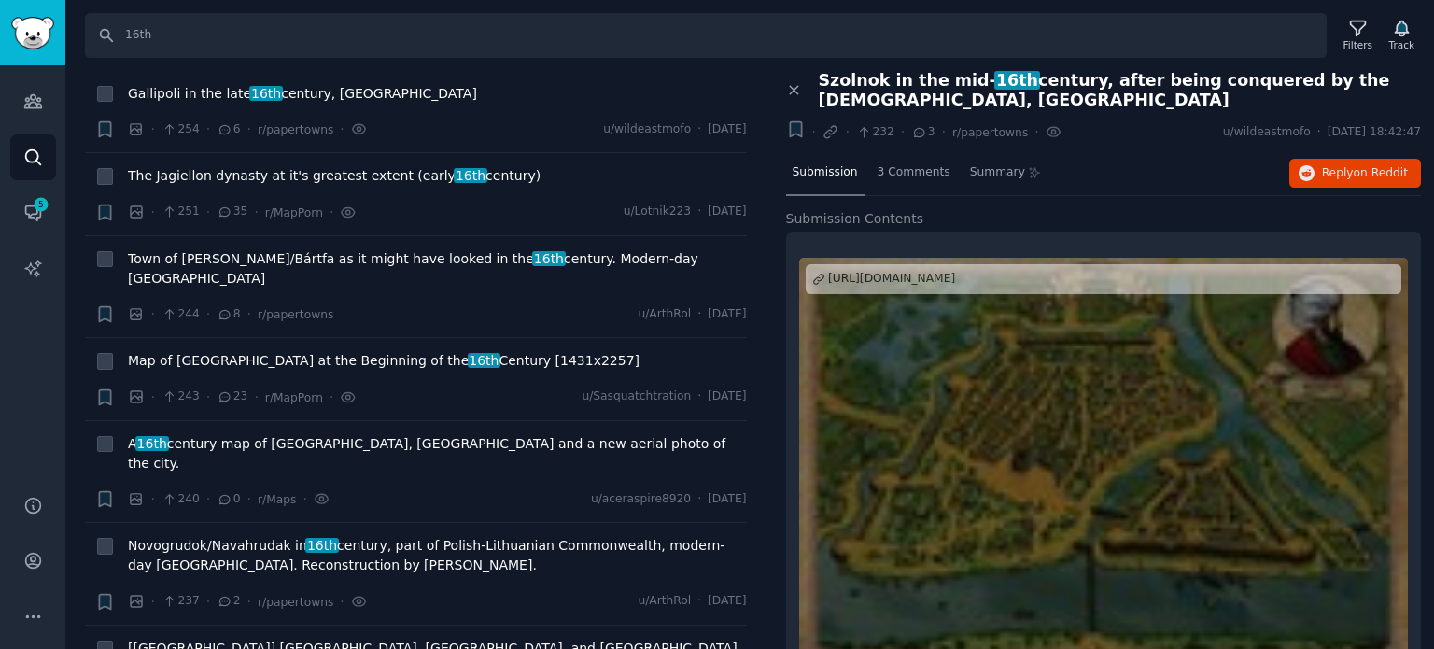
scroll to position [7375, 0]
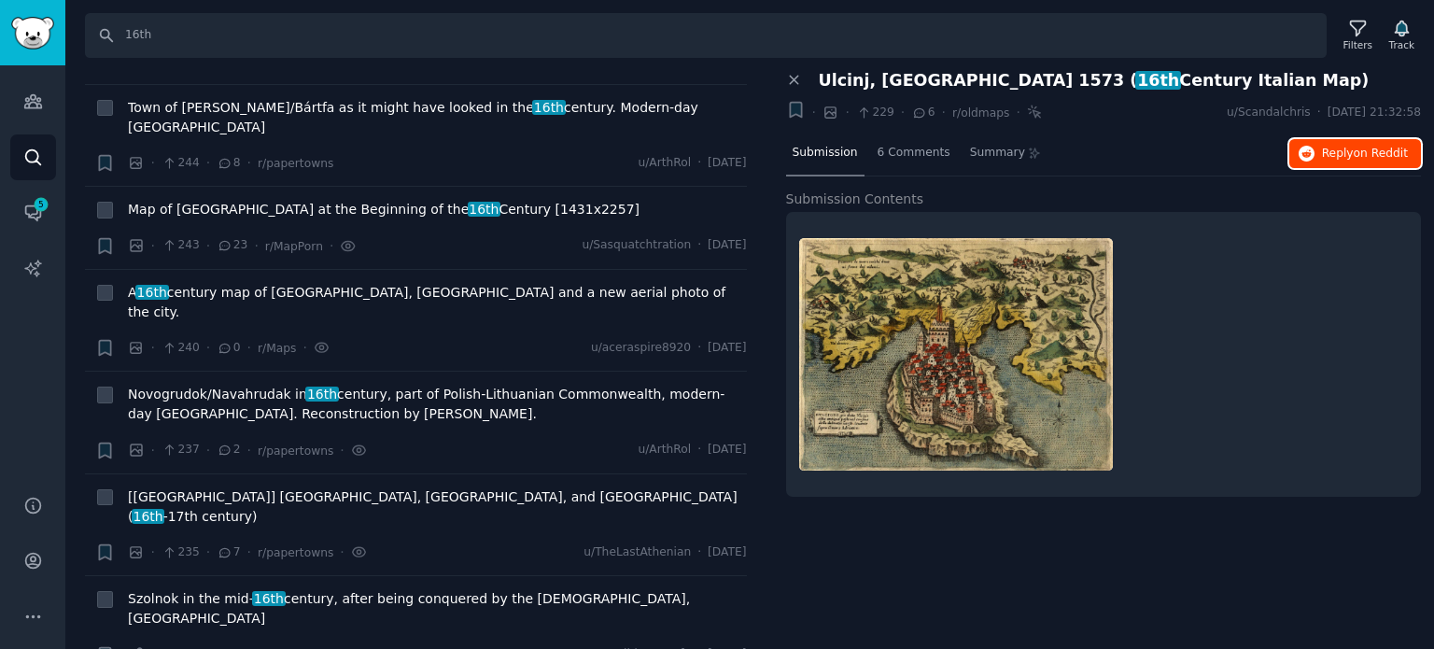
click at [1315, 148] on icon "button" at bounding box center [1307, 154] width 17 height 17
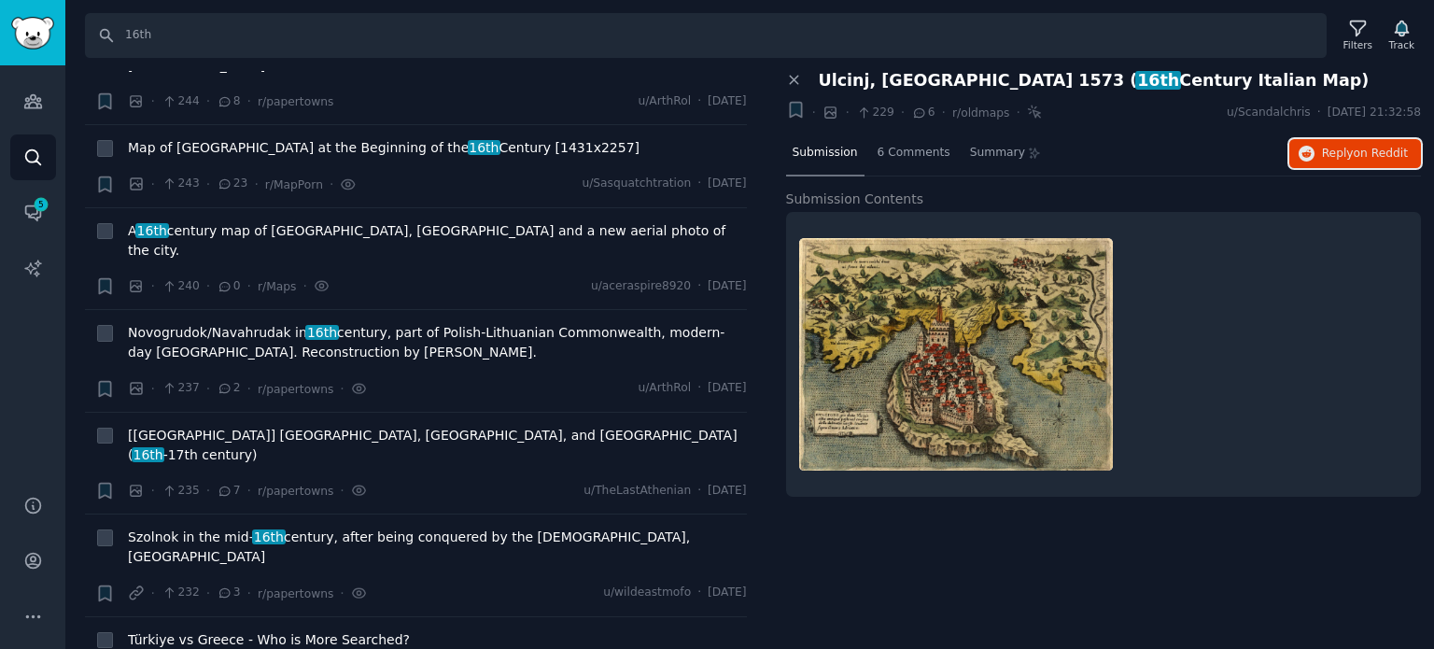
scroll to position [7561, 0]
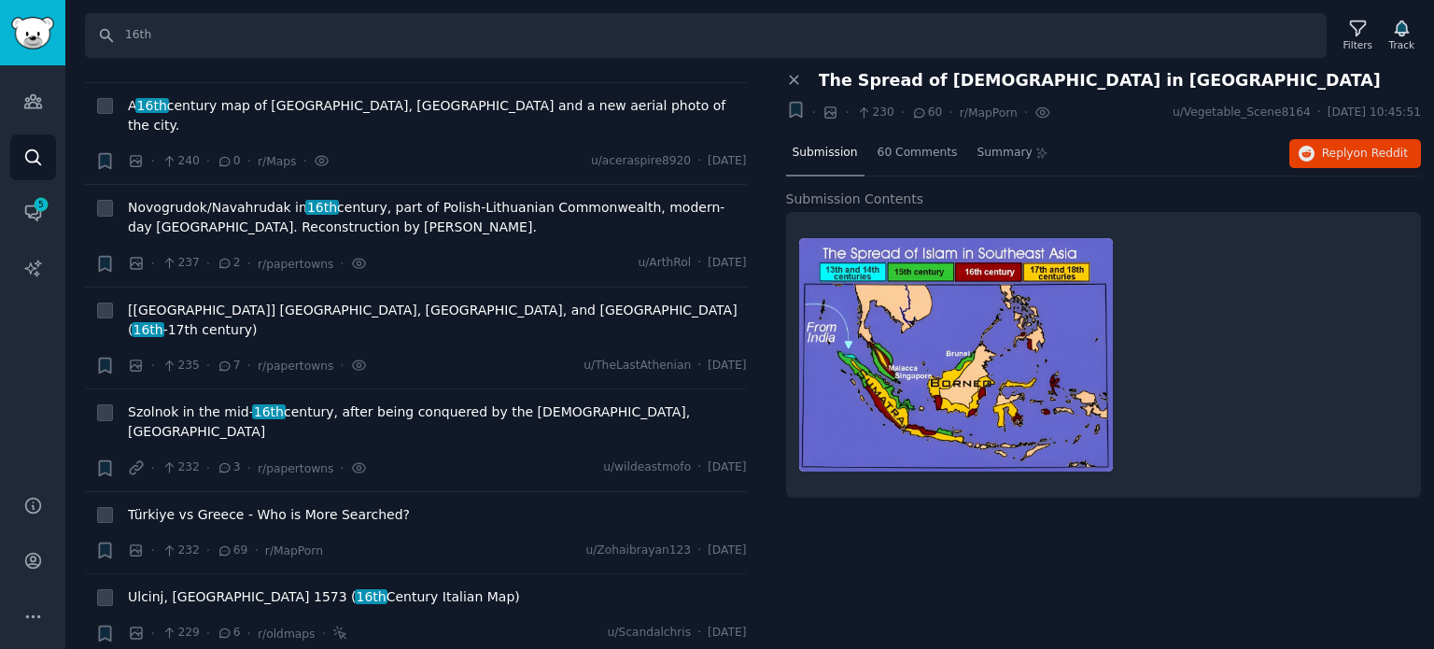
scroll to position [7655, 0]
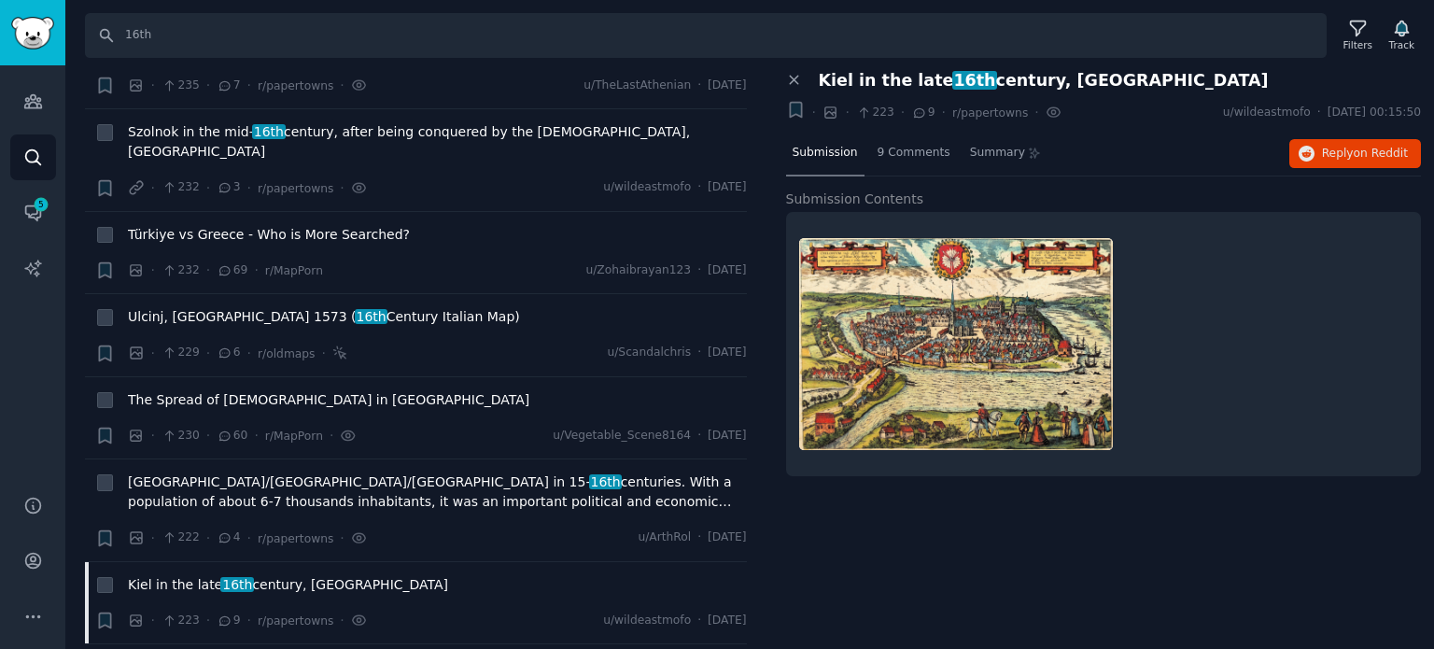
scroll to position [7935, 0]
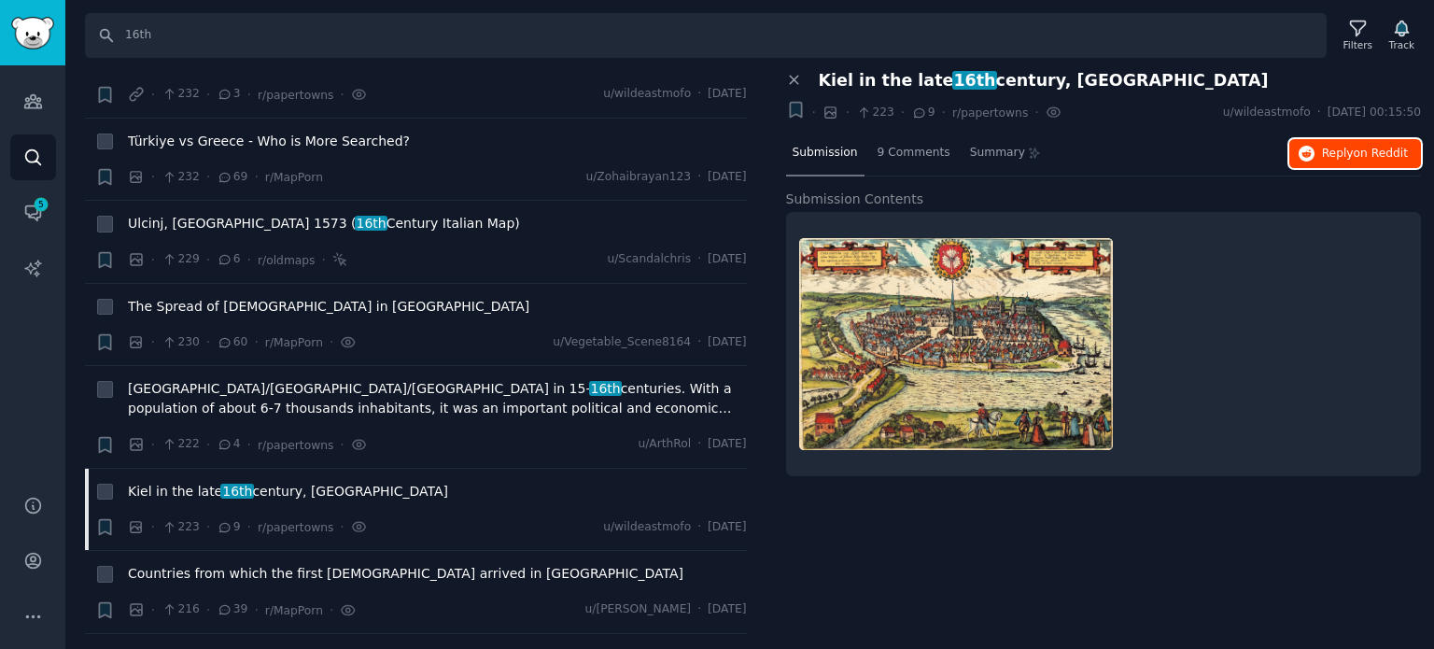
click at [1371, 147] on span "on Reddit" at bounding box center [1381, 153] width 54 height 13
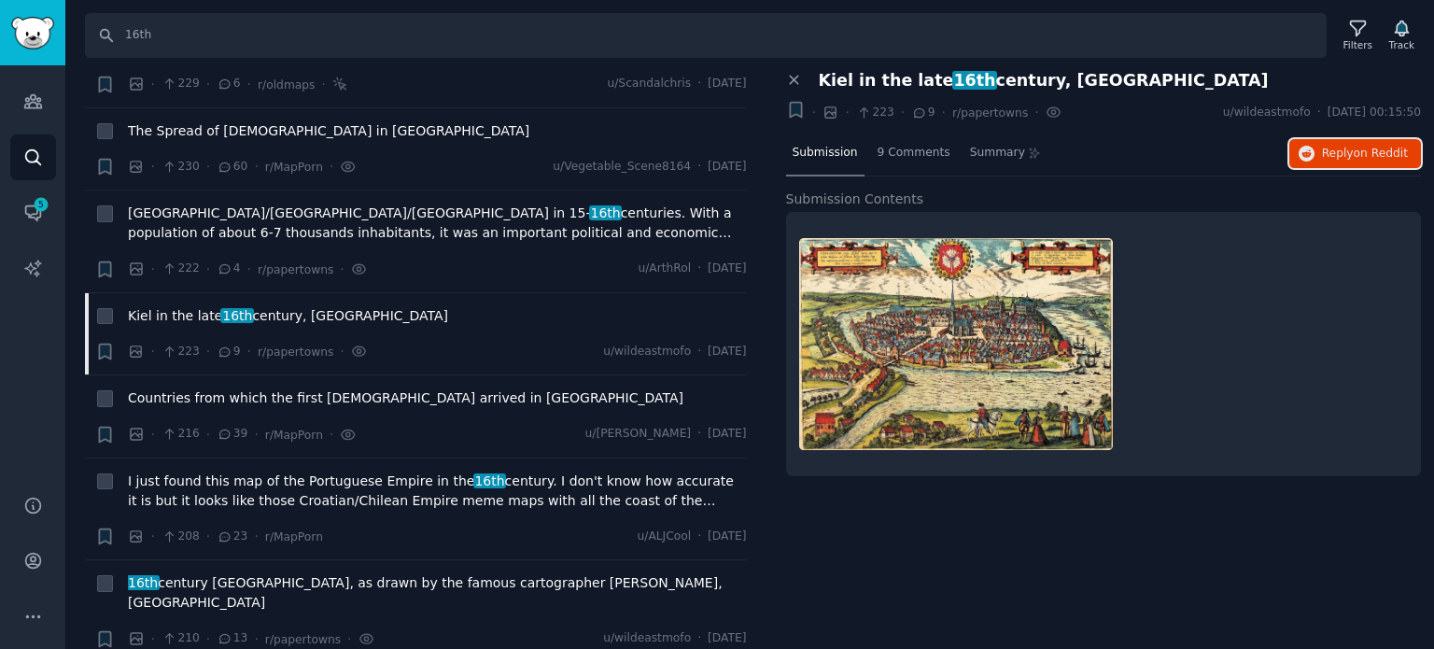
scroll to position [8215, 0]
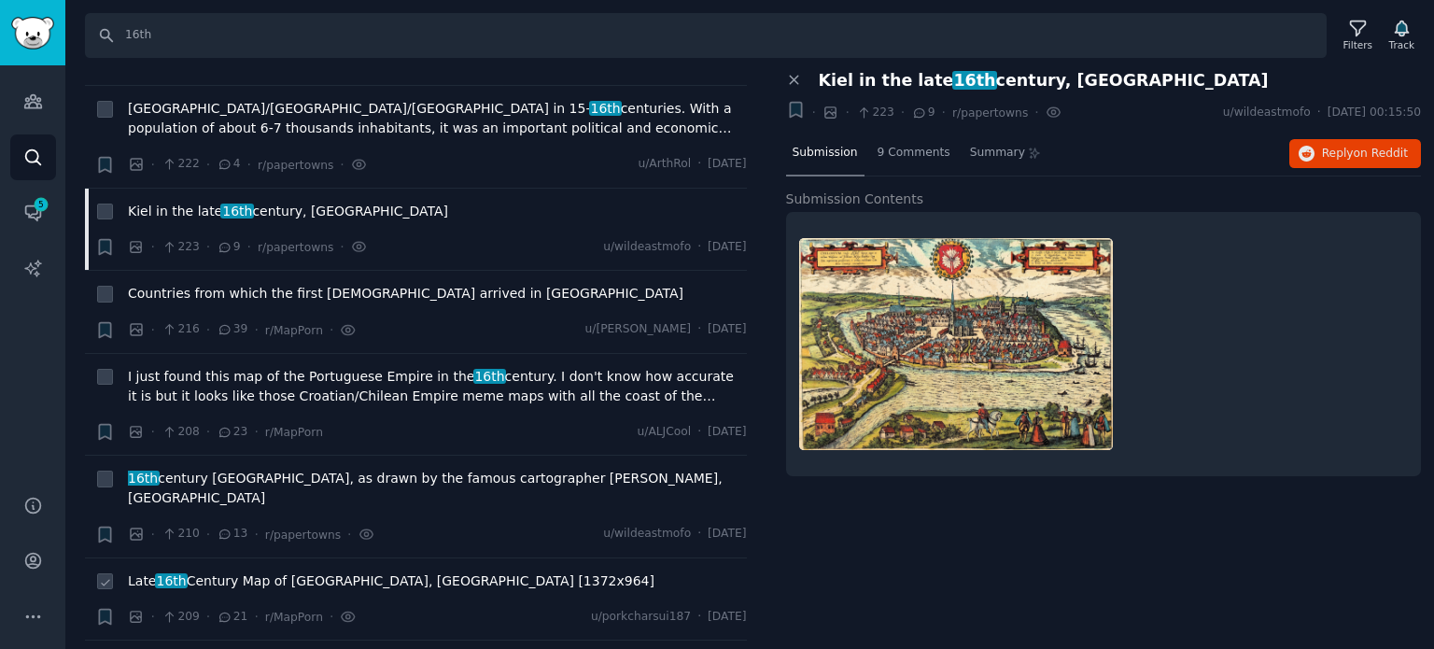
click at [247, 571] on span "Late 16th Century Map of [GEOGRAPHIC_DATA], [GEOGRAPHIC_DATA] [1372x964]" at bounding box center [391, 581] width 526 height 20
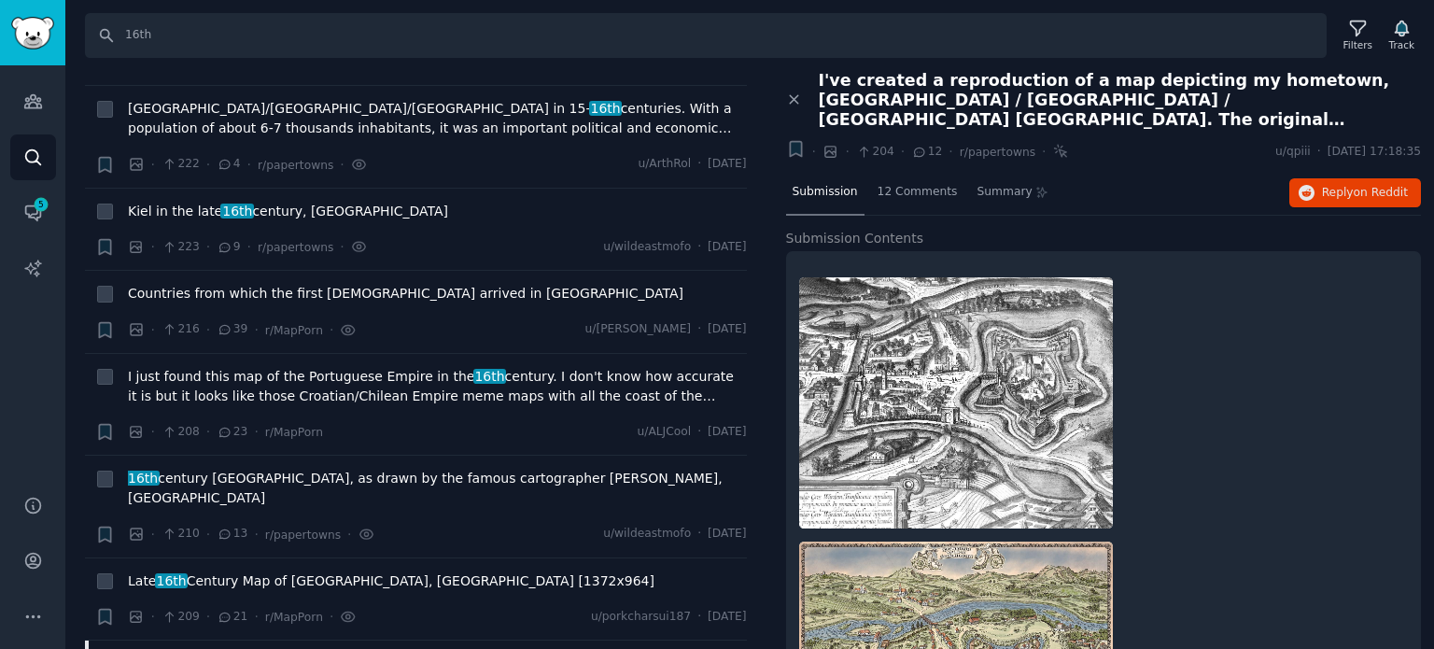
scroll to position [8308, 0]
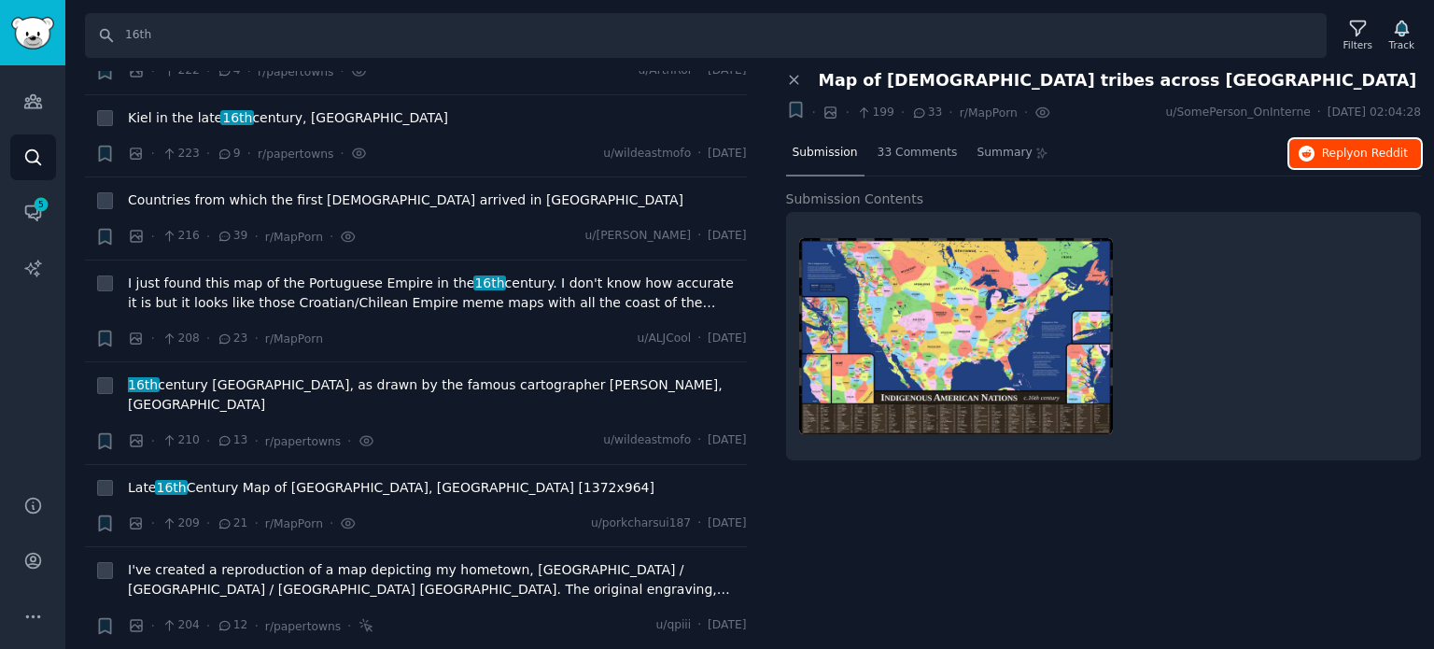
click at [1301, 157] on button "Reply on Reddit" at bounding box center [1355, 154] width 132 height 30
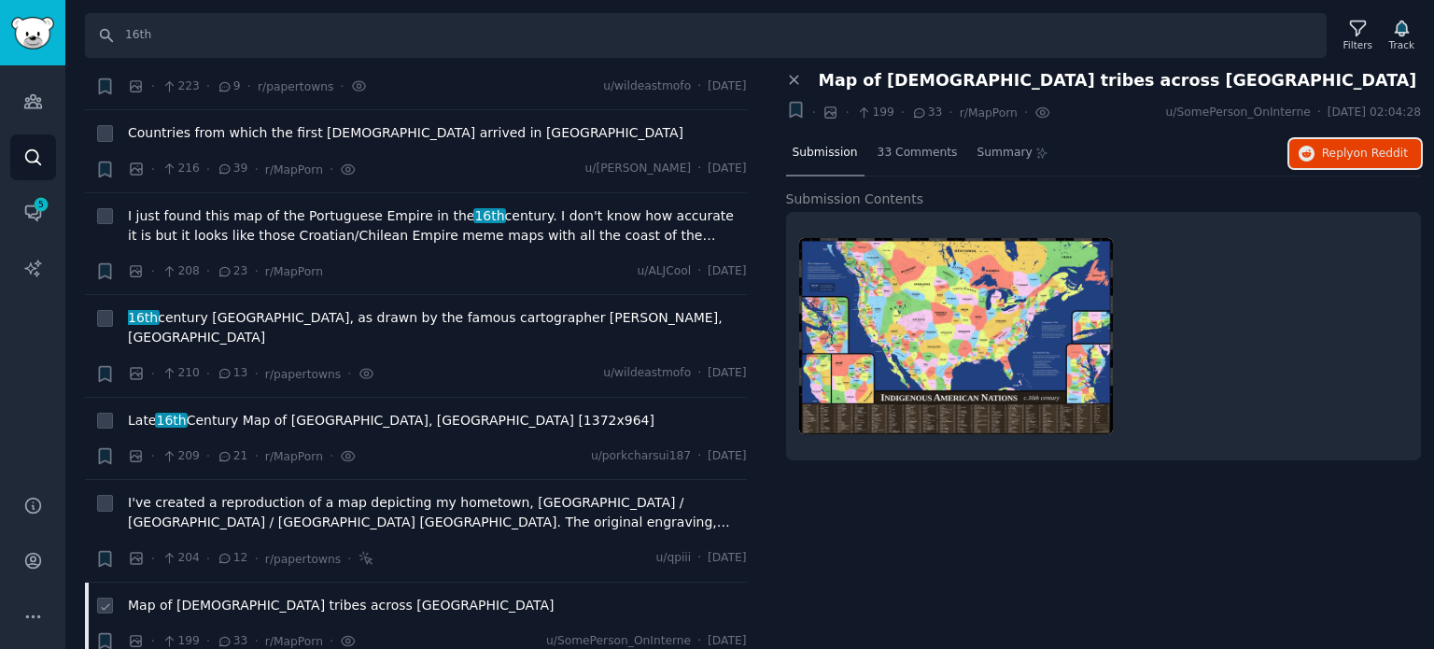
scroll to position [8402, 0]
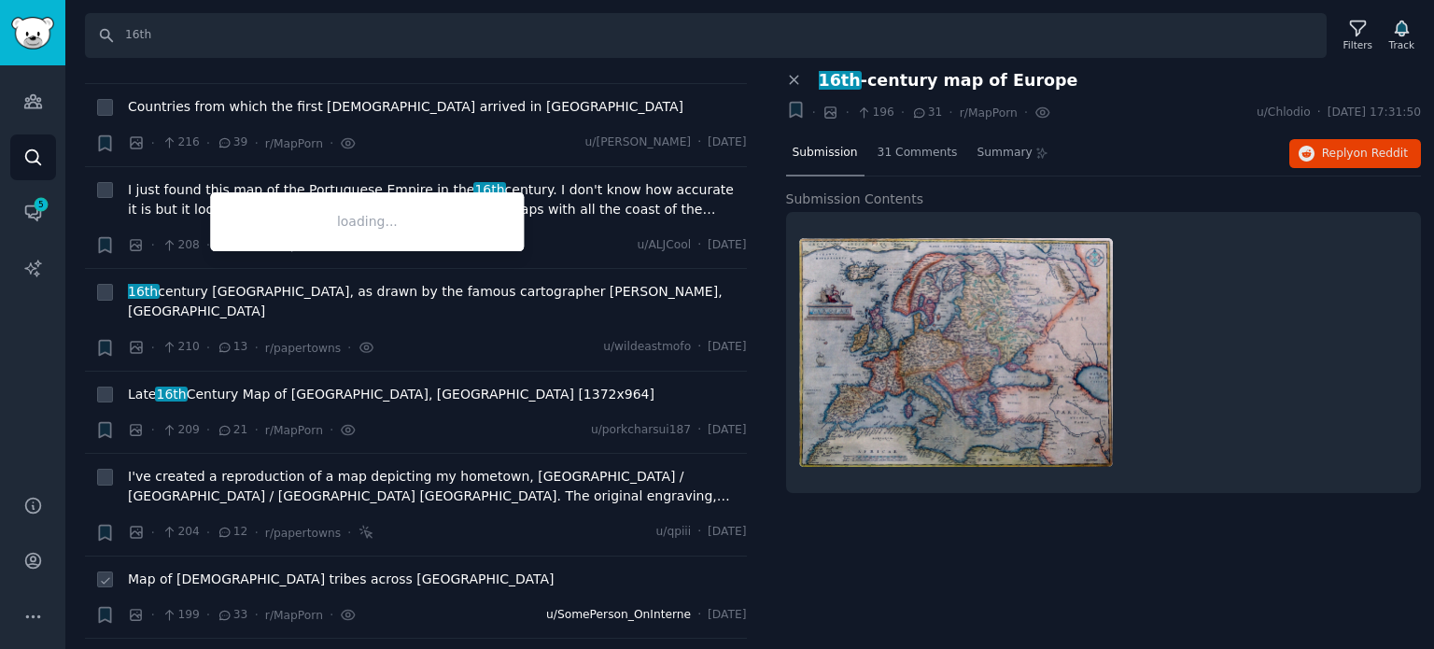
scroll to position [8495, 0]
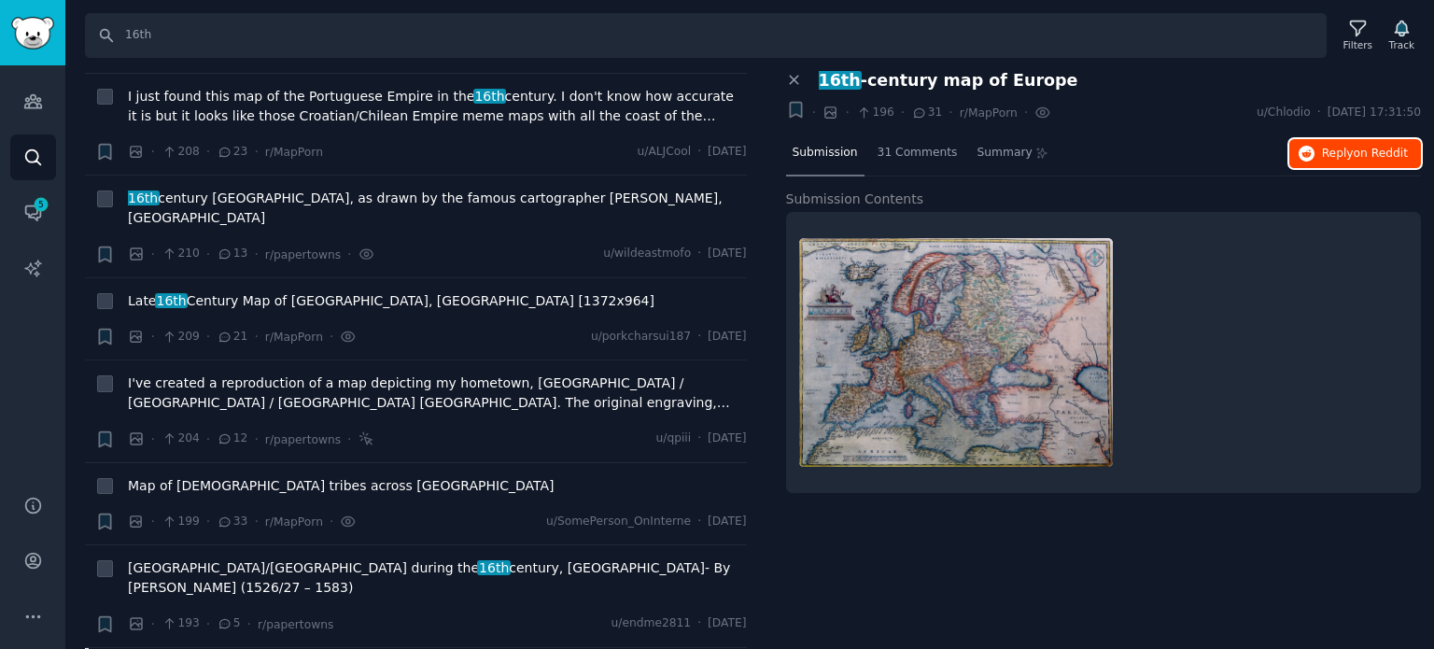
click at [1374, 148] on span "on Reddit" at bounding box center [1381, 153] width 54 height 13
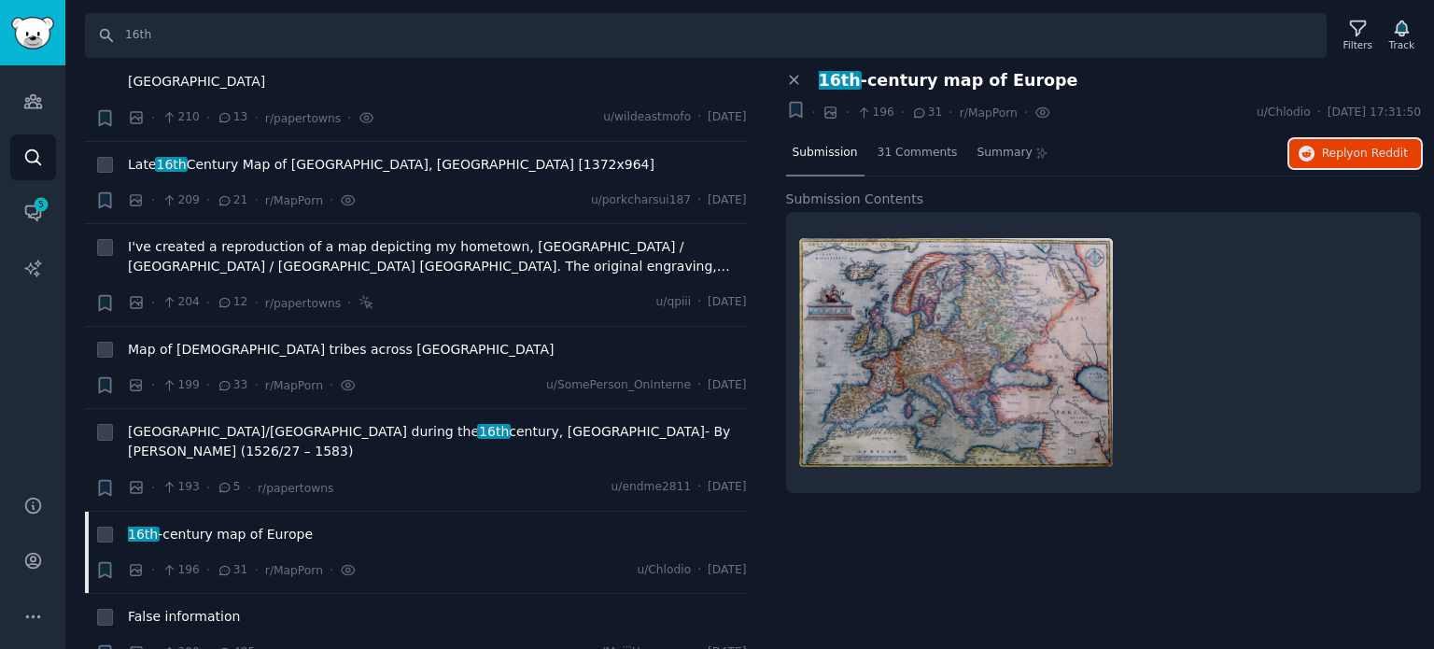
scroll to position [8682, 0]
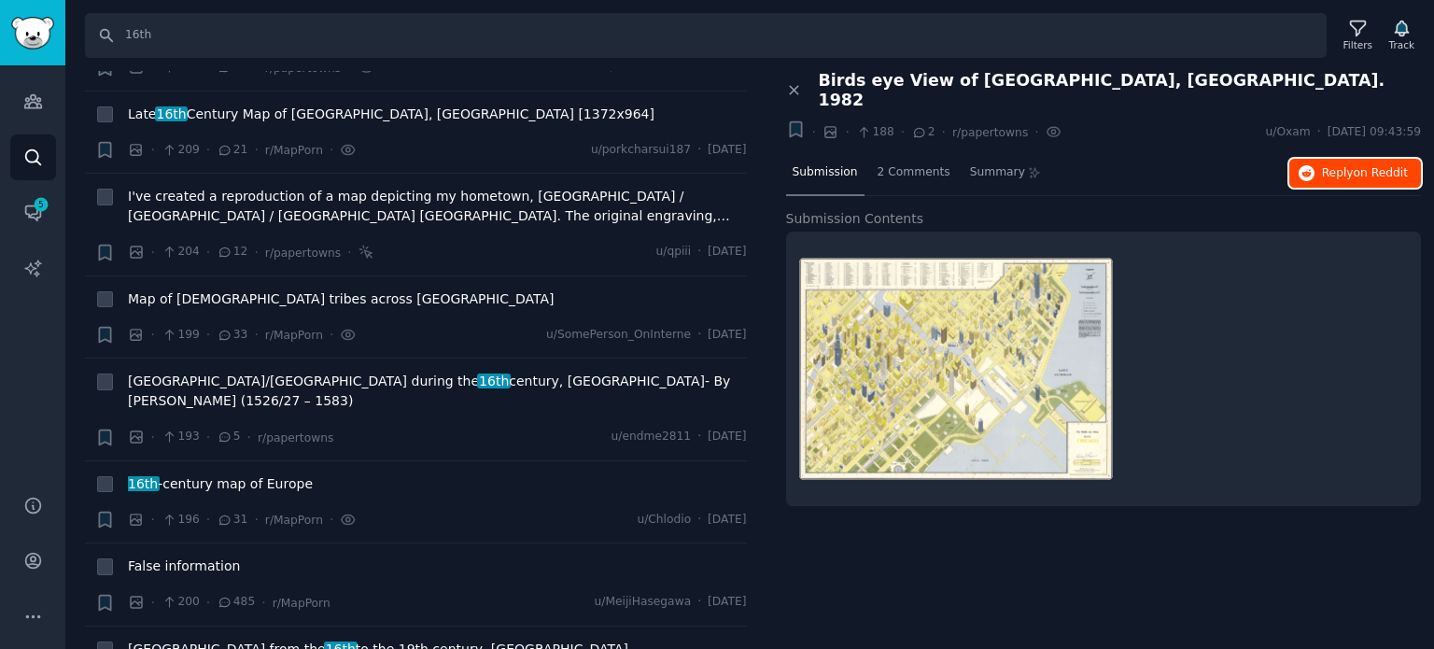
click at [1315, 165] on icon "button" at bounding box center [1307, 173] width 17 height 17
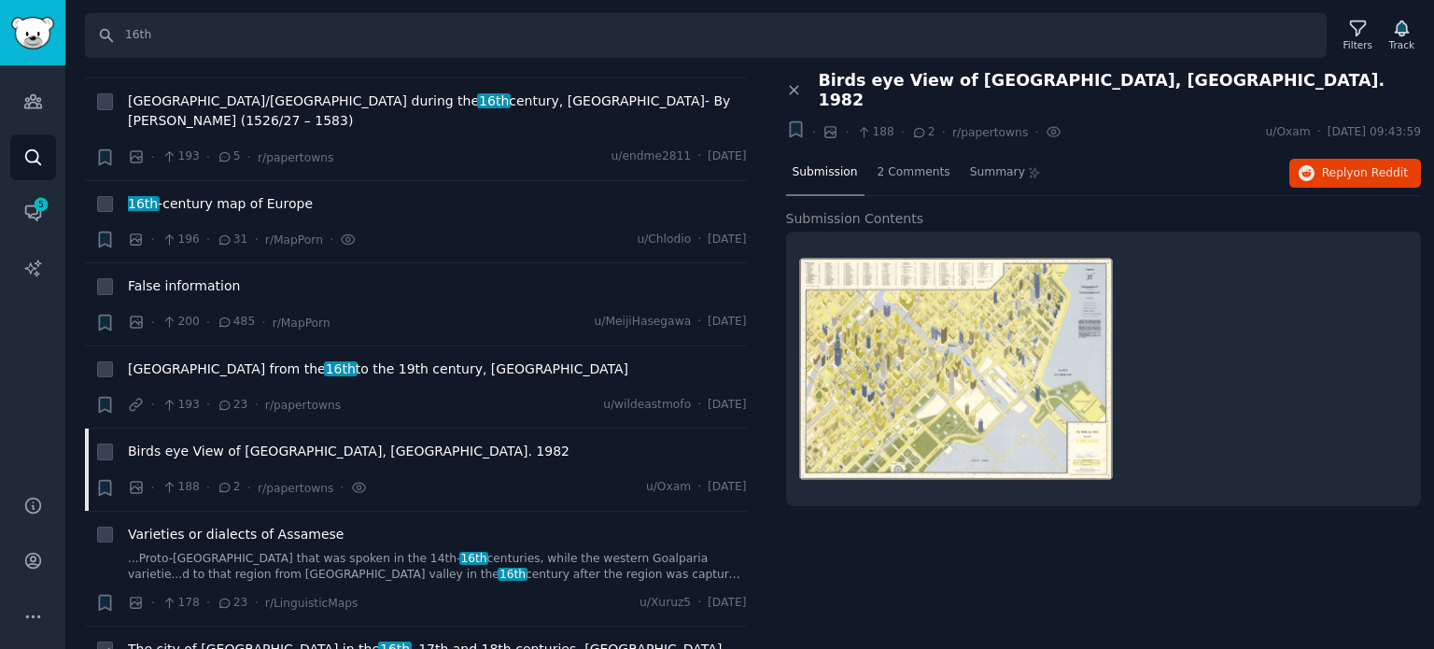
click at [227, 639] on span "The city of [GEOGRAPHIC_DATA] in the 16th , 17th and 18th centuries, [GEOGRAPHI…" at bounding box center [437, 658] width 619 height 39
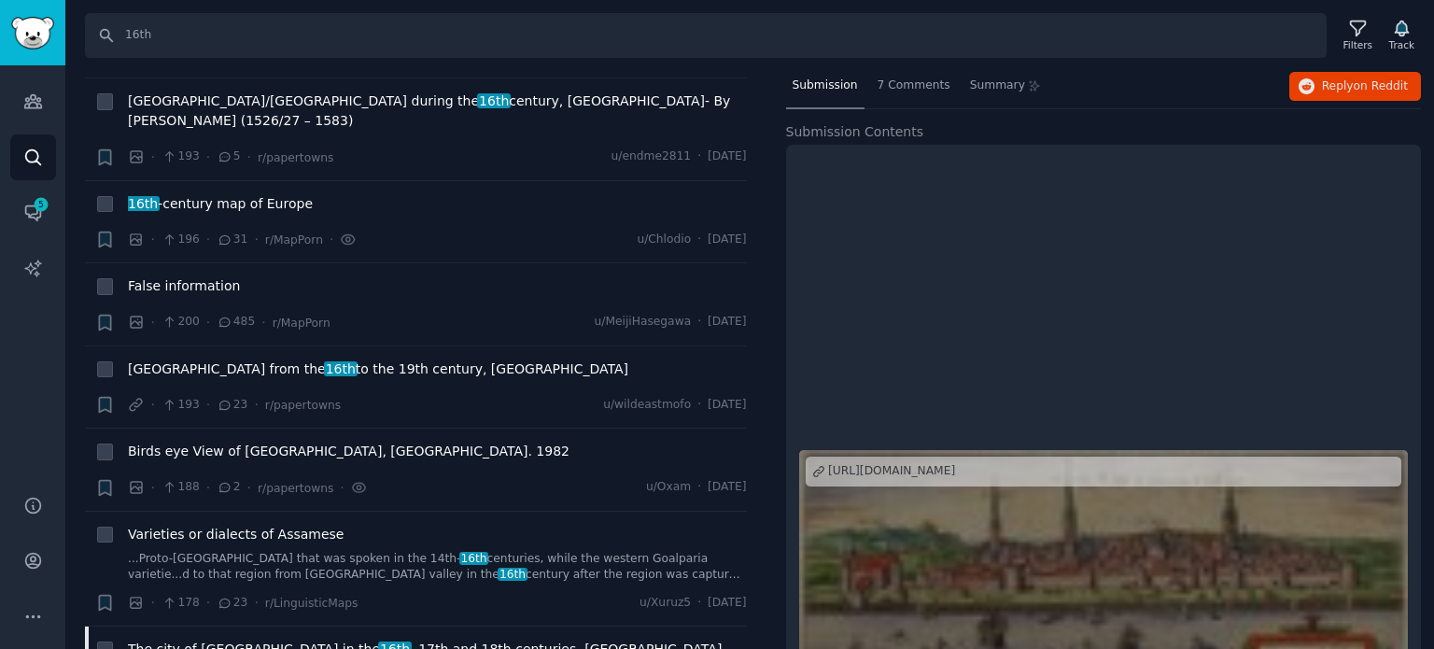
scroll to position [145, 0]
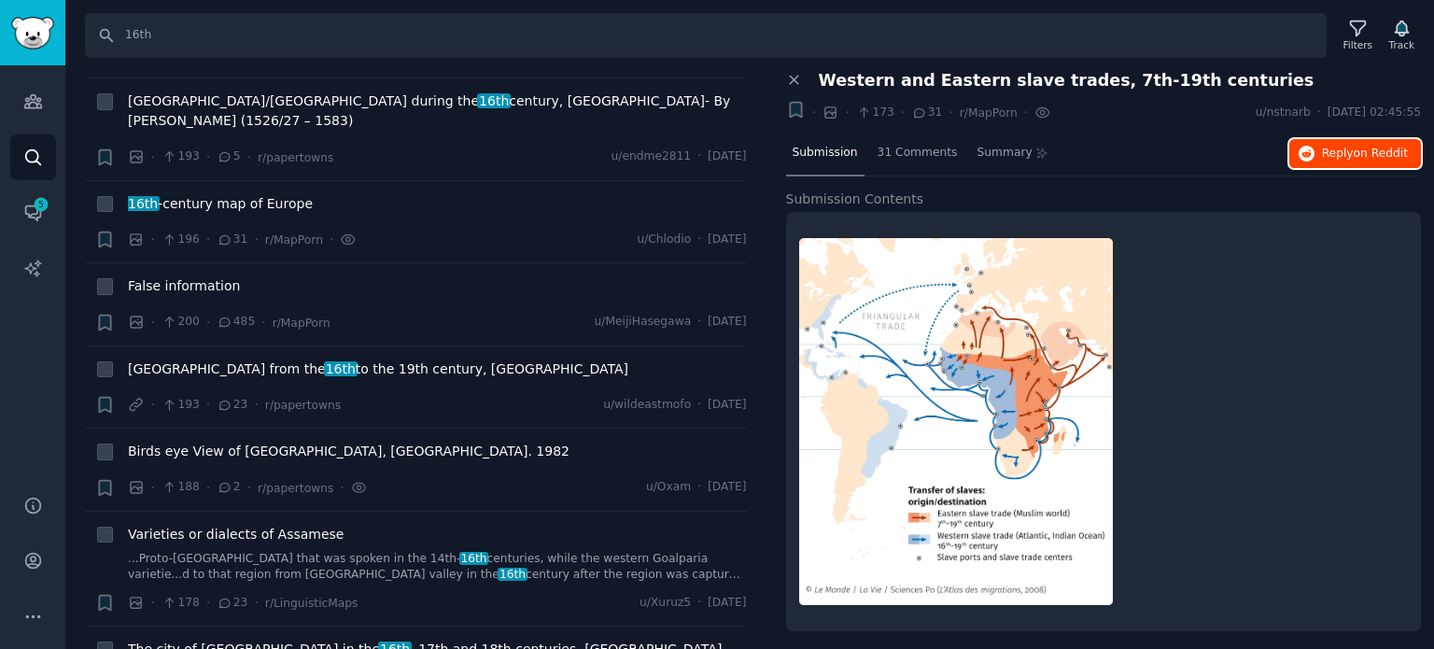
click at [1334, 147] on span "Reply on Reddit" at bounding box center [1365, 154] width 86 height 17
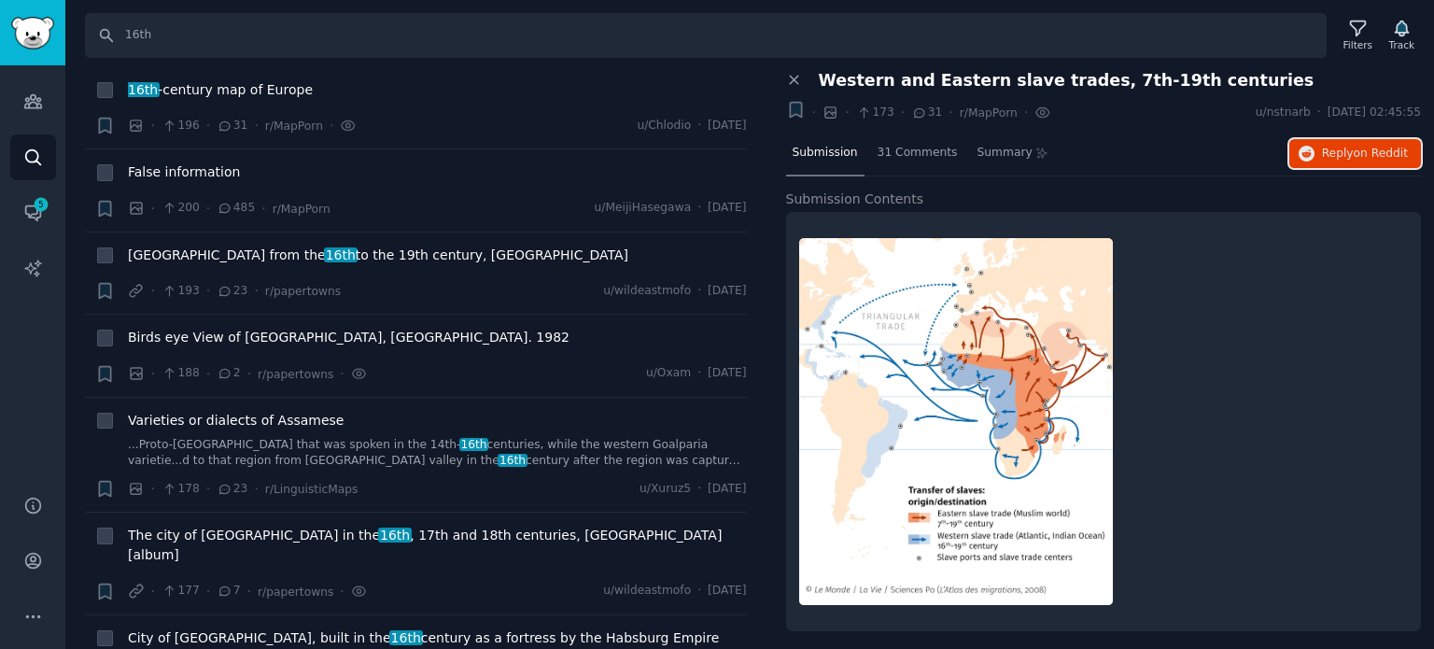
scroll to position [9148, 0]
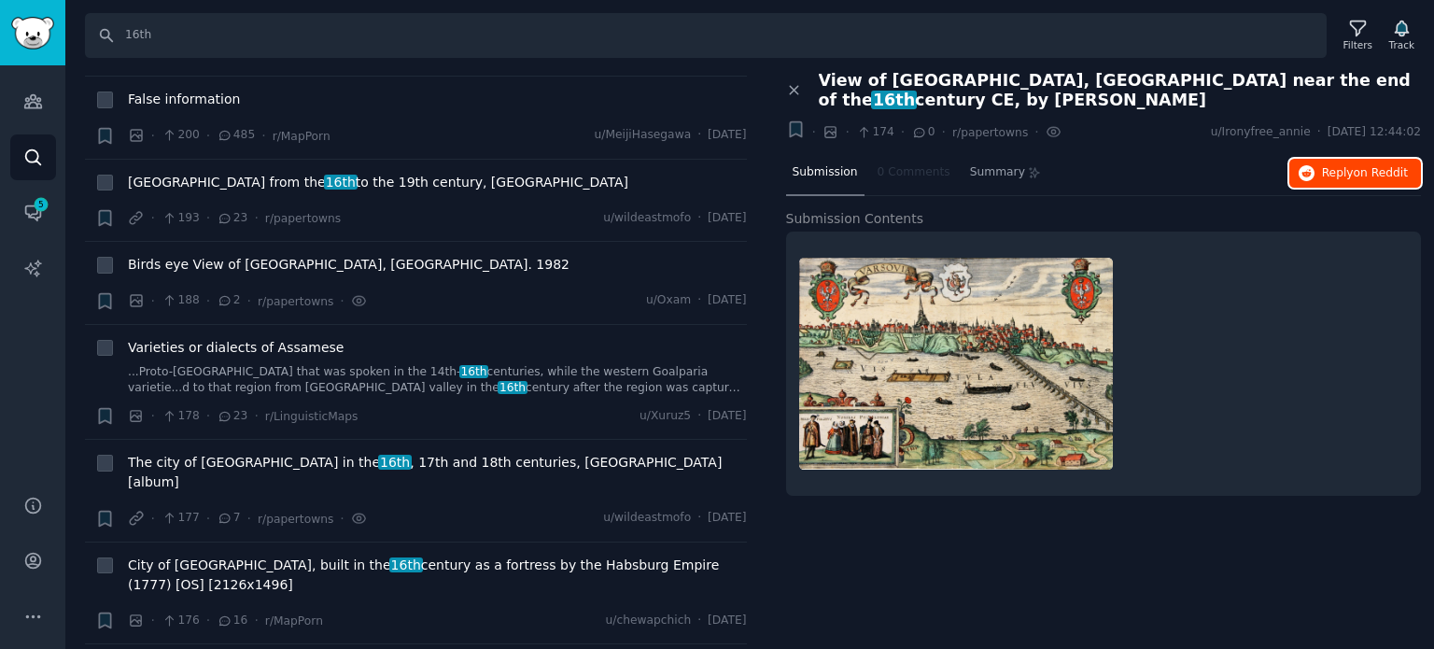
click at [1310, 173] on icon "button" at bounding box center [1307, 173] width 17 height 17
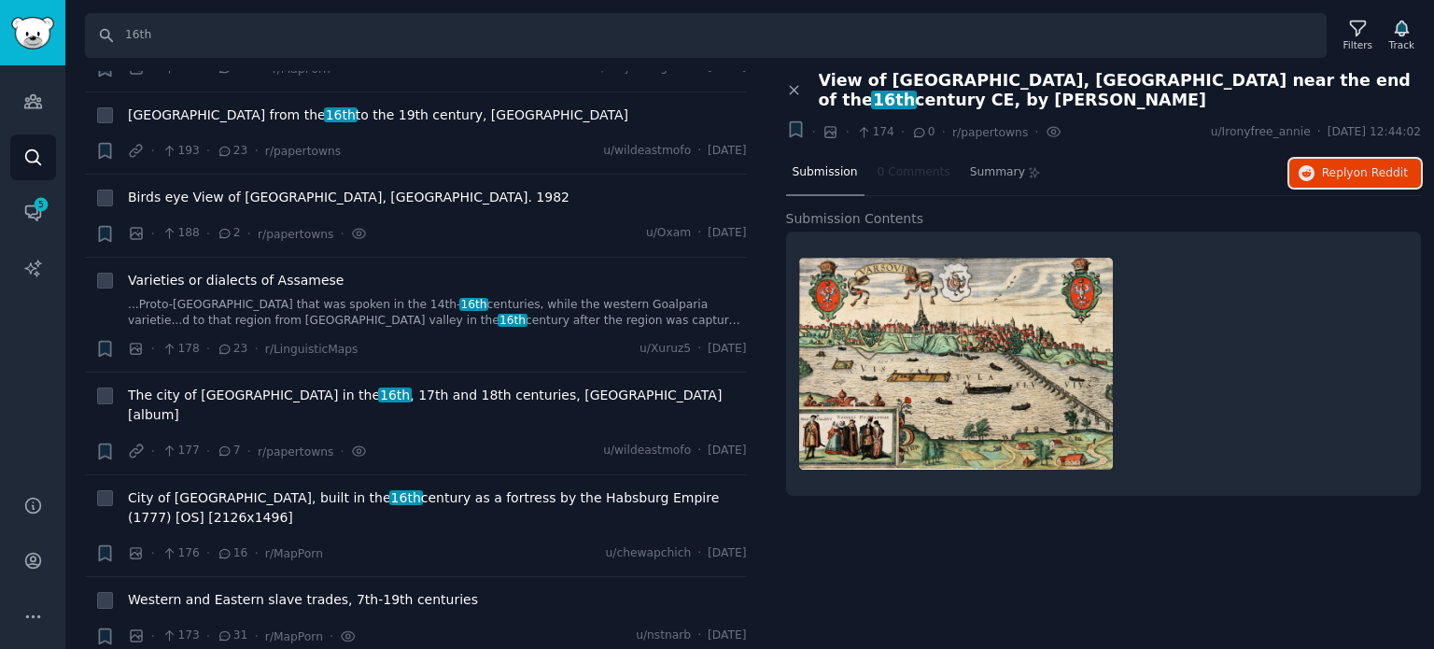
scroll to position [9242, 0]
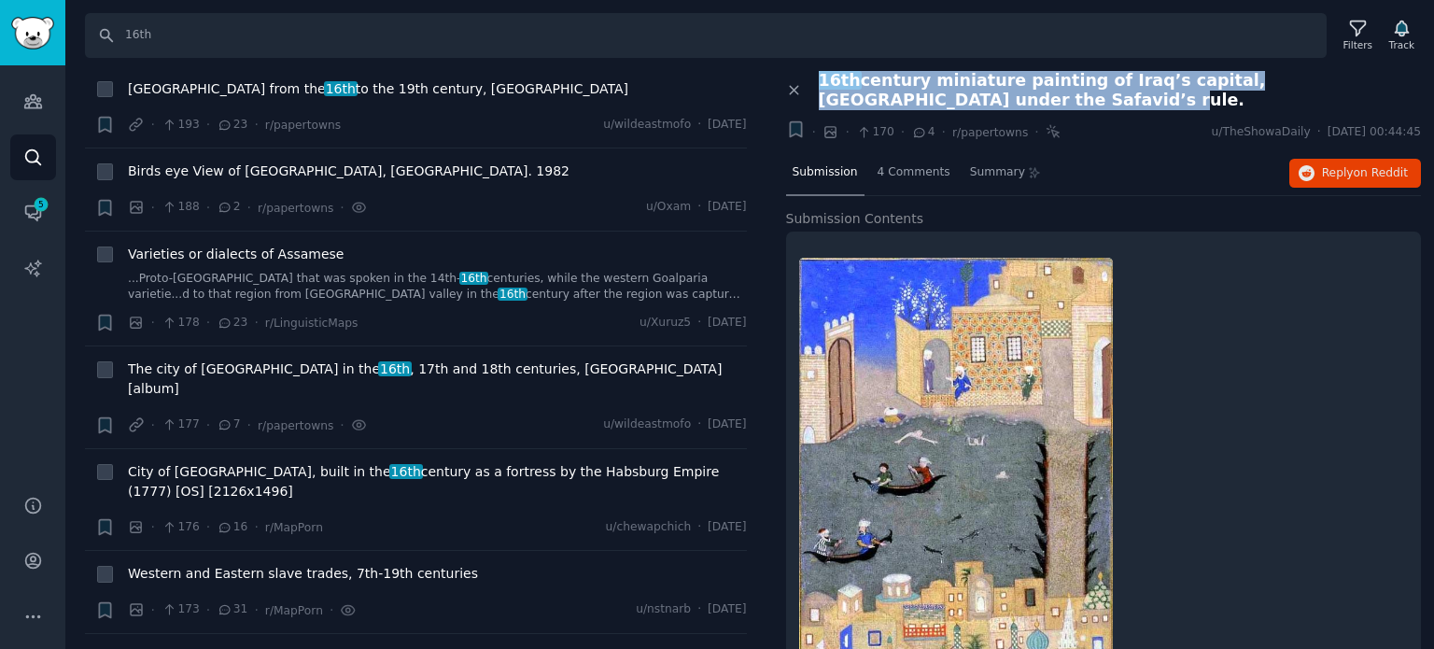
drag, startPoint x: 818, startPoint y: 72, endPoint x: 934, endPoint y: 103, distance: 119.8
click at [934, 103] on span "16th century miniature painting of Iraq’s capital, [GEOGRAPHIC_DATA] under the …" at bounding box center [1120, 90] width 603 height 39
copy span "16th century miniature painting of Iraq’s capital, [GEOGRAPHIC_DATA] under the …"
click at [1322, 166] on span "Reply on Reddit" at bounding box center [1365, 173] width 86 height 17
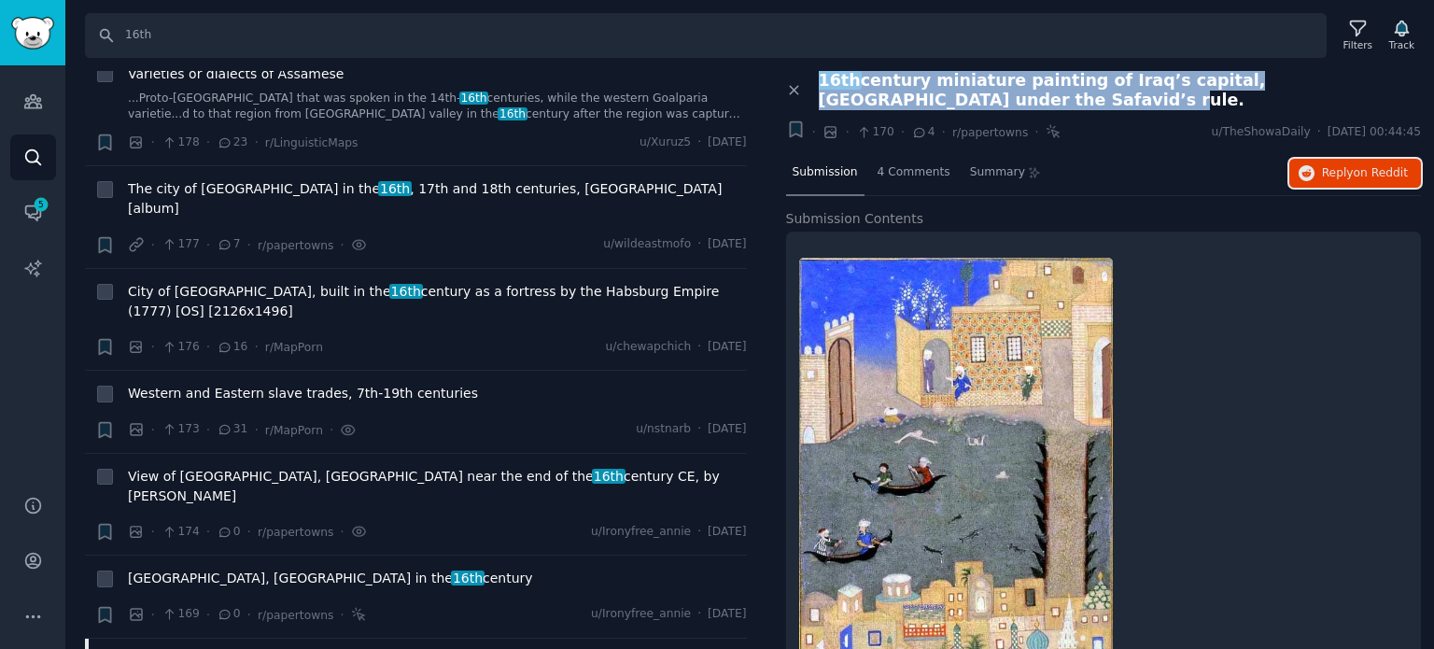
scroll to position [9428, 0]
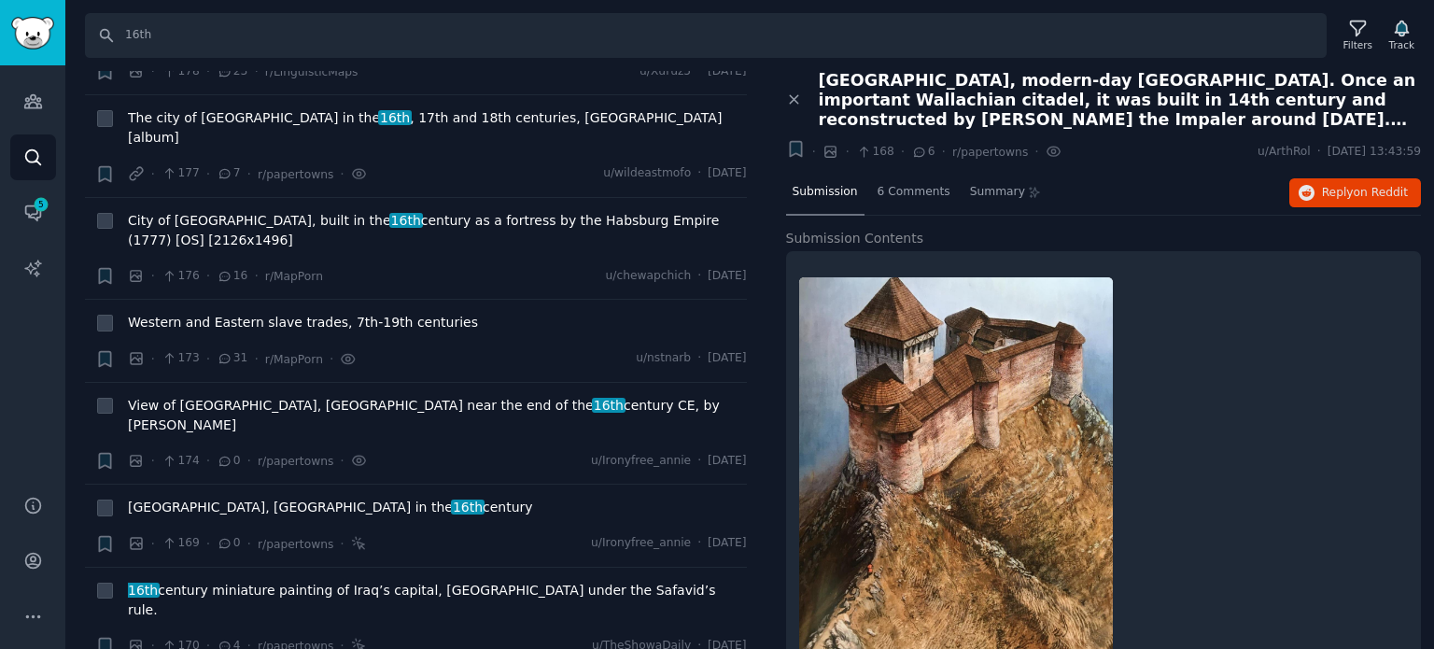
scroll to position [9522, 0]
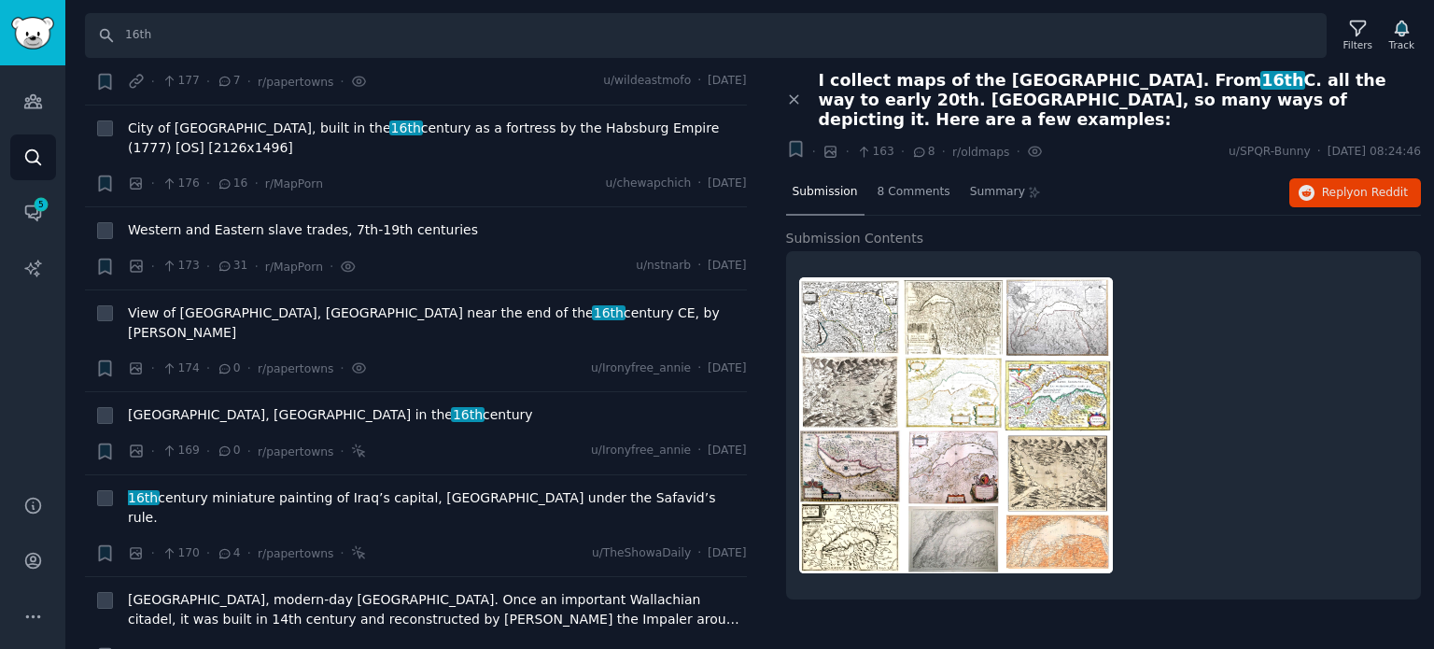
scroll to position [9615, 0]
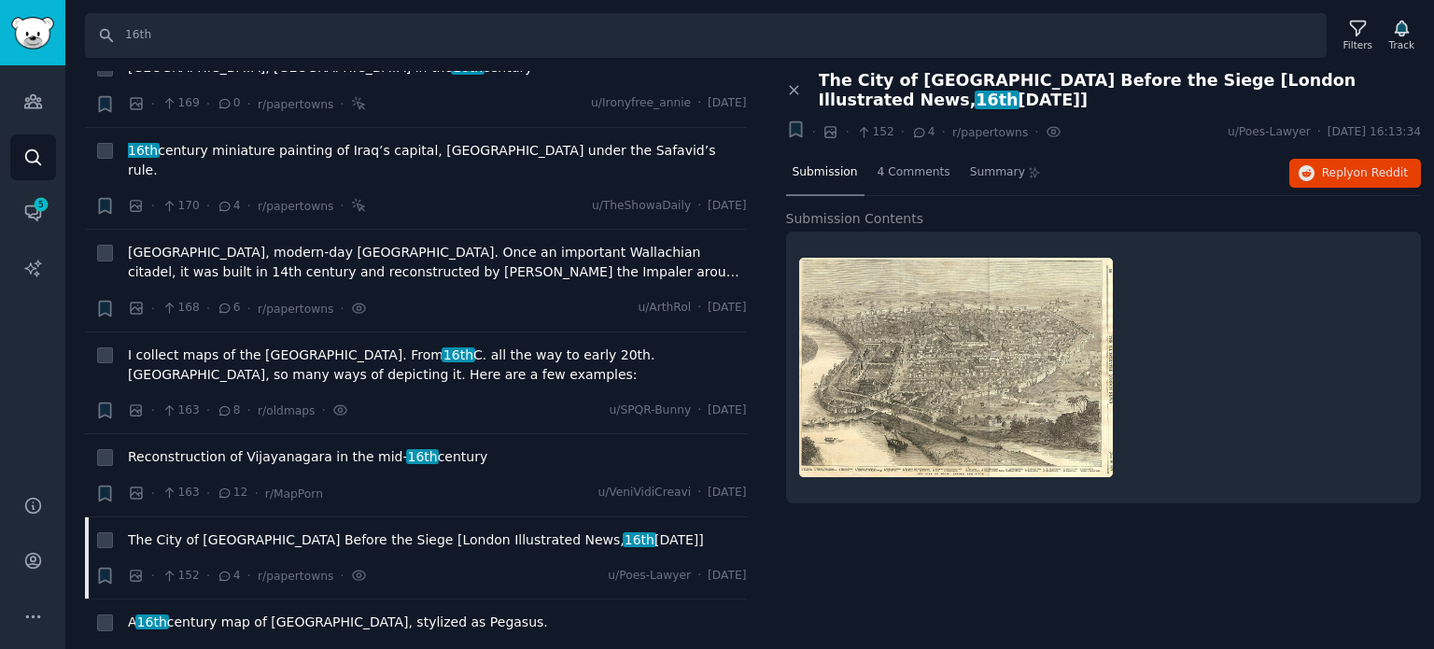
scroll to position [9988, 0]
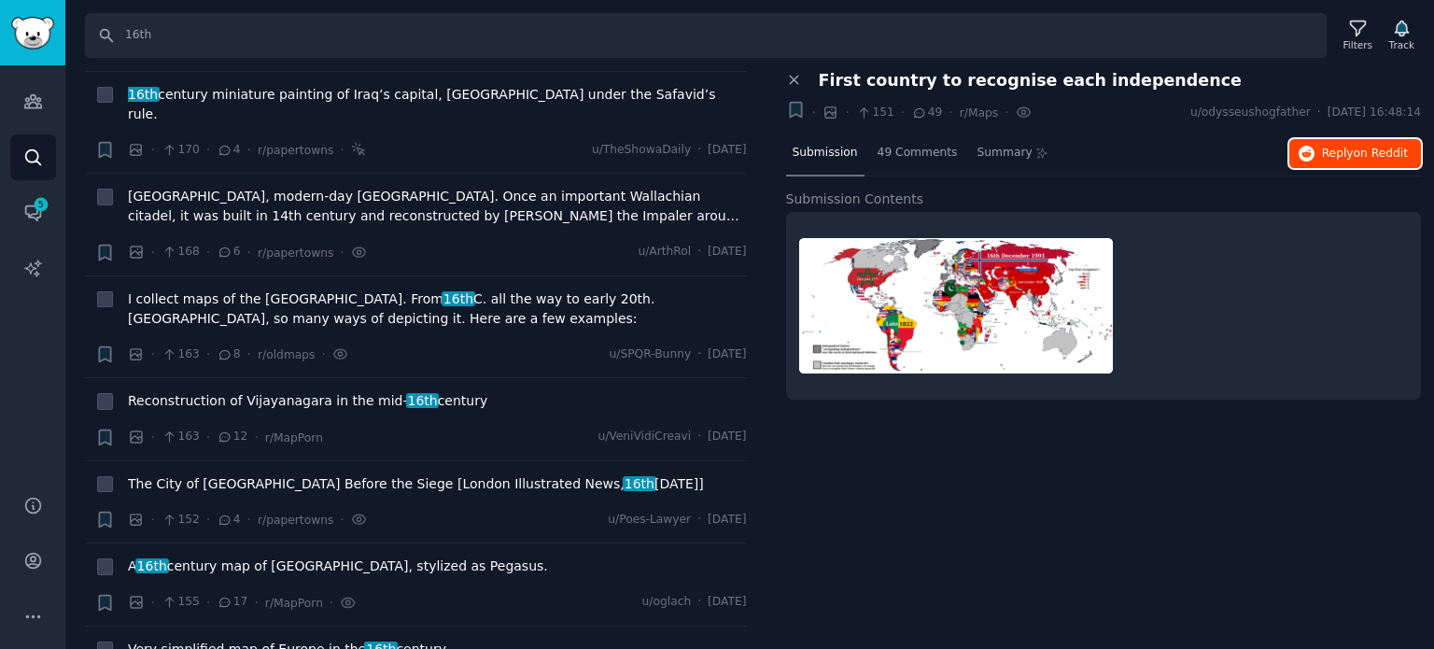
click at [1378, 155] on span "on Reddit" at bounding box center [1381, 153] width 54 height 13
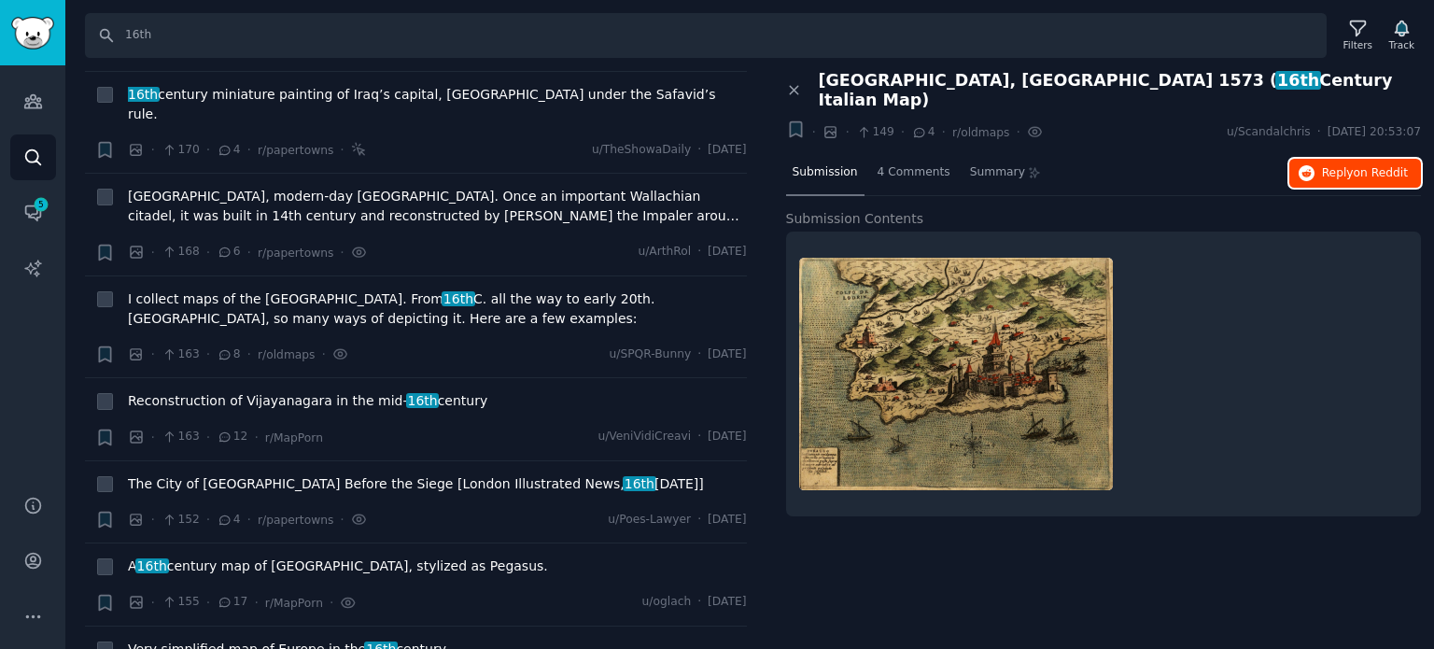
click at [1320, 160] on button "Reply on Reddit" at bounding box center [1355, 174] width 132 height 30
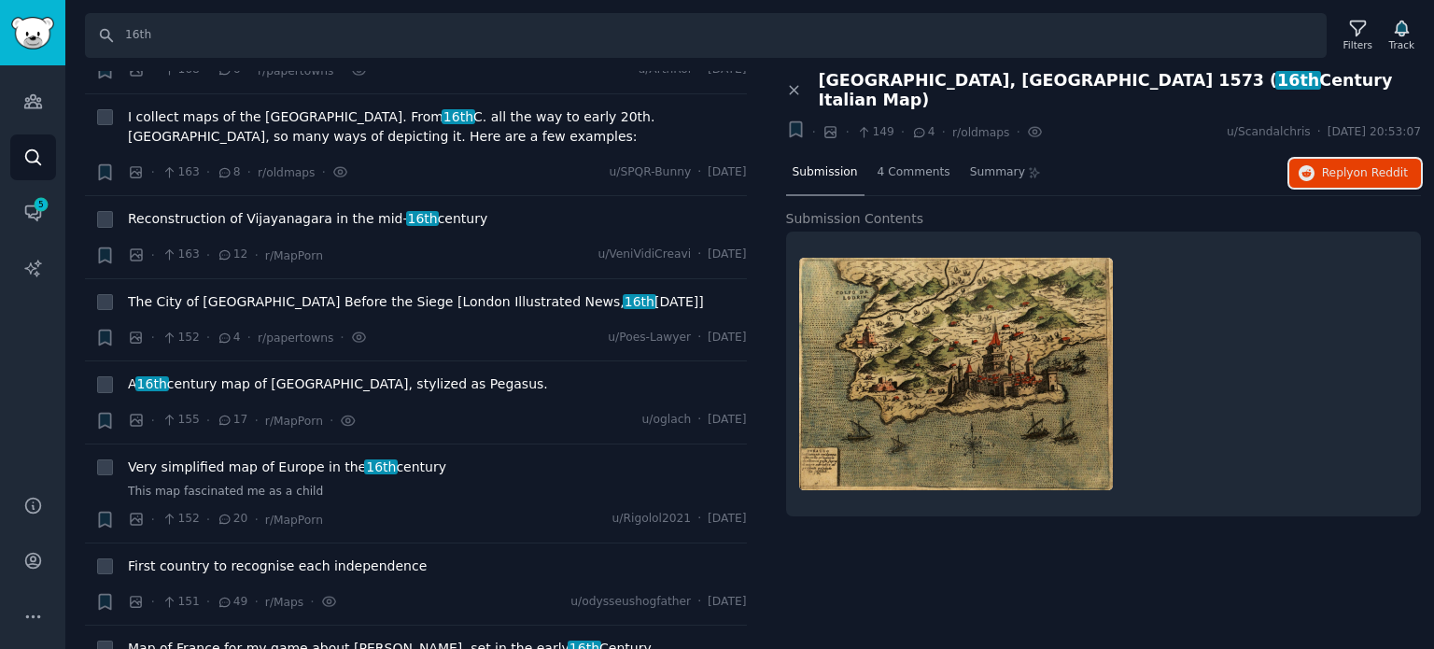
scroll to position [10175, 0]
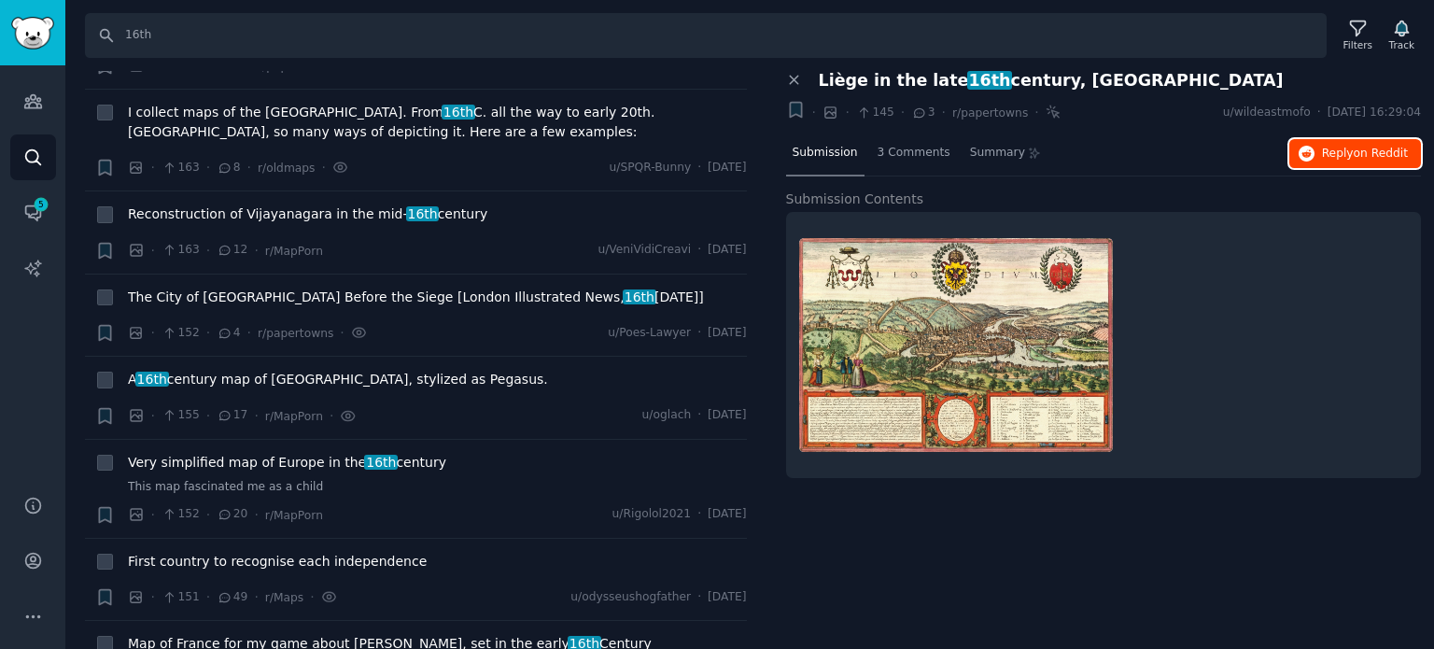
click at [1315, 146] on icon "button" at bounding box center [1307, 154] width 17 height 17
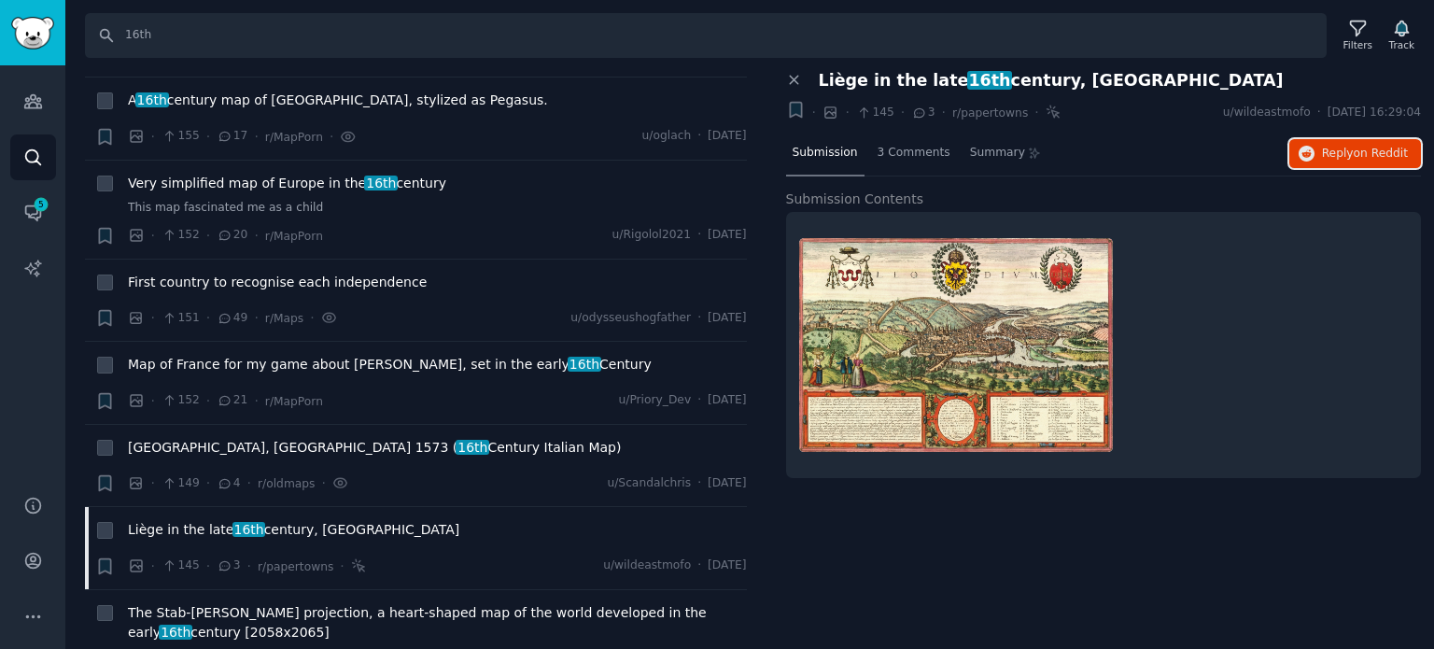
scroll to position [10455, 0]
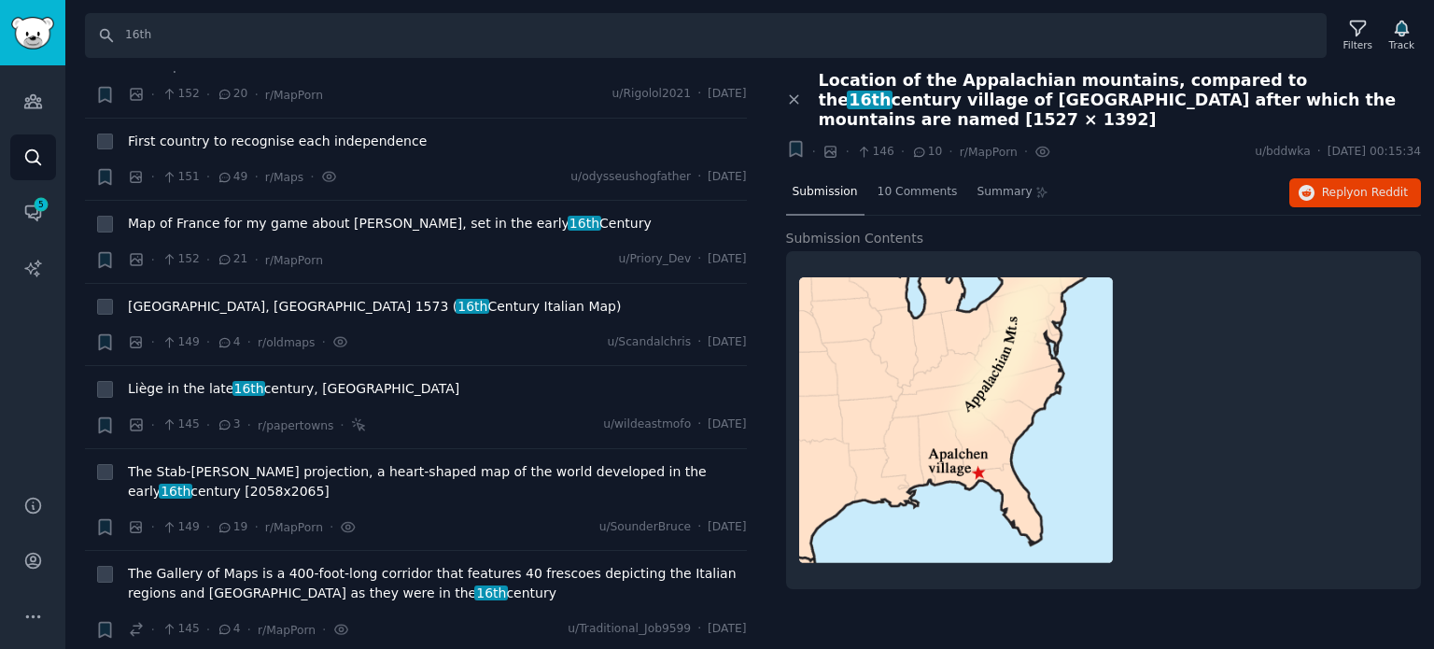
scroll to position [10642, 0]
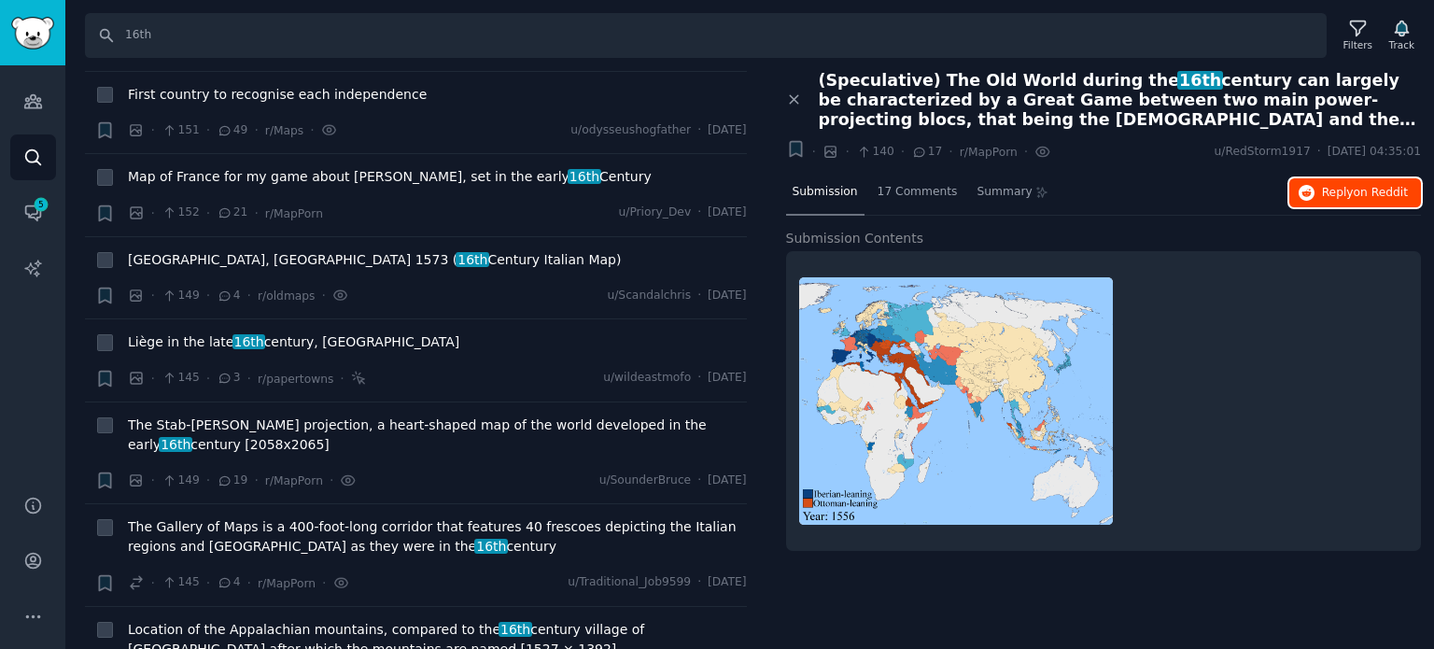
click at [1313, 190] on icon "button" at bounding box center [1307, 193] width 17 height 17
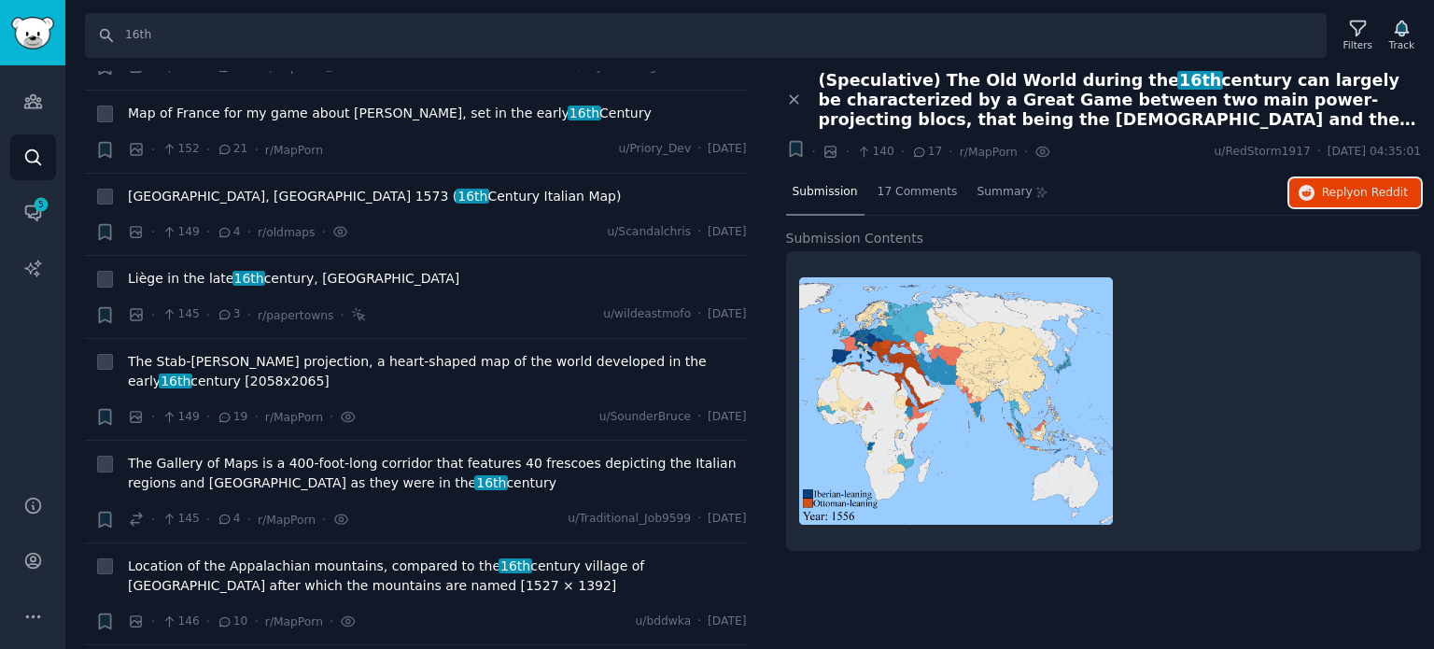
scroll to position [10735, 0]
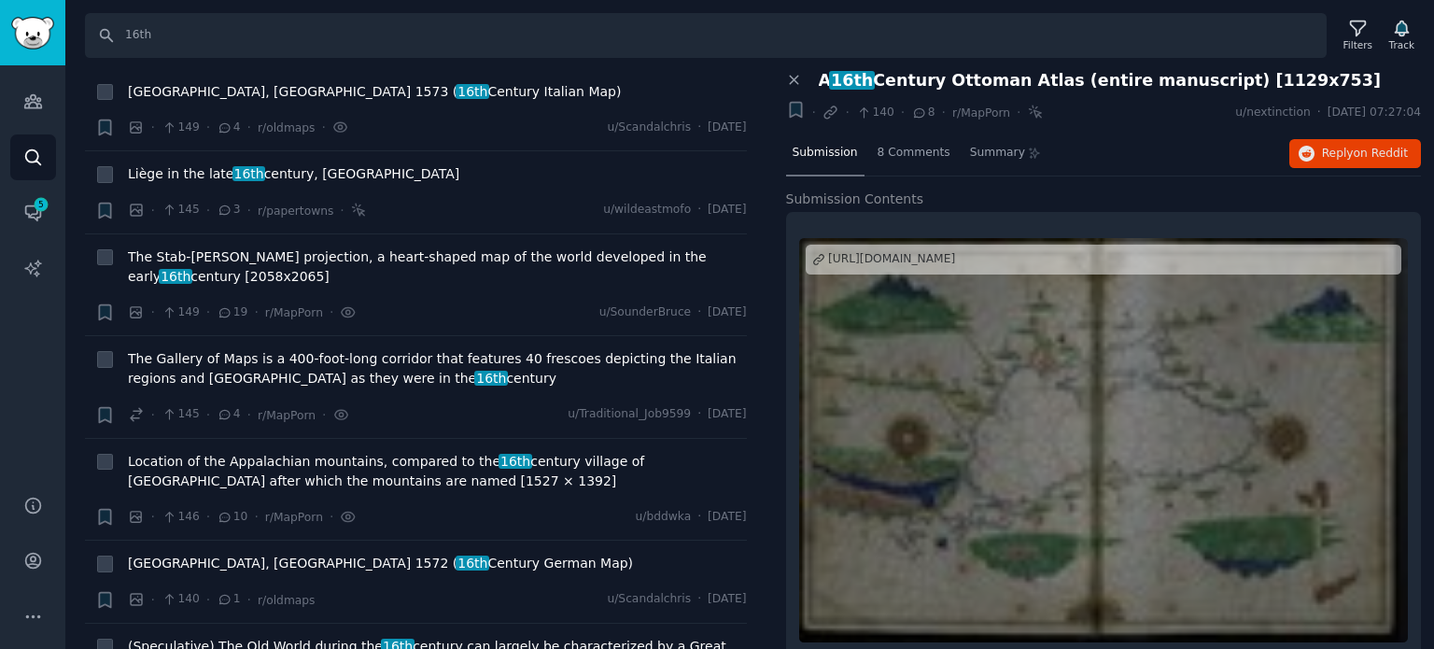
scroll to position [10922, 0]
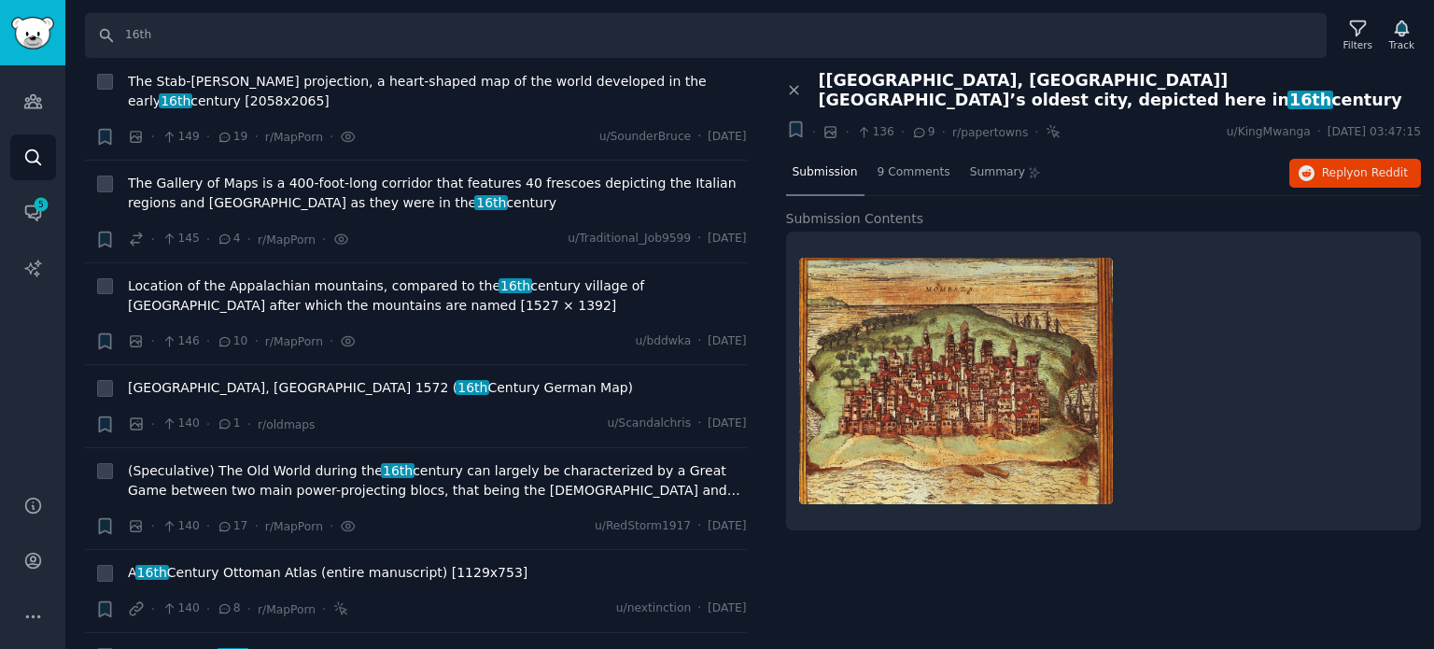
scroll to position [11015, 0]
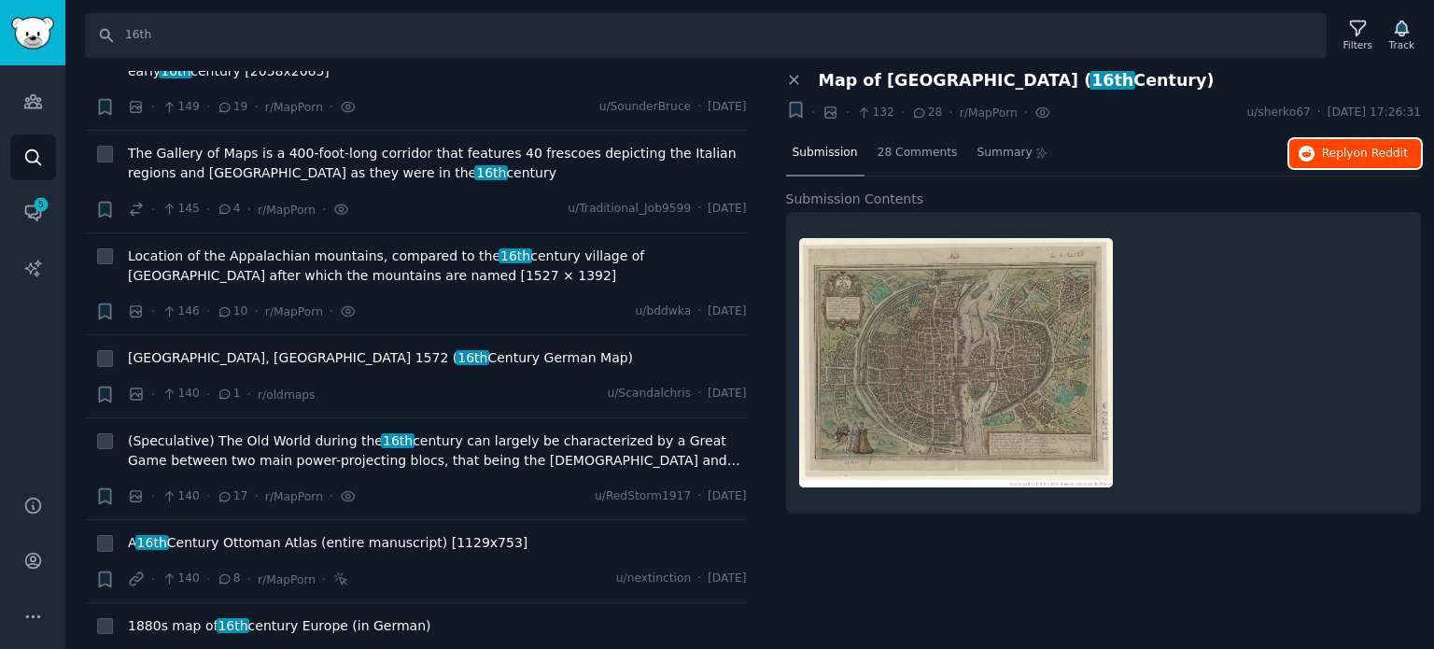
click at [1305, 148] on icon "button" at bounding box center [1307, 154] width 17 height 17
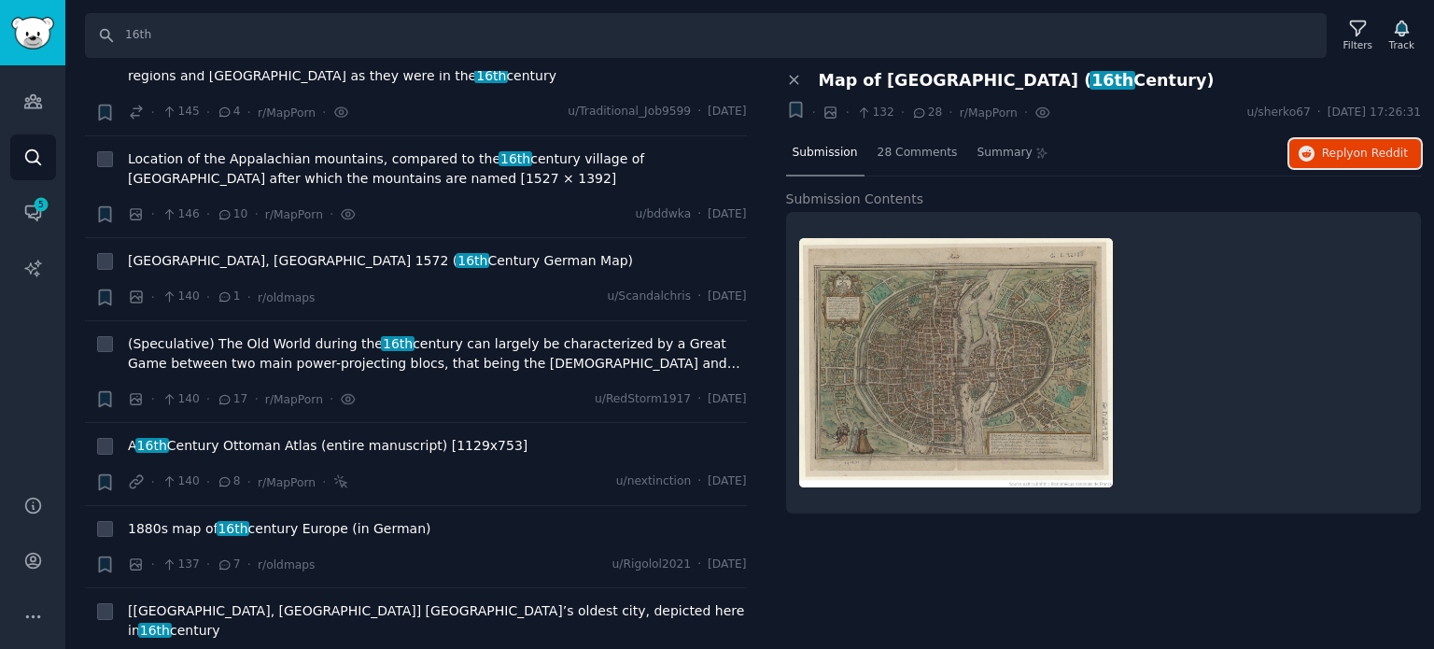
scroll to position [11202, 0]
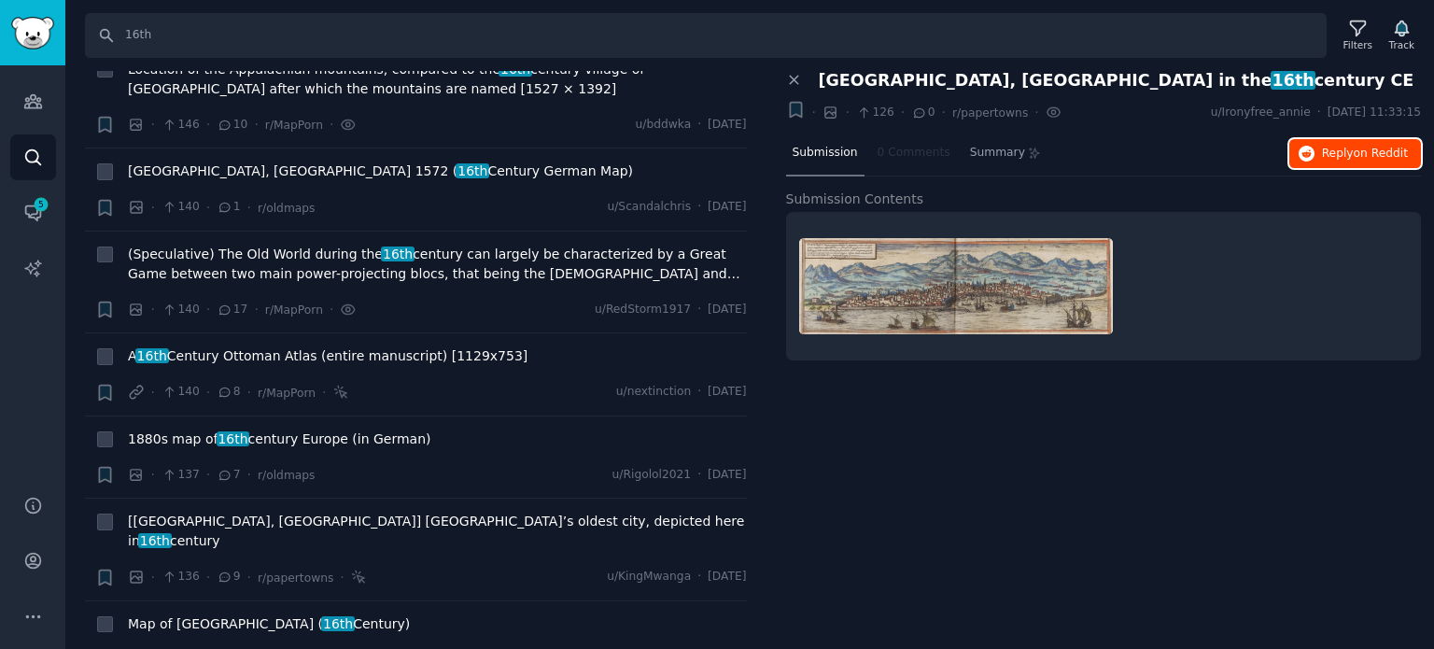
click at [1300, 163] on button "Reply on Reddit" at bounding box center [1355, 154] width 132 height 30
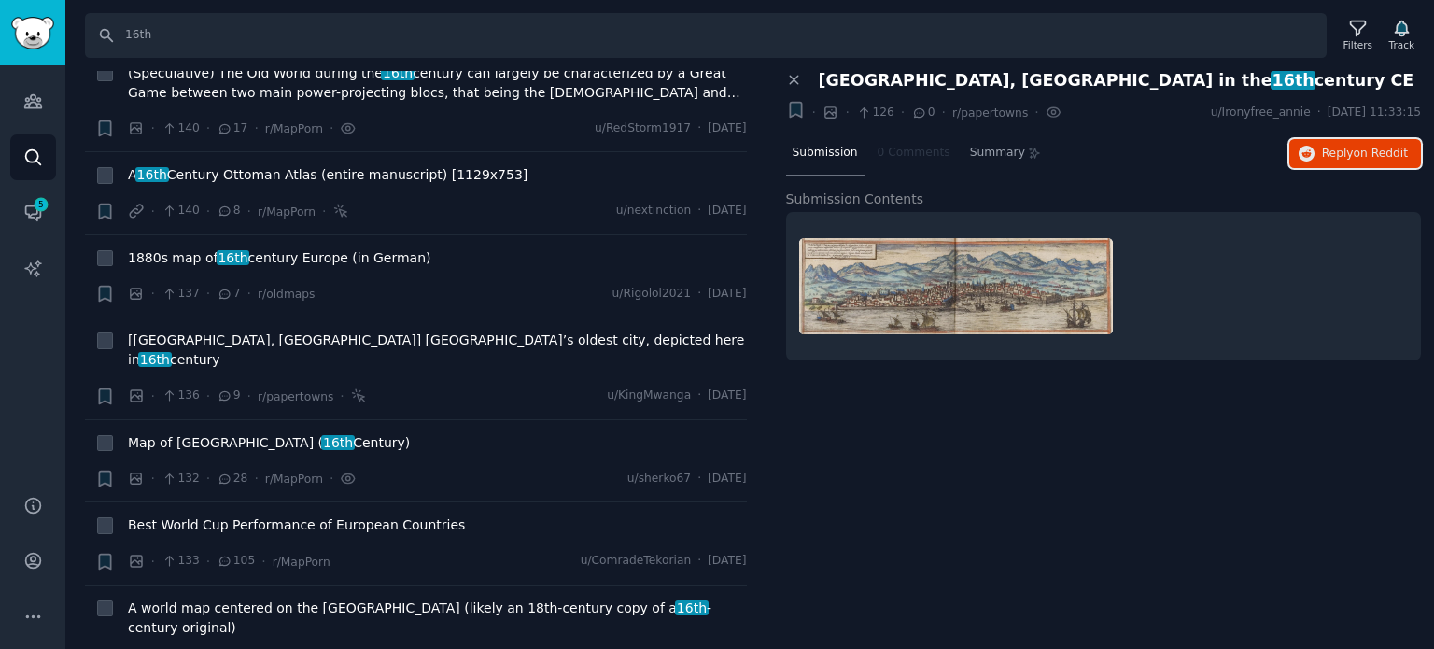
scroll to position [11389, 0]
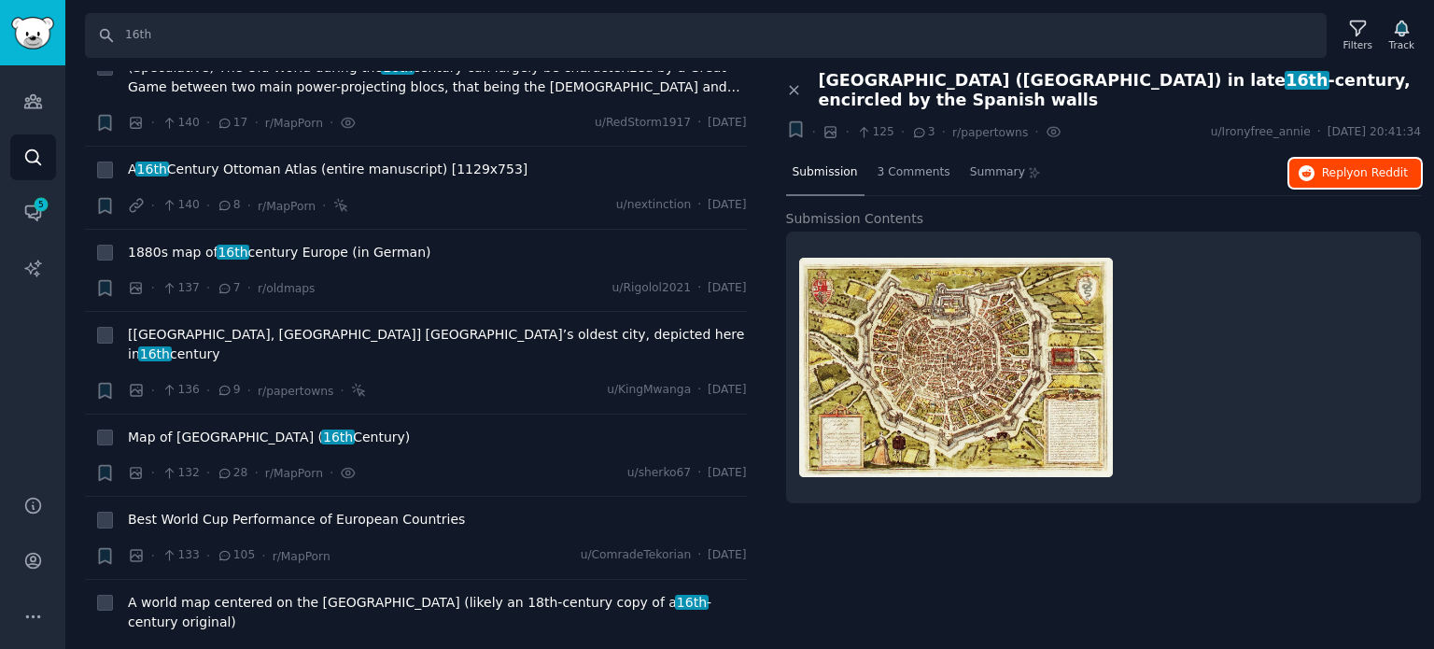
click at [1327, 165] on button "Reply on Reddit" at bounding box center [1355, 174] width 132 height 30
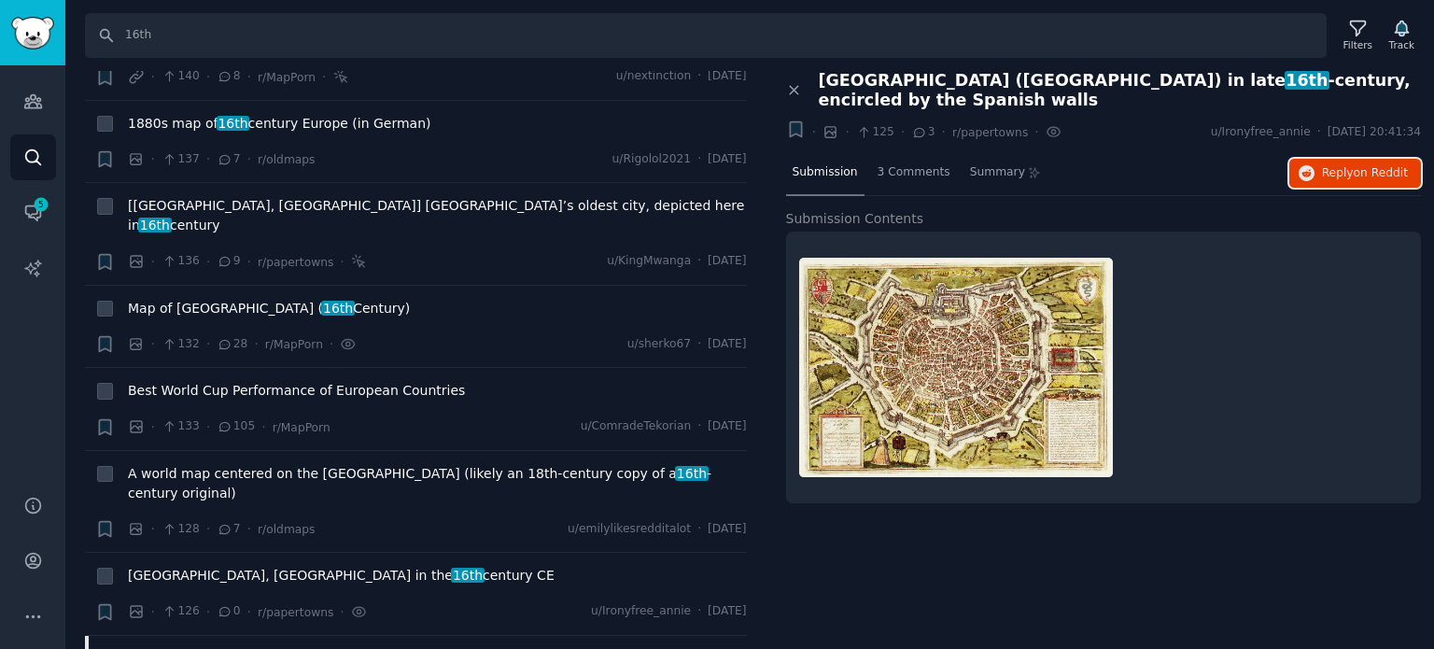
scroll to position [11575, 0]
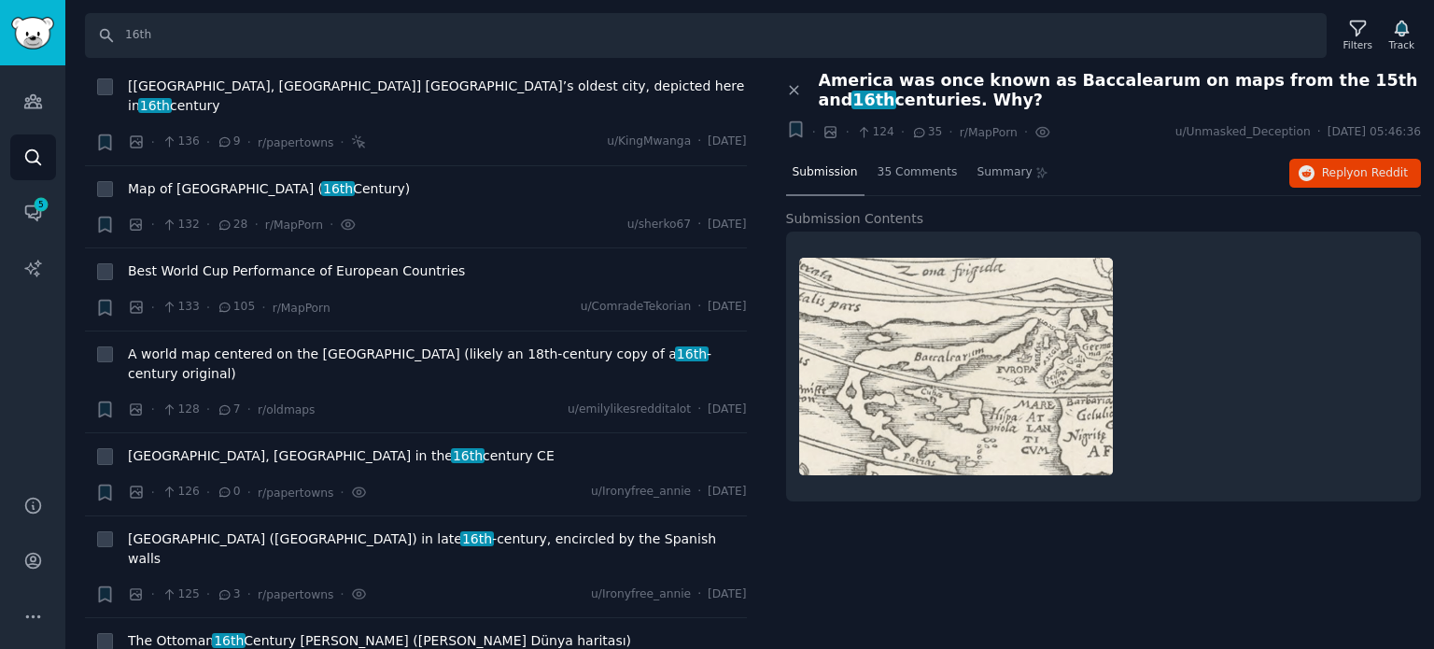
scroll to position [11669, 0]
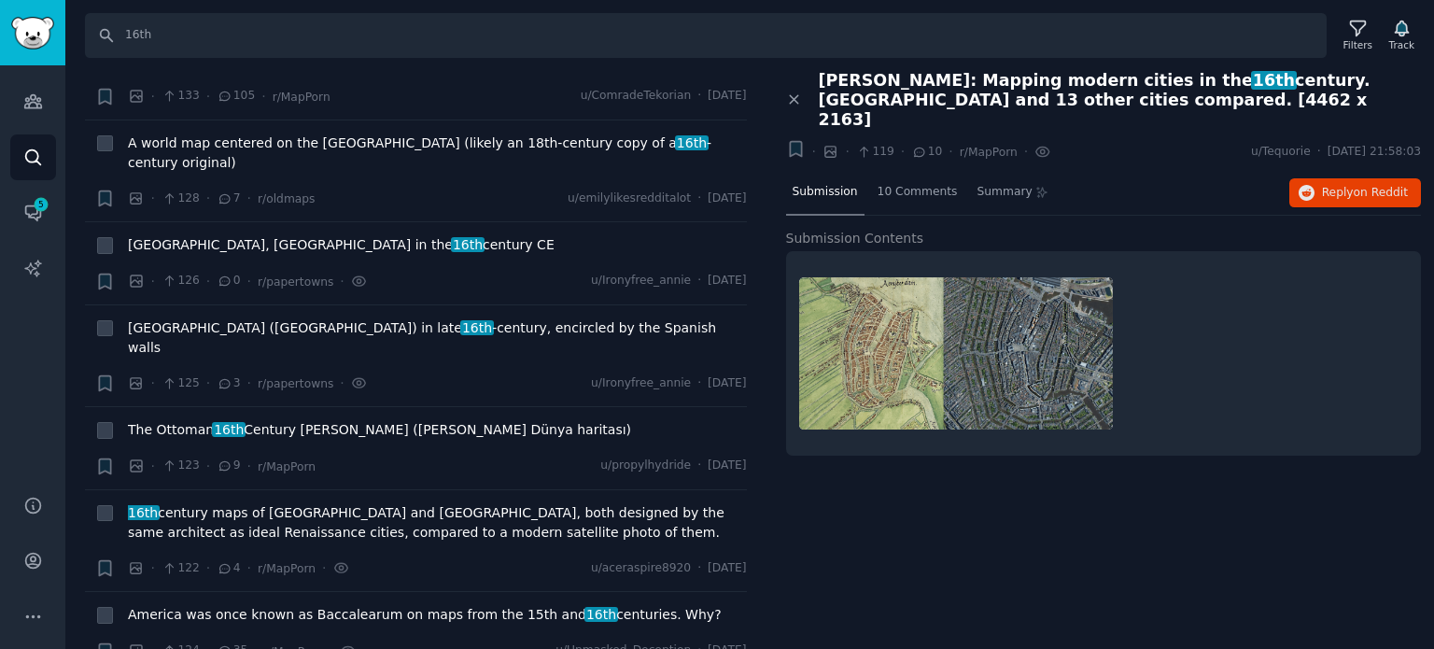
scroll to position [11949, 0]
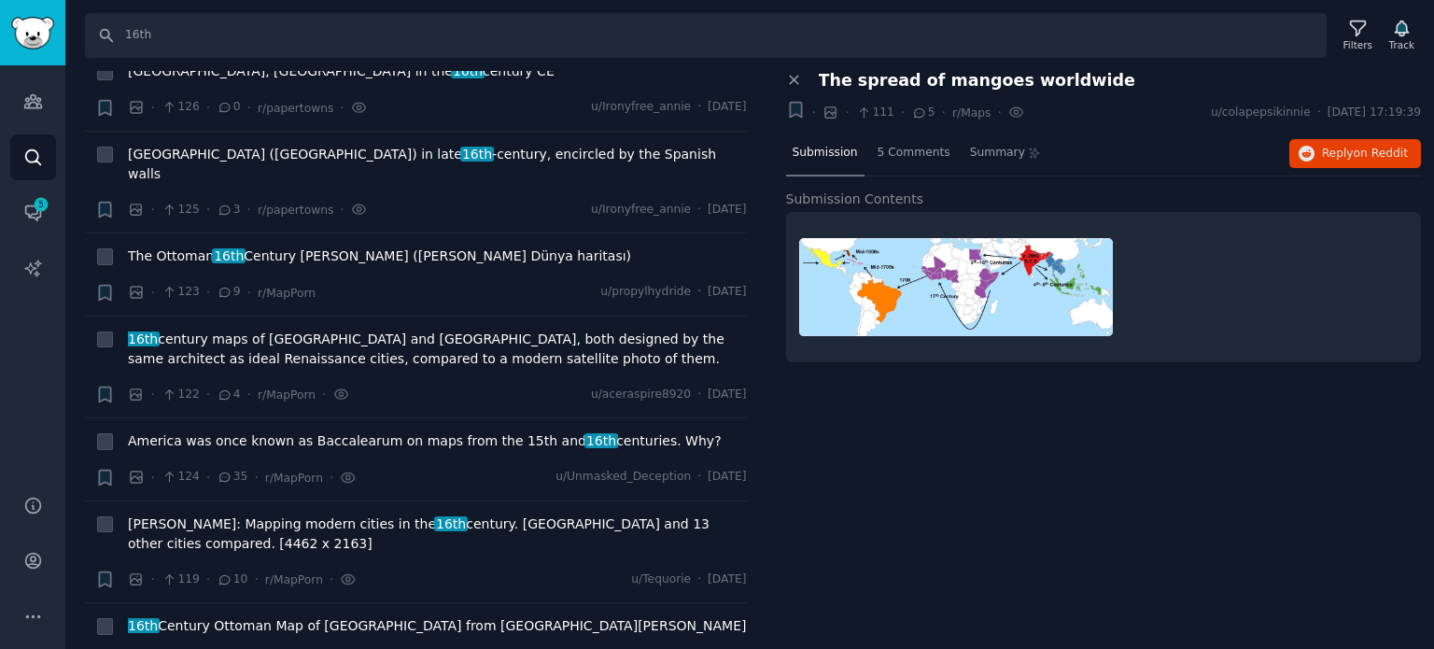
scroll to position [12136, 0]
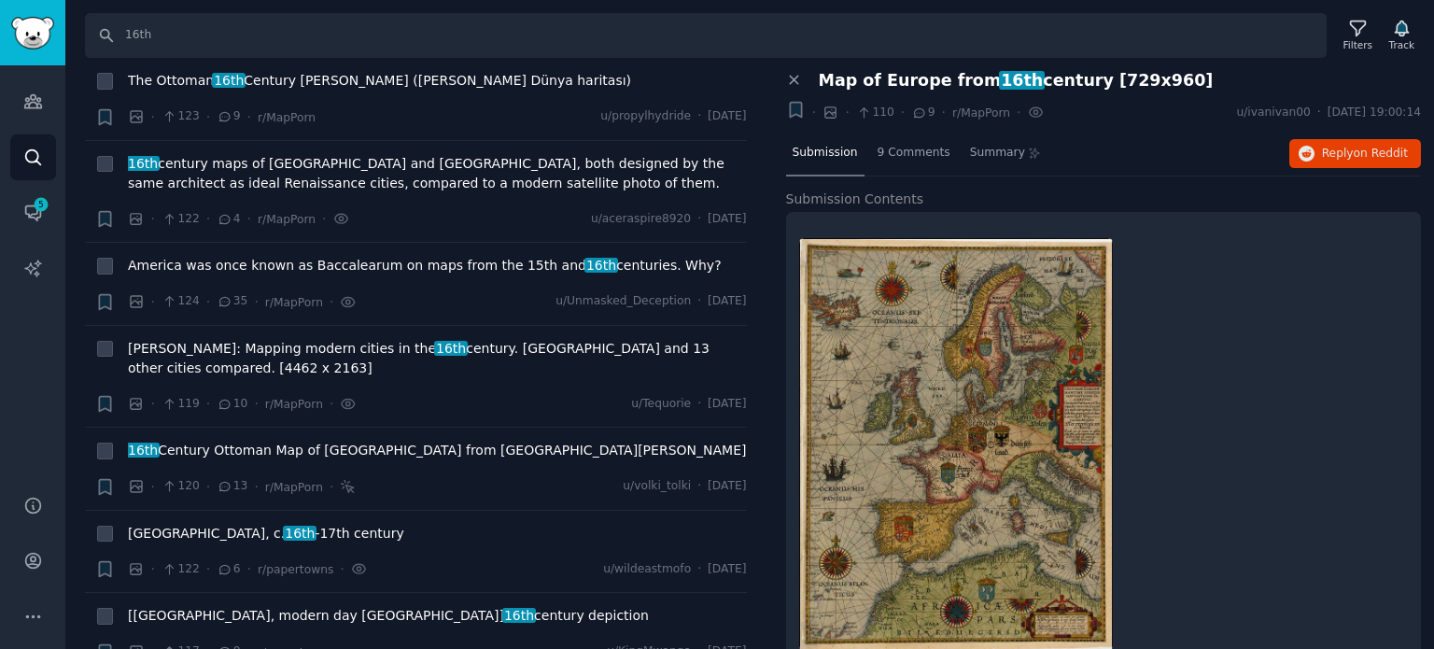
scroll to position [12229, 0]
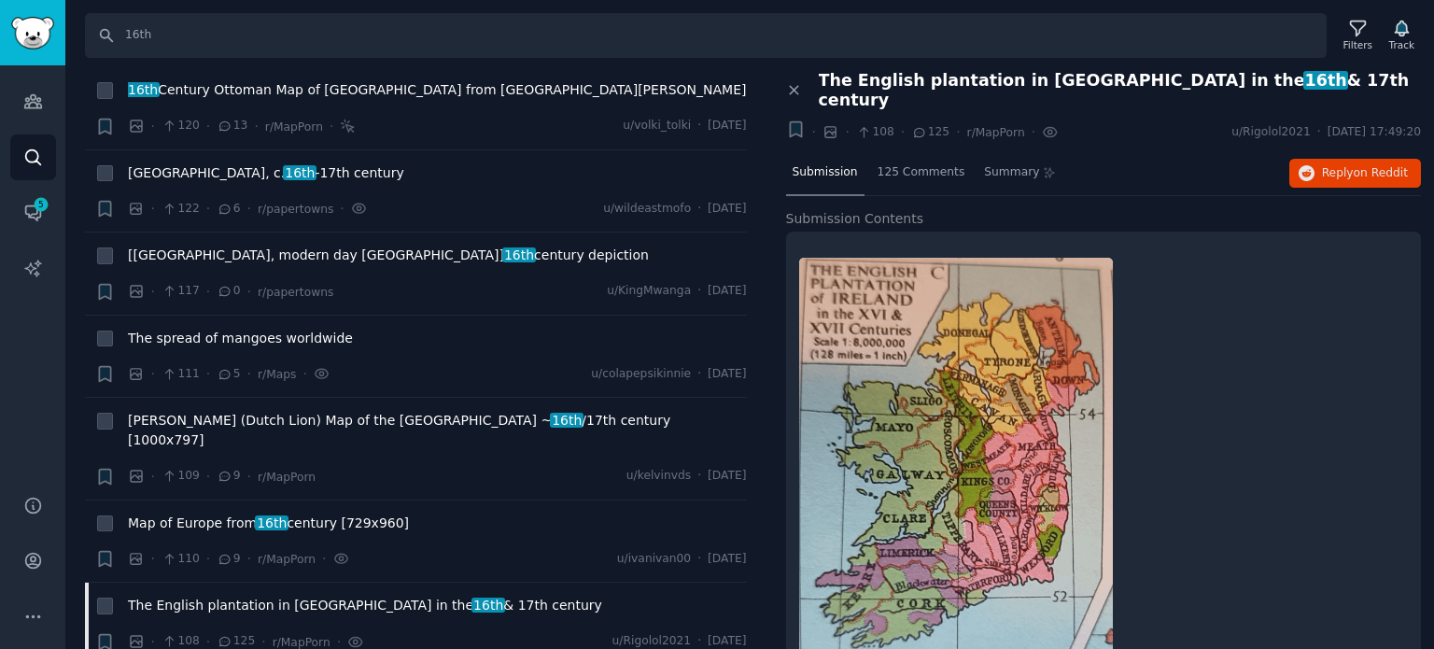
scroll to position [12696, 0]
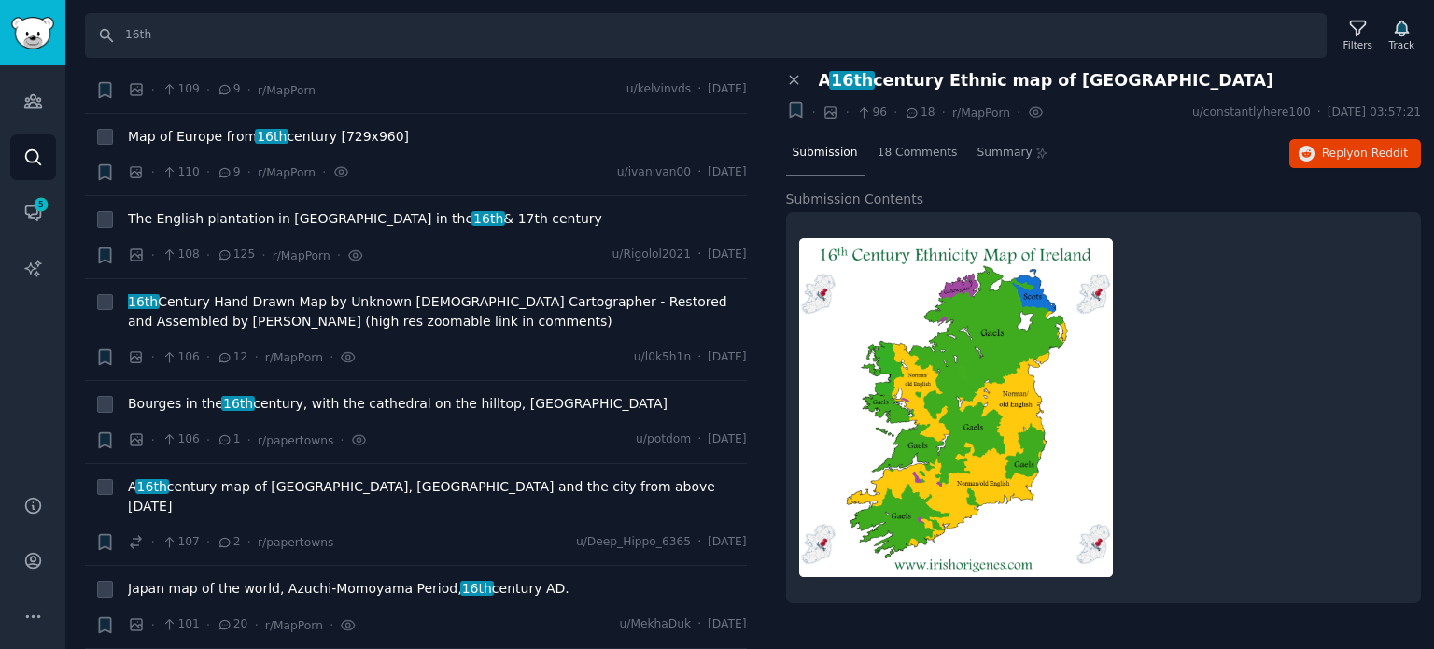
scroll to position [12976, 0]
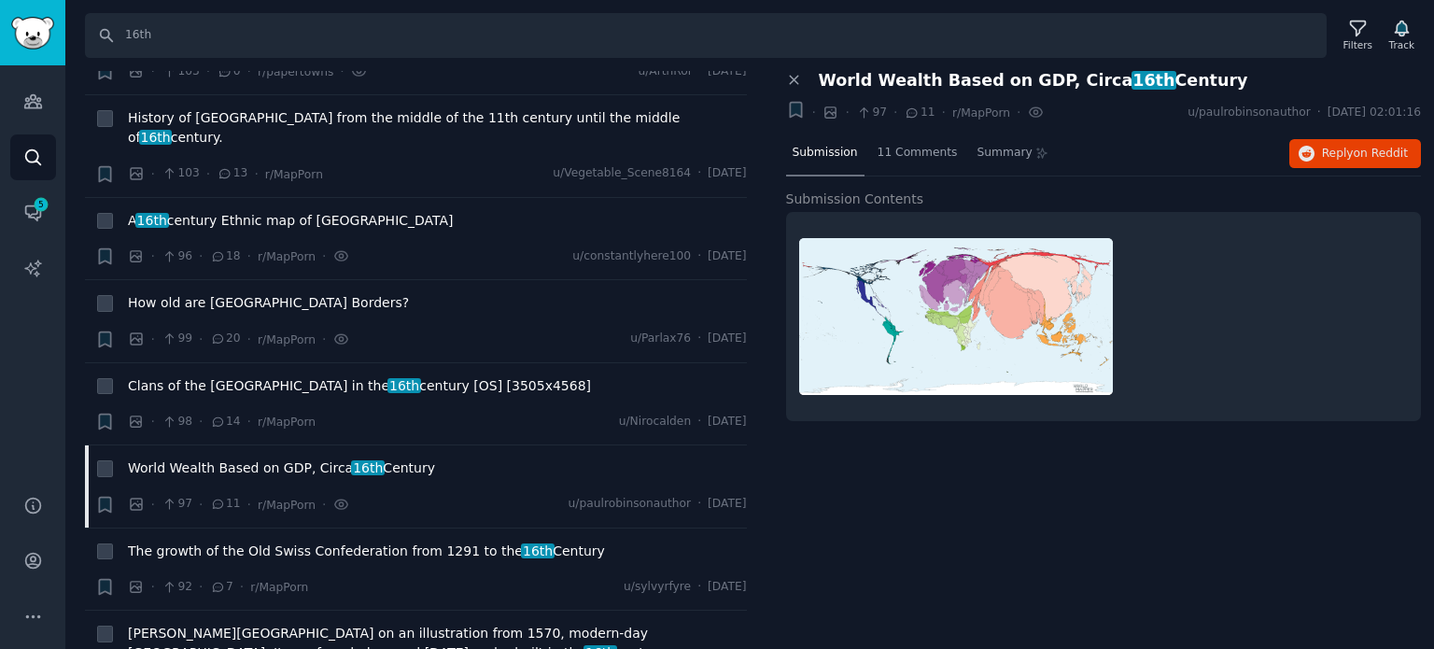
scroll to position [13629, 0]
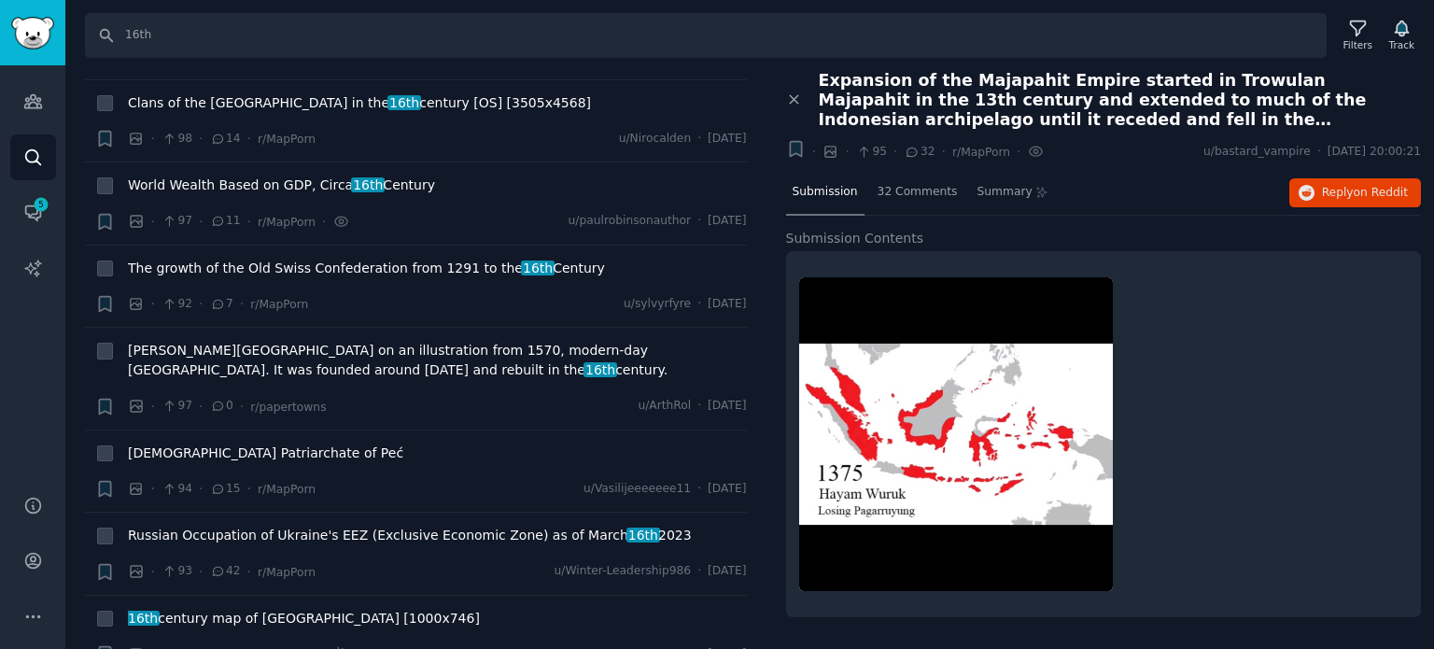
scroll to position [13909, 0]
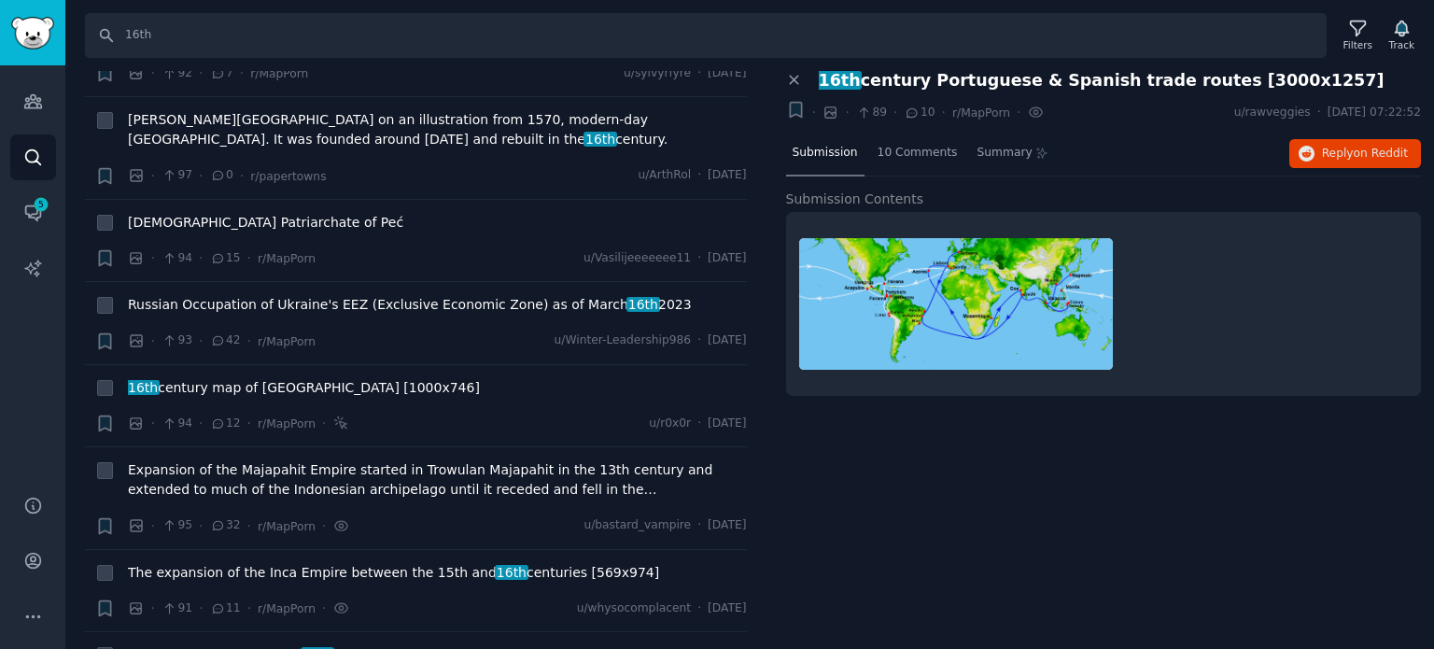
scroll to position [14189, 0]
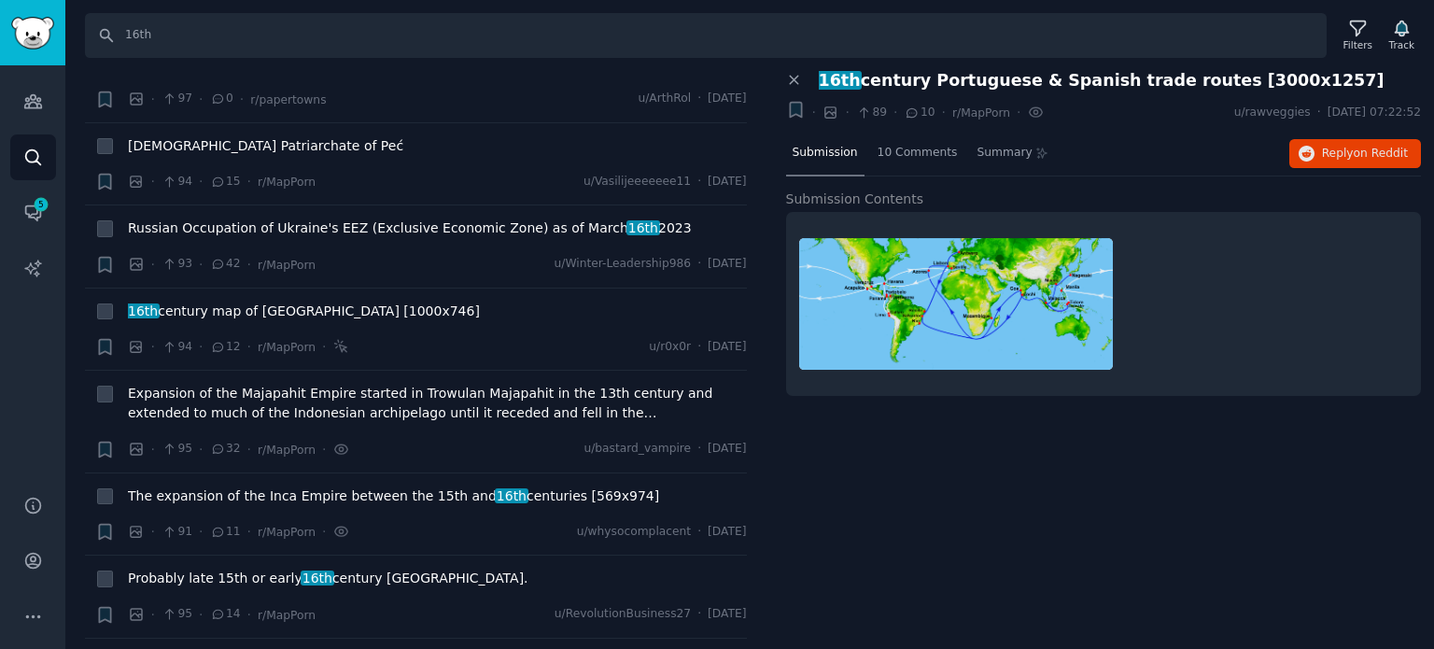
click at [1314, 135] on div "Submission 10 Comments Summary Reply on Reddit" at bounding box center [1104, 154] width 636 height 45
click at [1315, 146] on icon "button" at bounding box center [1307, 154] width 17 height 17
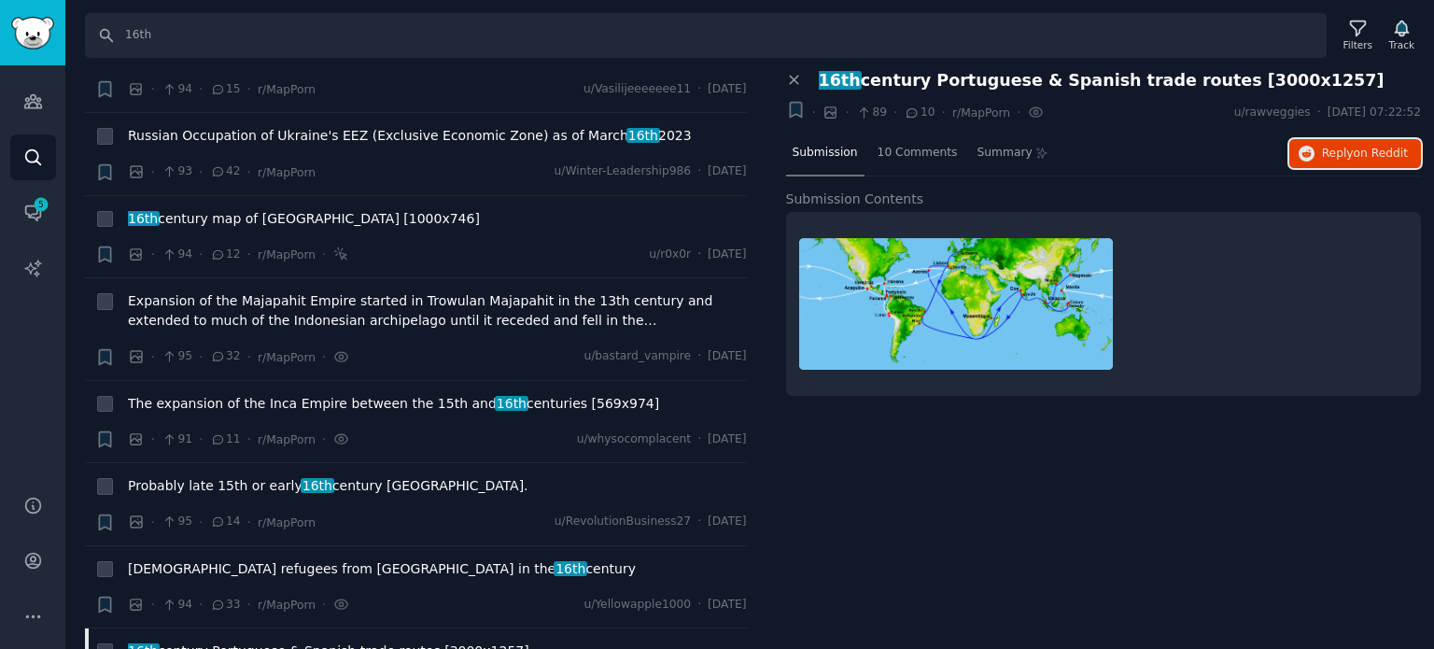
scroll to position [14376, 0]
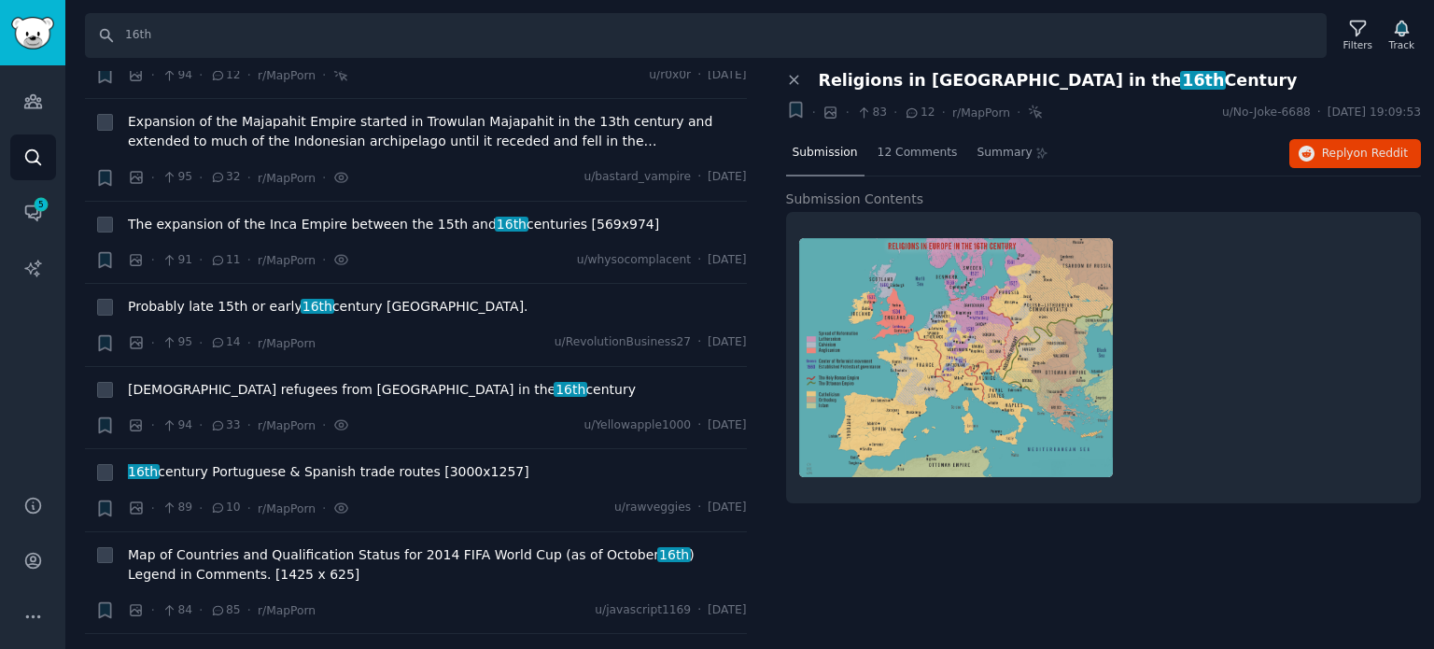
scroll to position [14563, 0]
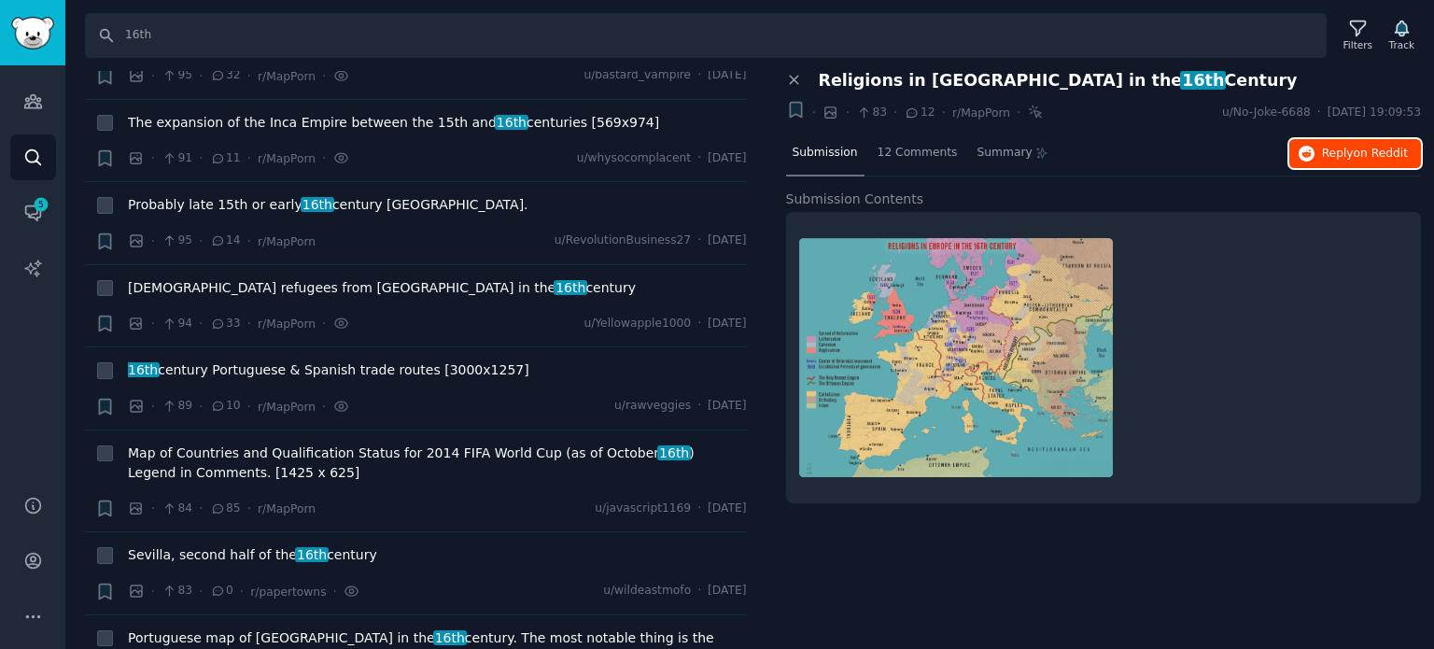
click at [1362, 148] on span "on Reddit" at bounding box center [1381, 153] width 54 height 13
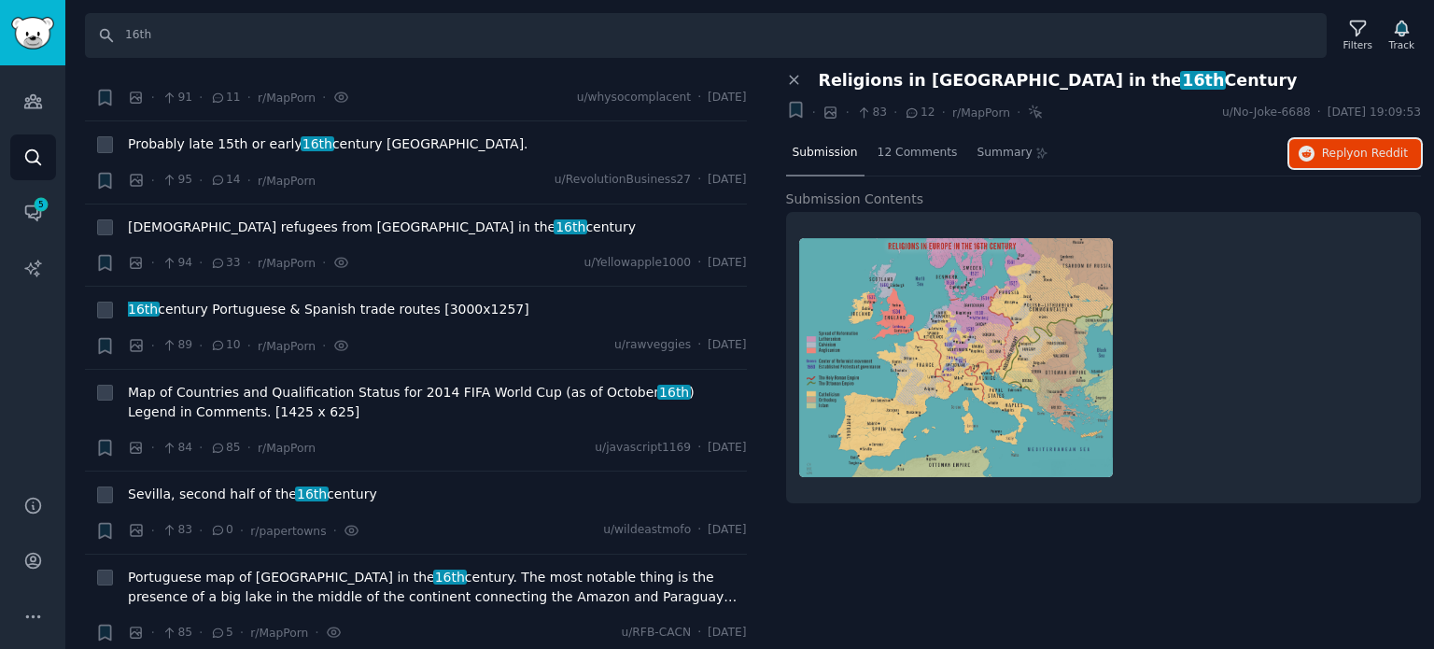
scroll to position [14749, 0]
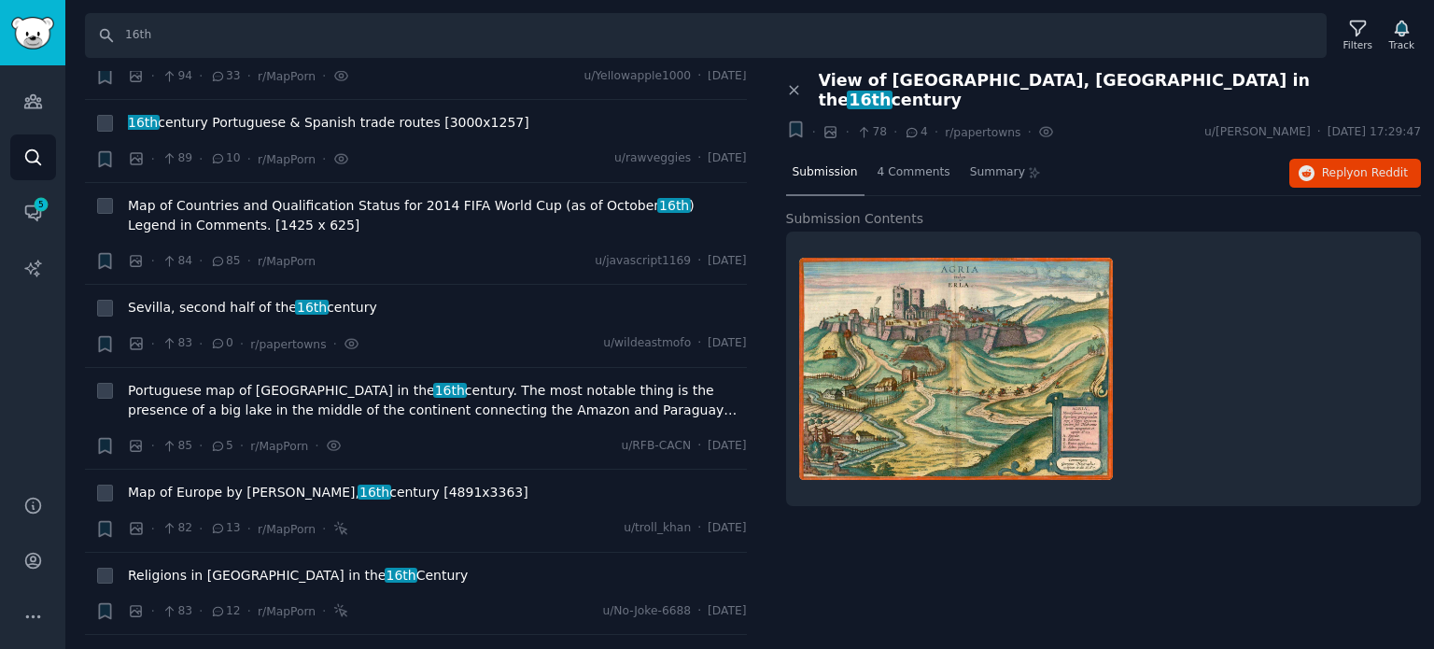
scroll to position [14843, 0]
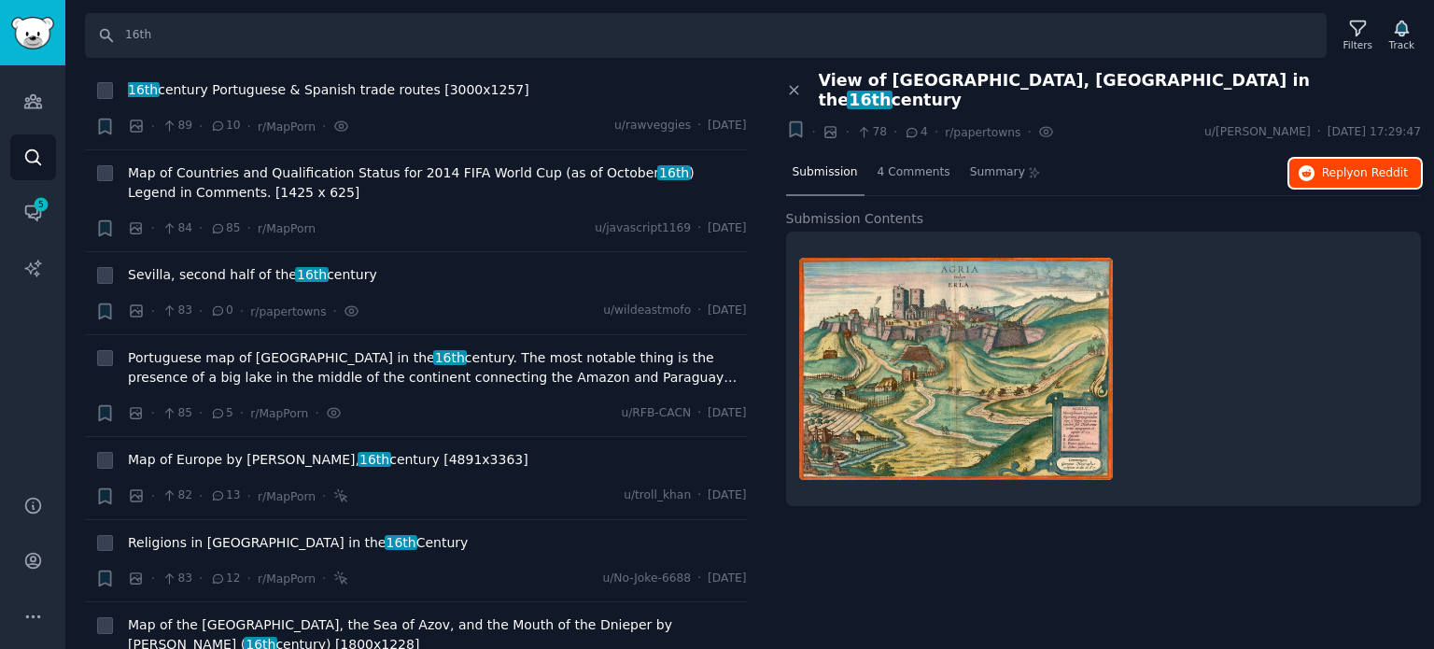
click at [1331, 165] on span "Reply on Reddit" at bounding box center [1365, 173] width 86 height 17
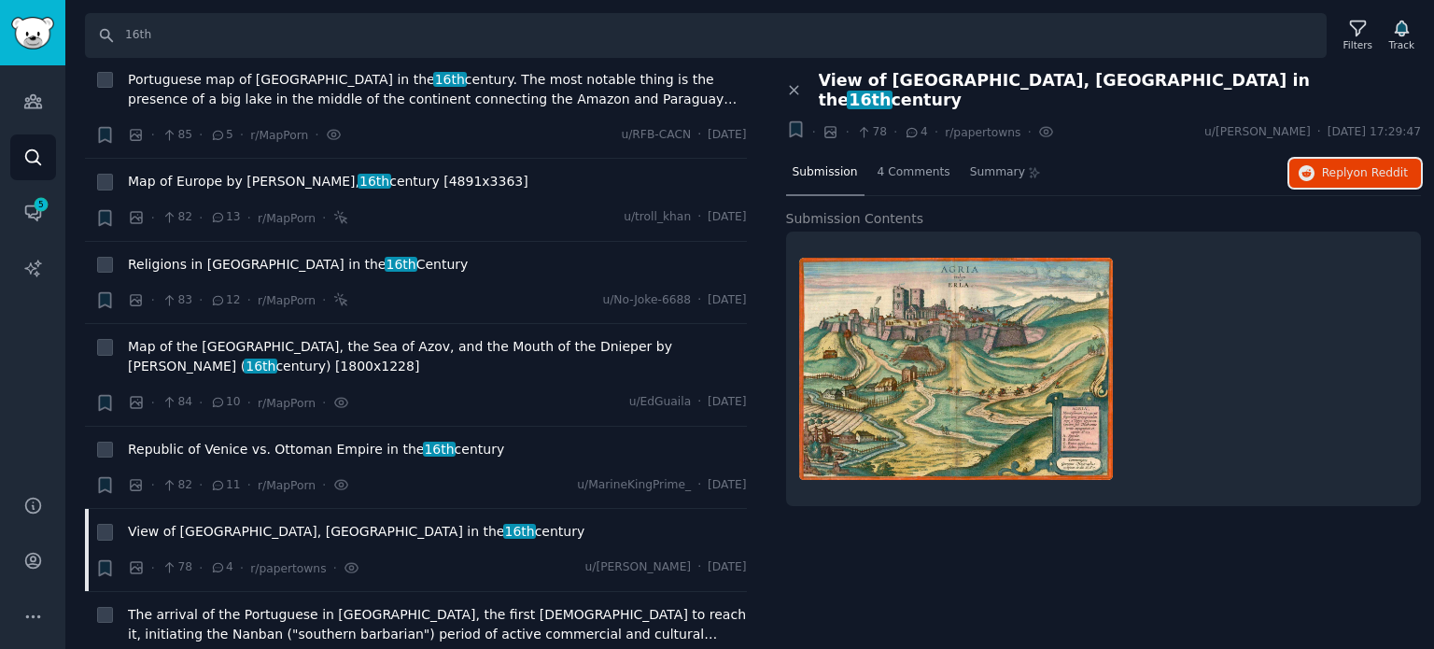
scroll to position [15123, 0]
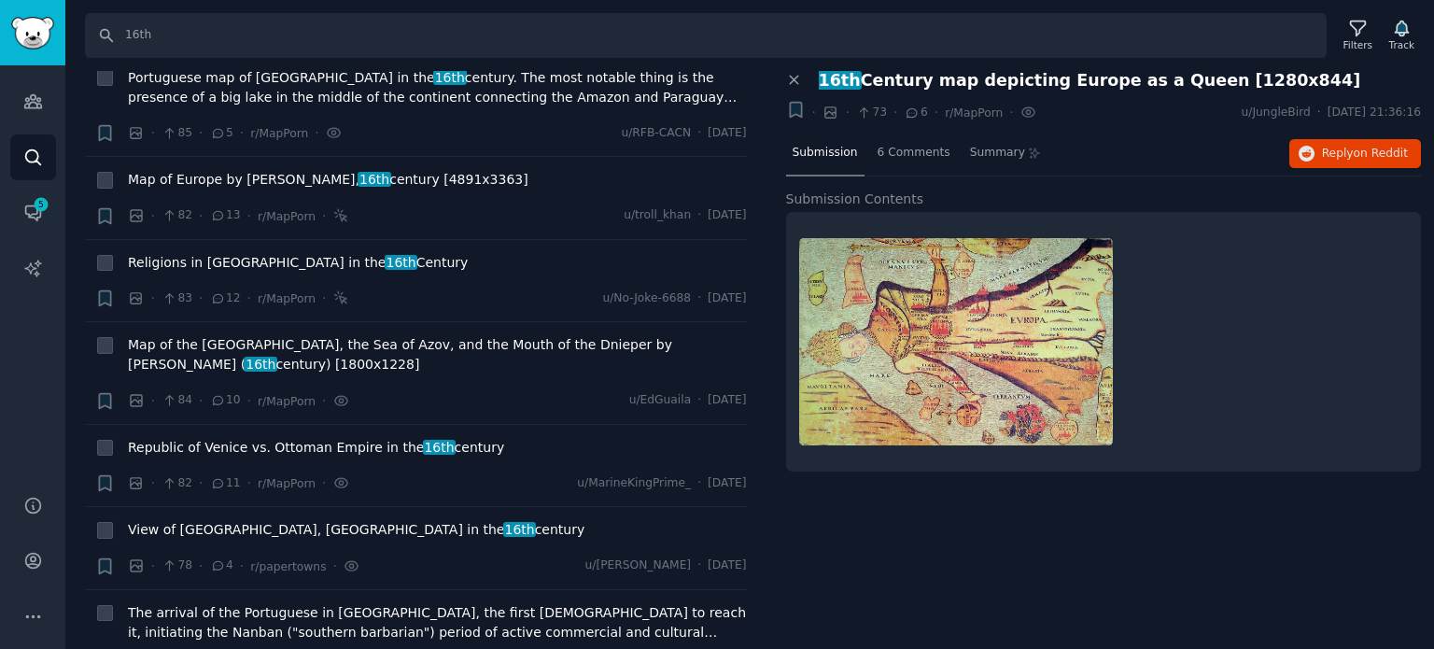
scroll to position [15216, 0]
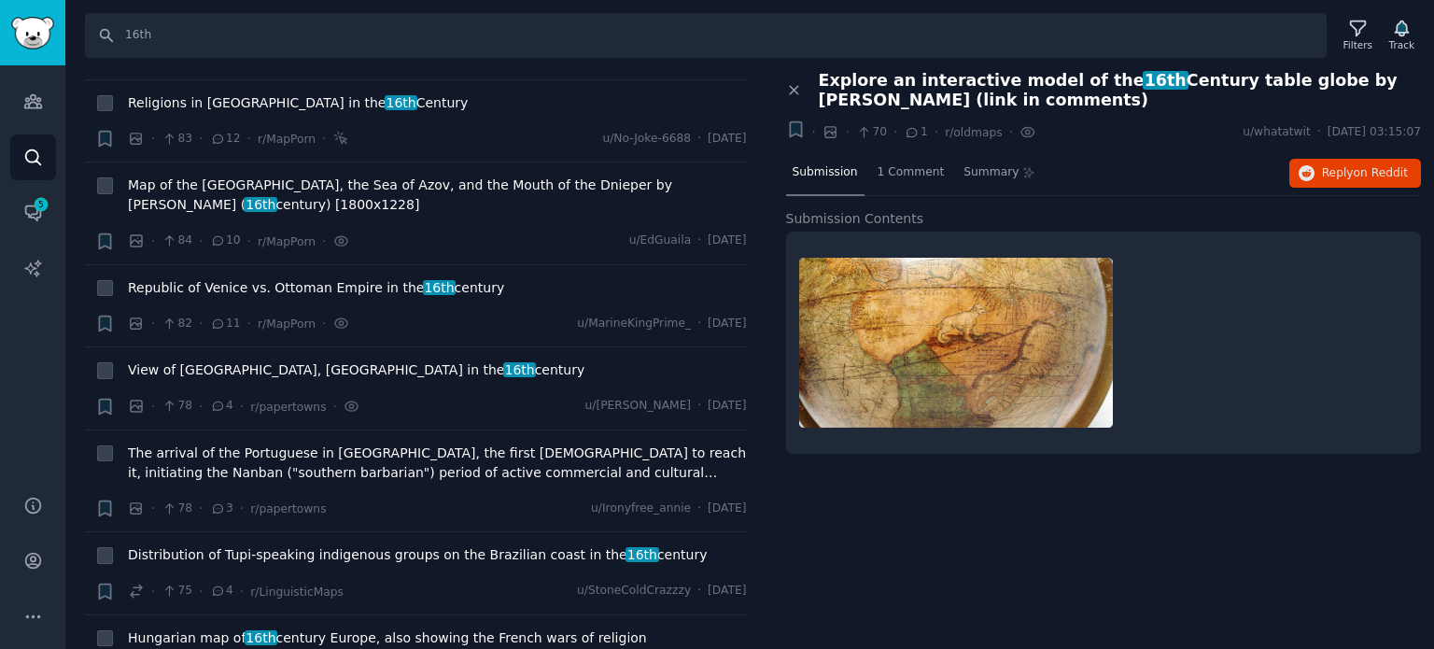
scroll to position [15309, 0]
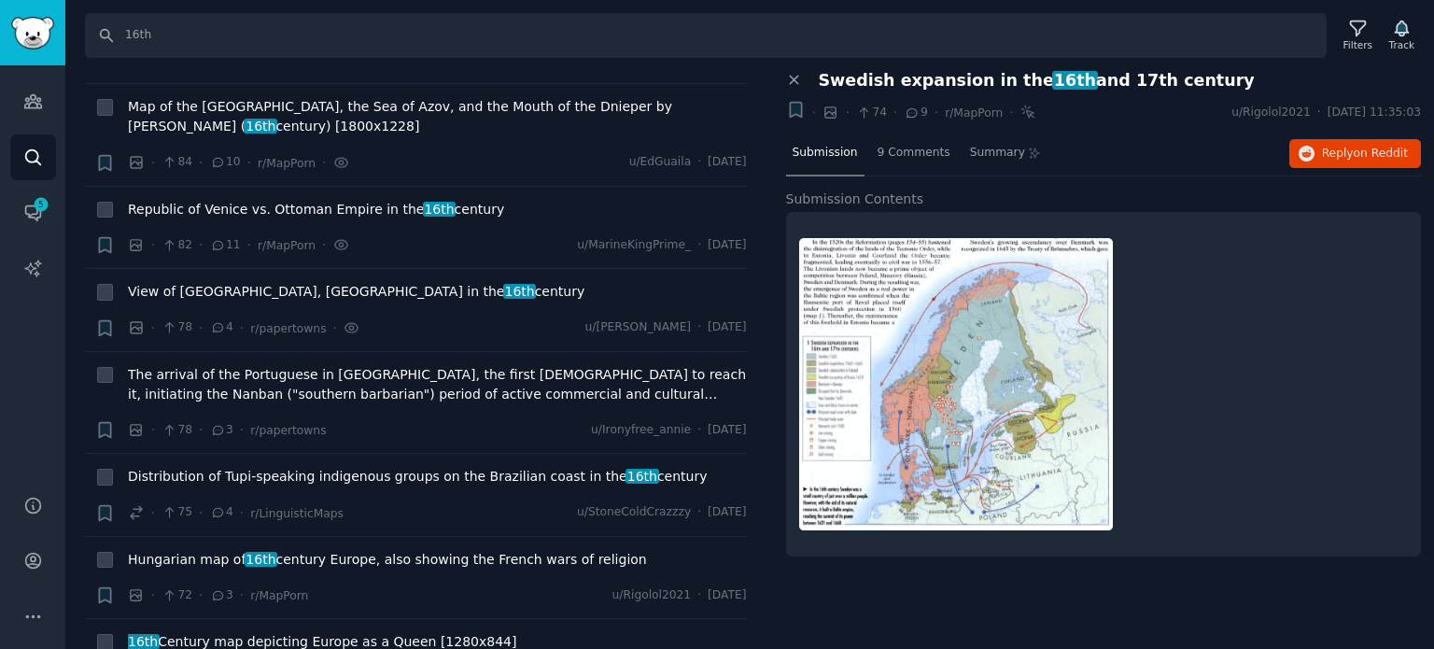
scroll to position [15496, 0]
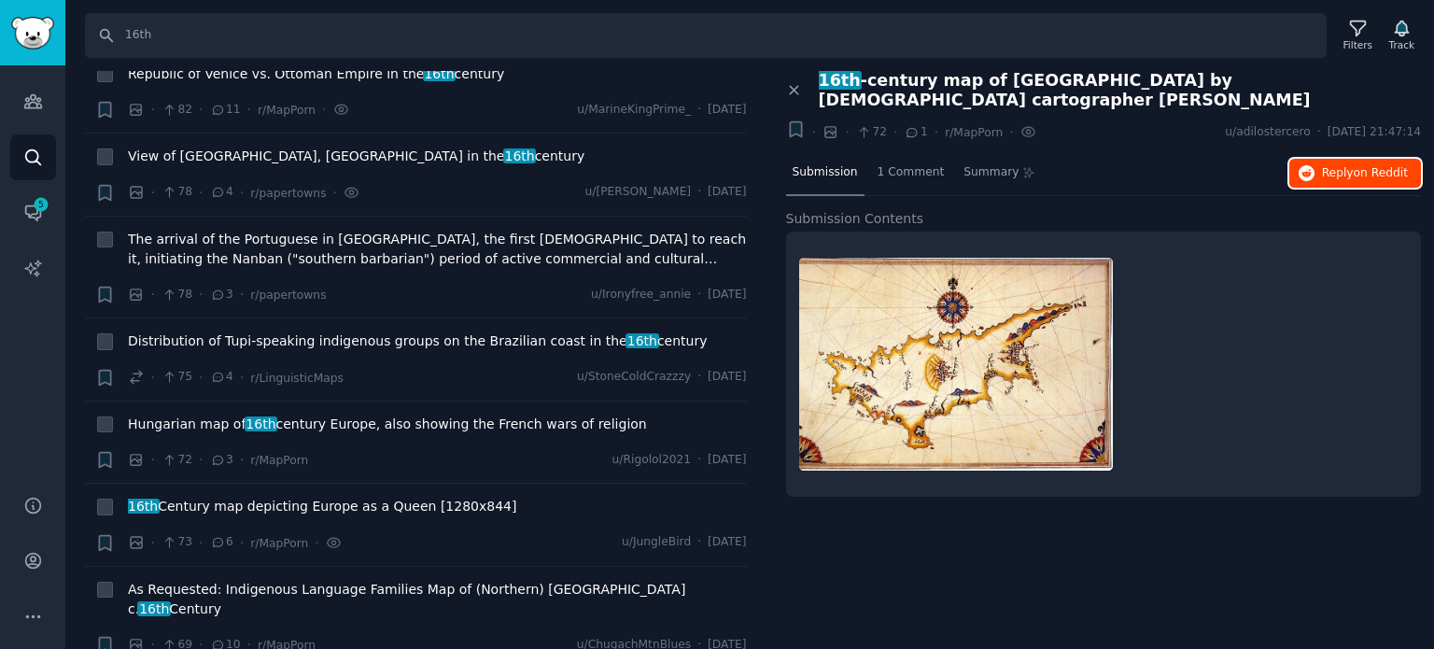
click at [1315, 165] on icon "button" at bounding box center [1307, 173] width 17 height 17
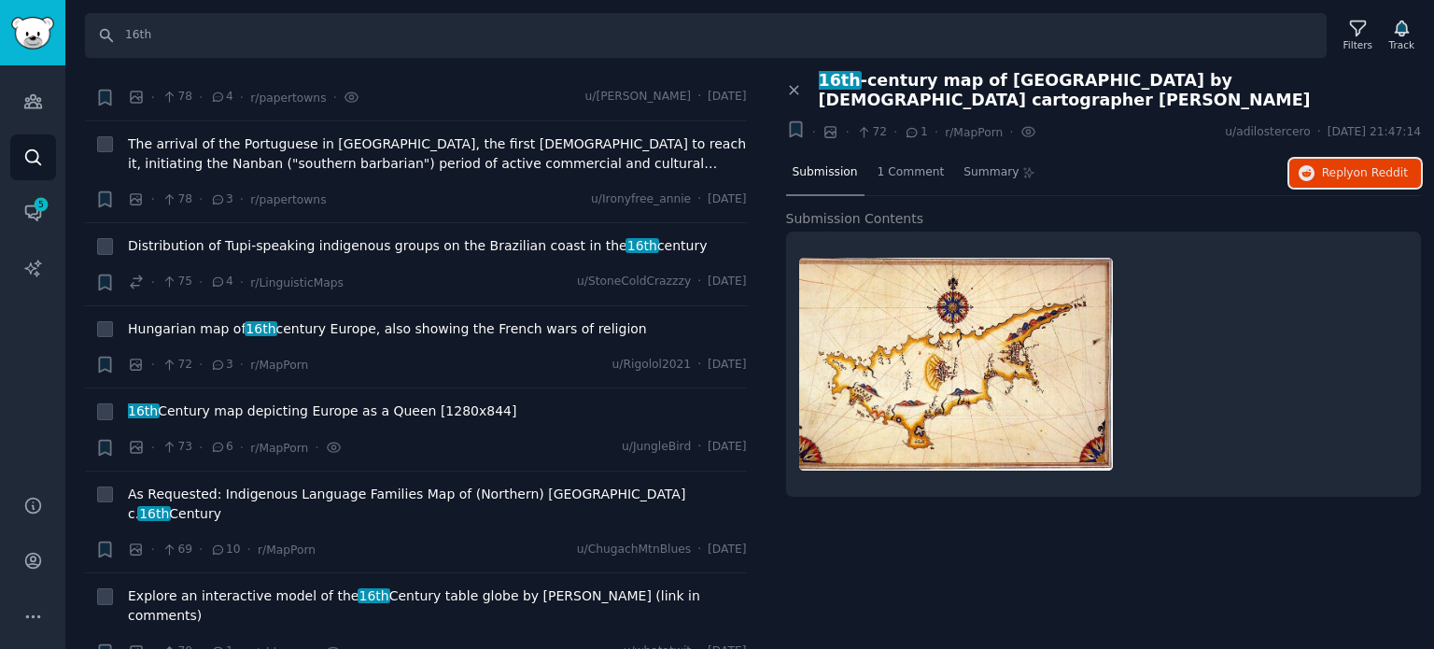
scroll to position [15776, 0]
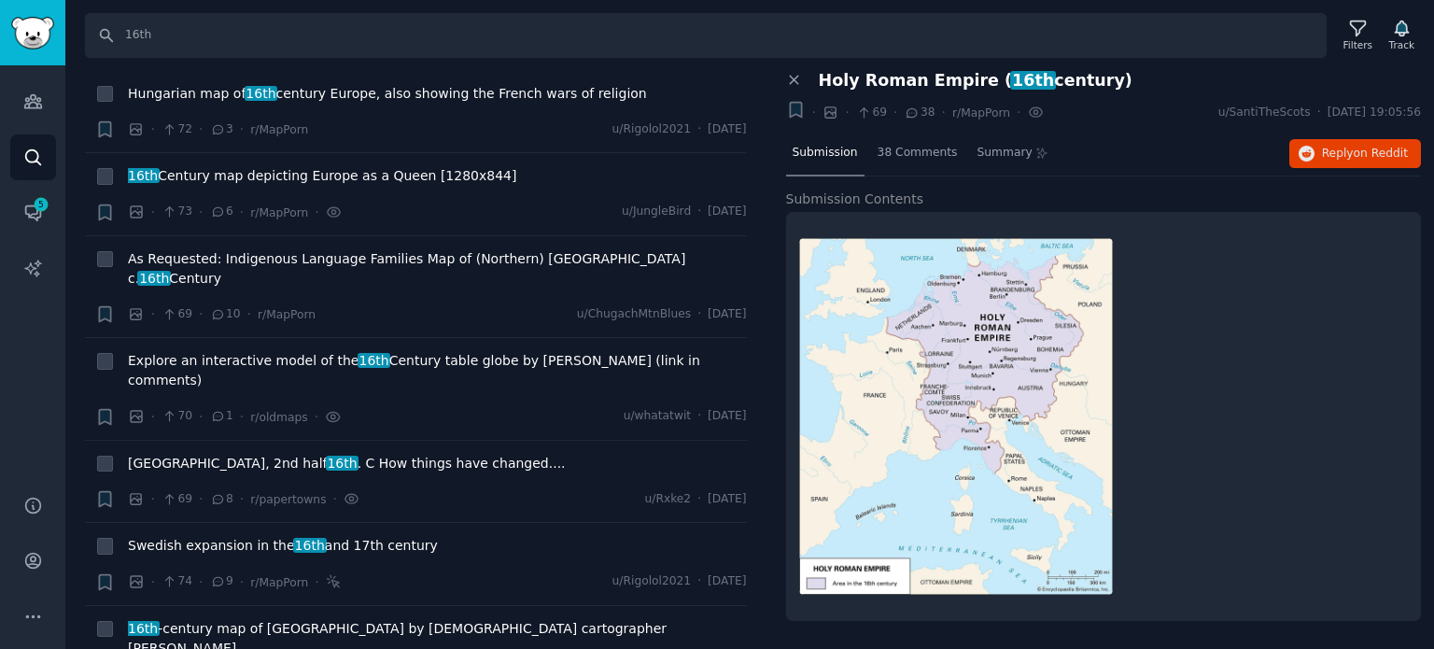
scroll to position [15870, 0]
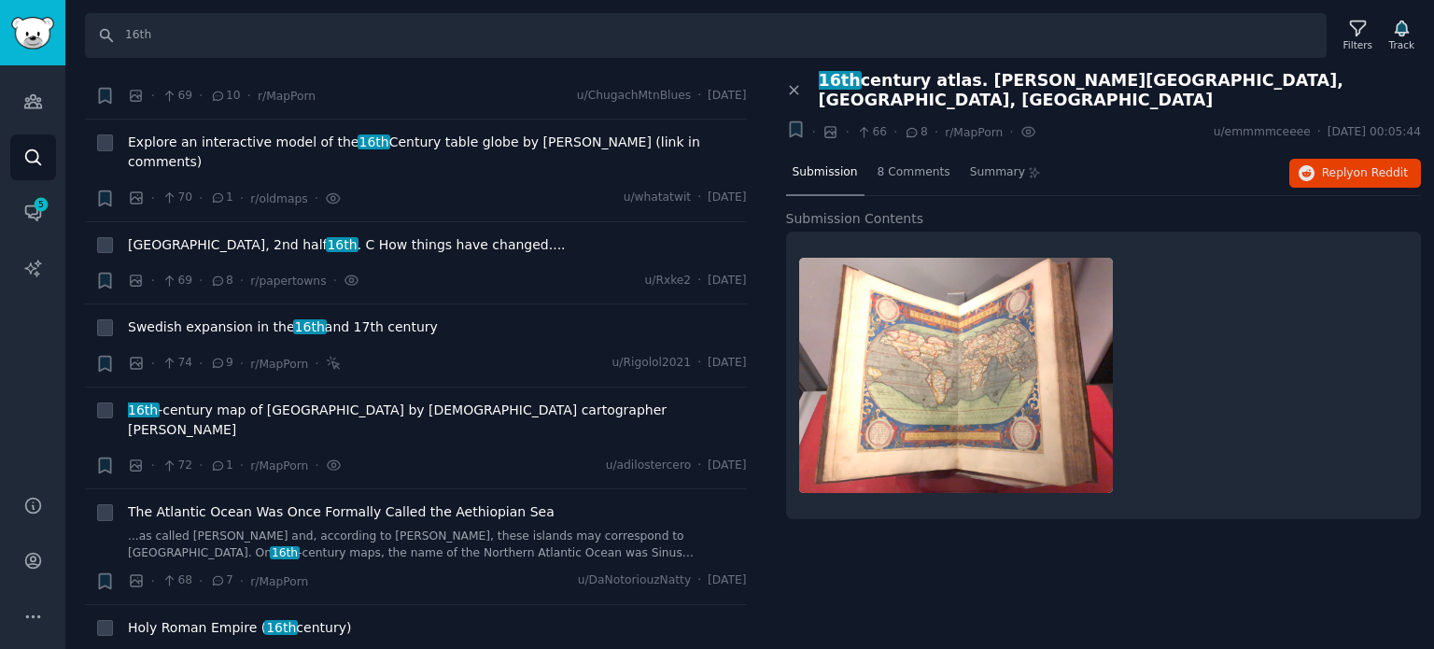
scroll to position [16056, 0]
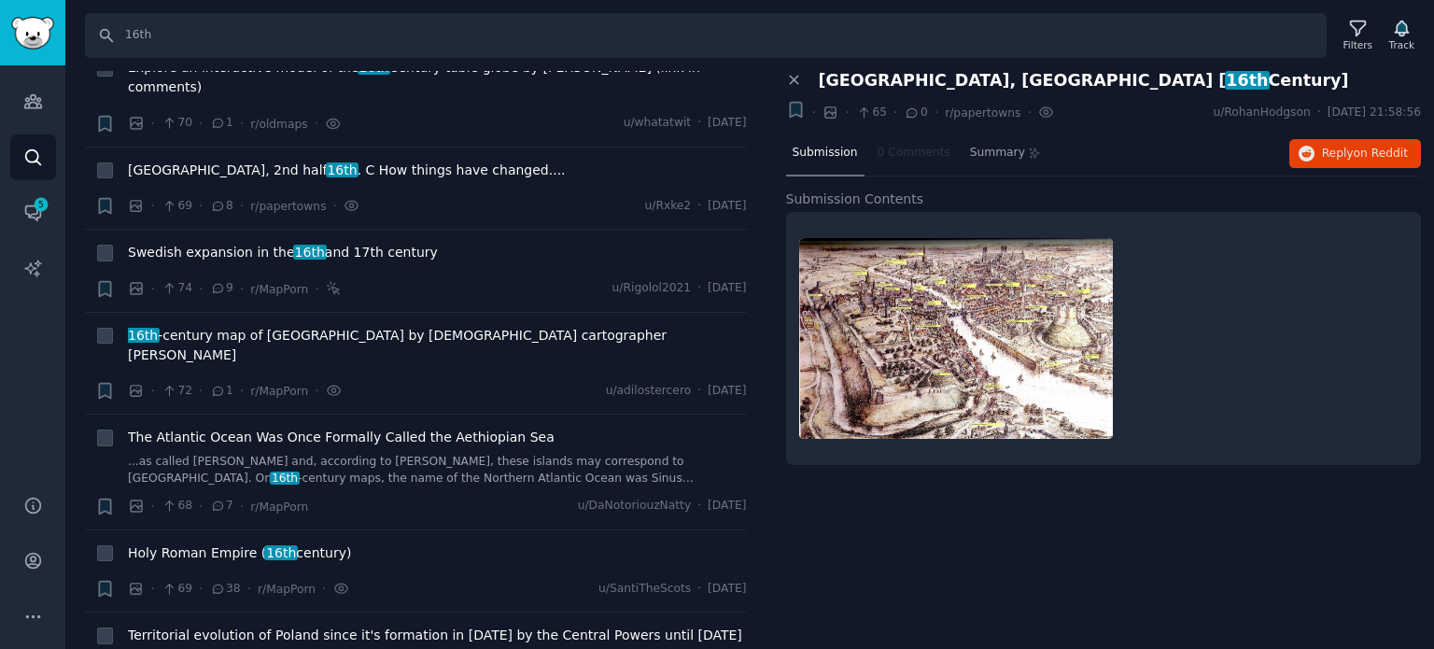
scroll to position [16150, 0]
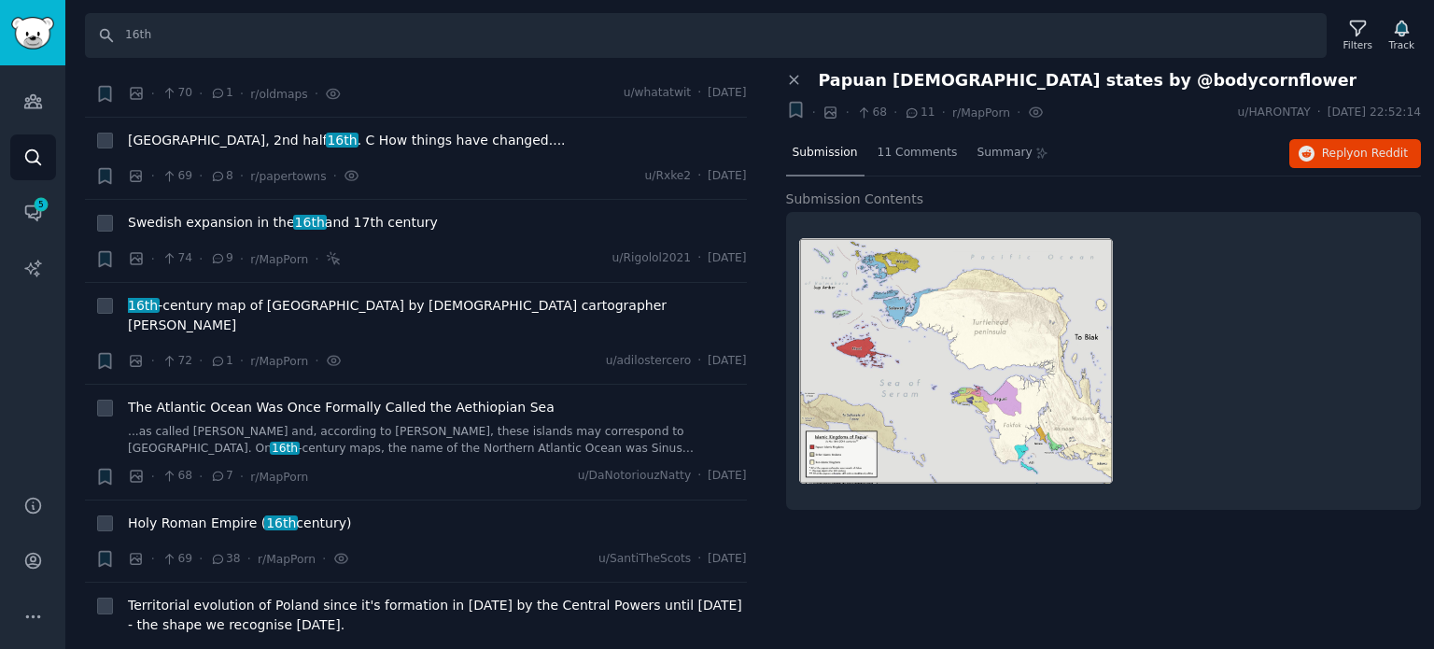
scroll to position [16243, 0]
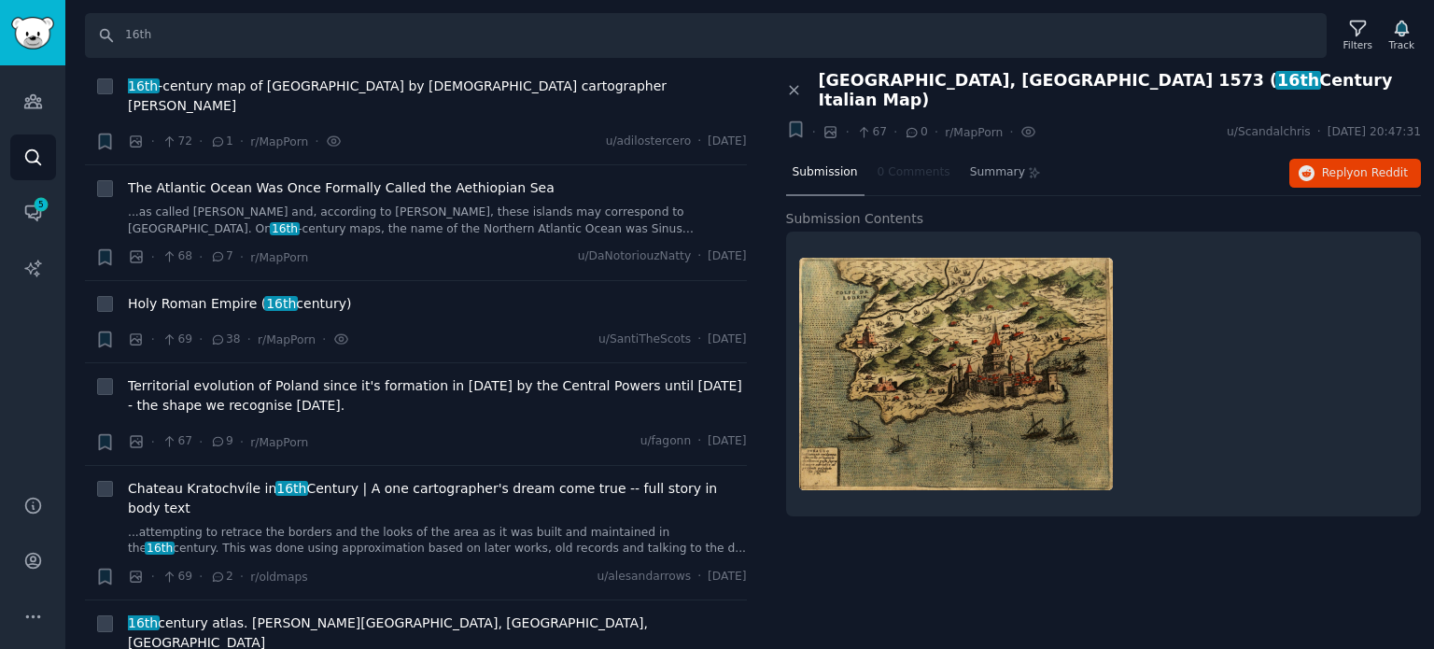
scroll to position [16430, 0]
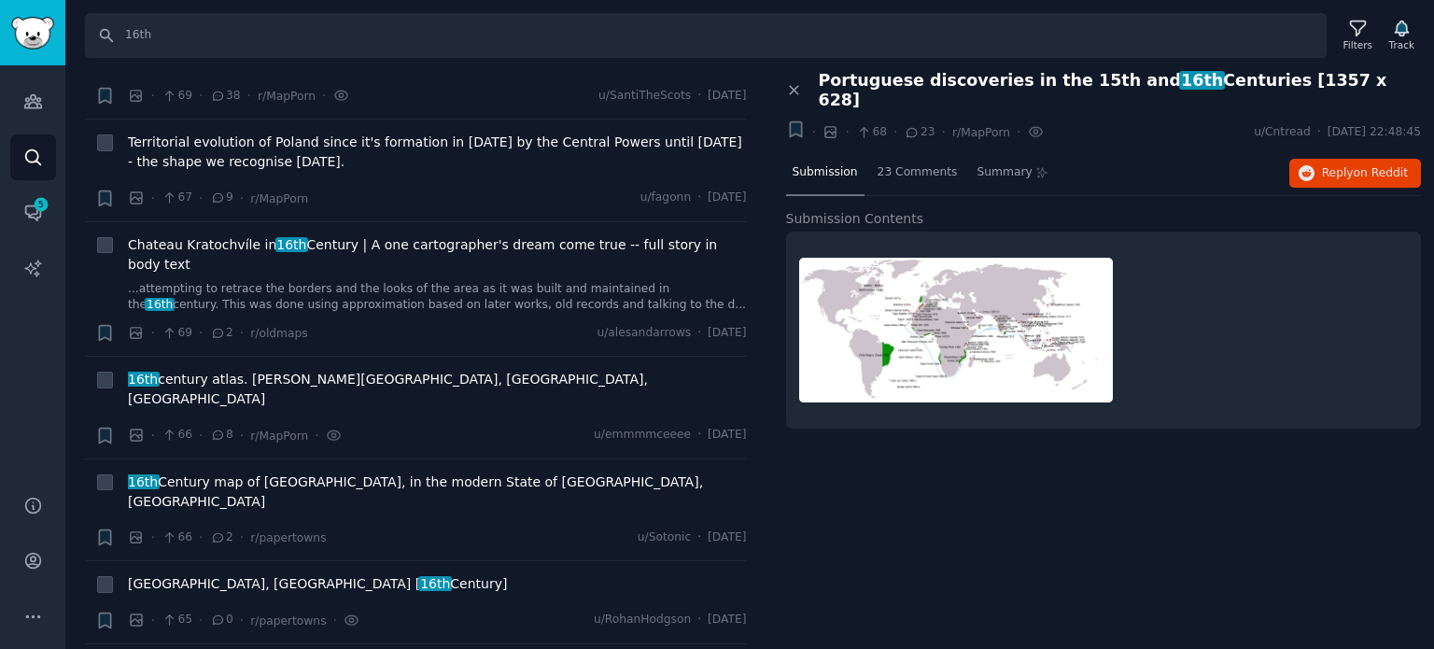
scroll to position [16616, 0]
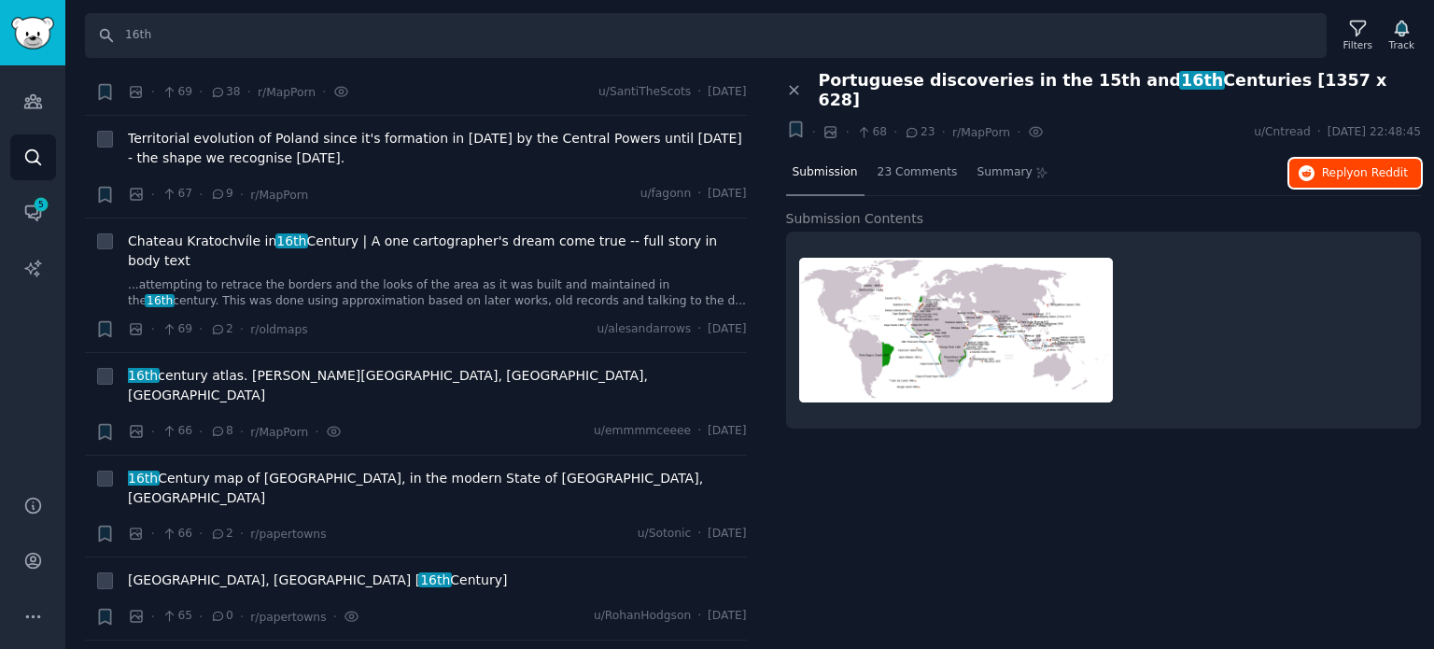
click at [1367, 166] on span "on Reddit" at bounding box center [1381, 172] width 54 height 13
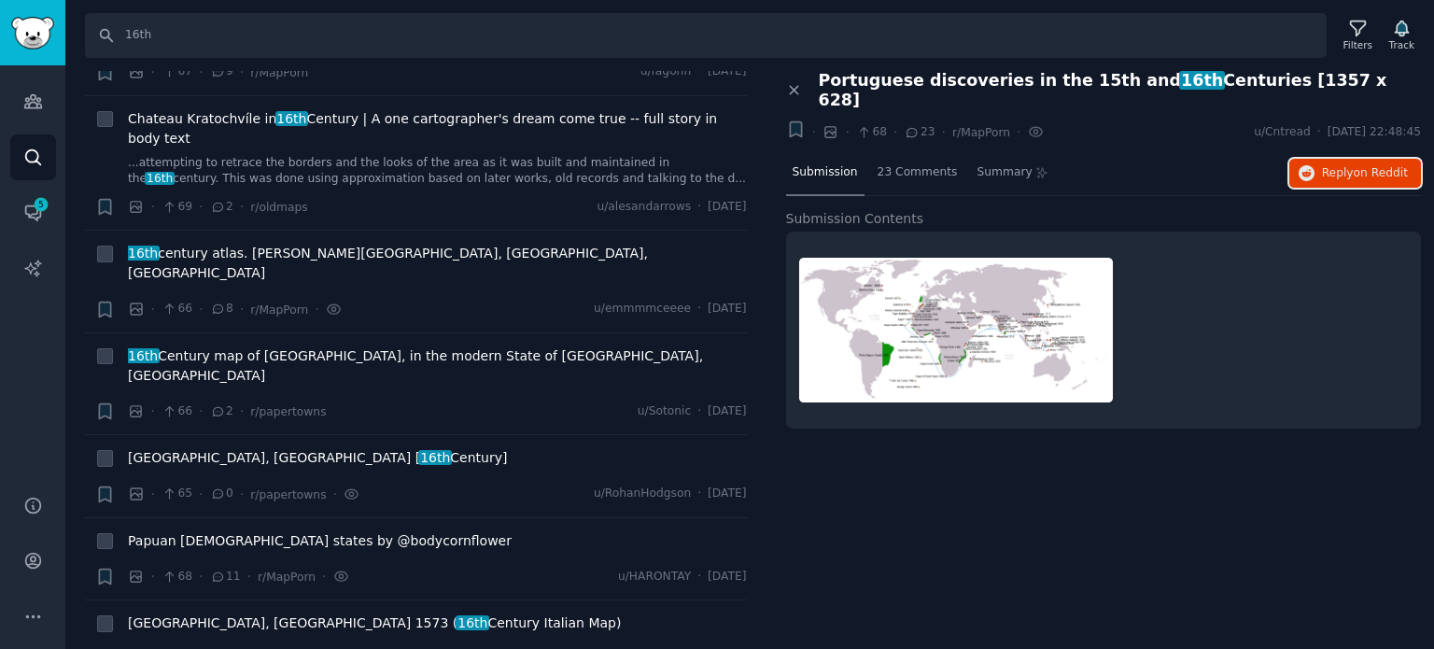
scroll to position [16896, 0]
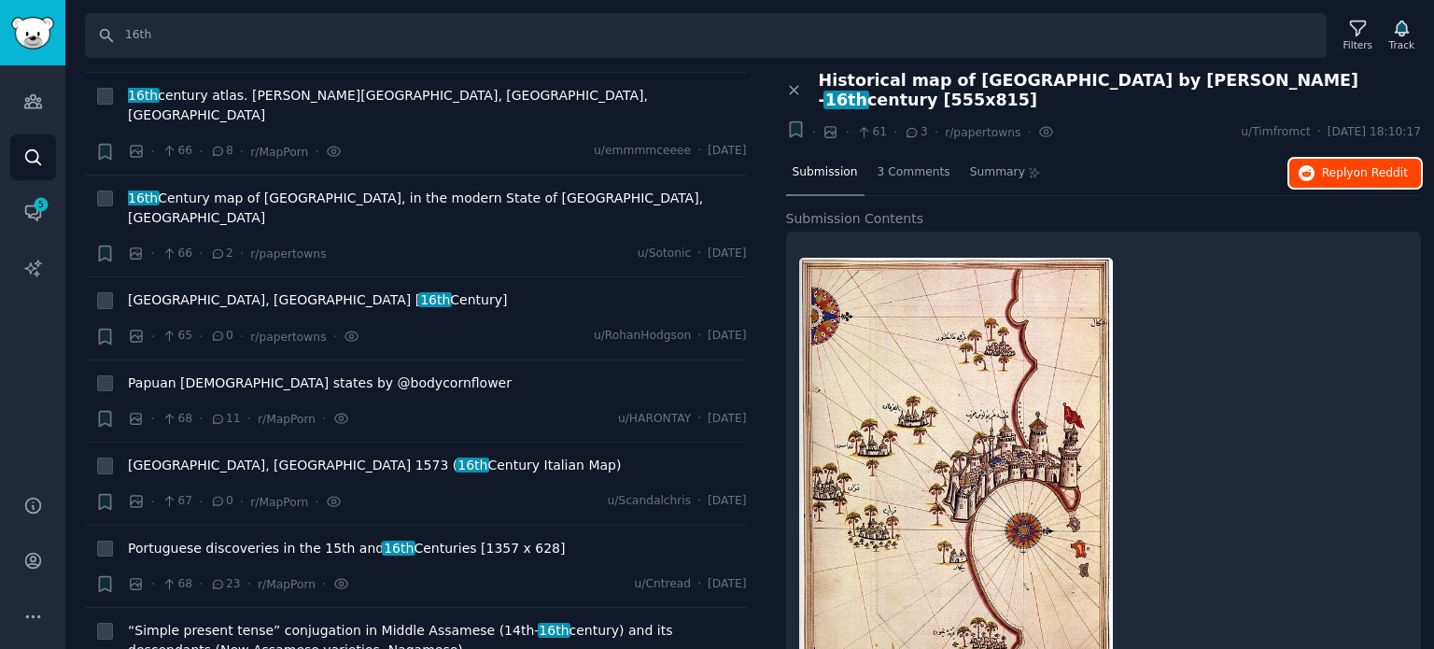
click at [1318, 159] on button "Reply on Reddit" at bounding box center [1355, 174] width 132 height 30
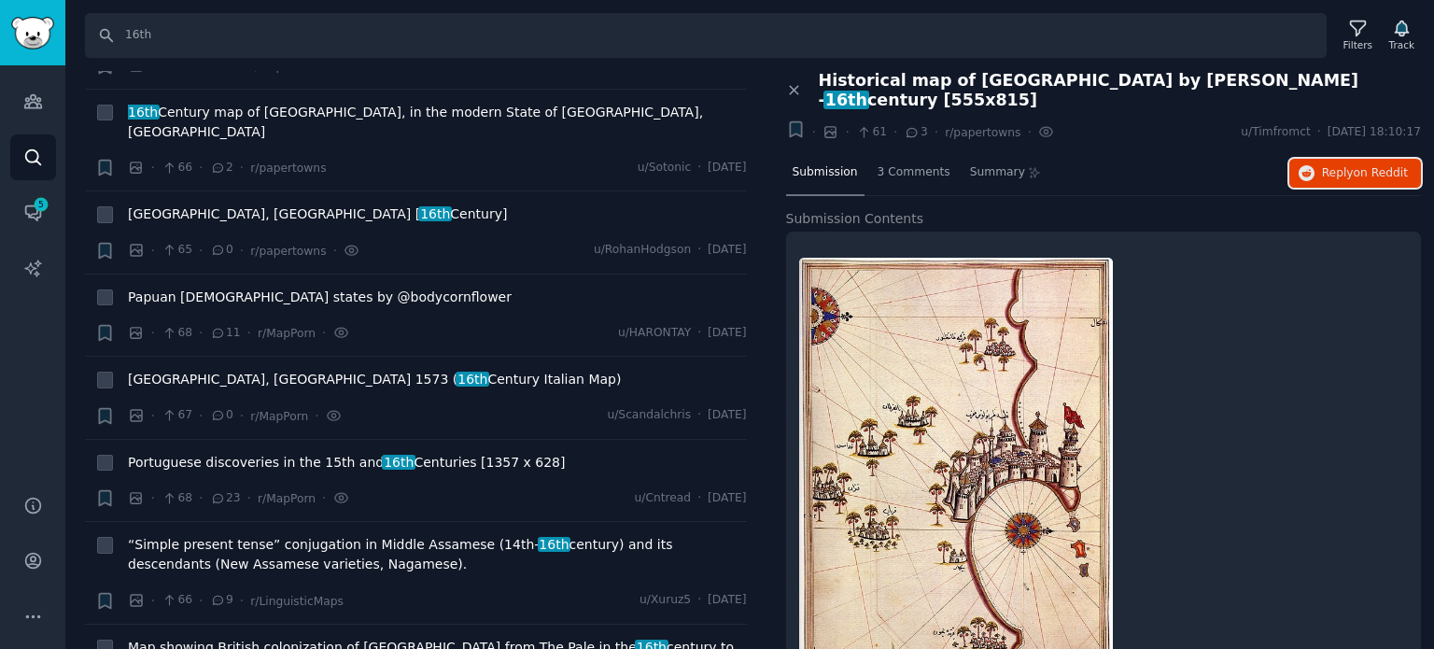
scroll to position [17083, 0]
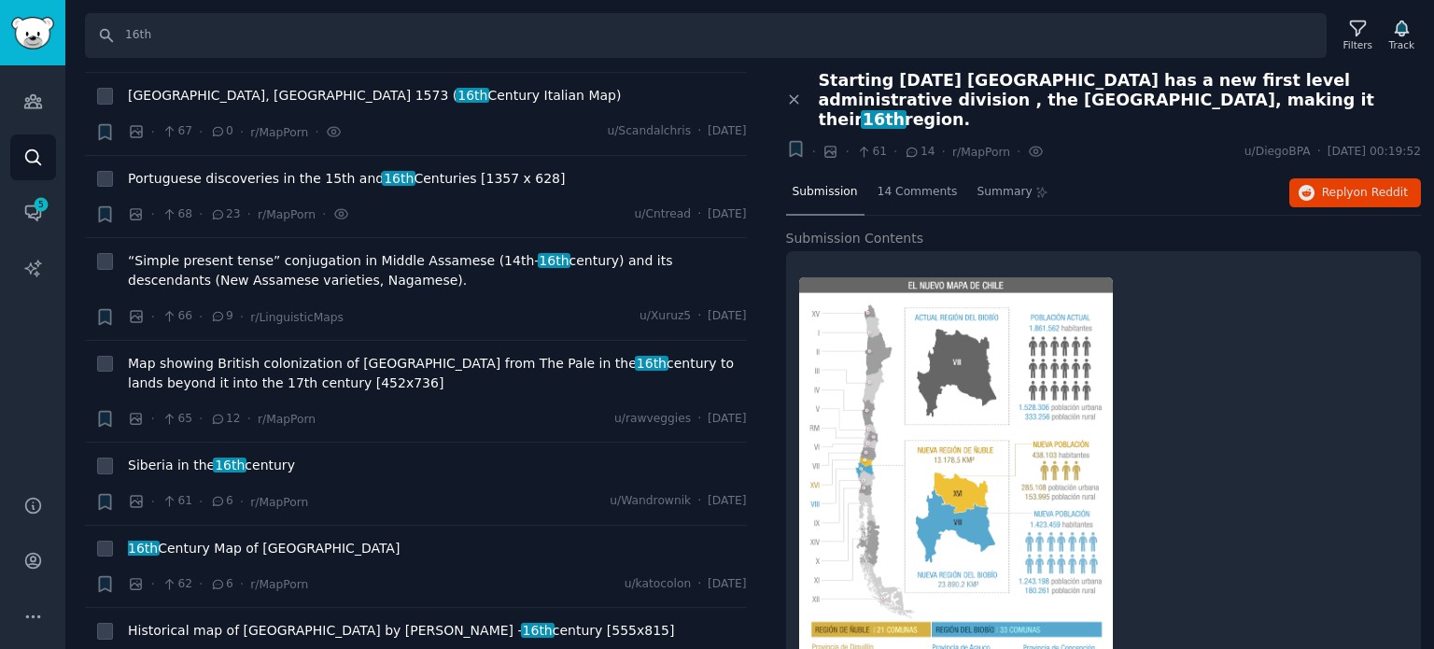
scroll to position [17270, 0]
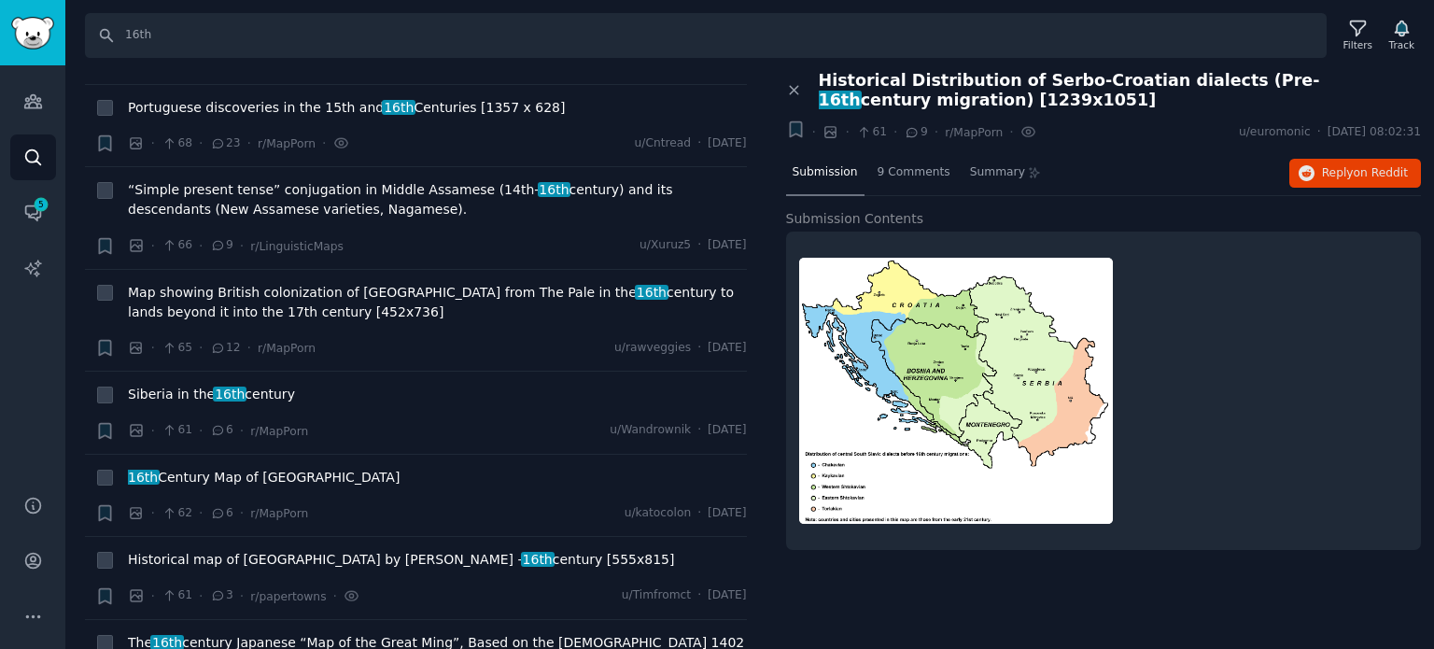
scroll to position [17457, 0]
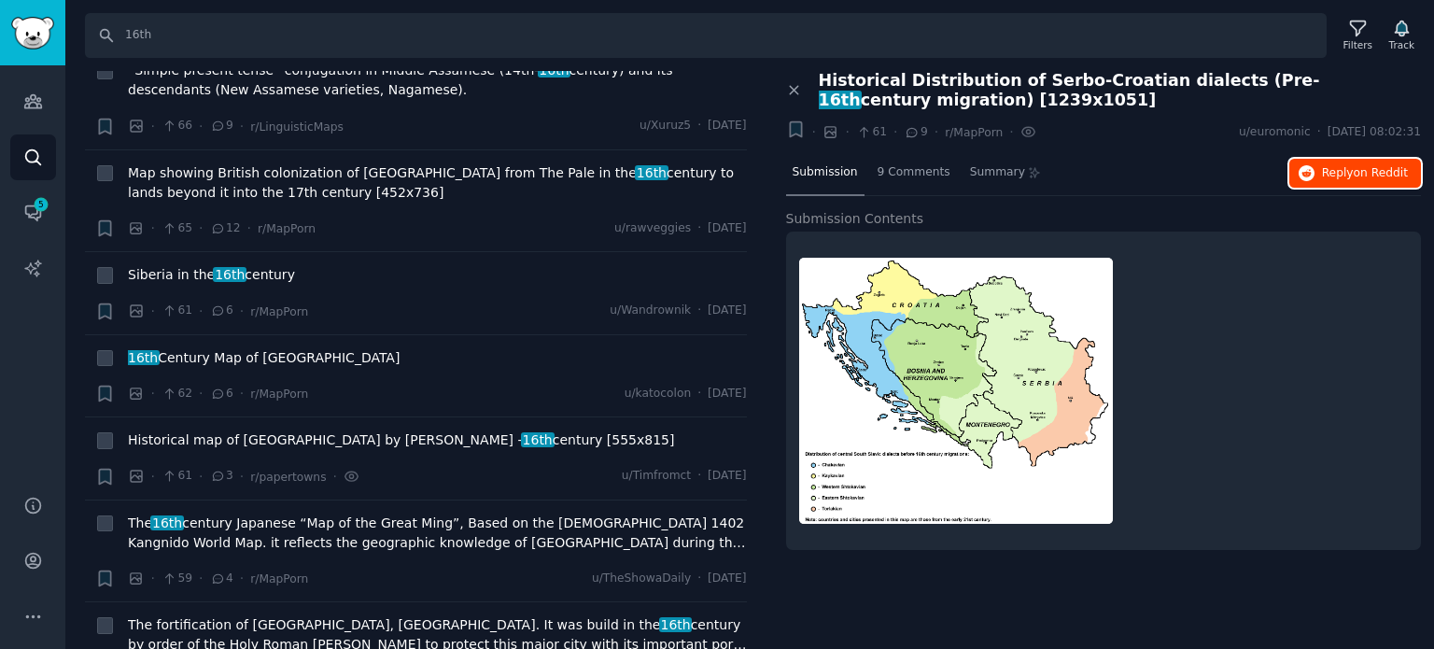
click at [1322, 181] on button "Reply on Reddit" at bounding box center [1355, 174] width 132 height 30
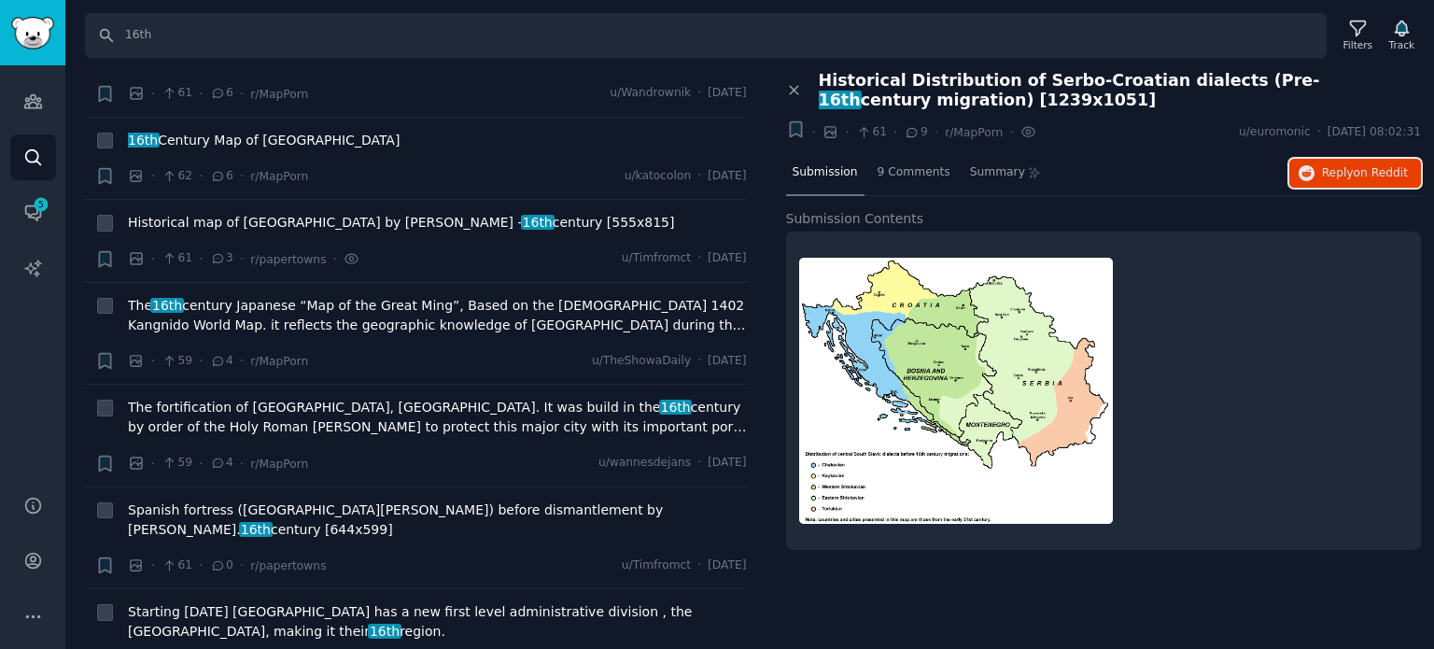
scroll to position [17737, 0]
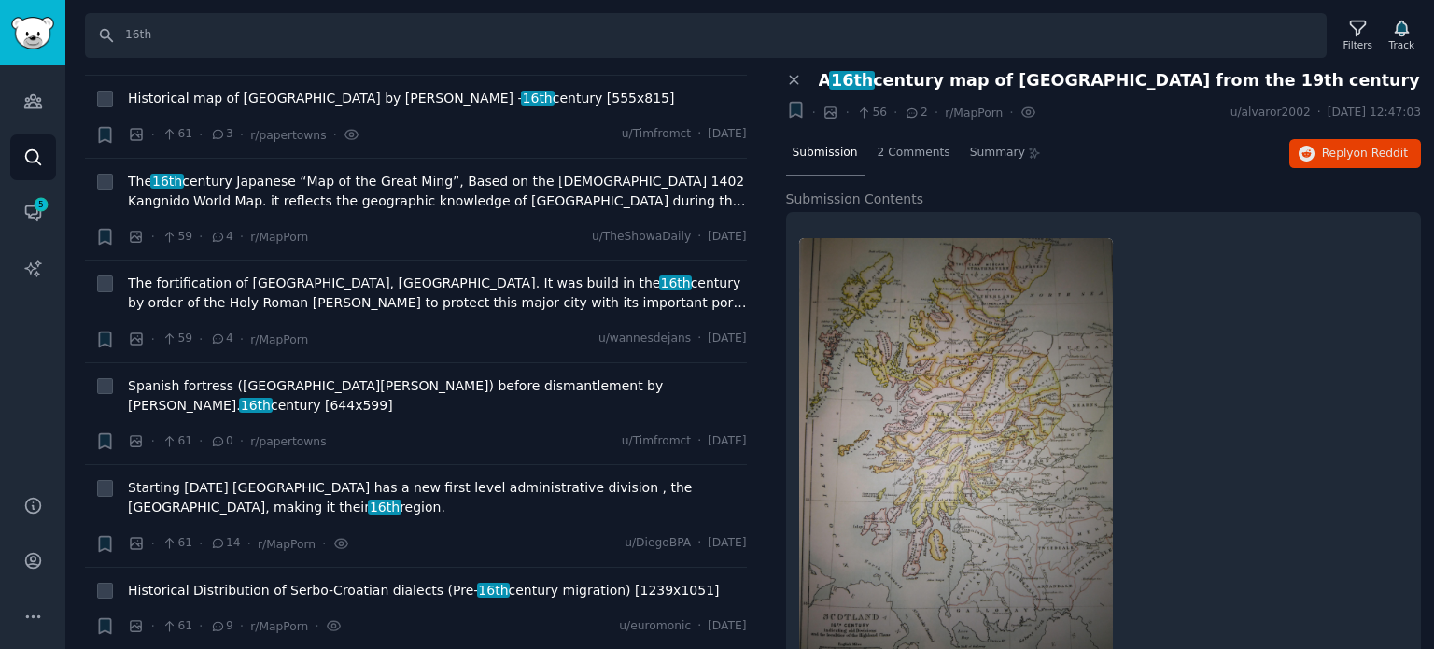
scroll to position [17830, 0]
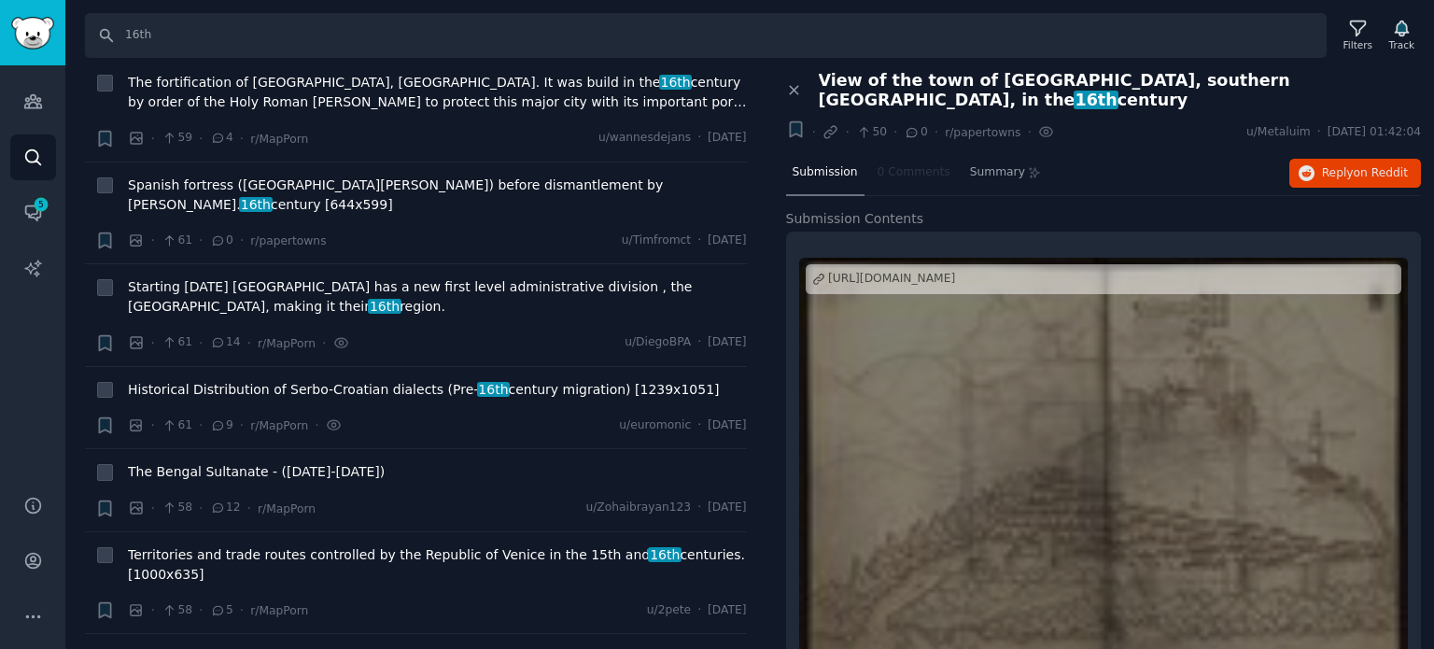
scroll to position [18017, 0]
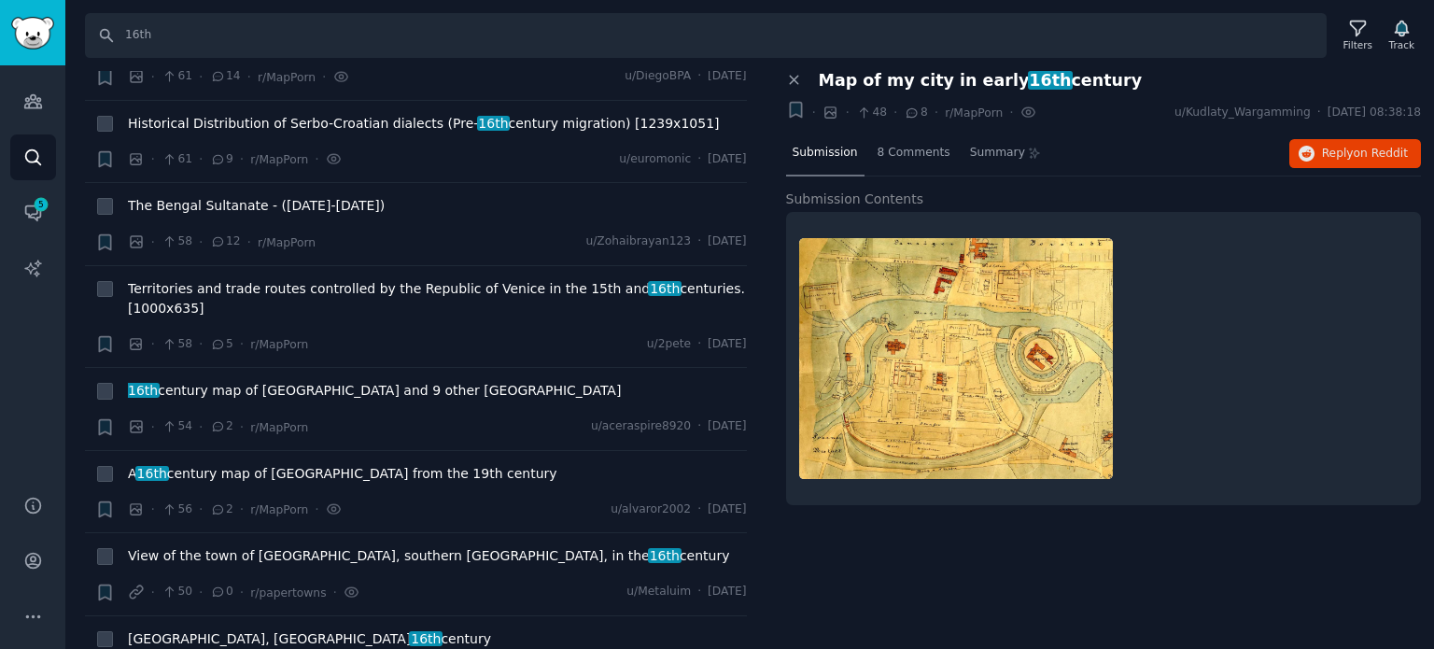
scroll to position [18297, 0]
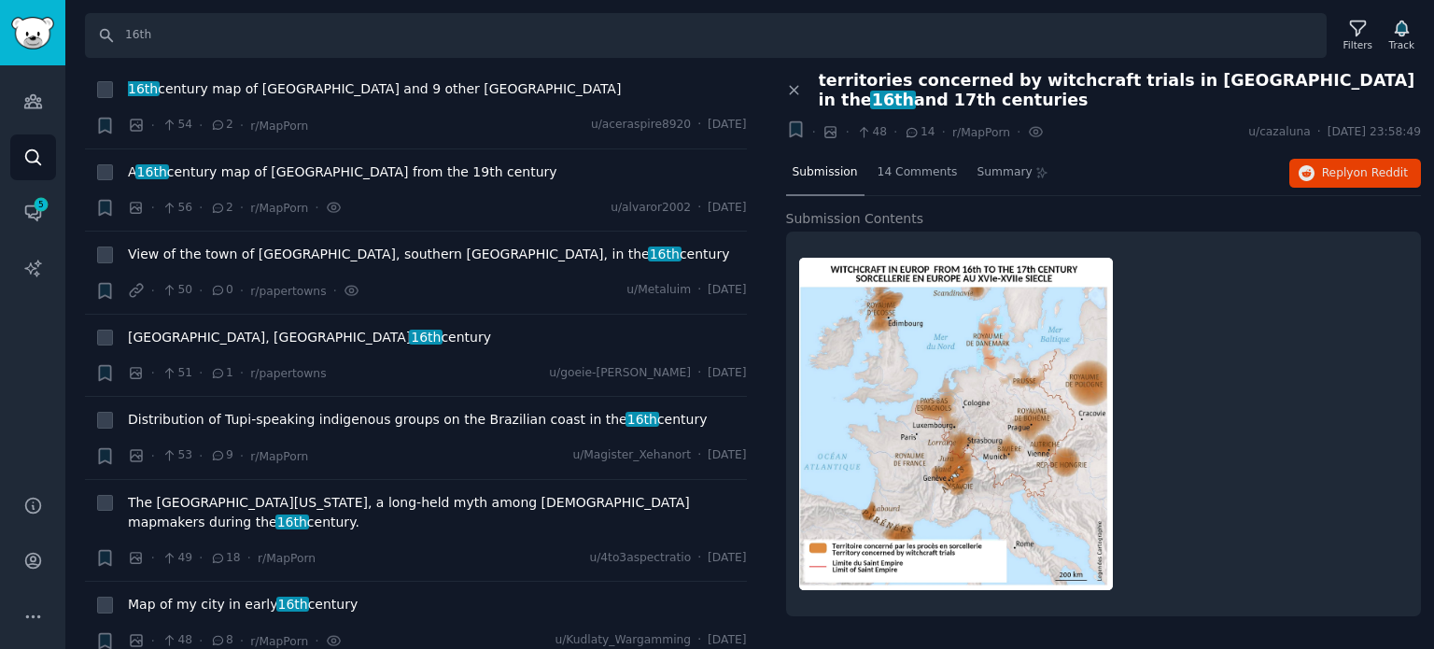
scroll to position [18577, 0]
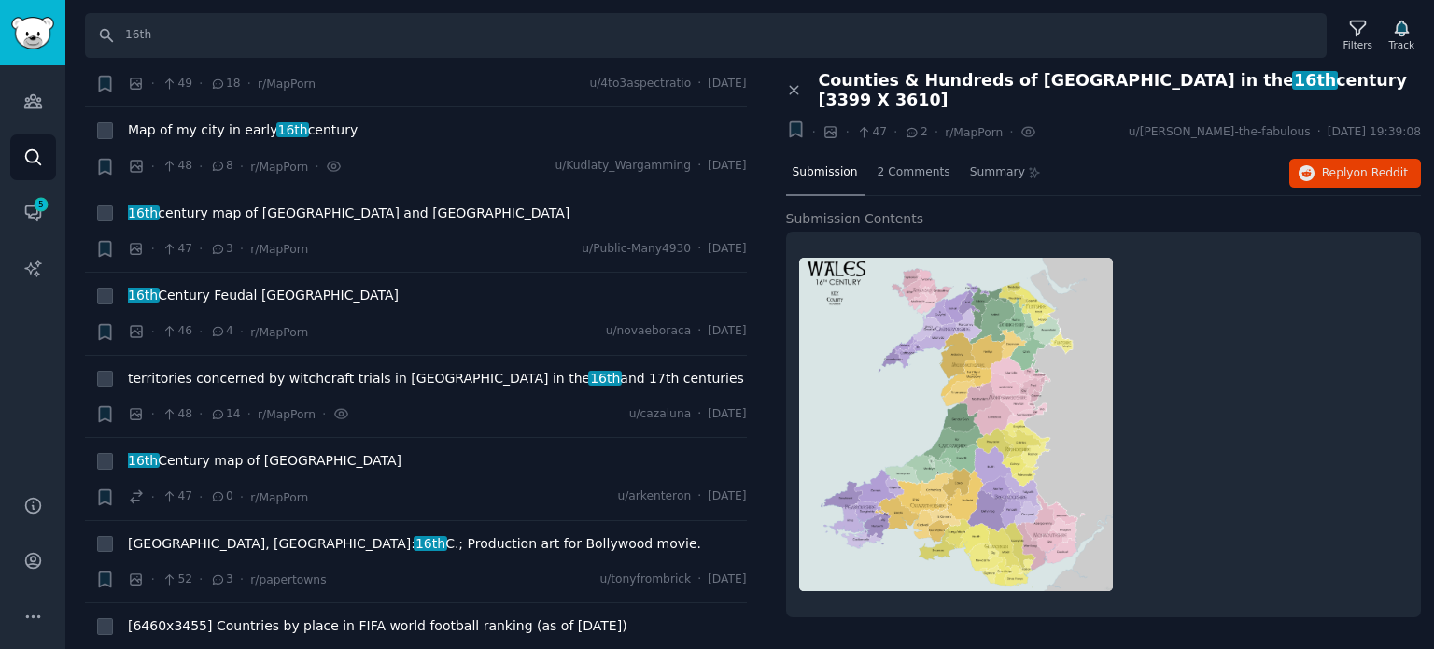
scroll to position [19043, 0]
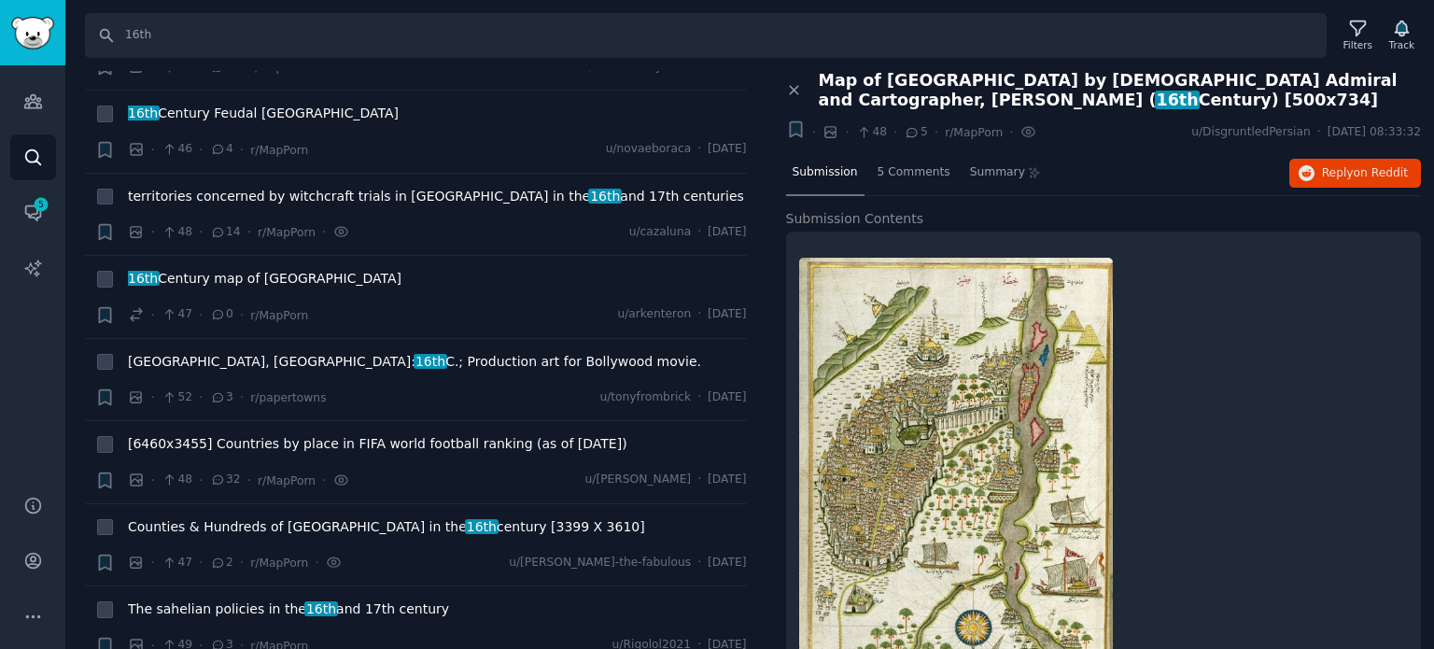
scroll to position [19230, 0]
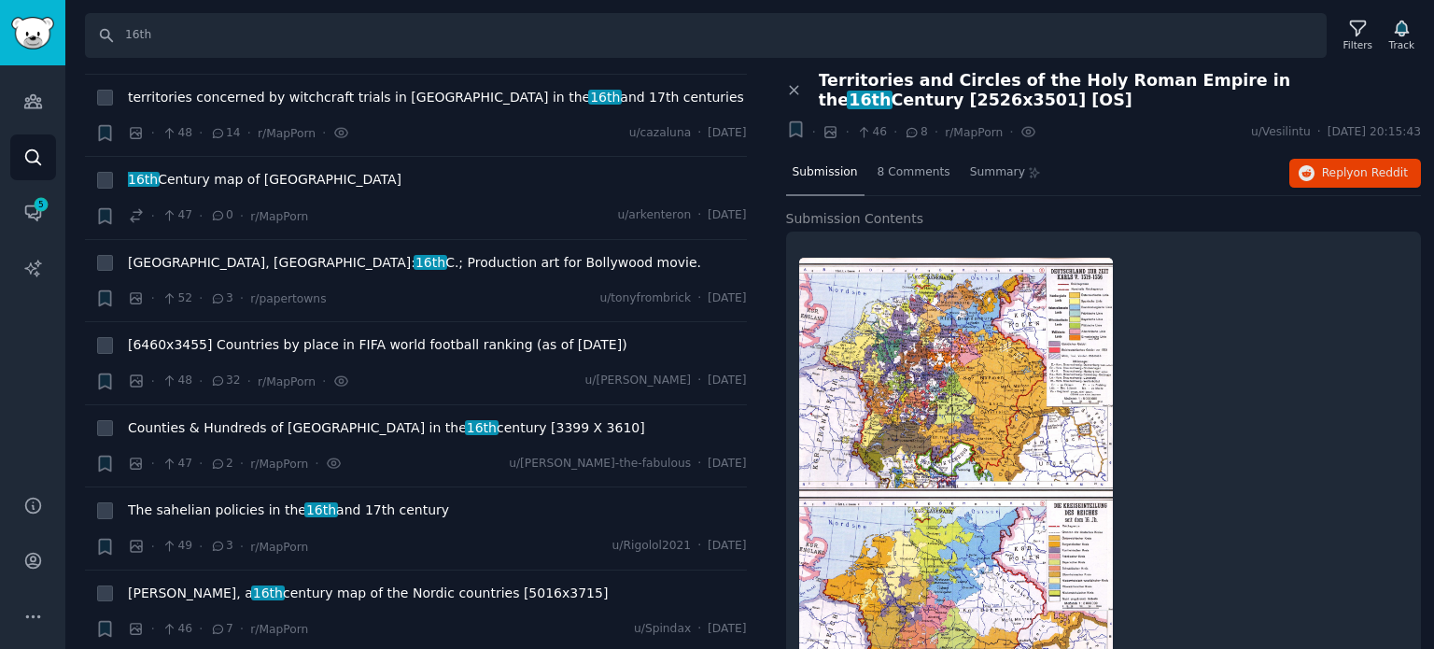
scroll to position [19323, 0]
click at [1337, 182] on button "Reply on Reddit" at bounding box center [1355, 174] width 132 height 30
